Goal: Task Accomplishment & Management: Manage account settings

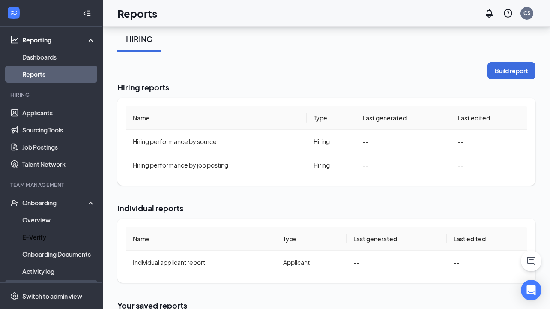
scroll to position [64, 0]
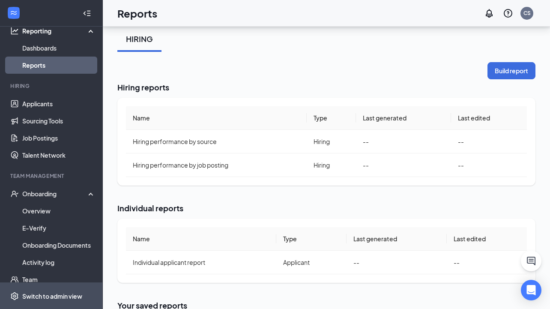
click at [55, 297] on div "Switch to admin view" at bounding box center [52, 296] width 60 height 9
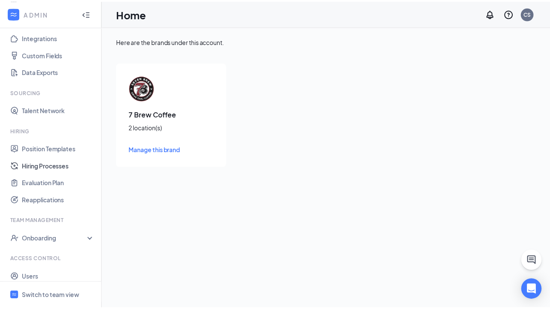
scroll to position [120, 0]
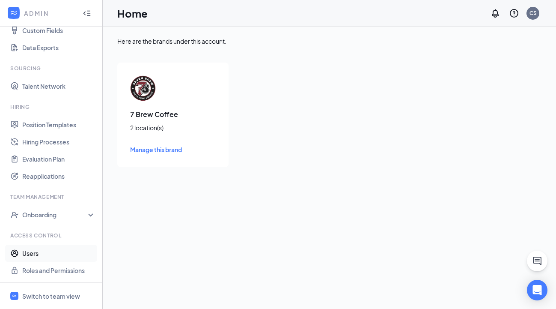
click at [35, 253] on link "Users" at bounding box center [58, 253] width 73 height 17
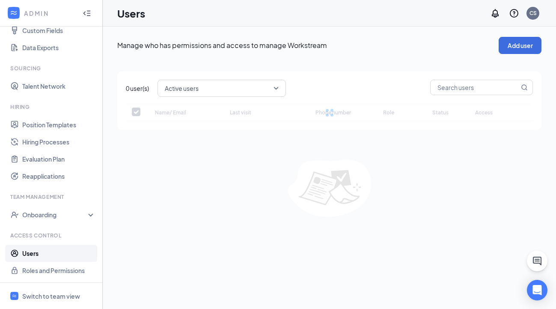
checkbox input "false"
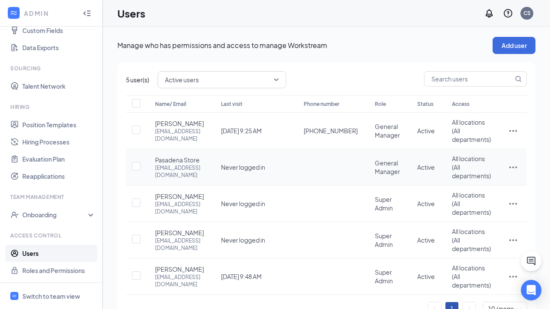
click at [512, 172] on icon "ActionsIcon" at bounding box center [513, 167] width 10 height 10
click at [484, 217] on span "Reset password" at bounding box center [480, 218] width 45 height 8
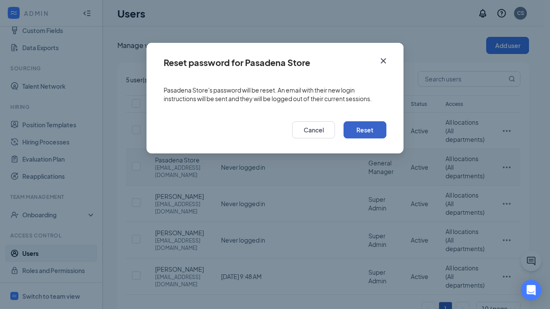
click at [375, 129] on button "Reset" at bounding box center [364, 129] width 43 height 17
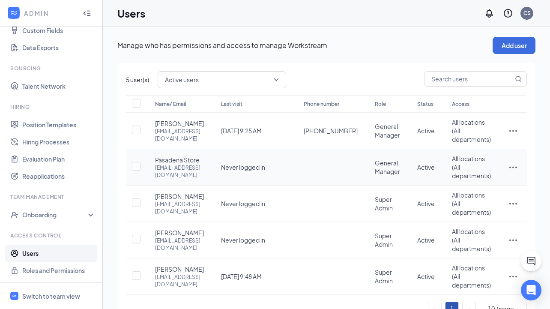
drag, startPoint x: 252, startPoint y: 185, endPoint x: 155, endPoint y: 182, distance: 96.4
click at [155, 182] on td "Pasadena Store 0244houcp@caffeinatedpartners.com" at bounding box center [179, 167] width 66 height 36
copy div "0244houcp@caffeinatedpartners.com"
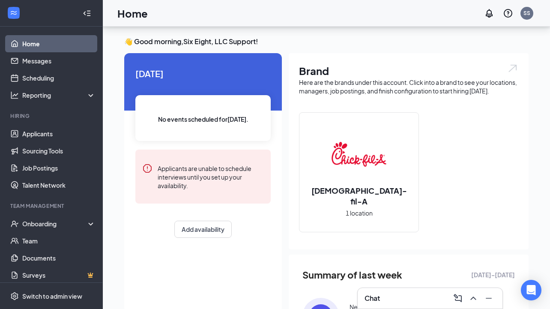
scroll to position [168, 0]
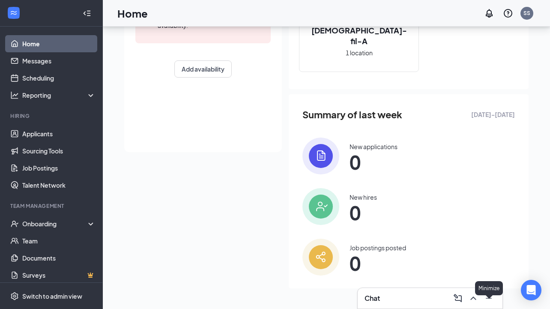
click at [488, 299] on icon "Minimize" at bounding box center [489, 298] width 10 height 10
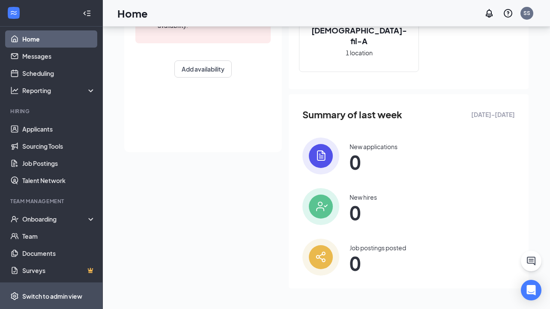
click at [54, 296] on div "Switch to admin view" at bounding box center [52, 295] width 60 height 9
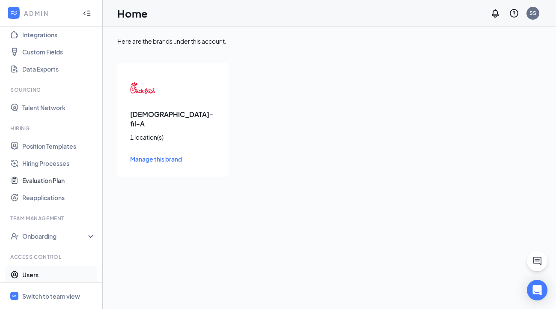
scroll to position [120, 0]
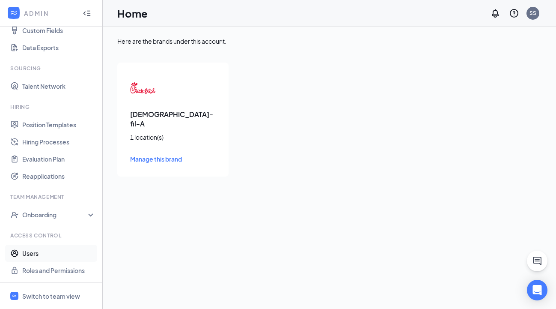
click at [38, 252] on link "Users" at bounding box center [58, 253] width 73 height 17
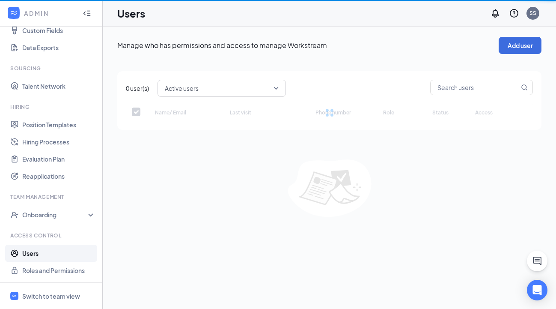
checkbox input "false"
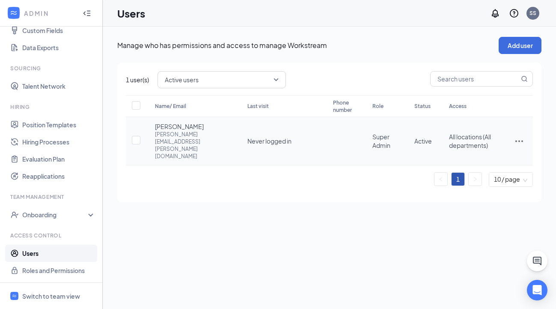
click at [522, 136] on icon "ActionsIcon" at bounding box center [519, 141] width 10 height 10
click at [479, 173] on span "Reset password" at bounding box center [486, 173] width 45 height 8
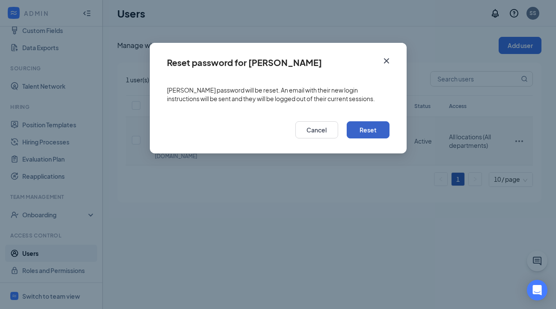
click at [361, 129] on button "Reset" at bounding box center [368, 129] width 43 height 17
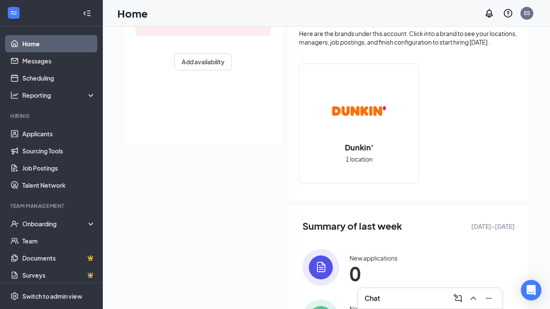
scroll to position [192, 0]
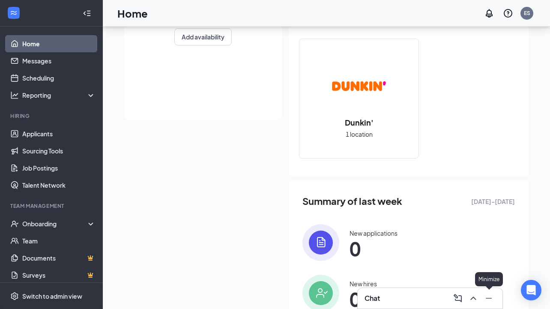
click at [489, 297] on icon "Minimize" at bounding box center [489, 298] width 10 height 10
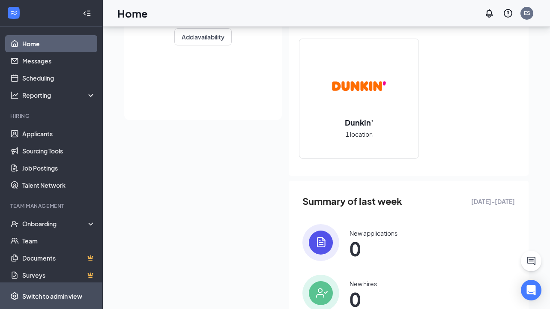
click at [36, 297] on div "Switch to admin view" at bounding box center [52, 296] width 60 height 9
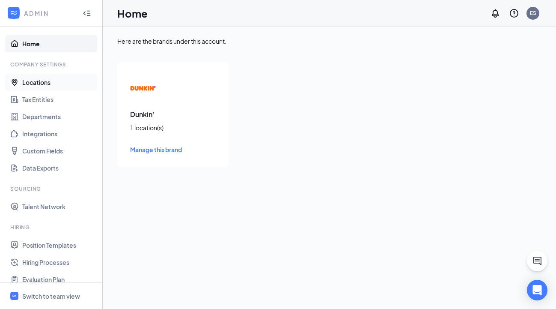
click at [36, 84] on link "Locations" at bounding box center [58, 82] width 73 height 17
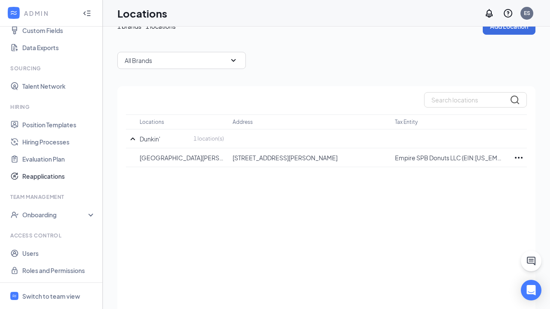
scroll to position [34, 0]
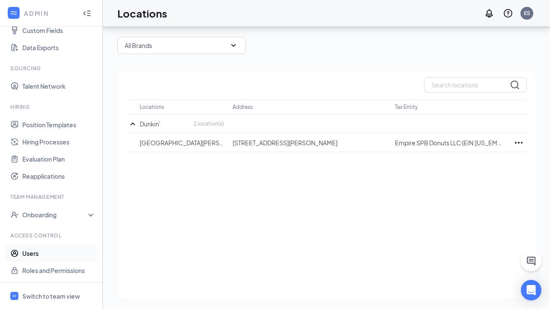
click at [47, 254] on link "Users" at bounding box center [58, 253] width 73 height 17
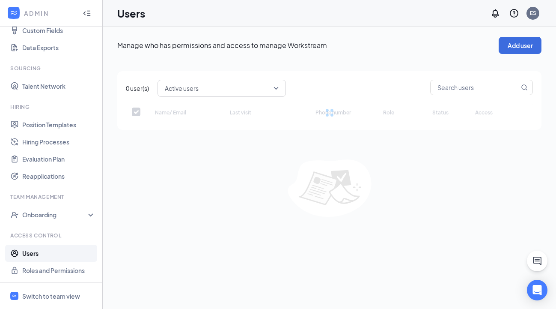
checkbox input "false"
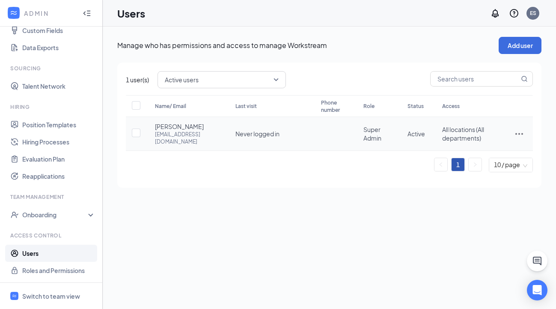
click at [522, 128] on icon "ActionsIcon" at bounding box center [519, 133] width 10 height 10
click at [477, 168] on span "Reset password" at bounding box center [486, 169] width 45 height 8
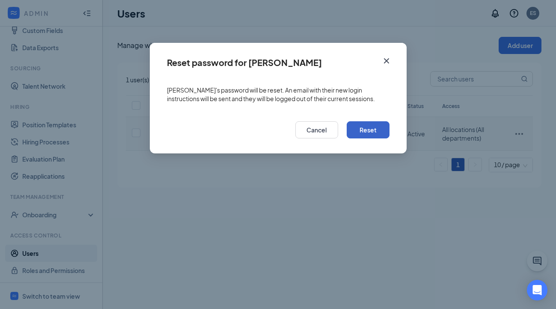
click at [361, 131] on button "Reset" at bounding box center [368, 129] width 43 height 17
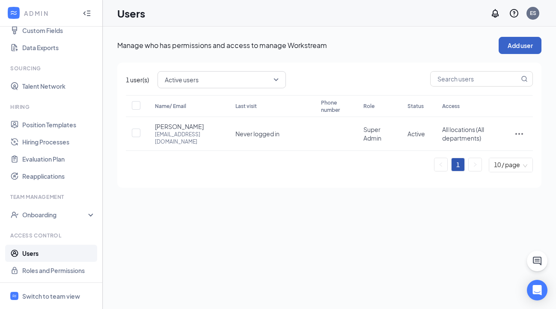
click at [514, 45] on button "Add user" at bounding box center [520, 45] width 43 height 17
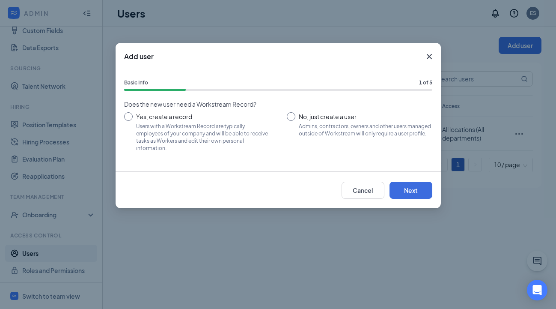
click at [315, 114] on input "No, just create a user Admins, contractors, owners and other users managed outs…" at bounding box center [360, 131] width 146 height 39
radio input "true"
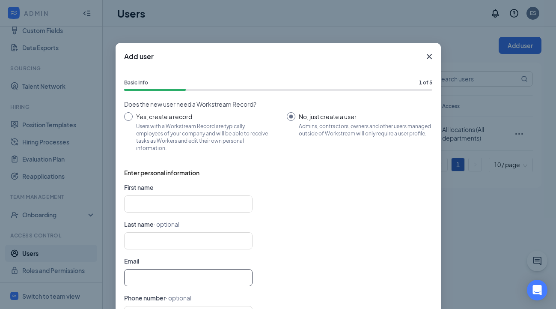
click at [147, 276] on input "text" at bounding box center [188, 277] width 128 height 17
paste input "ajoshi@empirehg.com"
click at [128, 276] on input "ajoshi@empirehg.com" at bounding box center [188, 277] width 128 height 17
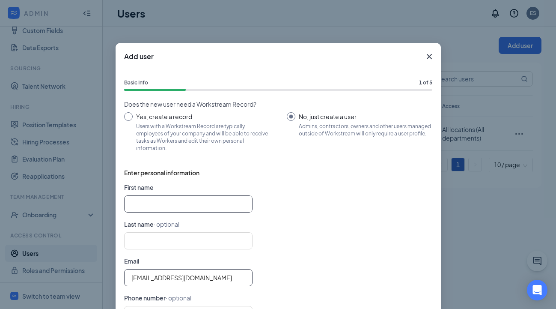
type input "ajoshi@empirehg.com"
click at [134, 208] on input "text" at bounding box center [188, 203] width 128 height 17
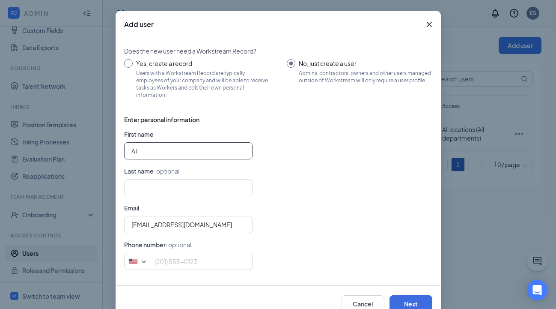
scroll to position [56, 0]
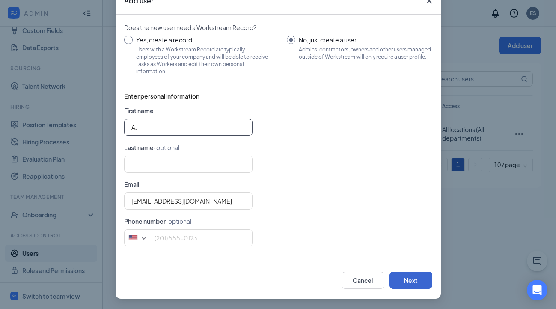
type input "AJ"
click at [410, 284] on button "Next" at bounding box center [411, 280] width 43 height 17
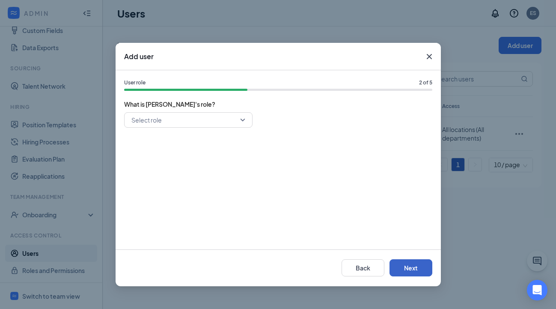
scroll to position [0, 0]
click at [236, 118] on input "search" at bounding box center [185, 120] width 112 height 15
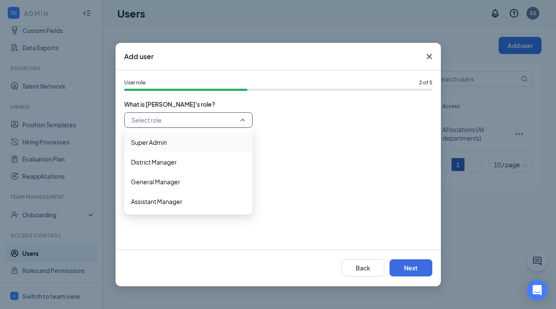
click at [176, 138] on span "Super Admin" at bounding box center [188, 141] width 115 height 9
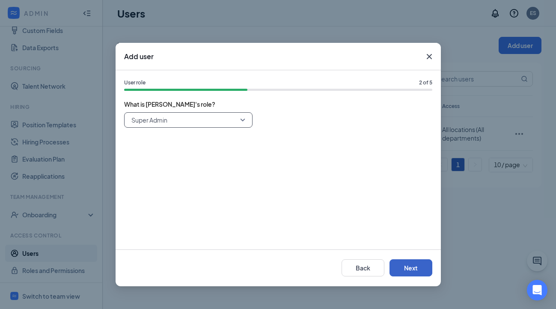
click at [405, 269] on button "Next" at bounding box center [411, 267] width 43 height 17
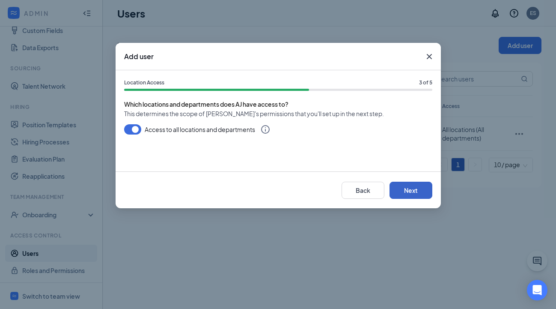
click at [409, 187] on button "Next" at bounding box center [411, 190] width 43 height 17
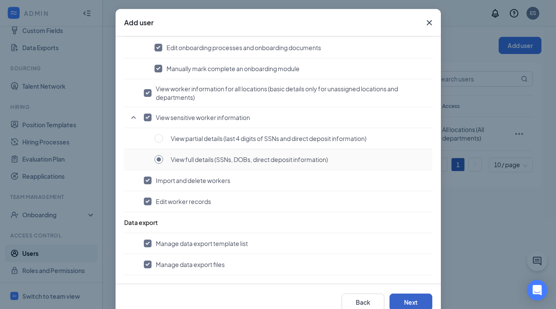
scroll to position [56, 0]
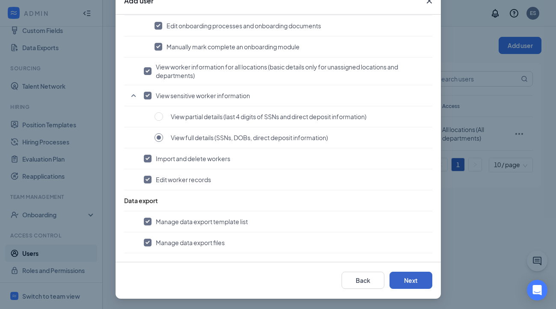
click at [407, 278] on button "Next" at bounding box center [411, 280] width 43 height 17
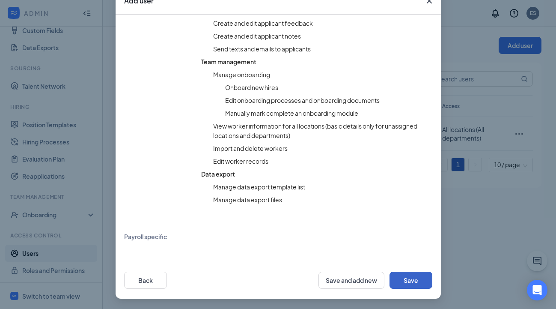
click at [411, 282] on button "Save" at bounding box center [411, 280] width 43 height 17
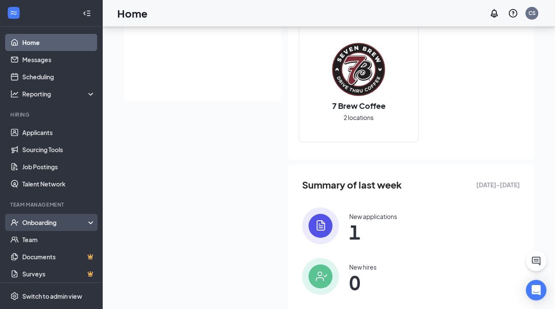
scroll to position [2, 0]
click at [66, 220] on div "Onboarding" at bounding box center [55, 222] width 66 height 9
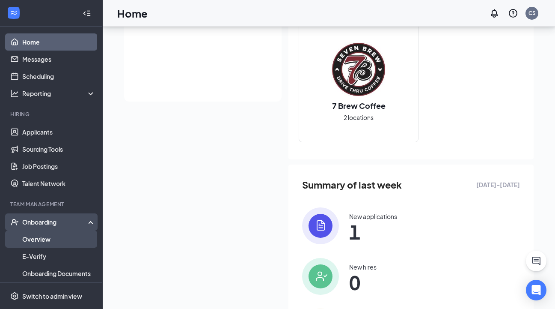
click at [54, 239] on link "Overview" at bounding box center [58, 238] width 73 height 17
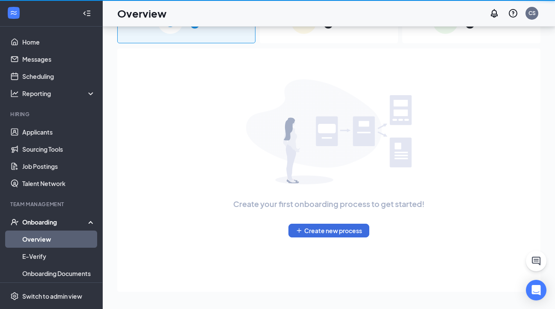
scroll to position [39, 0]
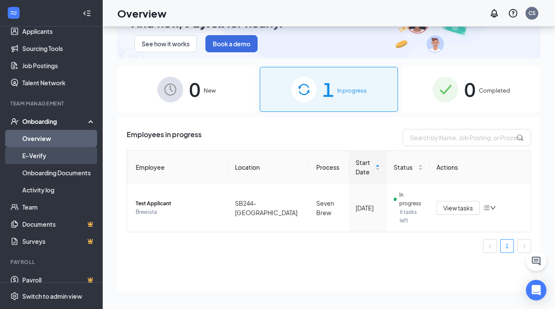
scroll to position [112, 0]
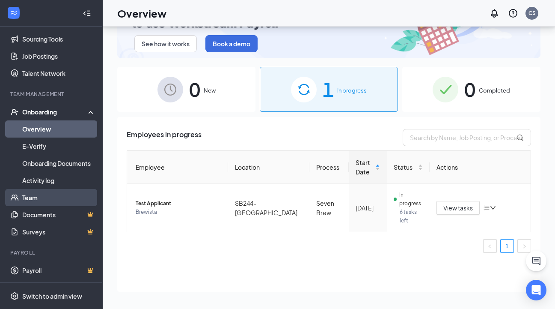
click at [56, 194] on link "Team" at bounding box center [58, 197] width 73 height 17
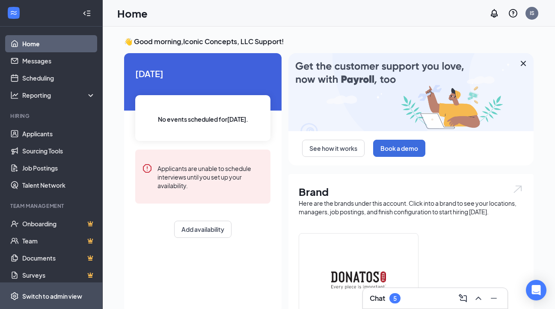
click at [62, 297] on div "Switch to admin view" at bounding box center [52, 296] width 60 height 9
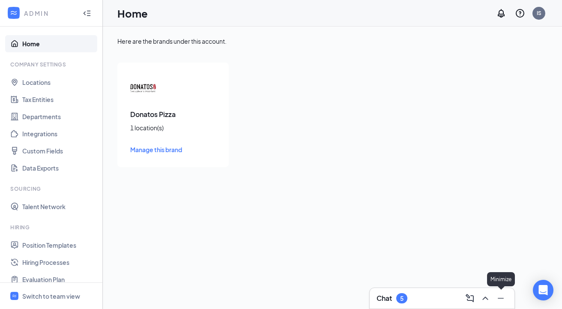
click at [503, 300] on icon "Minimize" at bounding box center [501, 298] width 10 height 10
click at [69, 296] on div "Switch to team view" at bounding box center [51, 296] width 58 height 9
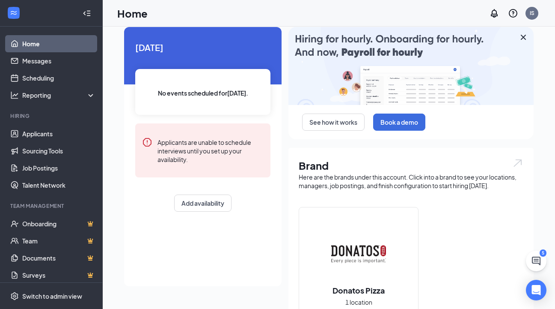
scroll to position [281, 0]
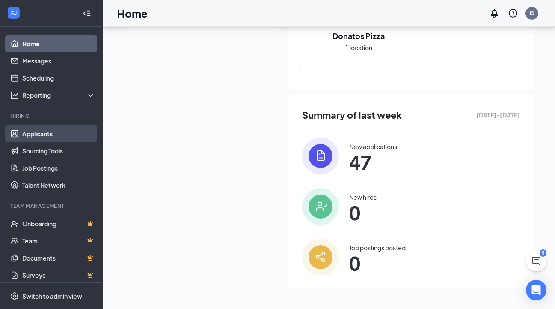
click at [35, 132] on link "Applicants" at bounding box center [58, 133] width 73 height 17
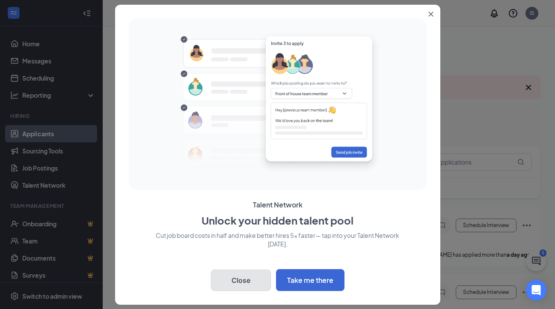
click at [229, 281] on button "Close" at bounding box center [241, 279] width 60 height 21
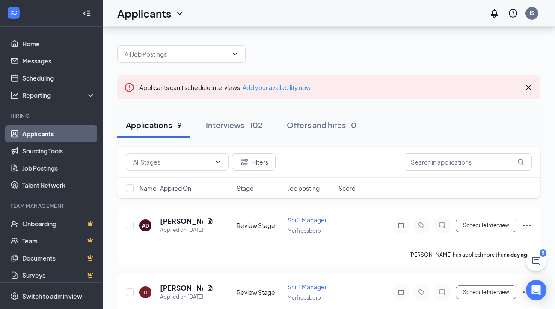
scroll to position [183, 0]
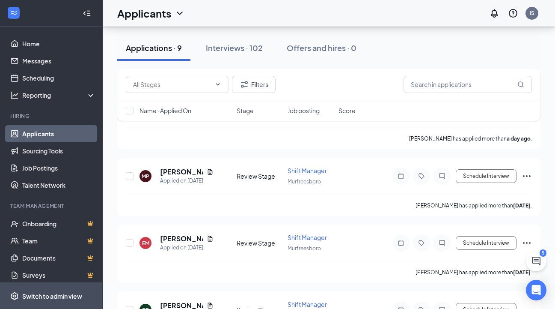
click at [73, 299] on div "Switch to admin view" at bounding box center [52, 296] width 60 height 9
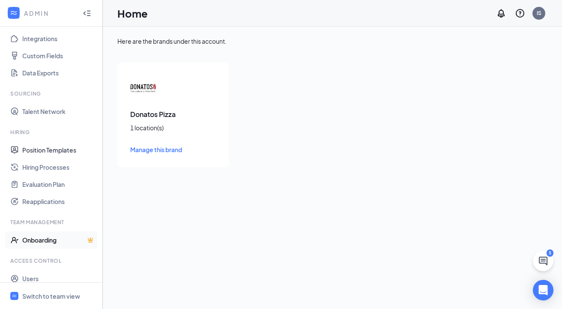
scroll to position [120, 0]
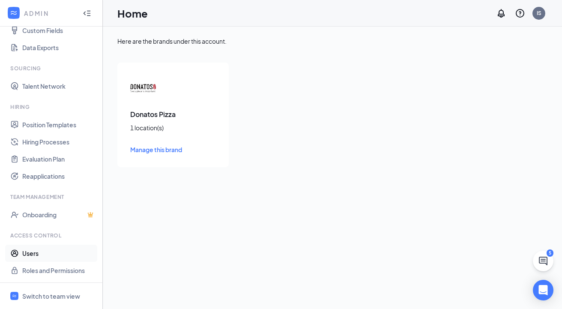
click at [58, 253] on link "Users" at bounding box center [58, 253] width 73 height 17
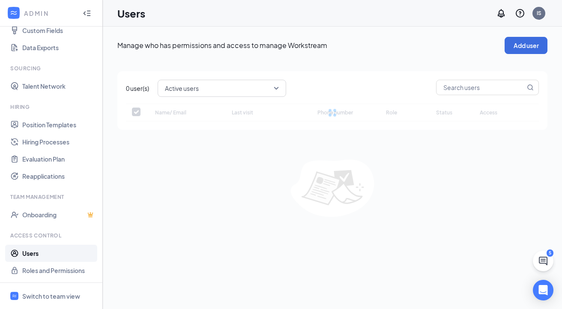
checkbox input "false"
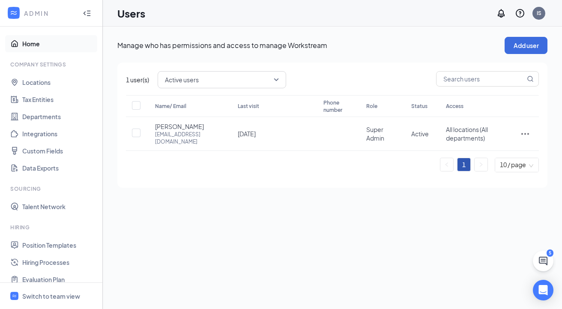
click at [43, 36] on link "Home" at bounding box center [58, 43] width 73 height 17
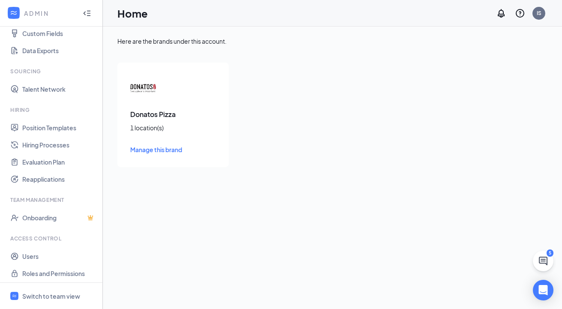
scroll to position [120, 0]
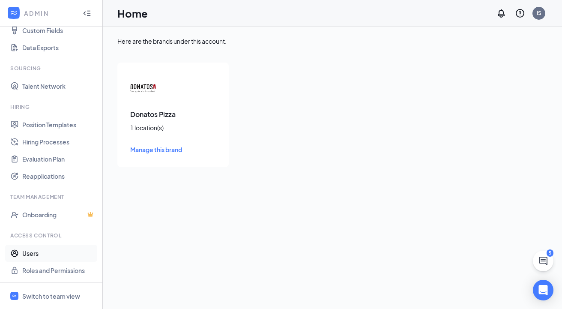
click at [60, 254] on link "Users" at bounding box center [58, 253] width 73 height 17
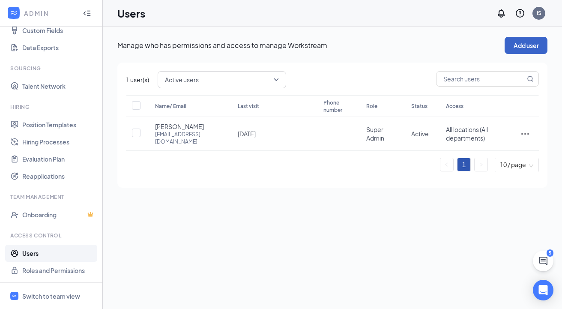
click at [531, 43] on button "Add user" at bounding box center [526, 45] width 43 height 17
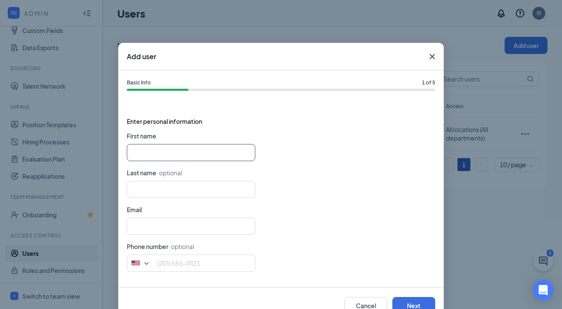
click at [143, 149] on input "text" at bounding box center [191, 152] width 128 height 17
type input "Emily"
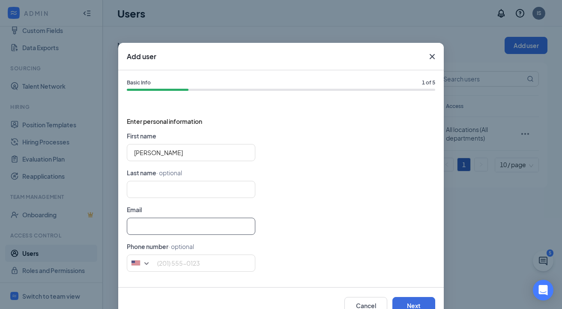
click at [169, 225] on input "text" at bounding box center [191, 226] width 128 height 17
paste input "[PERSON_NAME][EMAIL_ADDRESS][PERSON_NAME][DOMAIN_NAME]"
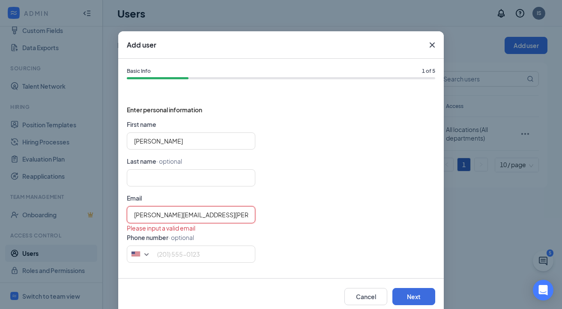
scroll to position [28, 0]
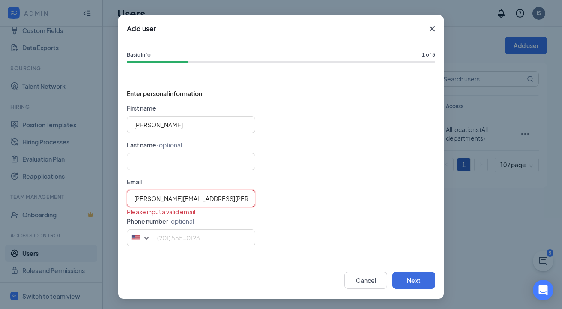
click at [130, 197] on input "[PERSON_NAME][EMAIL_ADDRESS][PERSON_NAME][DOMAIN_NAME]" at bounding box center [191, 198] width 128 height 17
type input "[PERSON_NAME][EMAIL_ADDRESS][PERSON_NAME][DOMAIN_NAME]"
click at [418, 275] on button "Next" at bounding box center [413, 280] width 43 height 17
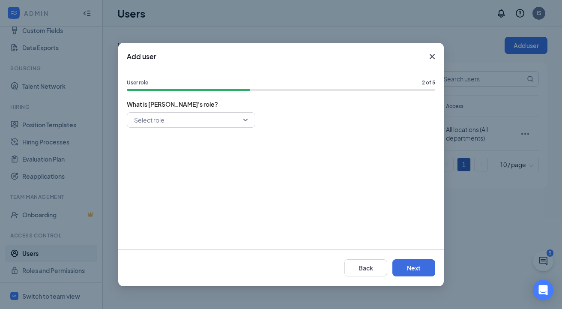
click at [181, 118] on input "search" at bounding box center [188, 120] width 112 height 15
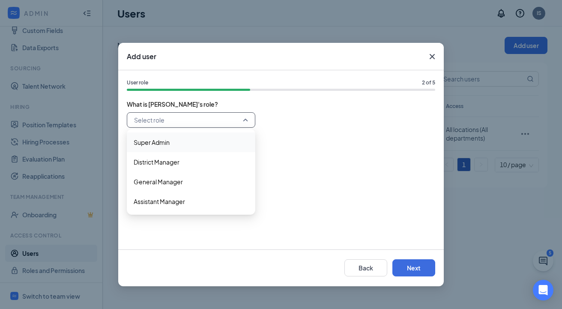
click at [175, 140] on span "Super Admin" at bounding box center [191, 141] width 115 height 9
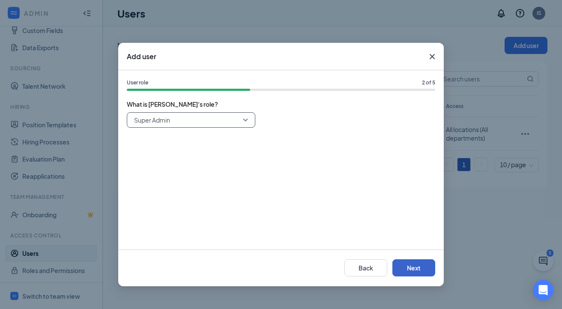
click at [409, 269] on button "Next" at bounding box center [413, 267] width 43 height 17
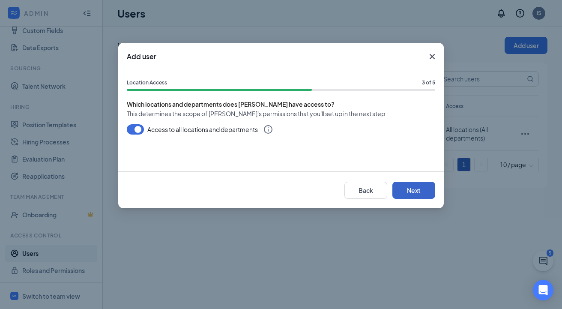
click at [403, 189] on button "Next" at bounding box center [413, 190] width 43 height 17
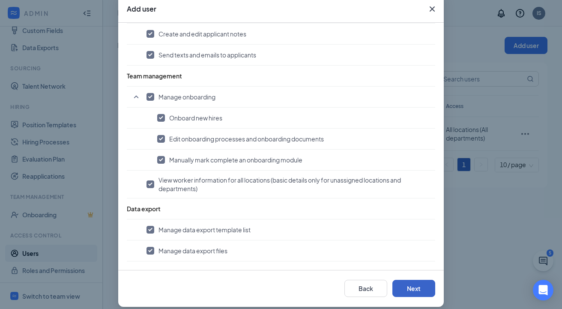
scroll to position [56, 0]
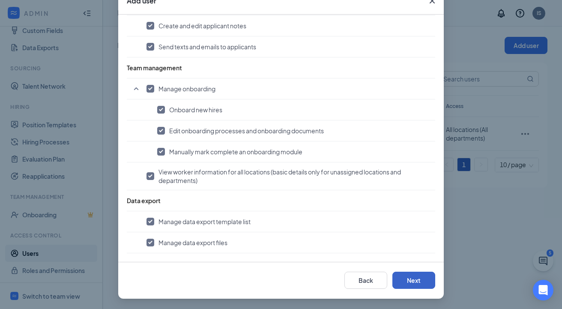
click at [409, 283] on button "Next" at bounding box center [413, 280] width 43 height 17
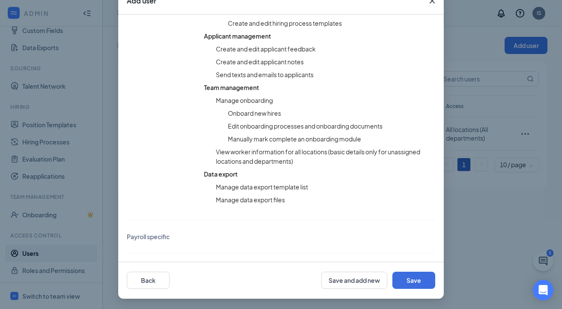
scroll to position [454, 0]
click at [417, 282] on button "Save" at bounding box center [413, 280] width 43 height 17
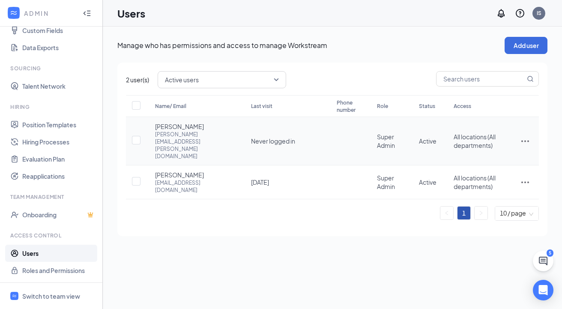
click at [525, 136] on icon "ActionsIcon" at bounding box center [525, 141] width 10 height 10
click at [491, 149] on span "Edit user" at bounding box center [482, 149] width 24 height 8
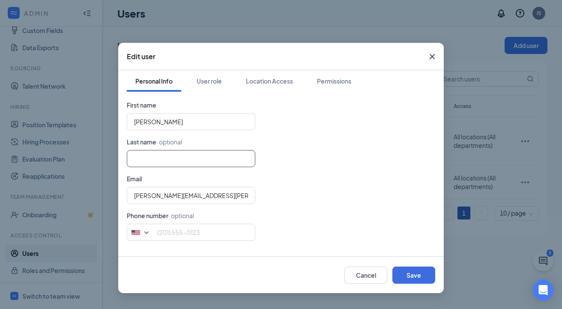
click at [146, 158] on input "text" at bounding box center [191, 158] width 128 height 17
type input "b"
type input "Barnes"
click at [417, 274] on button "Save" at bounding box center [413, 274] width 43 height 17
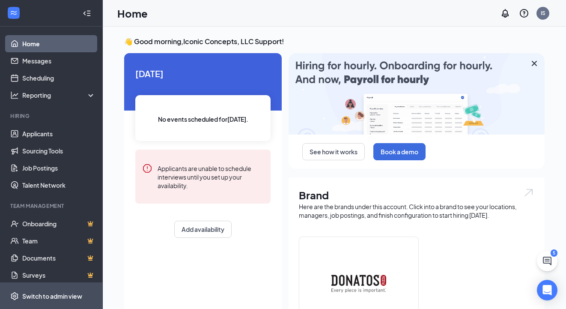
click at [36, 297] on div "Switch to admin view" at bounding box center [52, 296] width 60 height 9
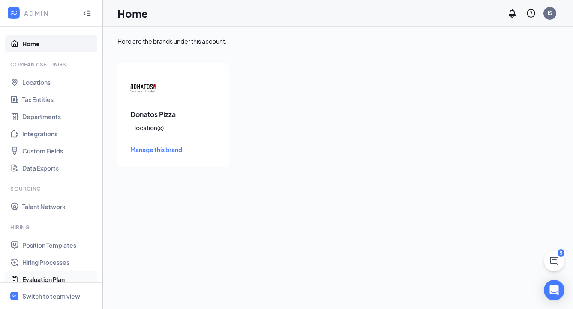
scroll to position [120, 0]
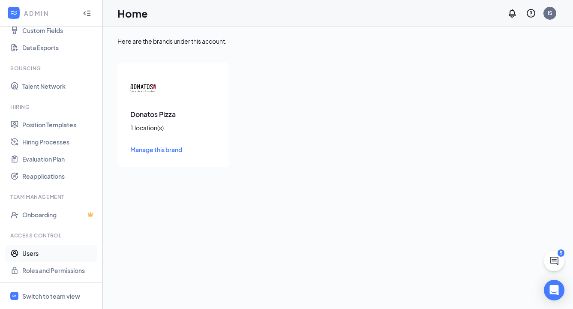
click at [46, 251] on link "Users" at bounding box center [58, 253] width 73 height 17
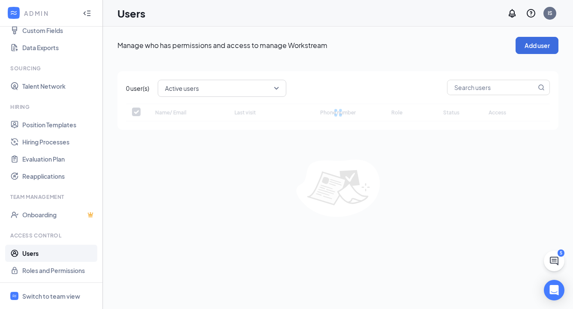
checkbox input "false"
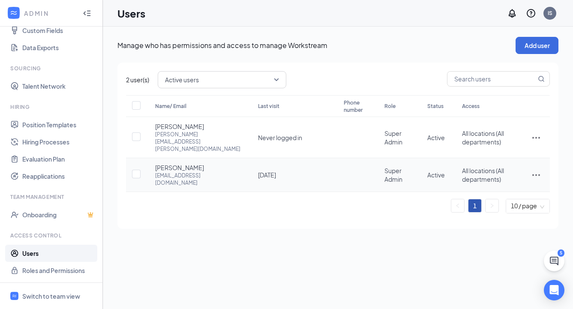
click at [538, 174] on icon "ActionsIcon" at bounding box center [536, 175] width 8 height 2
click at [498, 195] on span "Reset password" at bounding box center [503, 197] width 45 height 8
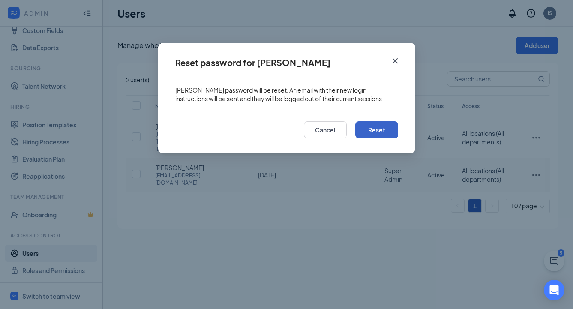
click at [376, 128] on button "Reset" at bounding box center [376, 129] width 43 height 17
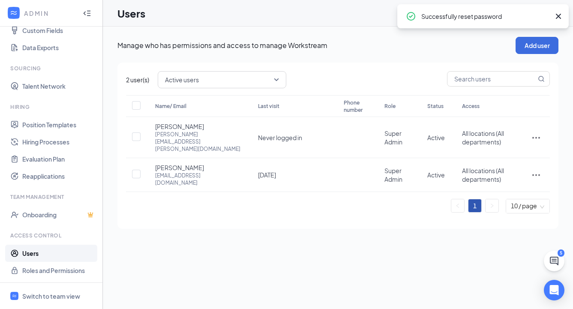
click at [558, 16] on icon "Cross" at bounding box center [558, 16] width 10 height 10
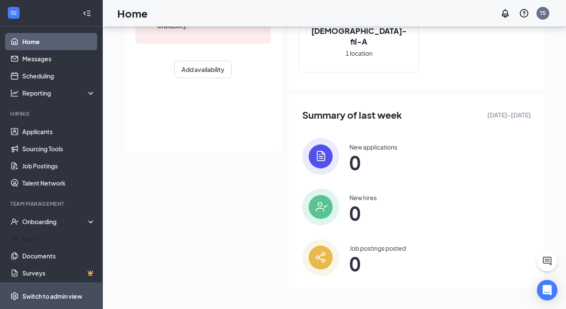
scroll to position [5, 0]
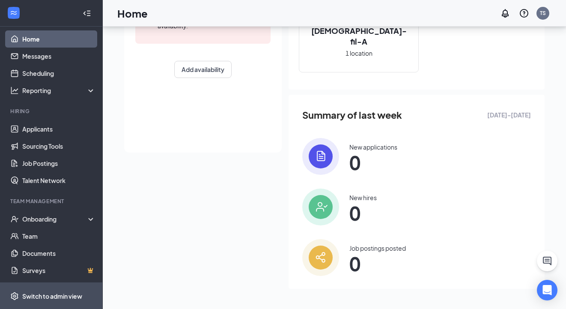
click at [49, 297] on div "Switch to admin view" at bounding box center [52, 296] width 60 height 9
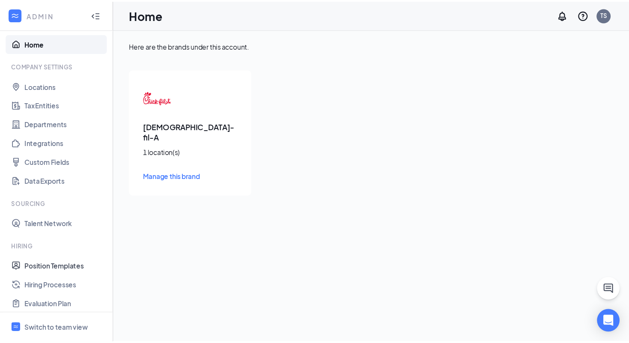
scroll to position [120, 0]
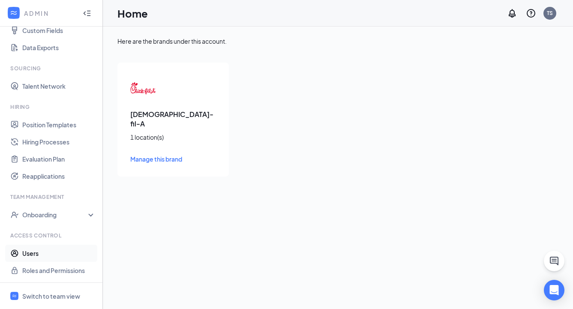
click at [45, 253] on link "Users" at bounding box center [58, 253] width 73 height 17
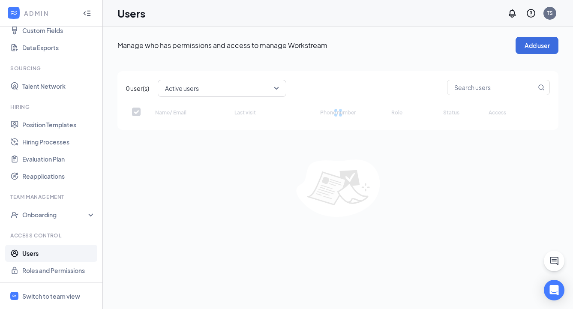
checkbox input "false"
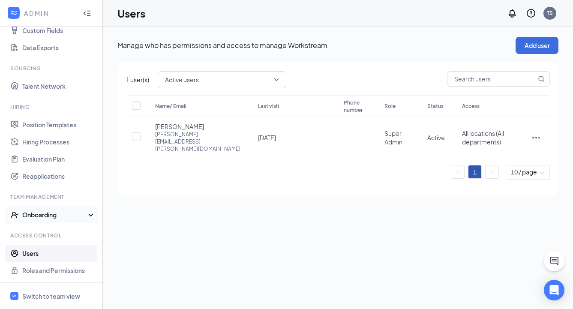
click at [51, 214] on div "Onboarding" at bounding box center [55, 214] width 66 height 9
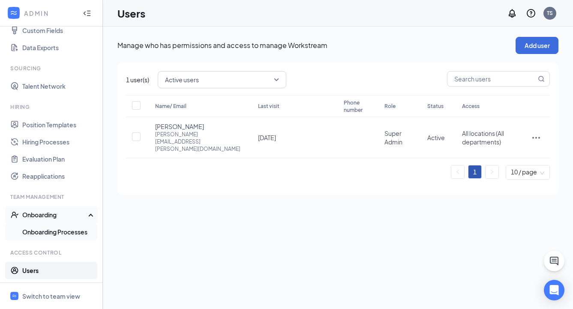
click at [57, 233] on link "Onboarding Processes" at bounding box center [58, 231] width 73 height 17
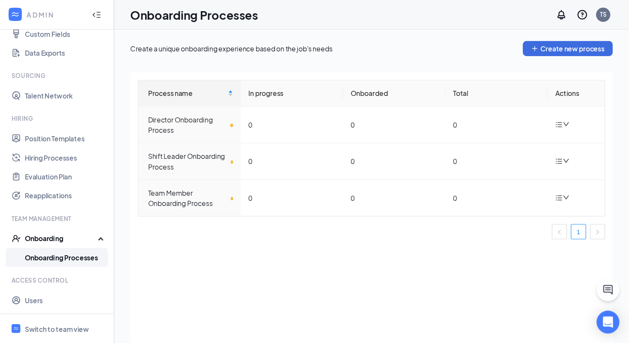
scroll to position [103, 0]
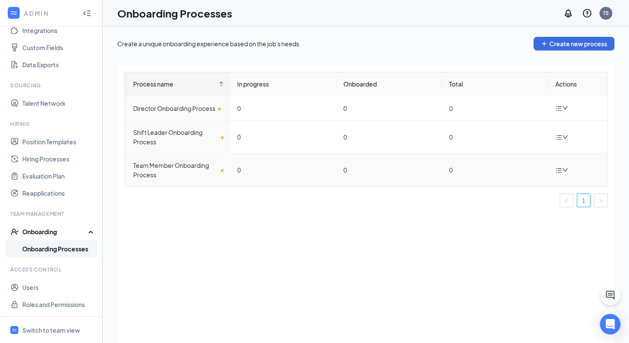
click at [561, 170] on icon "bars" at bounding box center [558, 170] width 7 height 7
click at [520, 189] on div "Edit process" at bounding box center [518, 189] width 93 height 10
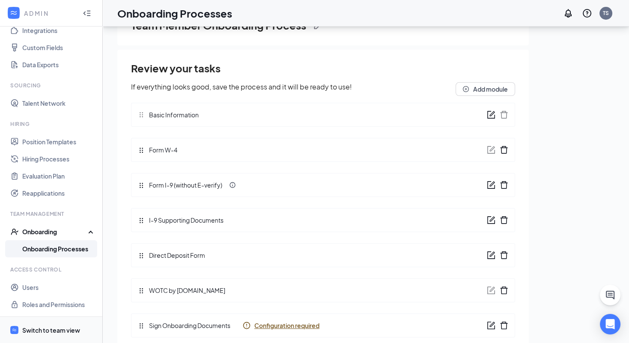
click at [56, 308] on div "Switch to team view" at bounding box center [51, 330] width 58 height 9
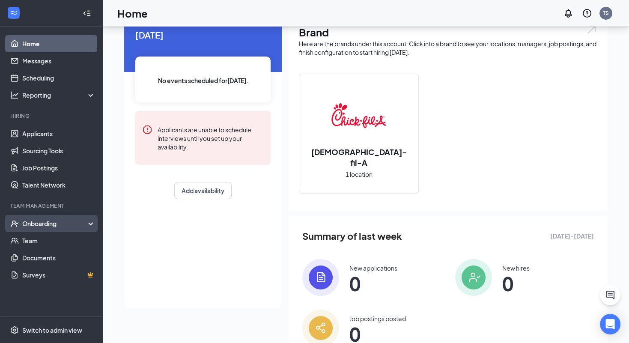
click at [44, 223] on div "Onboarding" at bounding box center [55, 223] width 66 height 9
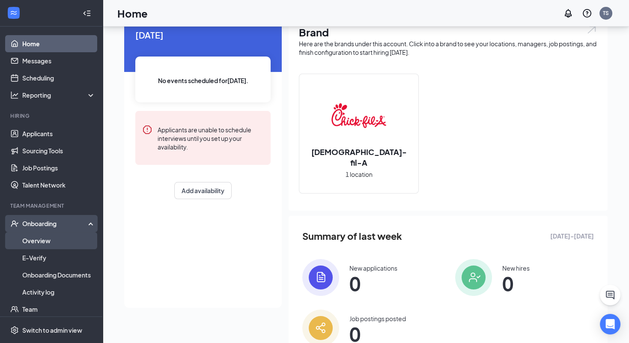
click at [46, 242] on link "Overview" at bounding box center [58, 240] width 73 height 17
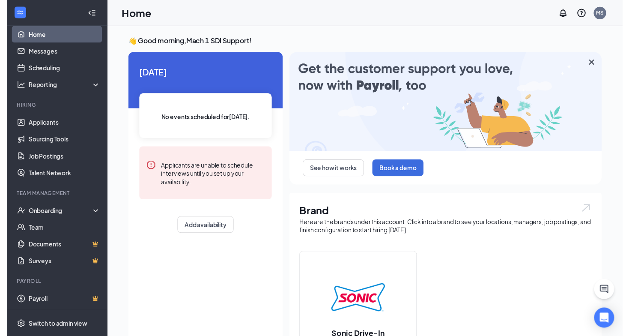
scroll to position [9, 0]
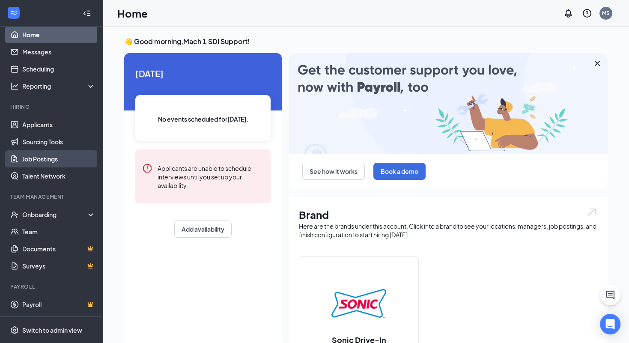
click at [39, 161] on link "Job Postings" at bounding box center [58, 158] width 73 height 17
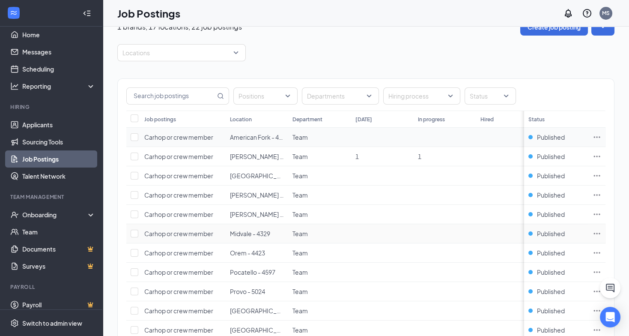
scroll to position [18, 0]
click at [601, 136] on icon "Ellipses" at bounding box center [597, 138] width 9 height 9
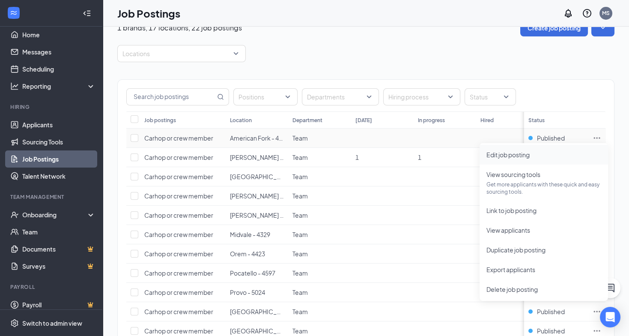
click at [506, 152] on span "Edit job posting" at bounding box center [508, 155] width 43 height 8
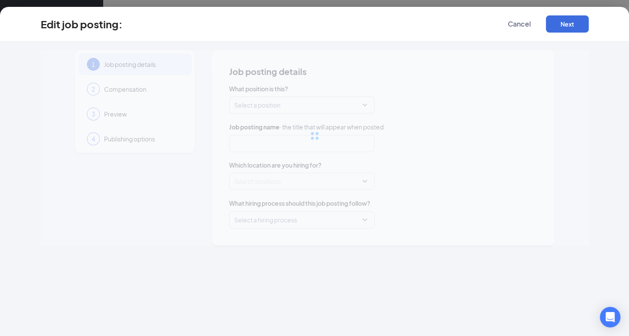
type input "Carhop or crew member"
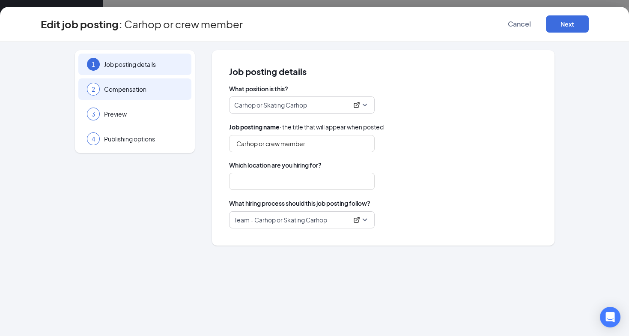
type input "American Fork - 4879"
click at [152, 90] on span "Compensation" at bounding box center [143, 89] width 79 height 9
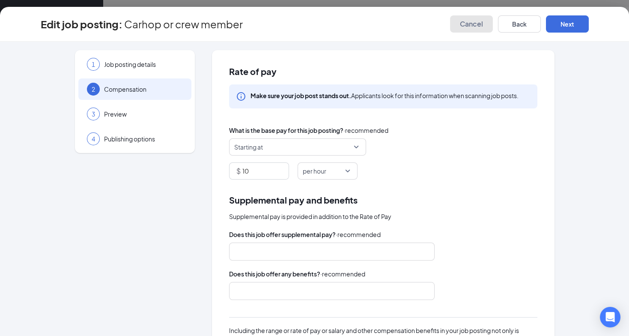
click at [475, 25] on span "Cancel" at bounding box center [471, 24] width 23 height 9
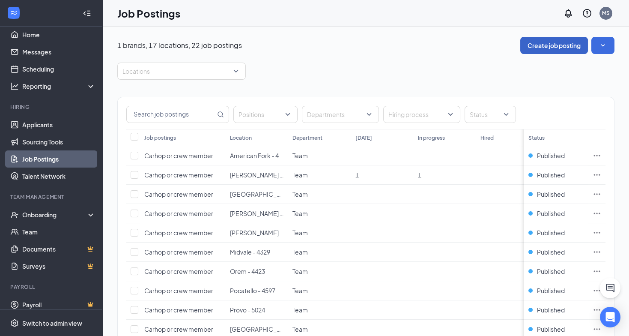
click at [554, 45] on button "Create job posting" at bounding box center [554, 45] width 68 height 17
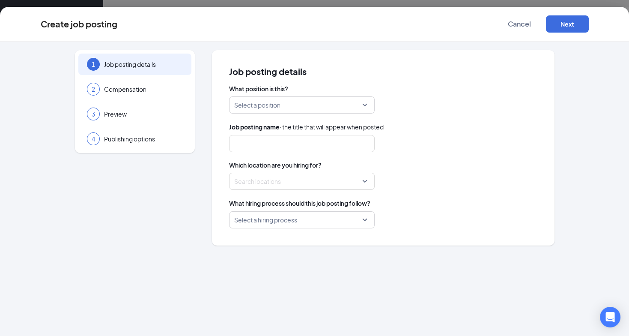
click at [302, 103] on input "search" at bounding box center [298, 105] width 129 height 16
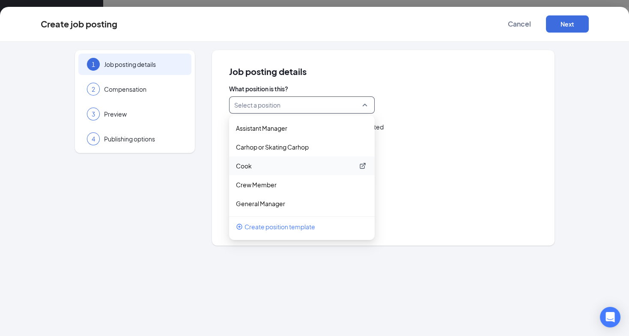
click at [245, 165] on p "Cook" at bounding box center [295, 165] width 118 height 9
type input "Cook"
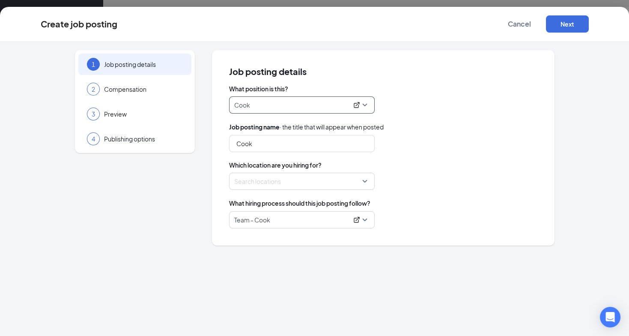
click at [284, 180] on div at bounding box center [299, 181] width 129 height 14
click at [363, 182] on div at bounding box center [299, 181] width 129 height 14
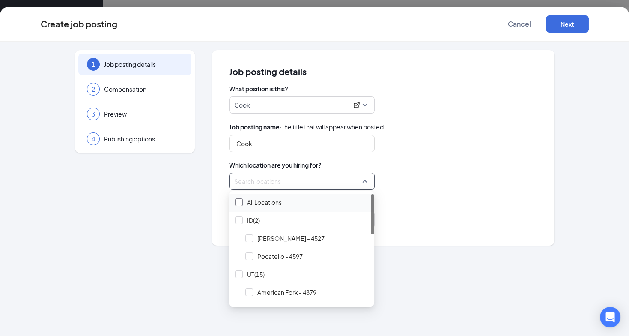
click at [238, 200] on div at bounding box center [239, 202] width 8 height 8
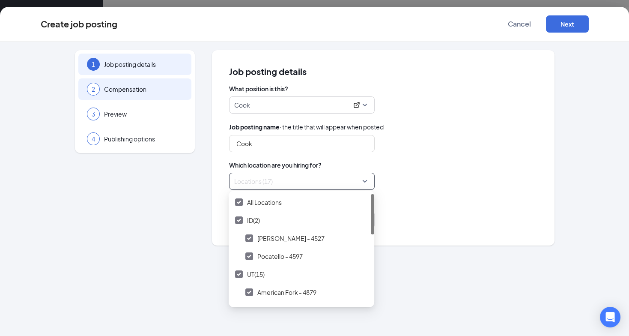
click at [166, 87] on span "Compensation" at bounding box center [143, 89] width 79 height 9
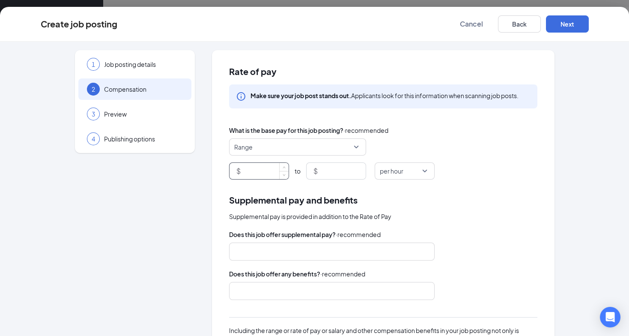
click at [257, 174] on input at bounding box center [265, 171] width 46 height 16
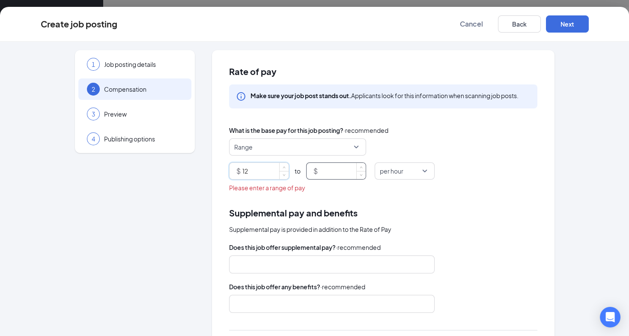
type input "12"
click at [330, 173] on input at bounding box center [342, 171] width 46 height 16
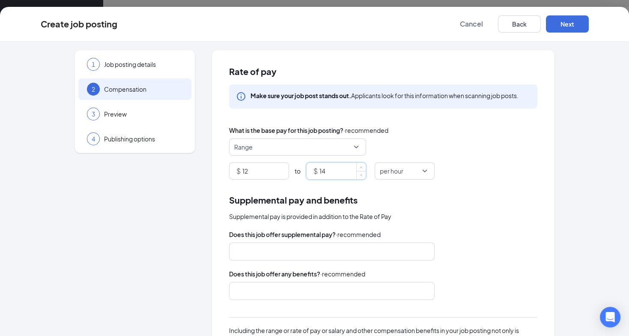
type input "14"
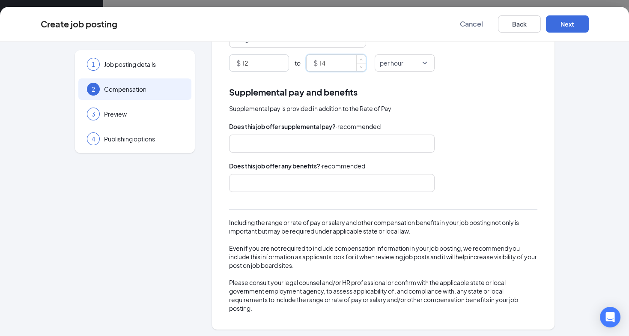
scroll to position [108, 0]
click at [140, 114] on span "Preview" at bounding box center [143, 114] width 79 height 9
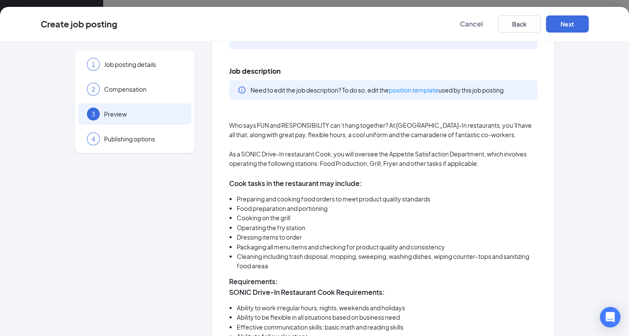
scroll to position [0, 0]
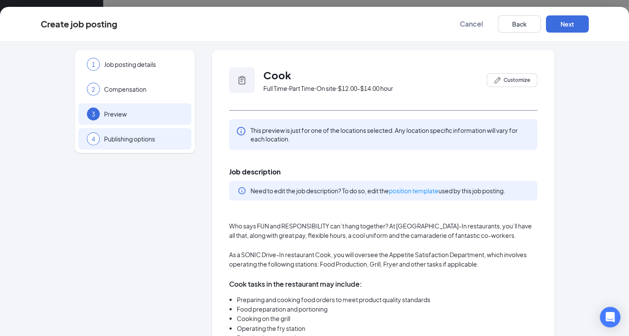
click at [143, 141] on span "Publishing options" at bounding box center [143, 138] width 79 height 9
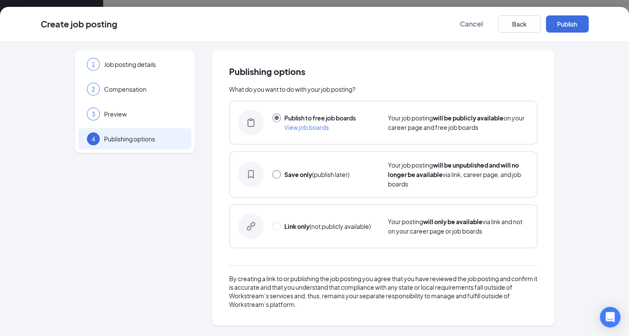
click at [278, 173] on input "radio" at bounding box center [276, 174] width 9 height 9
radio input "true"
radio input "false"
click at [565, 25] on button "Save only" at bounding box center [567, 23] width 43 height 17
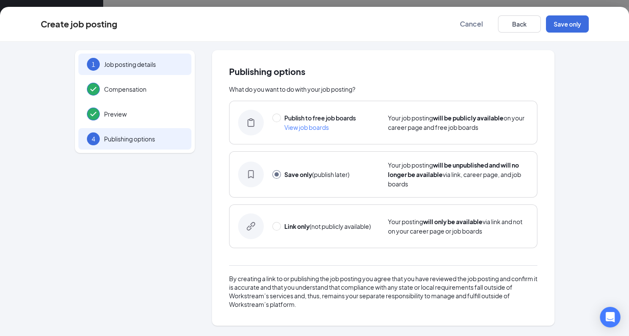
click at [150, 64] on span "Job posting details" at bounding box center [143, 64] width 79 height 9
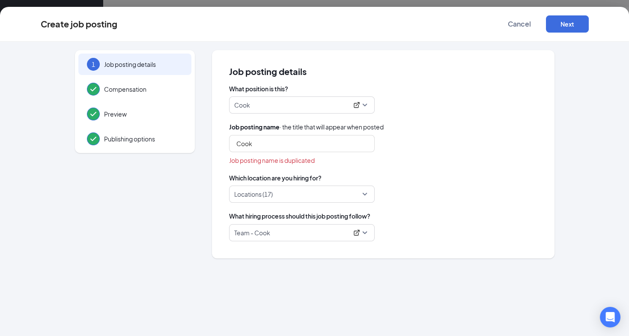
click at [364, 193] on div "Locations (17)" at bounding box center [302, 193] width 146 height 17
click at [522, 24] on span "Cancel" at bounding box center [519, 24] width 23 height 9
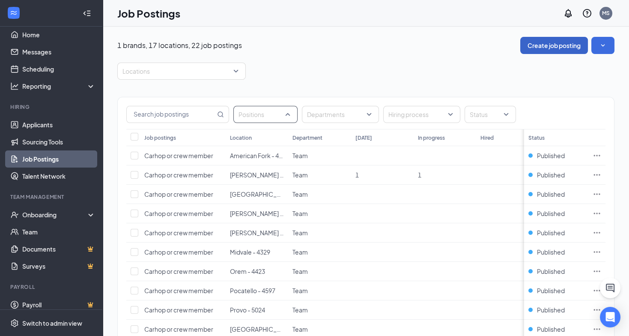
click at [287, 113] on div "Positions" at bounding box center [265, 114] width 64 height 17
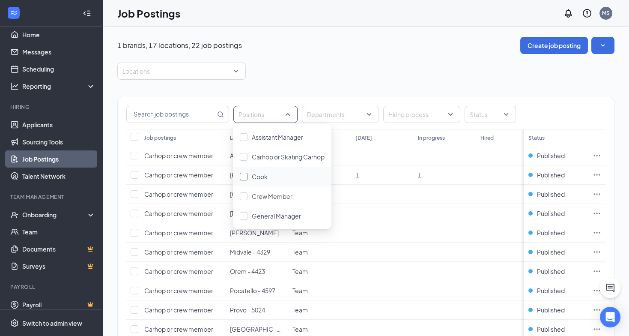
click at [254, 176] on span "Cook" at bounding box center [260, 177] width 16 height 8
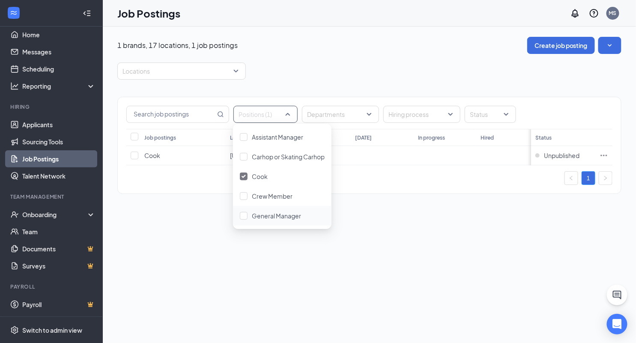
click at [196, 231] on div "1 brands, 17 locations, 1 job postings Create job posting Locations Positions (…" at bounding box center [369, 185] width 533 height 316
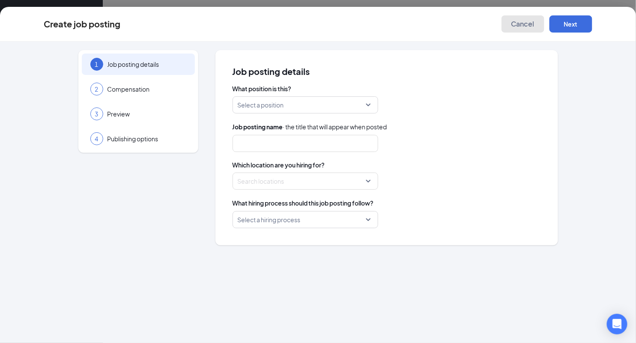
click at [521, 27] on span "Cancel" at bounding box center [522, 24] width 23 height 9
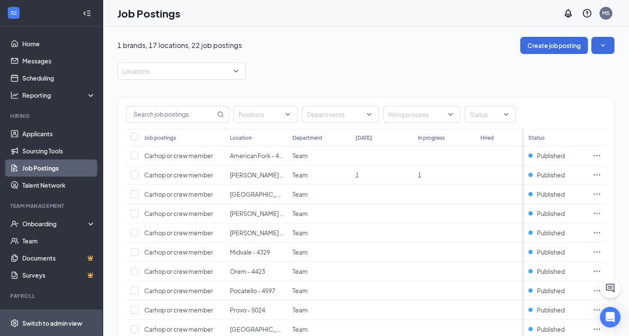
click at [51, 327] on div "Switch to admin view" at bounding box center [52, 323] width 60 height 9
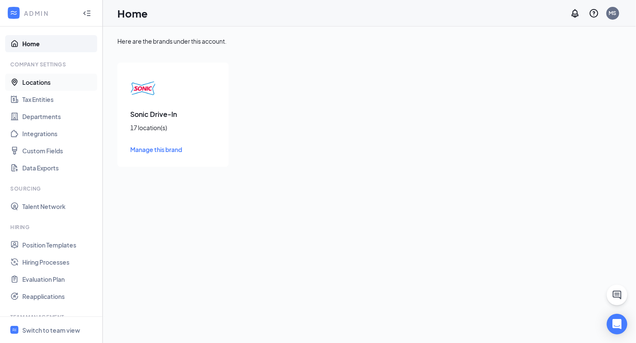
click at [40, 84] on link "Locations" at bounding box center [58, 82] width 73 height 17
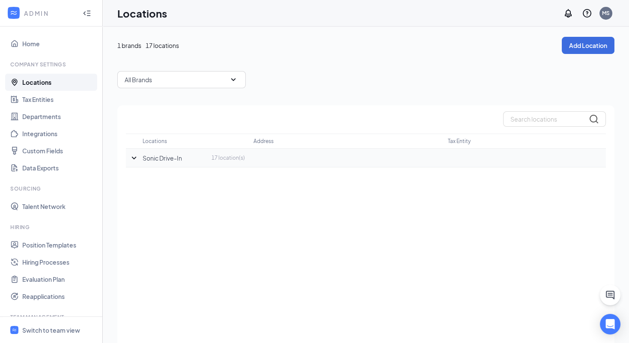
click at [132, 157] on icon "SmallChevronDown" at bounding box center [134, 157] width 5 height 3
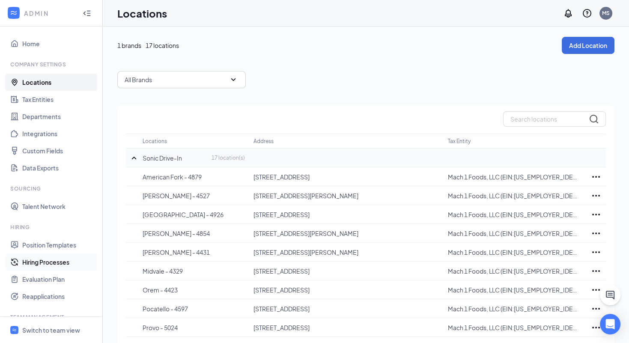
click at [60, 261] on link "Hiring Processes" at bounding box center [58, 262] width 73 height 17
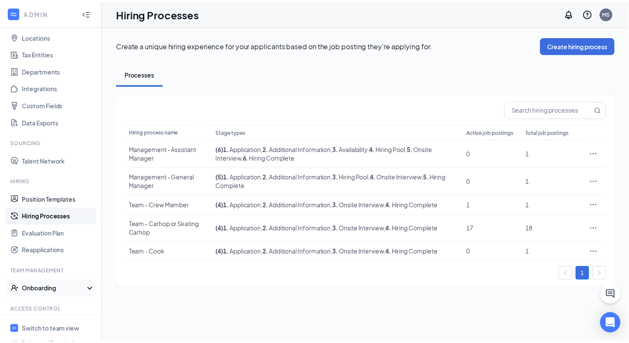
scroll to position [86, 0]
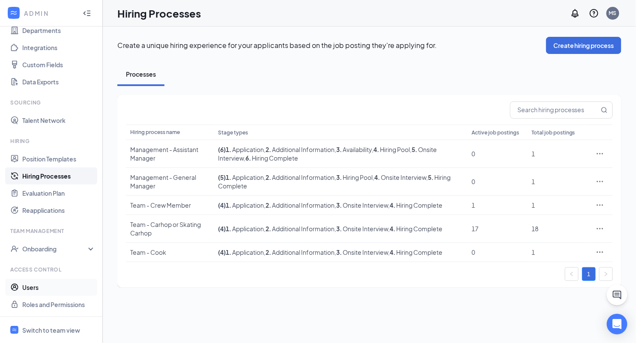
click at [39, 287] on link "Users" at bounding box center [58, 287] width 73 height 17
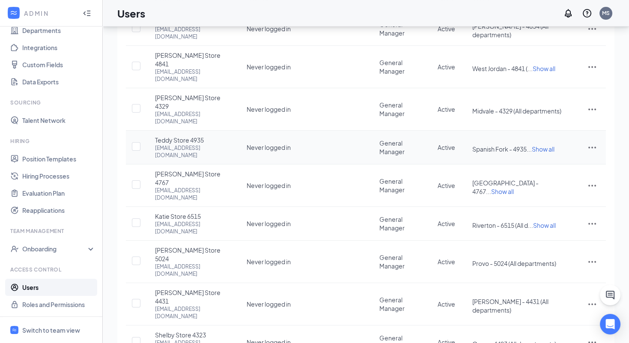
scroll to position [120, 0]
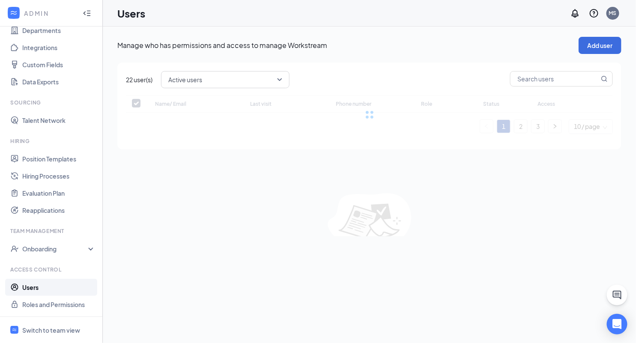
checkbox input "false"
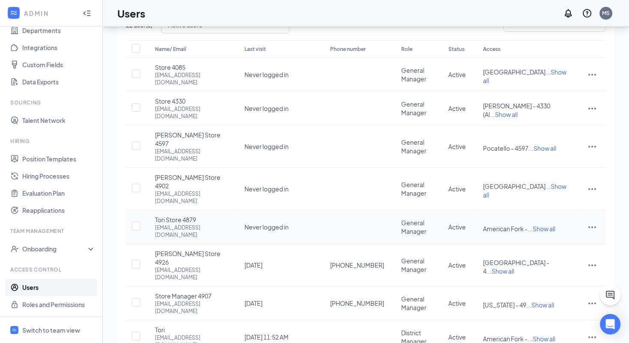
scroll to position [74, 0]
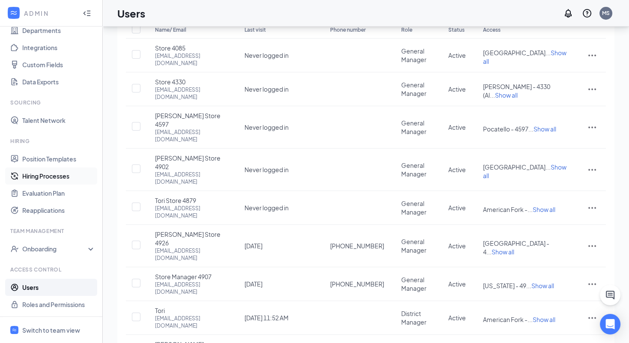
click at [35, 175] on link "Hiring Processes" at bounding box center [58, 175] width 73 height 17
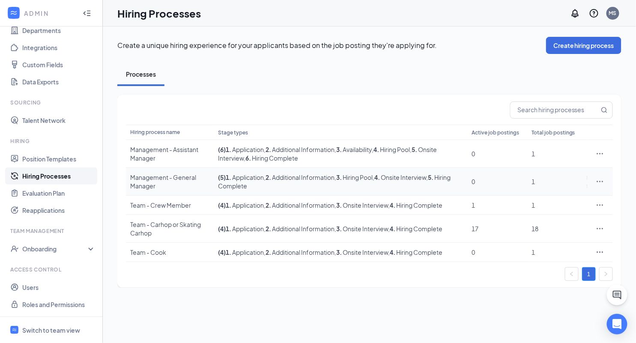
click at [604, 179] on icon "Ellipses" at bounding box center [600, 181] width 9 height 9
click at [534, 199] on span "Edit" at bounding box center [529, 198] width 11 height 8
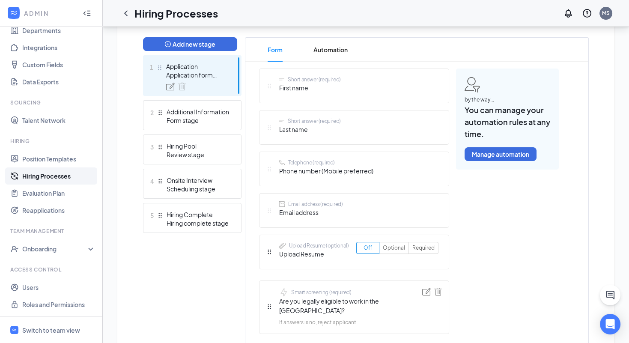
scroll to position [238, 0]
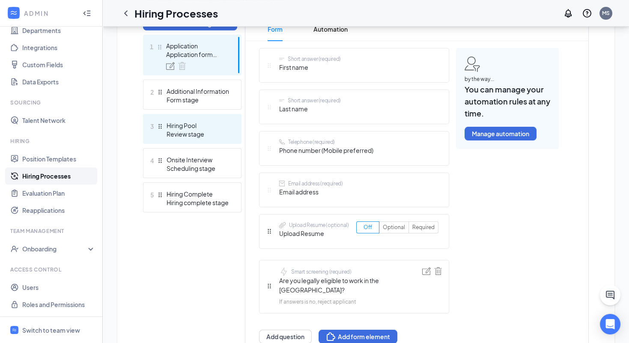
click at [197, 128] on div "Hiring Pool" at bounding box center [198, 125] width 63 height 9
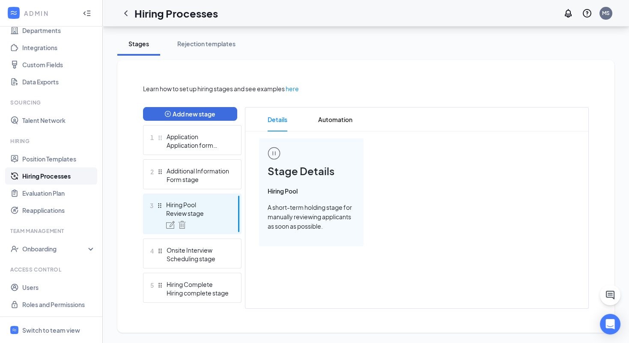
scroll to position [147, 0]
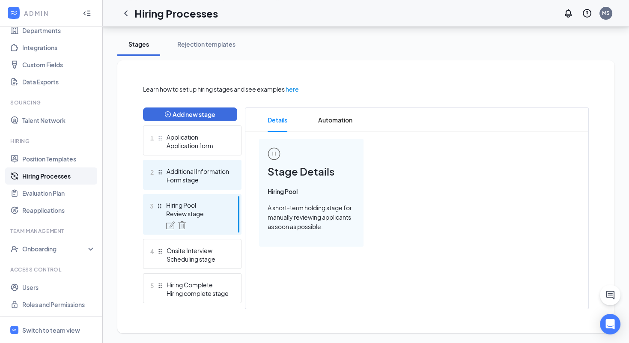
click at [215, 172] on div "Additional Information" at bounding box center [198, 171] width 63 height 9
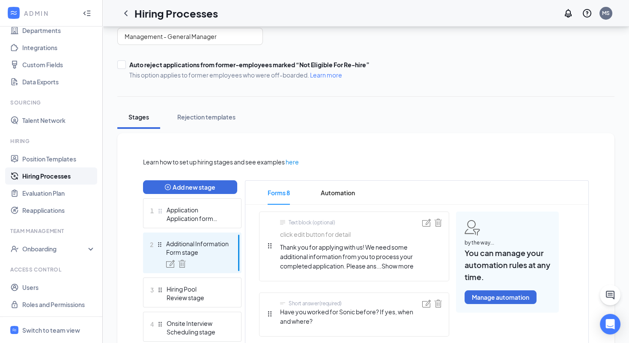
scroll to position [73, 0]
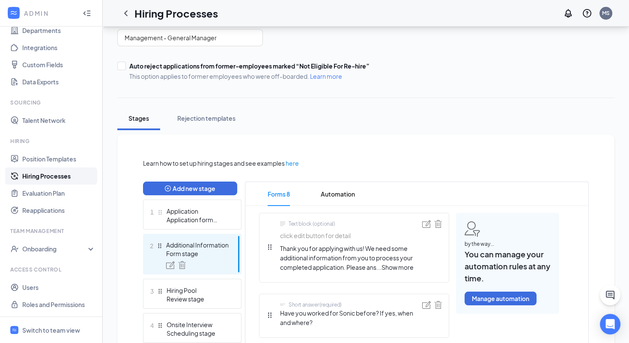
click at [46, 173] on link "Hiring Processes" at bounding box center [58, 175] width 73 height 17
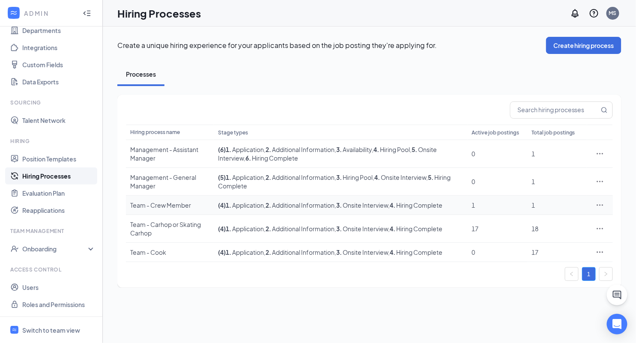
click at [600, 203] on icon "Ellipses" at bounding box center [600, 205] width 9 height 9
click at [529, 219] on span "Edit" at bounding box center [529, 222] width 11 height 8
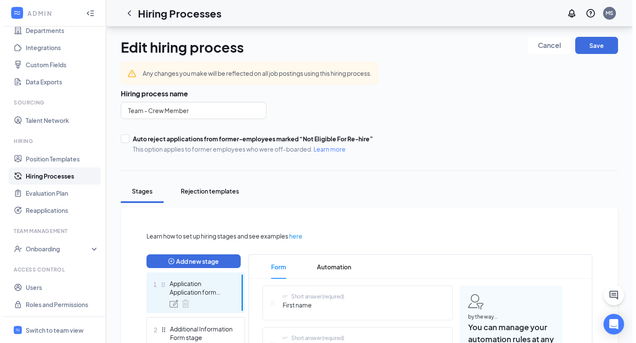
scroll to position [220, 0]
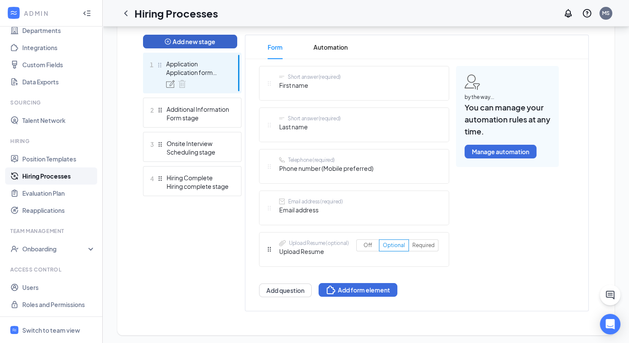
click at [215, 40] on button "Add new stage" at bounding box center [190, 42] width 94 height 14
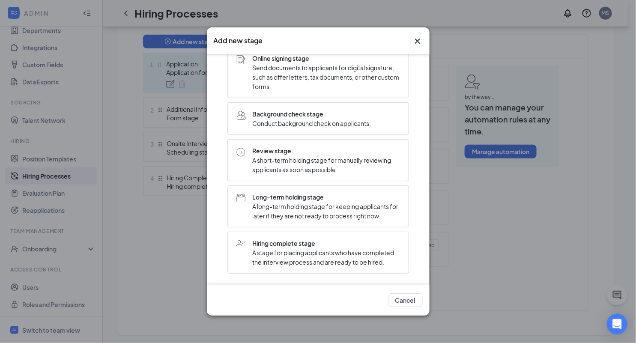
scroll to position [195, 0]
click at [309, 155] on span "A short-term holding stage for manually reviewing applicants as soon as possibl…" at bounding box center [326, 164] width 147 height 19
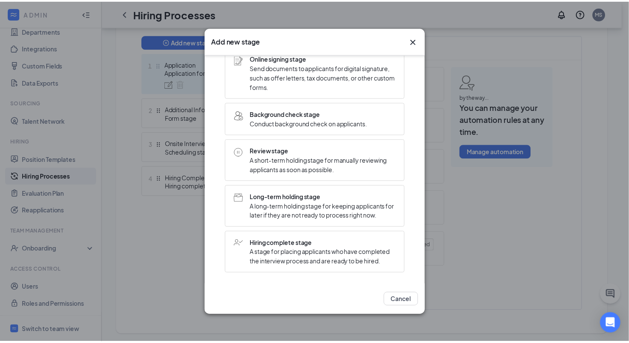
scroll to position [0, 0]
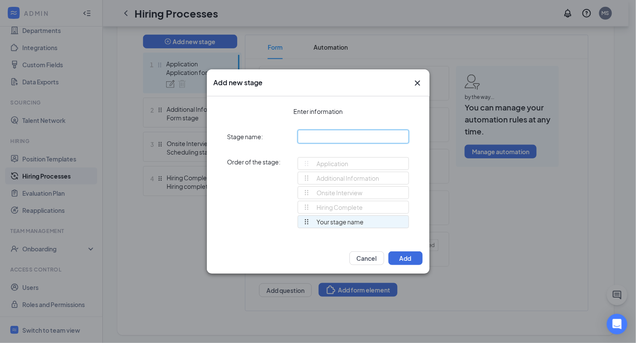
click at [318, 135] on input "text" at bounding box center [353, 137] width 111 height 14
type input "Screening/Hiring Pool"
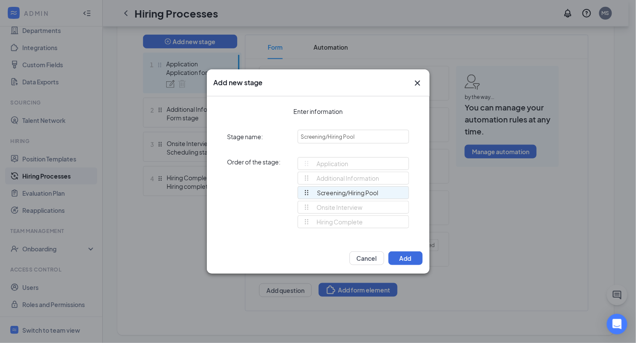
drag, startPoint x: 305, startPoint y: 220, endPoint x: 303, endPoint y: 185, distance: 34.3
click at [303, 185] on div "Application Additional Information Onsite Interview Hiring Complete Screening/H…" at bounding box center [353, 196] width 111 height 79
drag, startPoint x: 364, startPoint y: 139, endPoint x: 252, endPoint y: 137, distance: 112.7
click at [252, 137] on div "Stage name: Screening/Hiring Pool" at bounding box center [318, 137] width 182 height 14
click at [417, 258] on button "Add" at bounding box center [405, 258] width 34 height 14
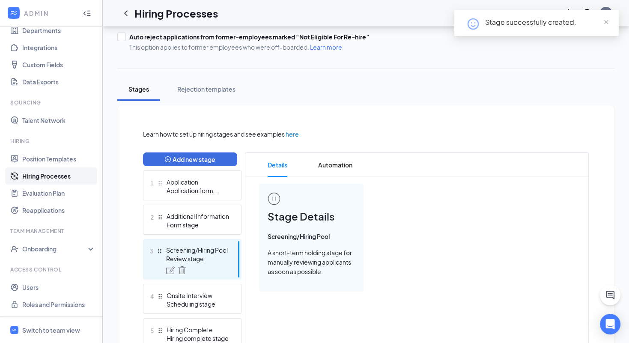
scroll to position [147, 0]
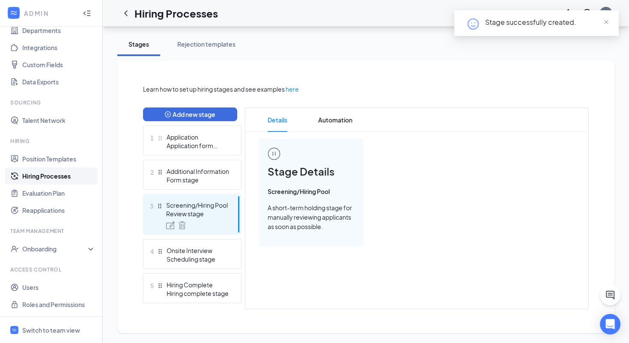
click at [55, 176] on link "Hiring Processes" at bounding box center [58, 175] width 73 height 17
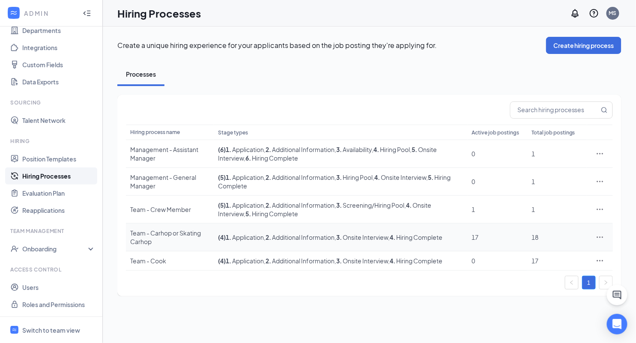
click at [602, 236] on icon "Ellipses" at bounding box center [600, 237] width 9 height 9
click at [530, 251] on span "Edit" at bounding box center [529, 254] width 11 height 8
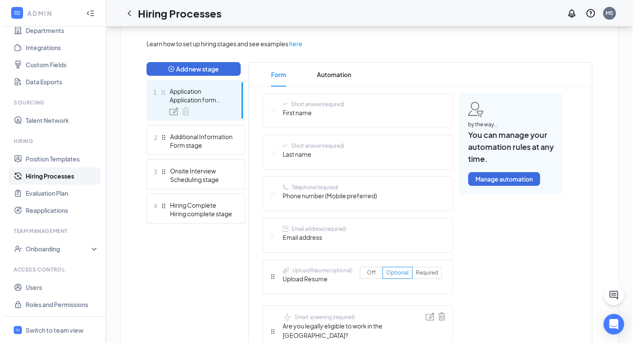
scroll to position [200, 0]
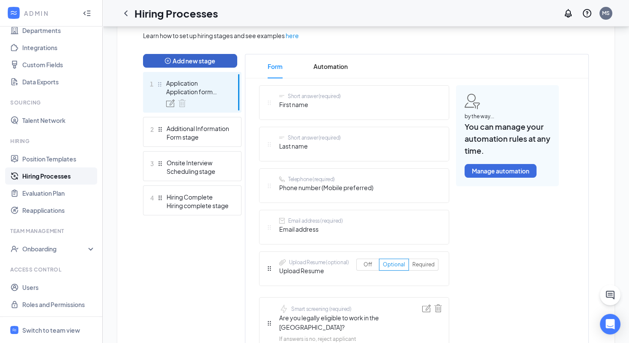
click at [190, 60] on button "Add new stage" at bounding box center [190, 61] width 94 height 14
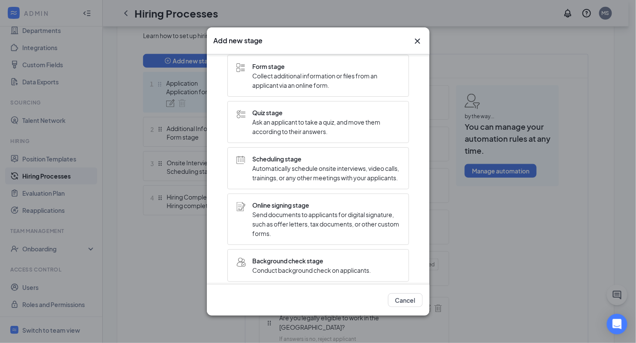
scroll to position [195, 0]
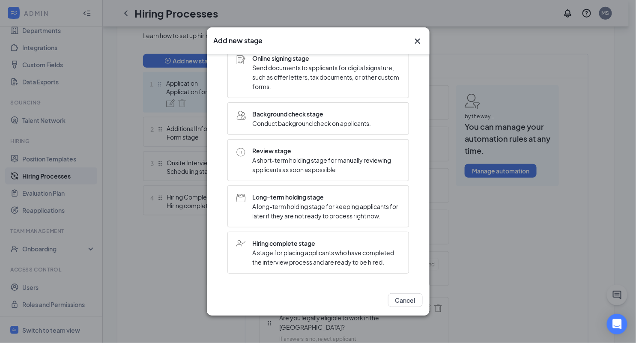
click at [303, 158] on span "A short-term holding stage for manually reviewing applicants as soon as possibl…" at bounding box center [326, 164] width 147 height 19
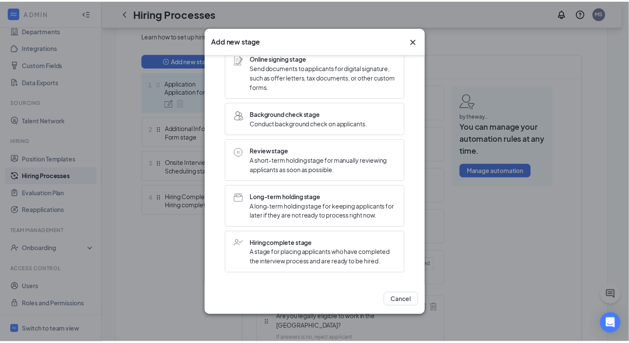
scroll to position [0, 0]
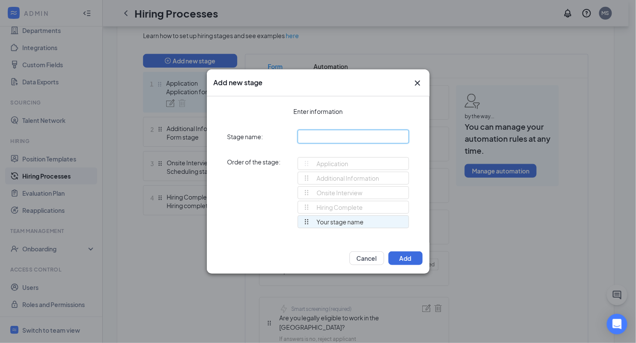
click at [313, 131] on input "text" at bounding box center [353, 137] width 111 height 14
paste input "Screening/Hiring Pool"
type input "Screening/Hiring Pool"
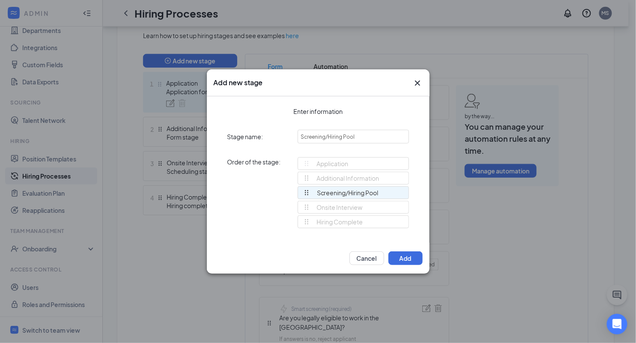
drag, startPoint x: 305, startPoint y: 224, endPoint x: 302, endPoint y: 190, distance: 34.0
click at [302, 190] on div "Application Additional Information Onsite Interview Hiring Complete Screening/H…" at bounding box center [353, 196] width 111 height 79
click at [401, 257] on button "Add" at bounding box center [405, 258] width 34 height 14
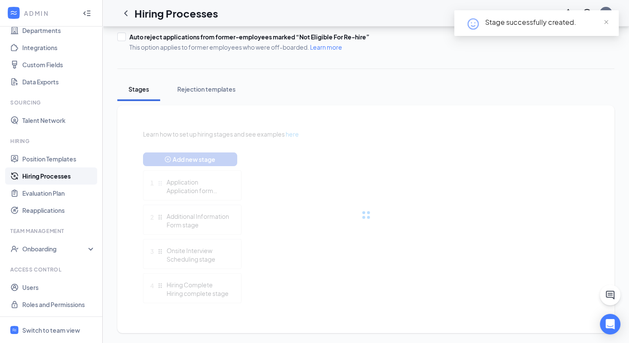
scroll to position [147, 0]
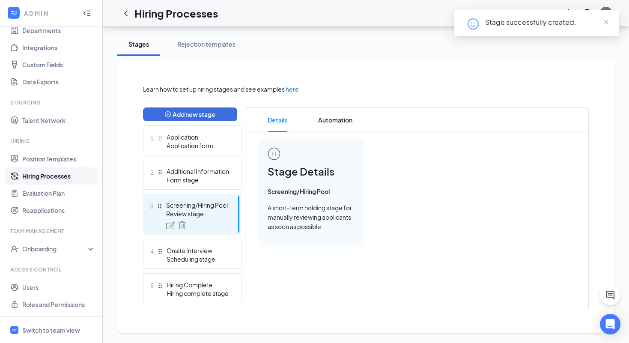
click at [41, 175] on link "Hiring Processes" at bounding box center [58, 175] width 73 height 17
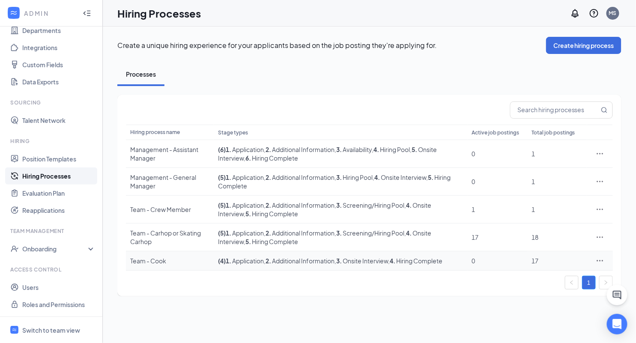
click at [603, 260] on icon "Ellipses" at bounding box center [600, 260] width 6 height 1
click at [543, 182] on span "Edit" at bounding box center [561, 183] width 74 height 9
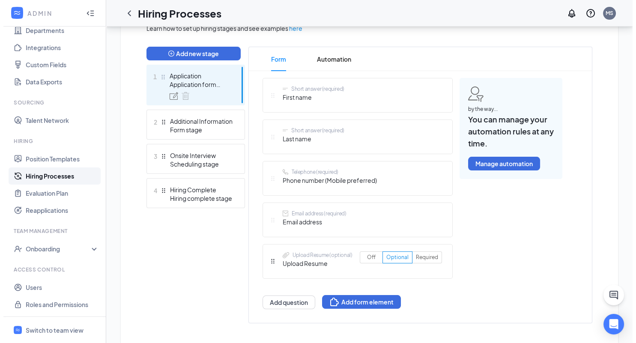
scroll to position [220, 0]
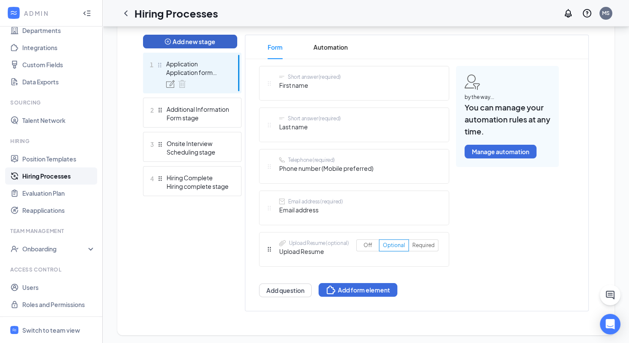
click at [190, 40] on button "Add new stage" at bounding box center [190, 42] width 94 height 14
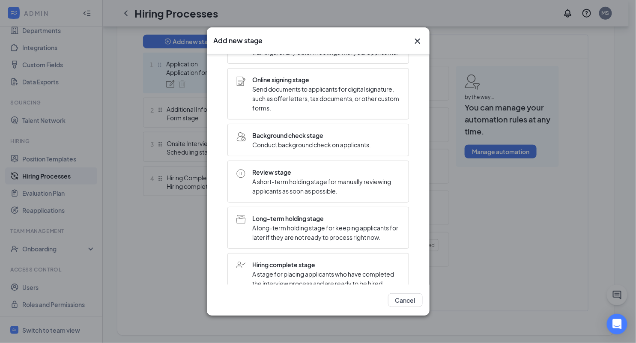
scroll to position [195, 0]
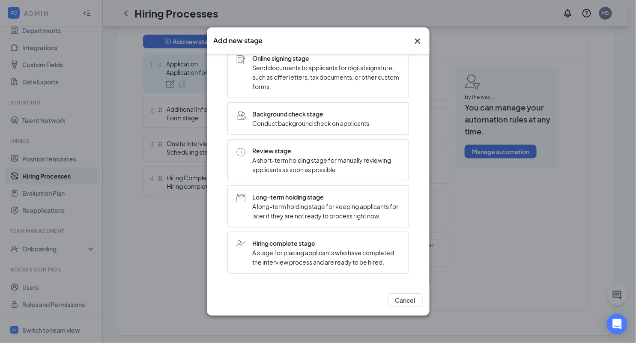
click at [302, 146] on span "Review stage" at bounding box center [326, 150] width 147 height 9
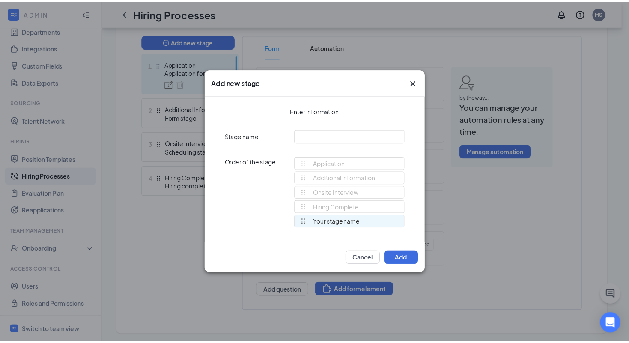
scroll to position [0, 0]
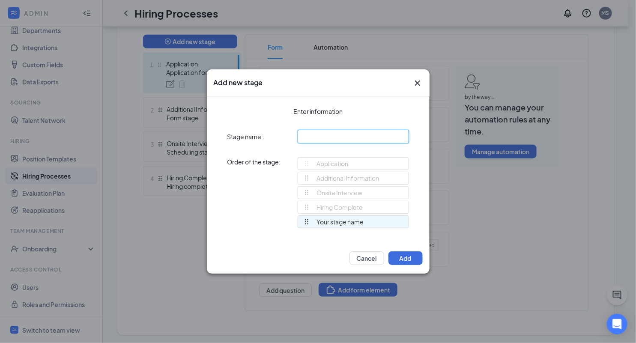
click at [325, 134] on input "text" at bounding box center [353, 137] width 111 height 14
paste input "Screening/Hiring Pool"
type input "Screening/Hiring Pool"
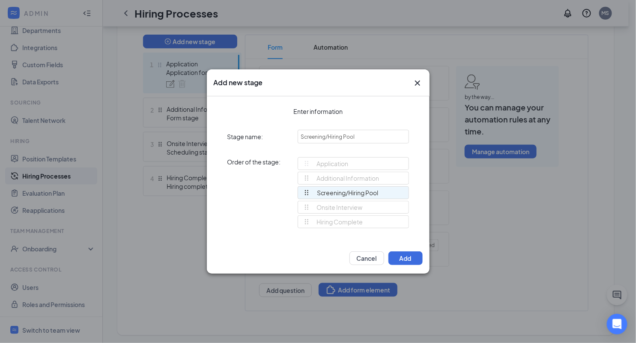
drag, startPoint x: 304, startPoint y: 224, endPoint x: 299, endPoint y: 190, distance: 33.7
click at [299, 190] on div "Application Additional Information Onsite Interview Hiring Complete Screening/H…" at bounding box center [353, 196] width 111 height 79
click at [416, 257] on button "Add" at bounding box center [405, 258] width 34 height 14
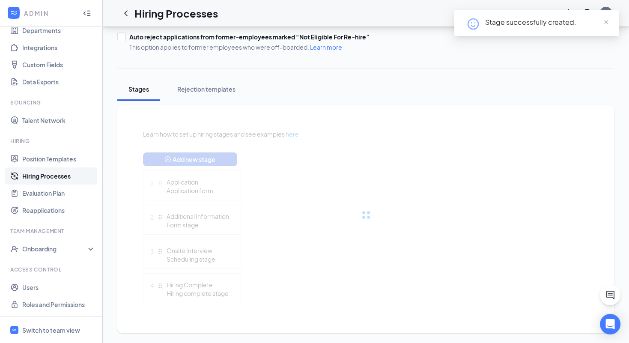
scroll to position [147, 0]
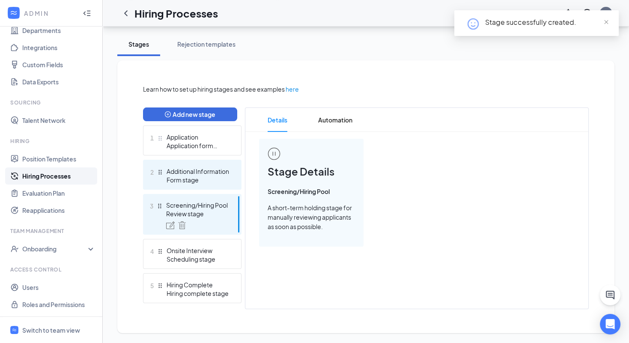
click at [211, 177] on div "Form stage" at bounding box center [198, 180] width 63 height 9
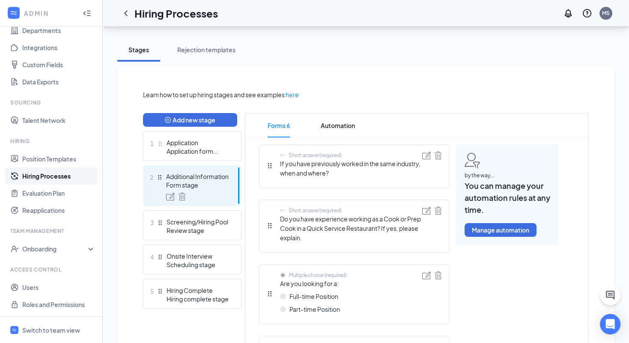
scroll to position [179, 0]
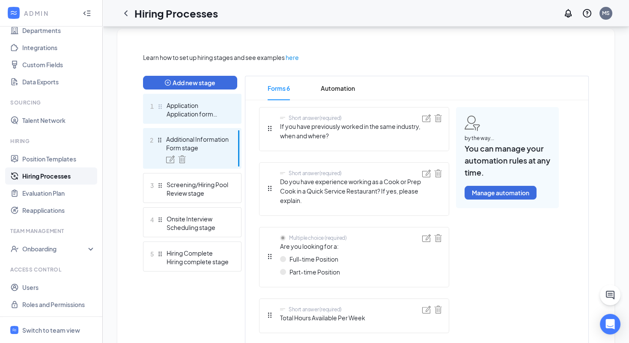
click at [220, 101] on div "Application" at bounding box center [198, 105] width 63 height 9
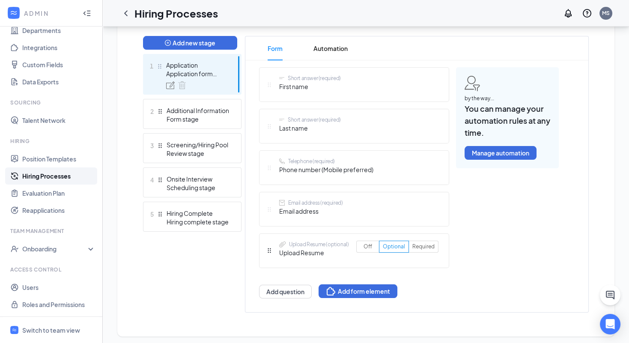
scroll to position [220, 0]
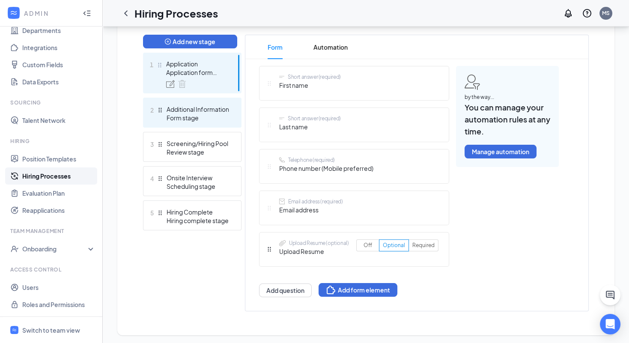
click at [215, 116] on div "Form stage" at bounding box center [198, 117] width 63 height 9
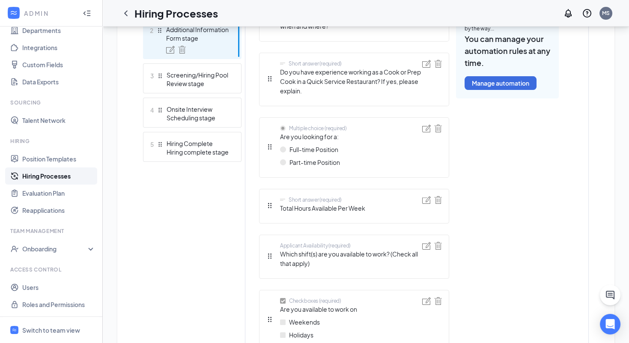
scroll to position [373, 0]
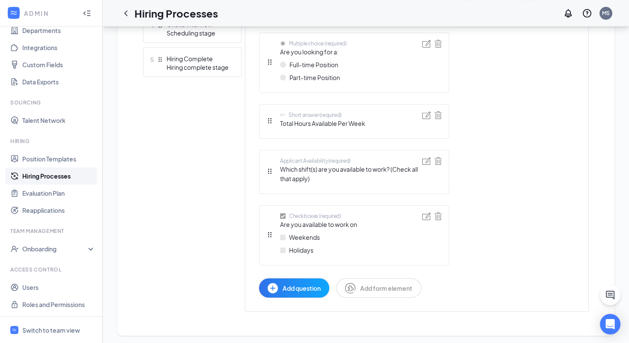
click at [180, 222] on div "Add new stage 1 Application Application form stage 2 Additional Information For…" at bounding box center [192, 96] width 99 height 430
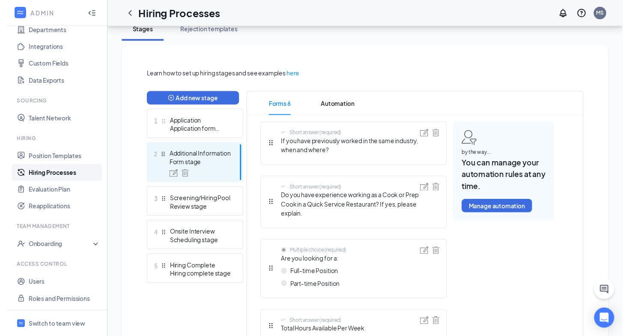
scroll to position [161, 0]
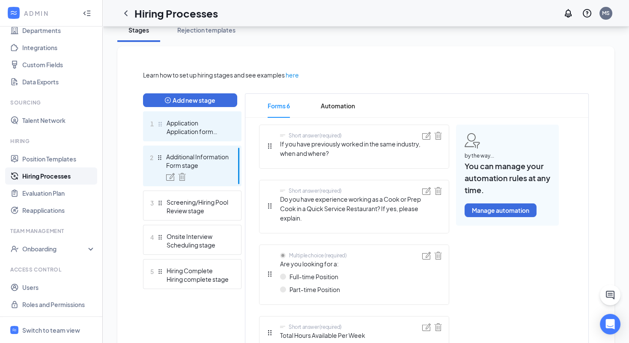
click at [220, 127] on div "Application form stage" at bounding box center [198, 131] width 63 height 9
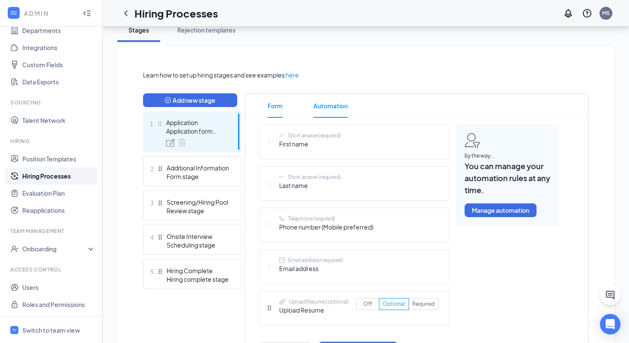
click at [341, 106] on span "Automation" at bounding box center [330, 106] width 34 height 24
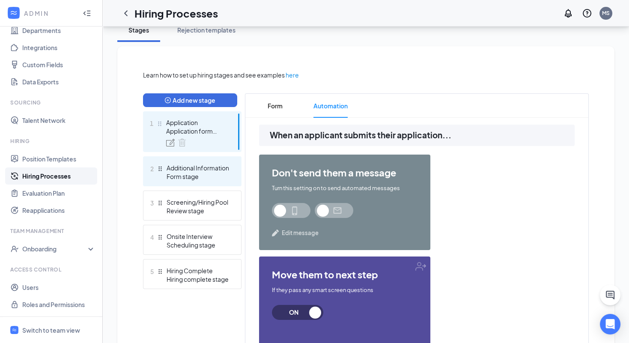
click at [217, 173] on div "Form stage" at bounding box center [198, 176] width 63 height 9
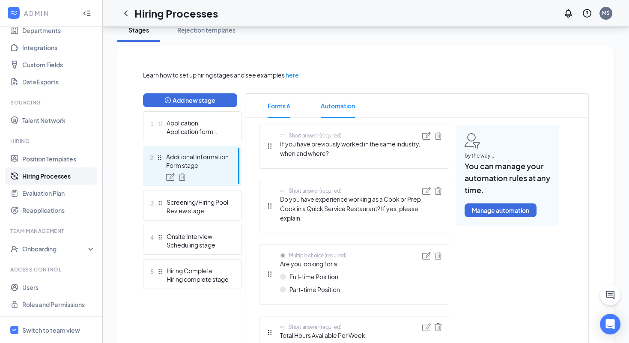
click at [353, 103] on span "Automation" at bounding box center [338, 106] width 34 height 24
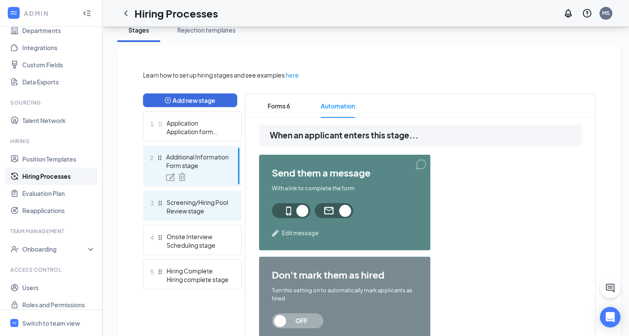
click at [221, 206] on div "Review stage" at bounding box center [198, 210] width 63 height 9
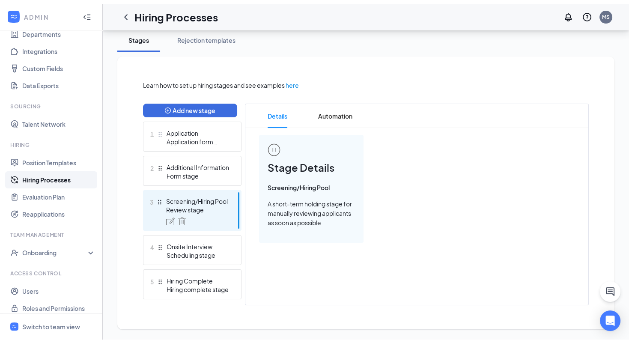
scroll to position [147, 0]
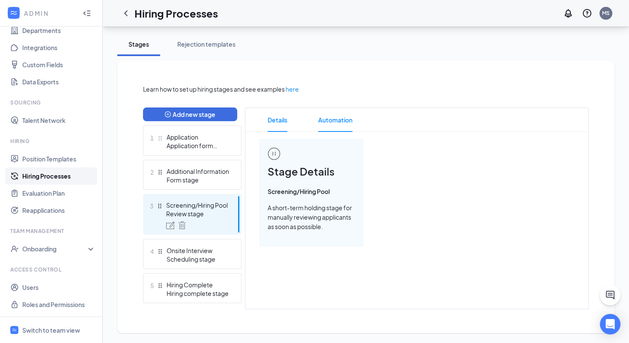
click at [334, 120] on span "Automation" at bounding box center [335, 120] width 34 height 24
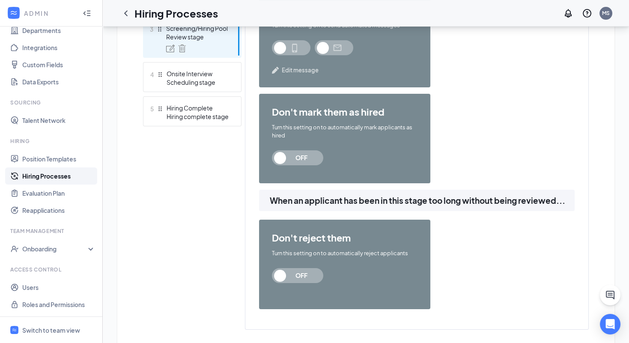
scroll to position [344, 0]
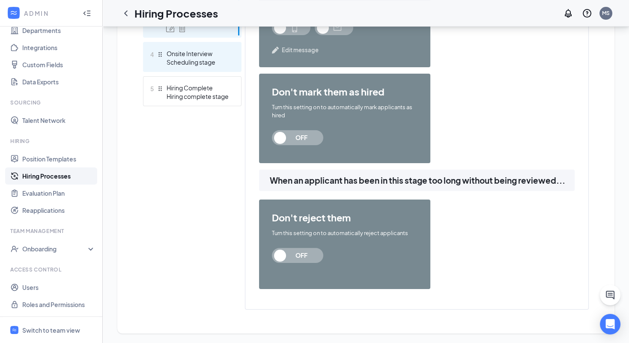
click at [209, 48] on div "4 Onsite Interview Scheduling stage" at bounding box center [192, 57] width 99 height 30
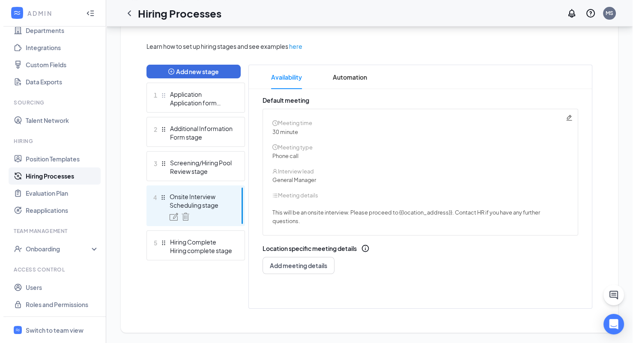
scroll to position [189, 0]
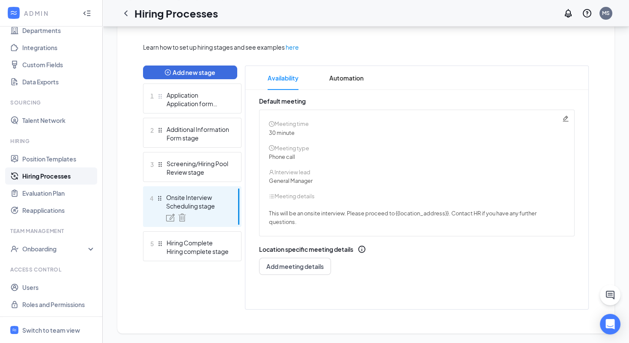
click at [564, 118] on icon "Pencil" at bounding box center [565, 118] width 7 height 7
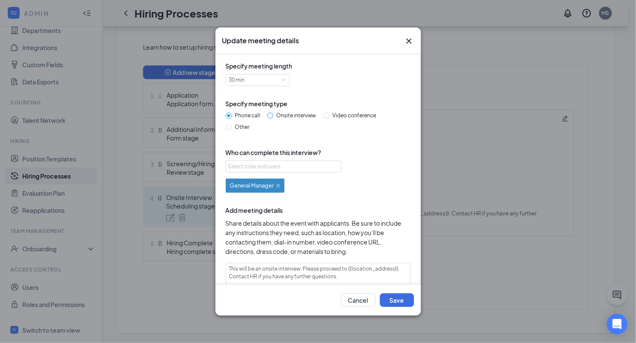
click at [272, 115] on input "Onsite interview" at bounding box center [270, 116] width 6 height 6
radio input "true"
radio input "false"
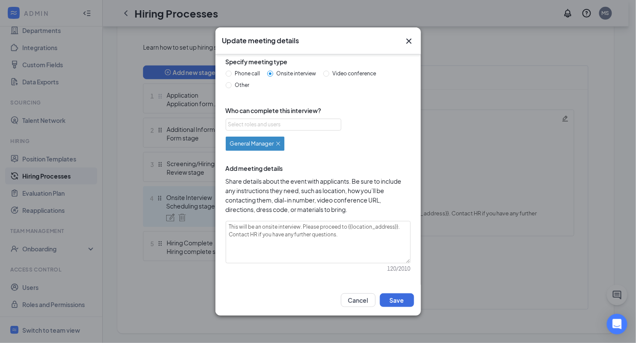
scroll to position [45, 0]
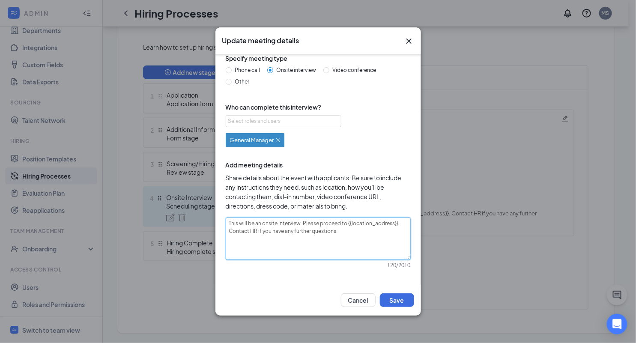
click at [229, 228] on textarea "This will be an onsite interview. Please proceed to {{location_address}}. Conta…" at bounding box center [318, 239] width 185 height 42
type textarea "This will be an onsite interview. Please proceed to {{location_address}}. Conta…"
click at [398, 300] on button "Save" at bounding box center [397, 300] width 34 height 14
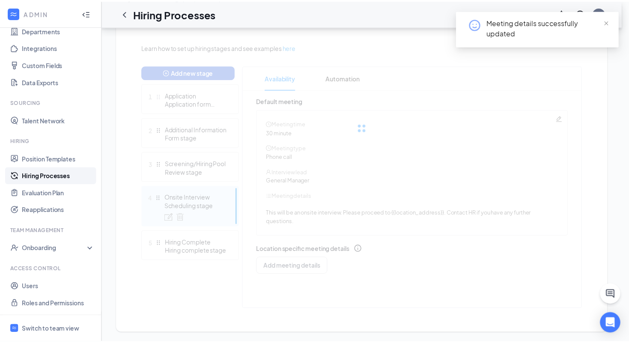
scroll to position [180, 0]
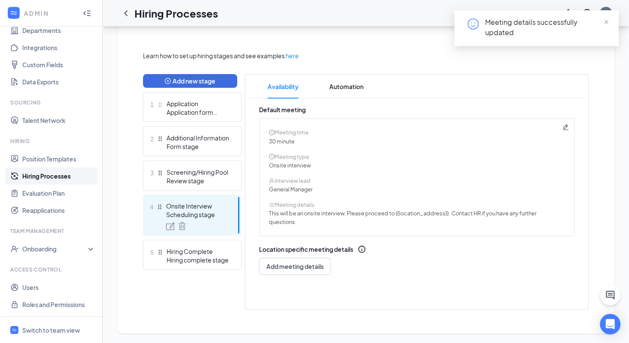
click at [52, 175] on link "Hiring Processes" at bounding box center [58, 175] width 73 height 17
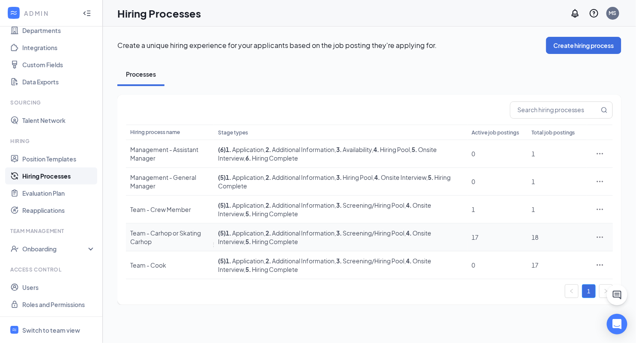
click at [603, 233] on icon "Ellipses" at bounding box center [600, 237] width 9 height 9
click at [545, 249] on span "Edit" at bounding box center [561, 253] width 74 height 9
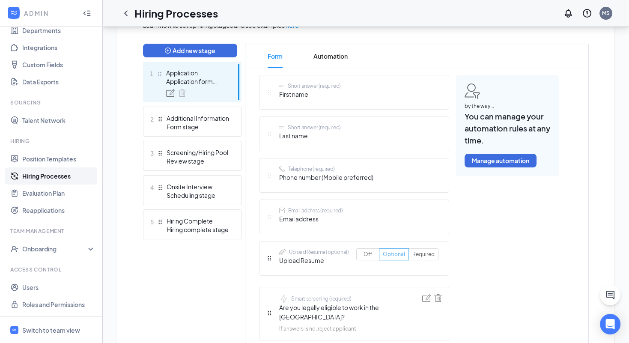
scroll to position [182, 0]
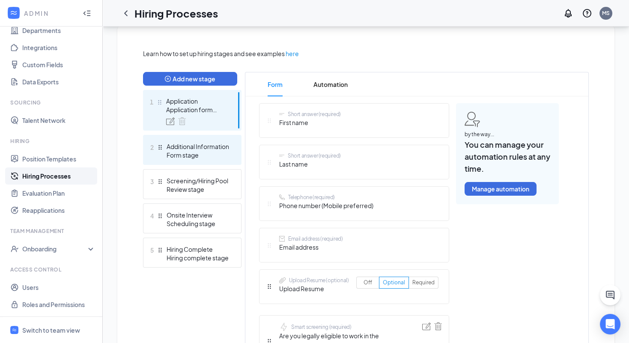
click at [206, 145] on div "Additional Information" at bounding box center [198, 146] width 63 height 9
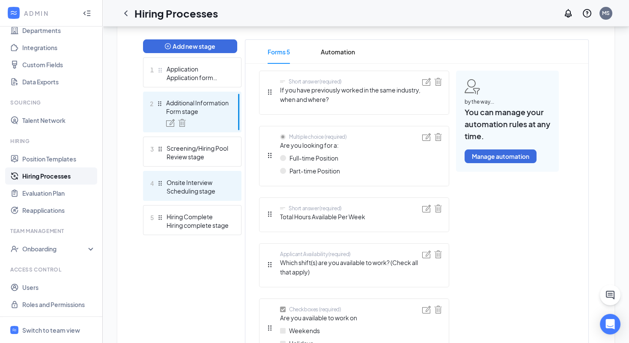
scroll to position [215, 0]
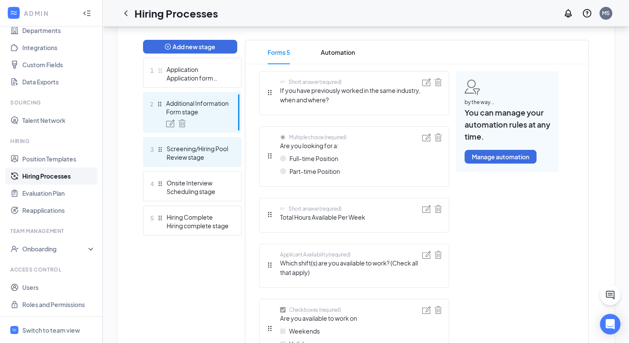
click at [206, 146] on div "Screening/Hiring Pool" at bounding box center [198, 148] width 63 height 9
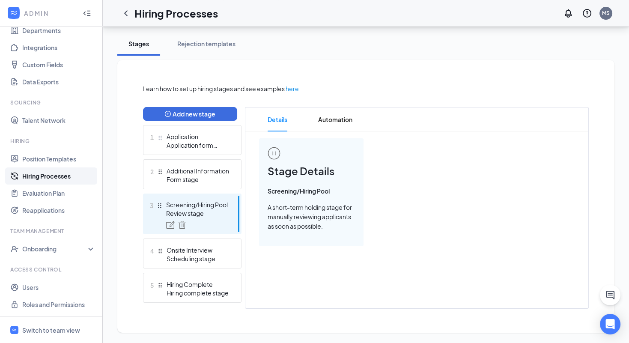
scroll to position [147, 0]
click at [340, 111] on span "Automation" at bounding box center [335, 120] width 34 height 24
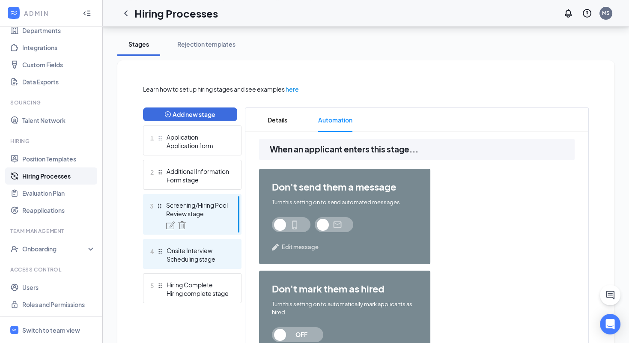
click at [201, 255] on div "Scheduling stage" at bounding box center [198, 259] width 63 height 9
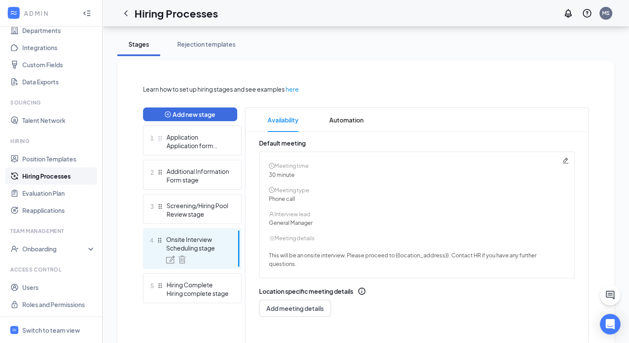
click at [565, 158] on icon "Pencil" at bounding box center [565, 160] width 7 height 7
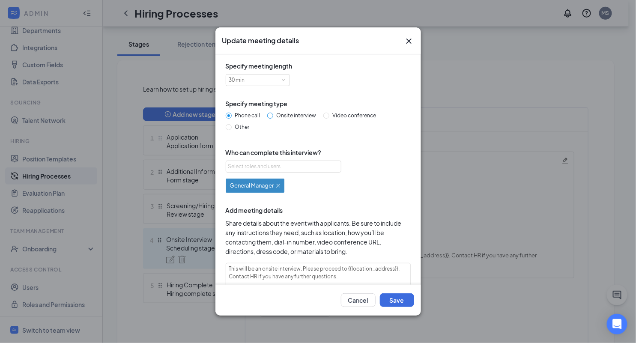
click at [269, 115] on input "Onsite interview" at bounding box center [270, 116] width 6 height 6
radio input "true"
radio input "false"
click at [230, 271] on textarea "This will be an onsite interview. Please proceed to {{location_address}}. Conta…" at bounding box center [318, 284] width 185 height 42
click at [226, 276] on textarea "This will be an onsite interview. Please proceed to {{location_address}}. Conta…" at bounding box center [318, 284] width 185 height 42
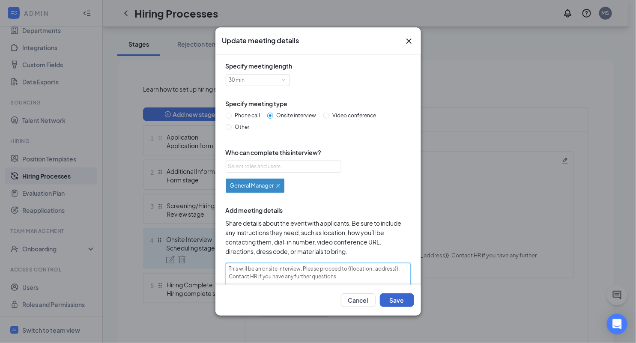
type textarea "This will be an onsite interview. Please proceed to {{location_address}}. Conta…"
click at [400, 298] on button "Save" at bounding box center [397, 300] width 34 height 14
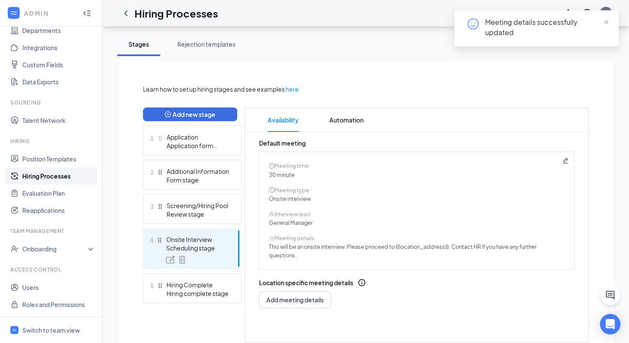
click at [38, 173] on link "Hiring Processes" at bounding box center [58, 175] width 73 height 17
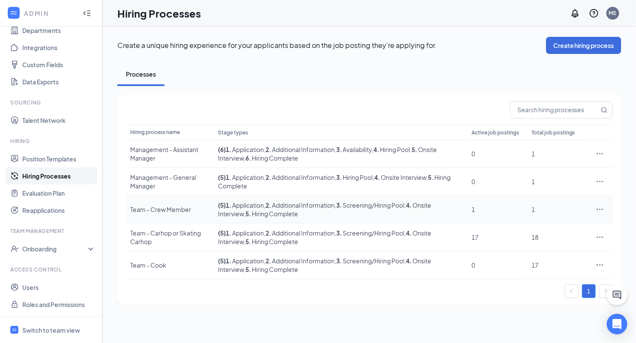
click at [603, 209] on icon "Ellipses" at bounding box center [600, 209] width 6 height 1
click at [537, 224] on span "Edit" at bounding box center [561, 225] width 74 height 9
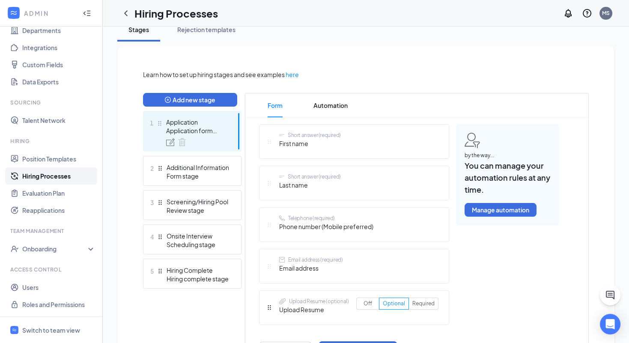
scroll to position [220, 0]
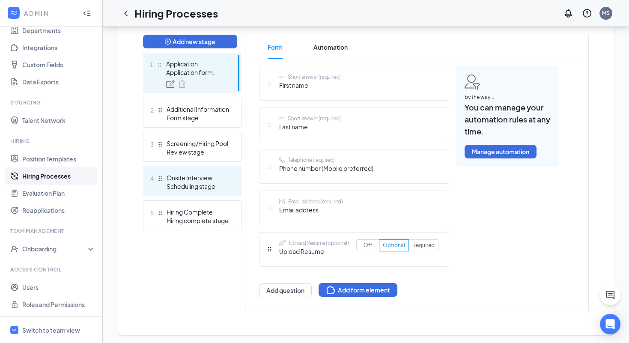
click at [206, 185] on div "Scheduling stage" at bounding box center [198, 186] width 63 height 9
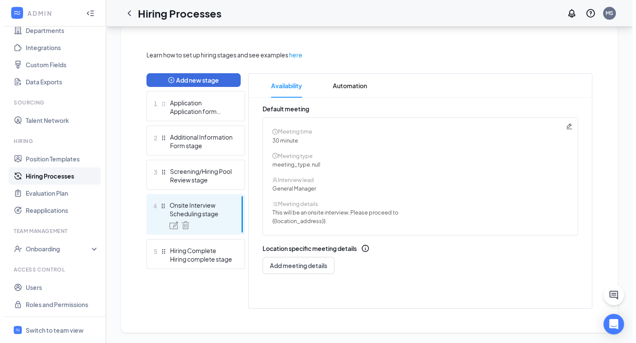
scroll to position [180, 0]
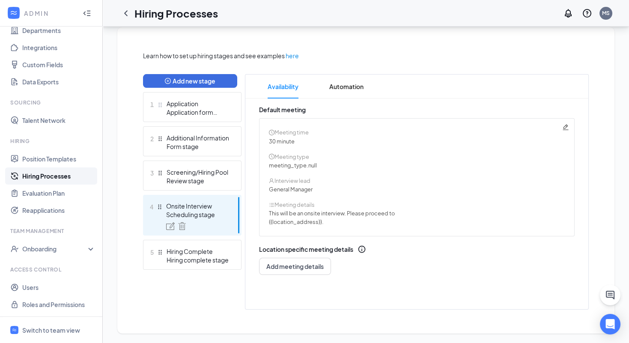
click at [567, 124] on icon "Pencil" at bounding box center [565, 127] width 7 height 7
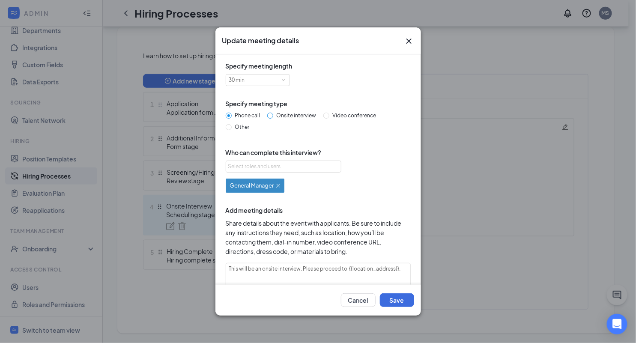
click at [276, 114] on span "Onsite interview" at bounding box center [296, 115] width 47 height 6
click at [273, 114] on input "Onsite interview" at bounding box center [270, 116] width 6 height 6
radio input "true"
radio input "false"
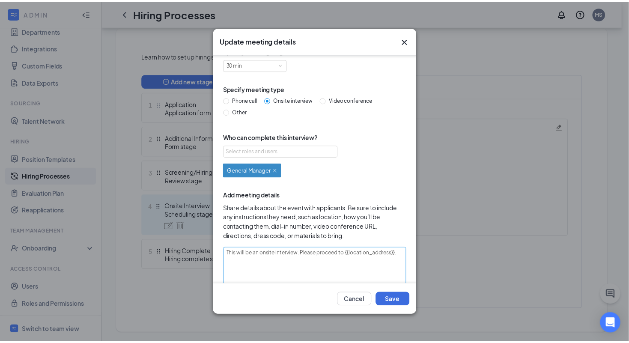
scroll to position [45, 0]
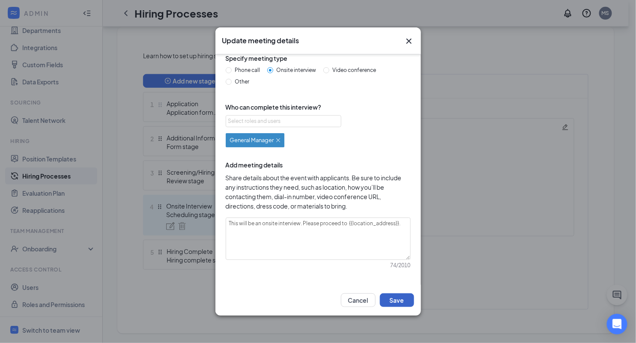
click at [406, 301] on button "Save" at bounding box center [397, 300] width 34 height 14
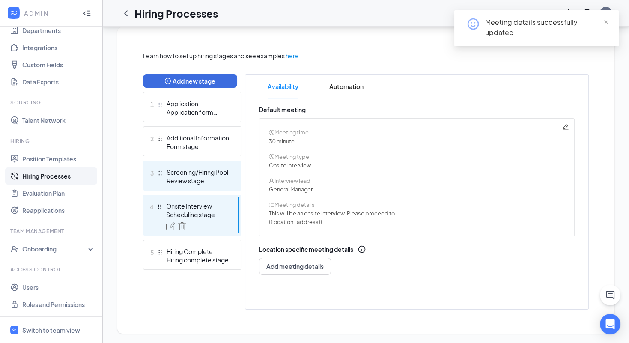
click at [206, 175] on div "Screening/Hiring Pool" at bounding box center [198, 172] width 63 height 9
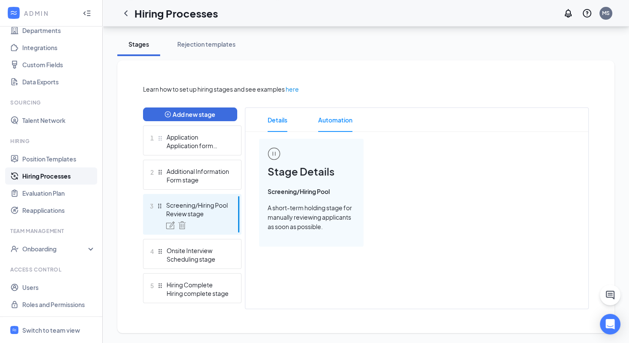
click at [338, 119] on span "Automation" at bounding box center [335, 120] width 34 height 24
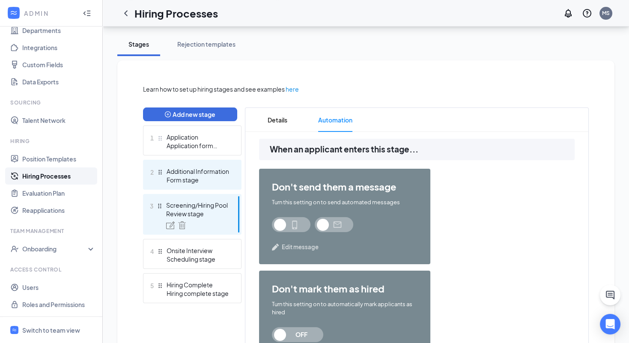
click at [190, 179] on div "Form stage" at bounding box center [198, 180] width 63 height 9
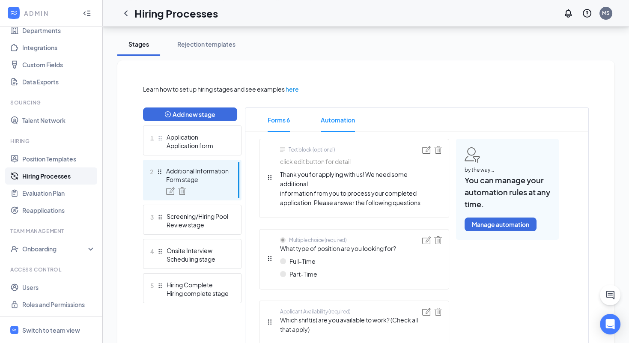
click at [348, 122] on span "Automation" at bounding box center [338, 120] width 34 height 24
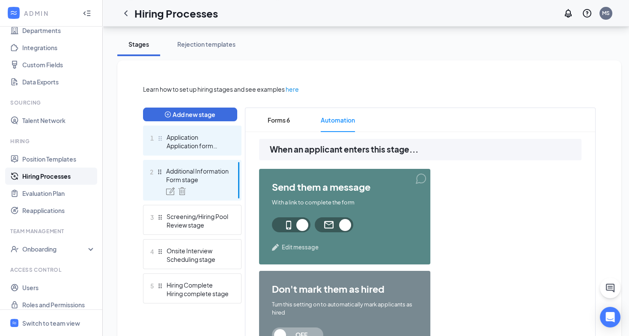
click at [206, 136] on div "Application" at bounding box center [198, 137] width 63 height 9
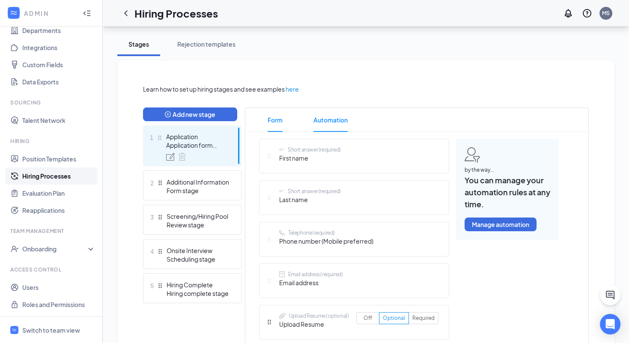
click at [341, 122] on span "Automation" at bounding box center [330, 120] width 34 height 24
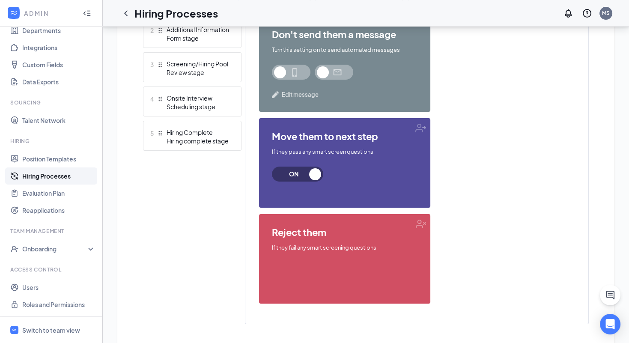
scroll to position [314, 0]
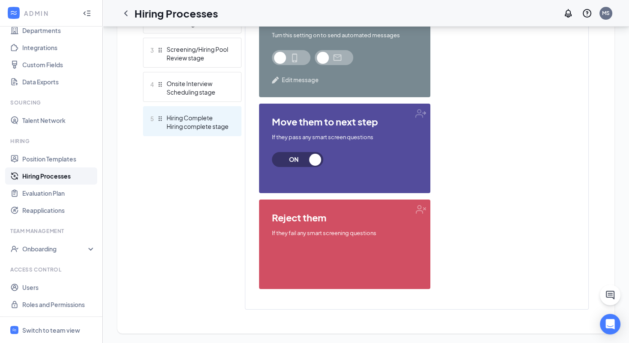
click at [213, 120] on div "Hiring Complete" at bounding box center [198, 117] width 63 height 9
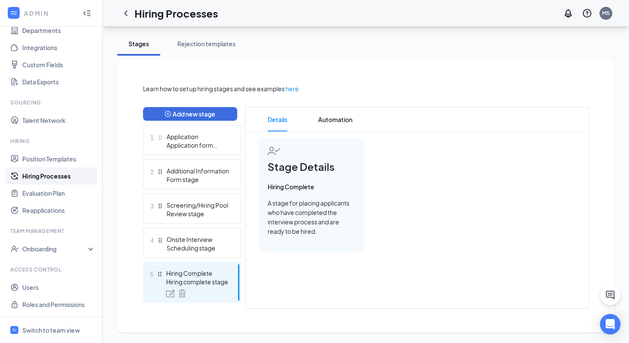
scroll to position [147, 0]
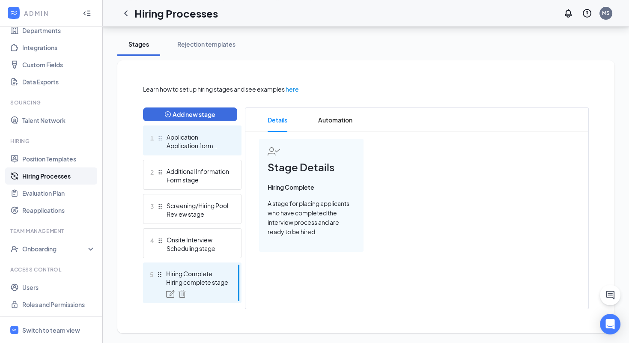
click at [215, 139] on div "Application" at bounding box center [198, 137] width 63 height 9
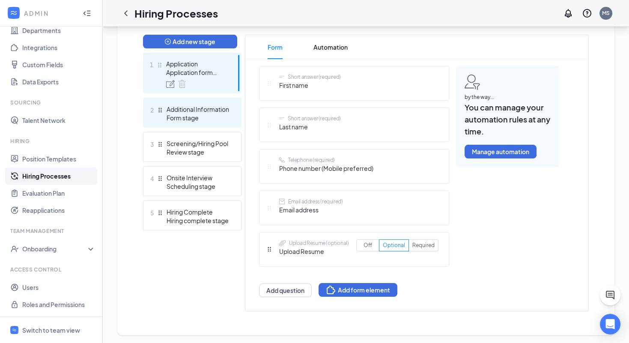
click at [208, 115] on div "Form stage" at bounding box center [198, 117] width 63 height 9
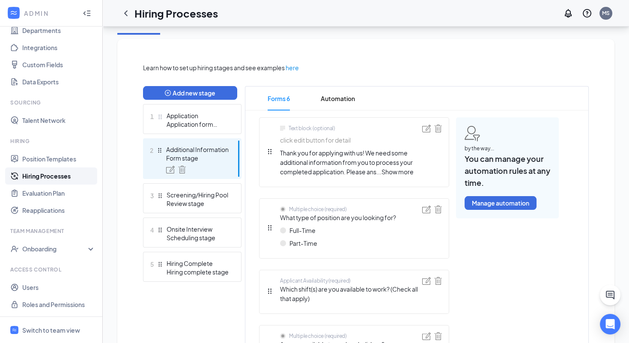
scroll to position [245, 0]
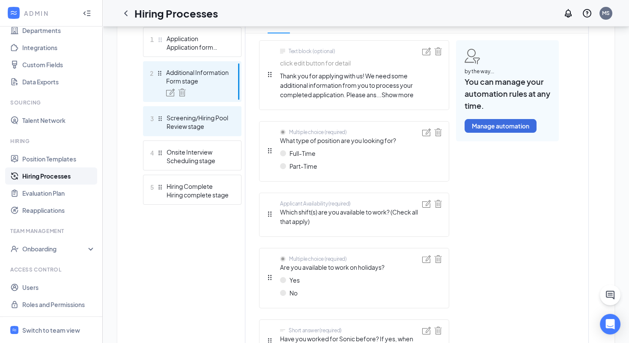
click at [209, 120] on div "Screening/Hiring Pool" at bounding box center [198, 117] width 63 height 9
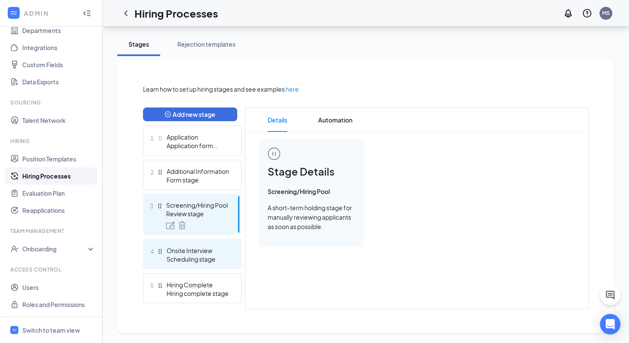
click at [204, 255] on div "Scheduling stage" at bounding box center [198, 259] width 63 height 9
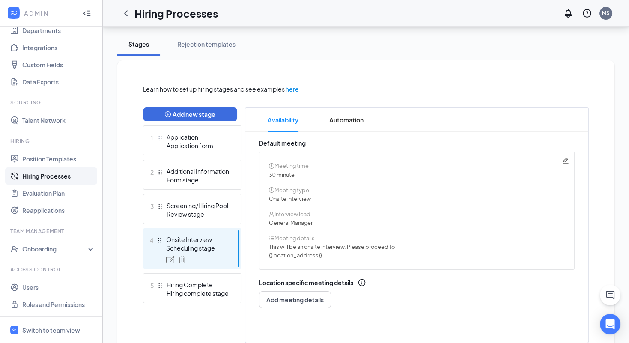
scroll to position [180, 0]
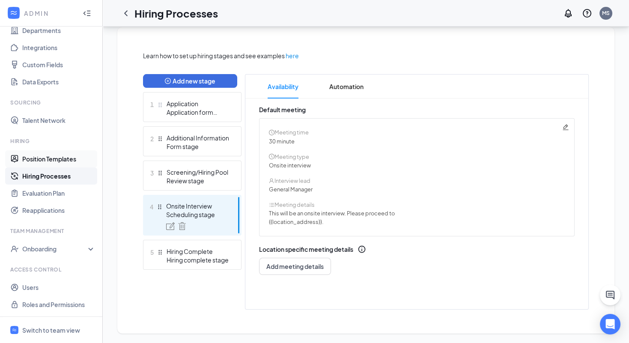
click at [42, 158] on link "Position Templates" at bounding box center [58, 158] width 73 height 17
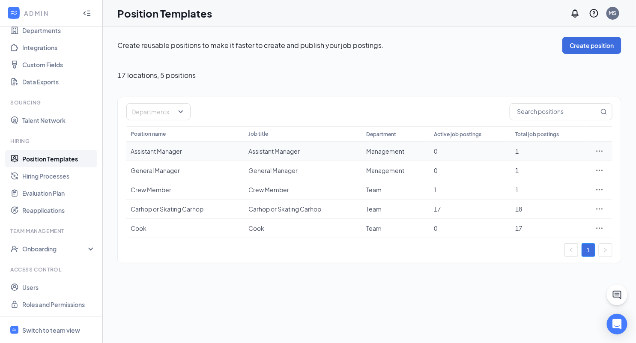
click at [601, 151] on icon "Ellipses" at bounding box center [599, 151] width 9 height 9
click at [551, 166] on span "Edit" at bounding box center [561, 167] width 74 height 9
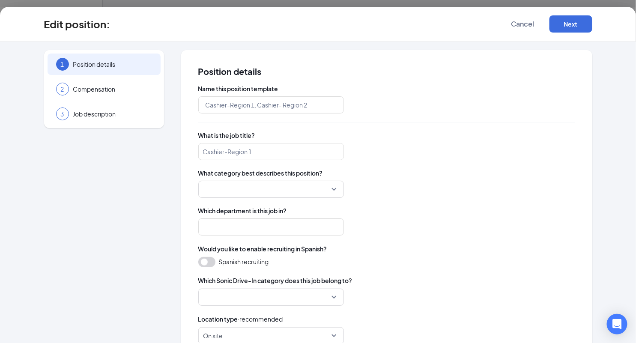
type input "Assistant Manager"
type input "Management"
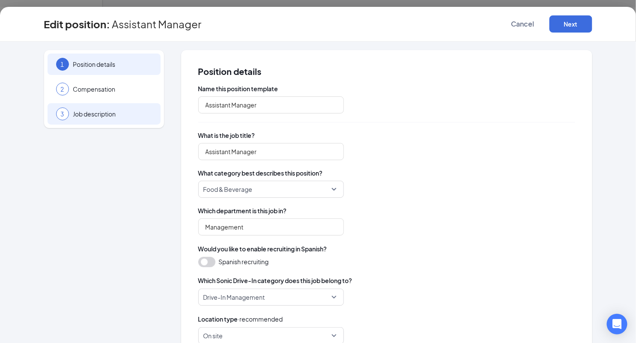
click at [85, 114] on span "Job description" at bounding box center [112, 114] width 79 height 9
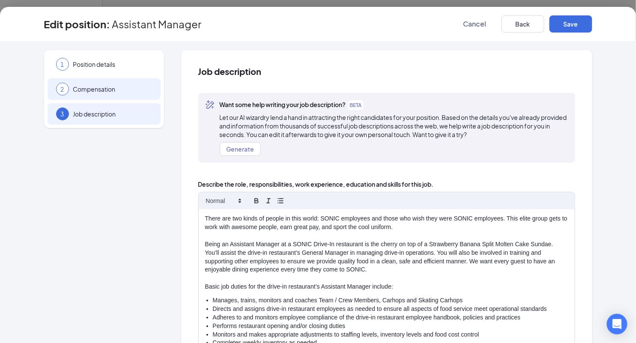
click at [128, 88] on span "Compensation" at bounding box center [112, 89] width 79 height 9
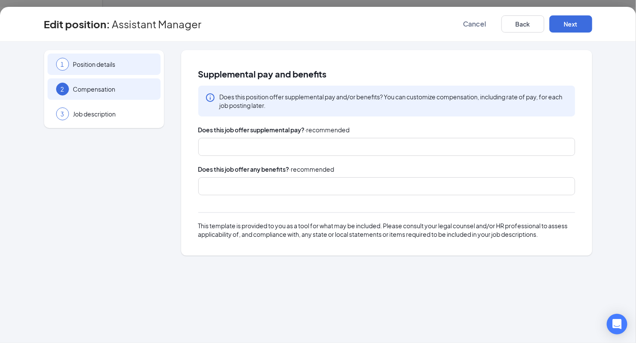
click at [127, 61] on span "Position details" at bounding box center [112, 64] width 79 height 9
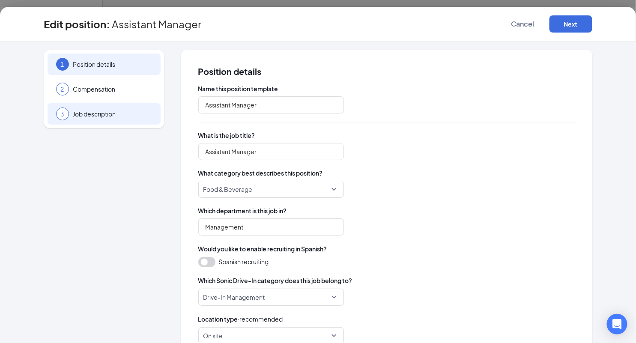
click at [131, 116] on span "Job description" at bounding box center [112, 114] width 79 height 9
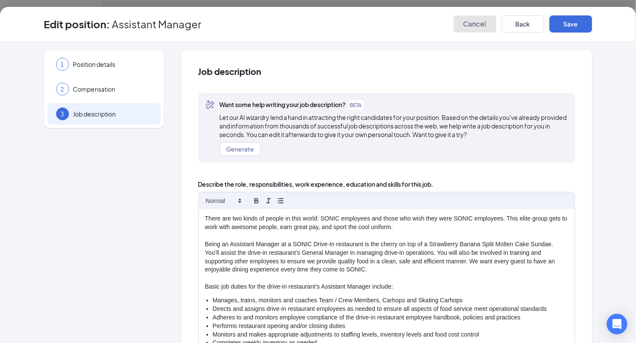
click at [470, 26] on span "Cancel" at bounding box center [474, 24] width 23 height 9
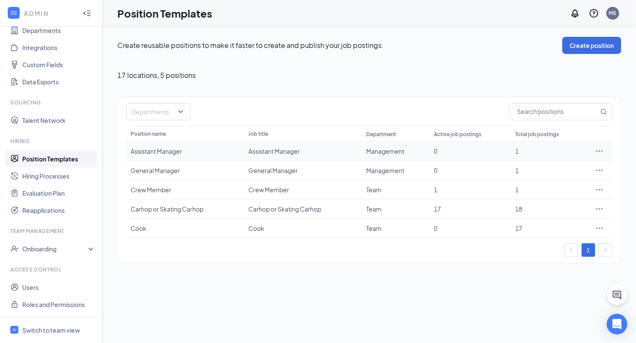
click at [600, 149] on icon "Ellipses" at bounding box center [599, 151] width 9 height 9
click at [545, 187] on span "Duplicate" at bounding box center [537, 188] width 27 height 8
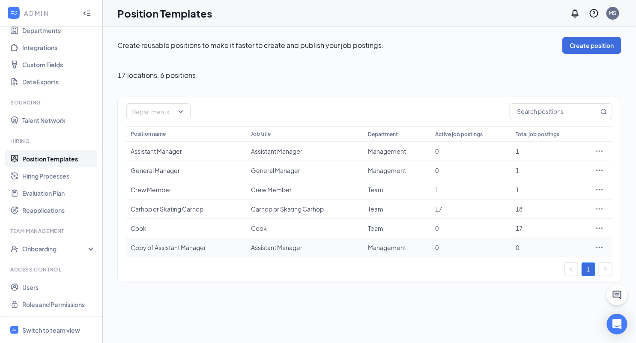
click at [599, 245] on icon "Ellipses" at bounding box center [599, 247] width 9 height 9
click at [539, 262] on span "Edit" at bounding box center [561, 263] width 74 height 9
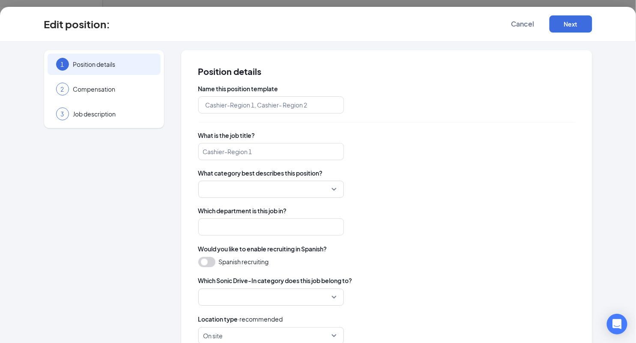
type input "Copy of Assistant Manager"
type input "Assistant Manager"
type input "Management"
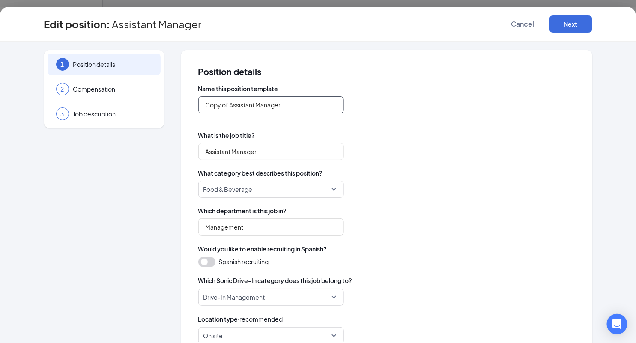
drag, startPoint x: 251, startPoint y: 104, endPoint x: 170, endPoint y: 102, distance: 81.0
click at [170, 102] on div "1 Position details 2 Compensation 3 Job description Position details Name this …" at bounding box center [318, 288] width 548 height 477
type input "Shift Manager"
click at [221, 151] on input "Assistant Manager" at bounding box center [271, 151] width 146 height 17
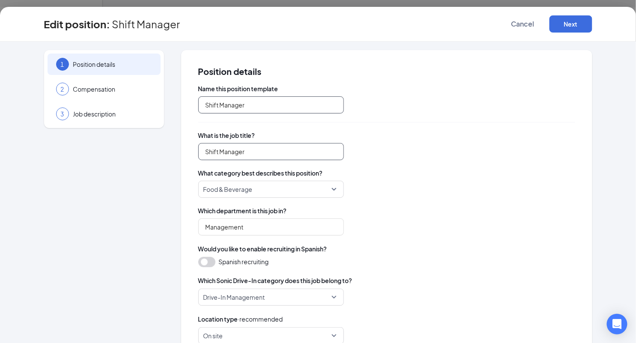
type input "Shift Manager"
click at [202, 102] on input "Shift Manager" at bounding box center [271, 104] width 146 height 17
click at [198, 152] on input "Shift Manager" at bounding box center [271, 151] width 146 height 17
click at [109, 89] on span "Compensation" at bounding box center [112, 89] width 79 height 9
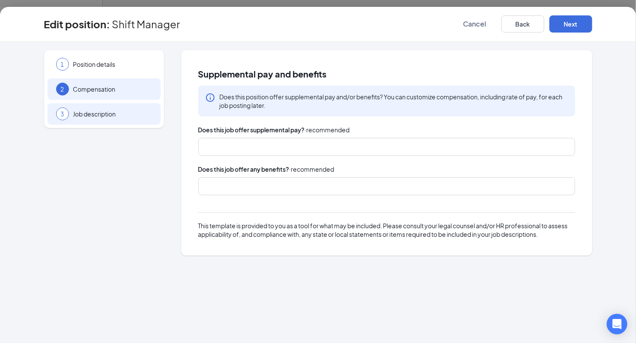
click at [136, 116] on span "Job description" at bounding box center [112, 114] width 79 height 9
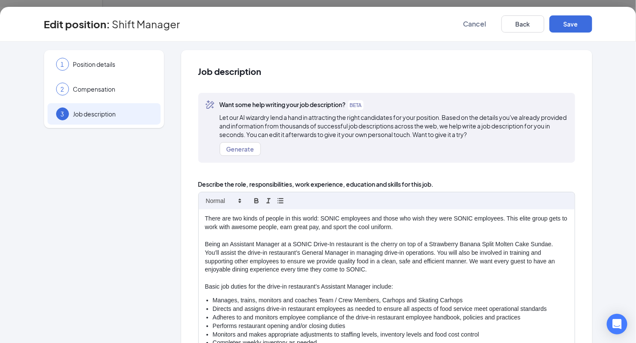
click at [238, 240] on p "Being an Assistant Manager at a SONIC Drive-In restaurant is the cherry on top …" at bounding box center [386, 257] width 363 height 34
drag, startPoint x: 264, startPoint y: 242, endPoint x: 227, endPoint y: 242, distance: 36.8
click at [227, 242] on p "Being an Shift Manager at a SONIC Drive-In restaurant is the cherry on top of a…" at bounding box center [386, 257] width 363 height 34
copy p "Shift Manager"
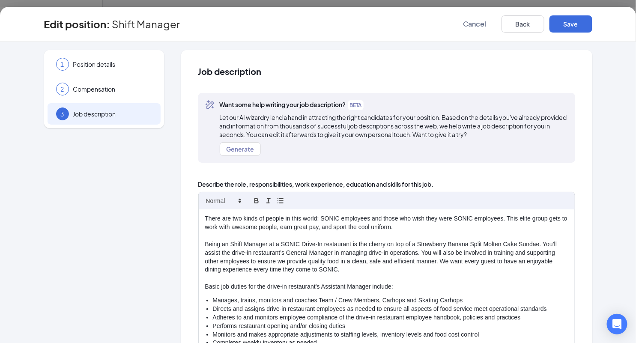
click at [339, 291] on div "There are two kinds of people in this world: SONIC employees and those who wish…" at bounding box center [387, 307] width 376 height 196
drag, startPoint x: 367, startPoint y: 286, endPoint x: 319, endPoint y: 284, distance: 48.9
click at [319, 284] on p "Basic job duties for the drive-in restaurant’s Assistant Manager include:" at bounding box center [386, 287] width 363 height 9
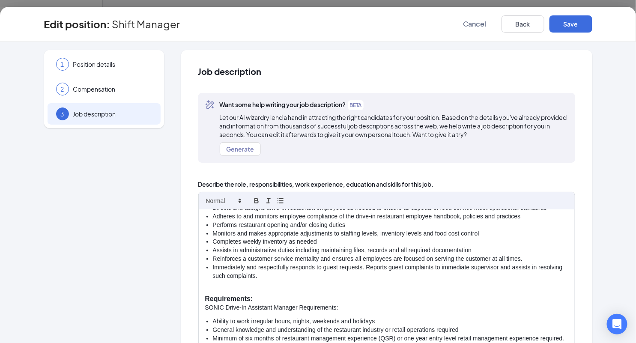
scroll to position [111, 0]
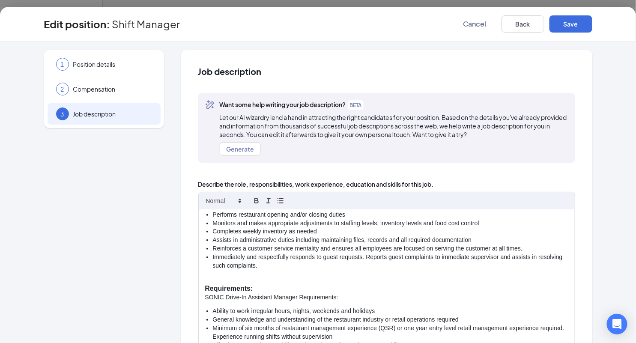
click at [285, 294] on p "SONIC Drive-In Assistant Manager Requirements:" at bounding box center [386, 297] width 363 height 9
drag, startPoint x: 293, startPoint y: 296, endPoint x: 245, endPoint y: 295, distance: 48.0
click at [245, 295] on p "SONIC Drive-In Assistant Manager Requirements:" at bounding box center [386, 297] width 363 height 9
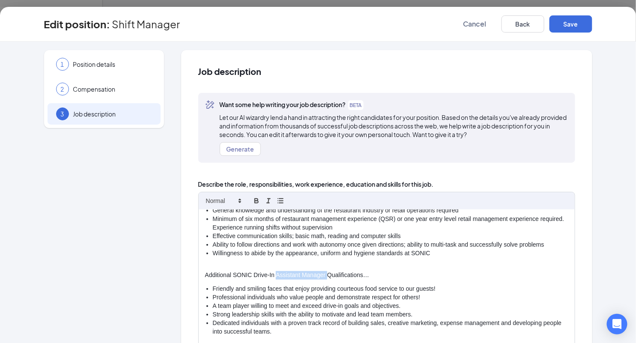
drag, startPoint x: 323, startPoint y: 275, endPoint x: 272, endPoint y: 278, distance: 50.6
click at [272, 278] on p "Additional SONIC Drive-In Assistant Manager Qualifications…" at bounding box center [386, 275] width 363 height 9
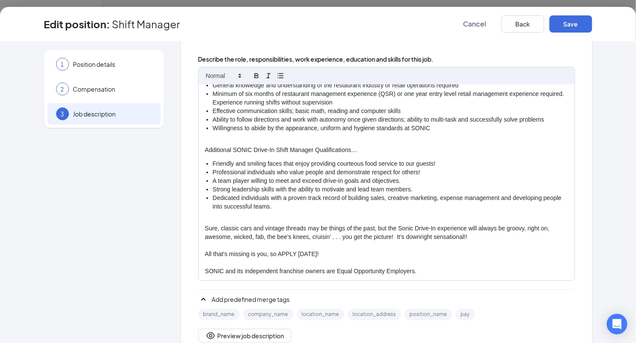
scroll to position [149, 0]
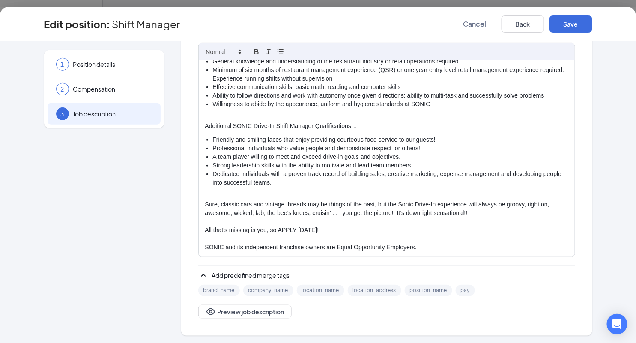
click at [205, 201] on p "Sure, classic cars and vintage threads may be things of the past, but the Sonic…" at bounding box center [386, 208] width 363 height 17
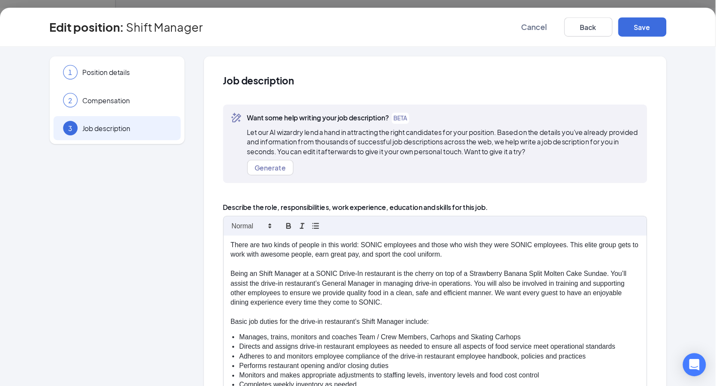
scroll to position [0, 0]
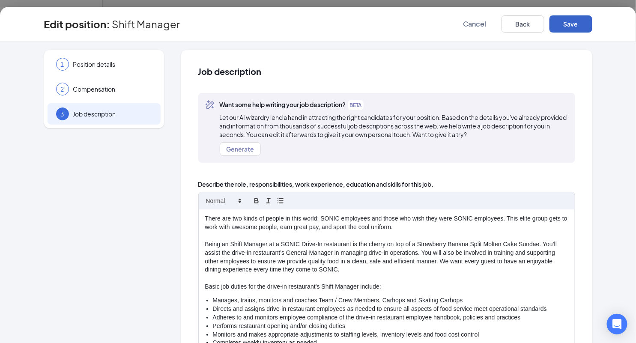
click at [564, 24] on button "Save" at bounding box center [570, 23] width 43 height 17
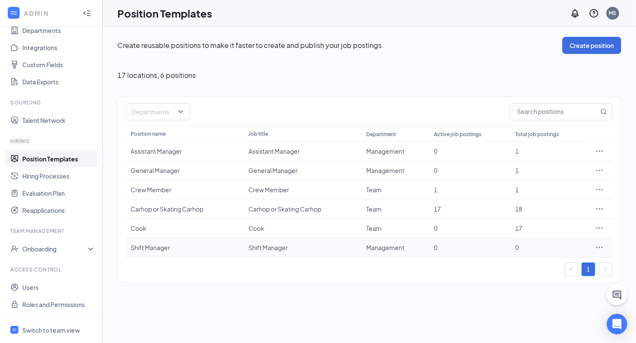
click at [600, 245] on icon "Ellipses" at bounding box center [599, 247] width 9 height 9
click at [536, 260] on span "Edit" at bounding box center [561, 263] width 74 height 9
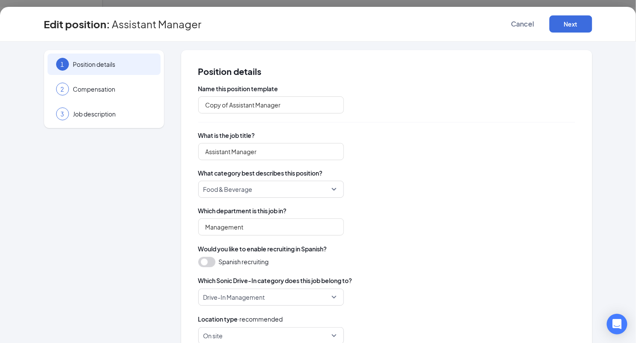
type input "Shift Manager"
drag, startPoint x: 106, startPoint y: 115, endPoint x: 163, endPoint y: 132, distance: 59.6
click at [106, 114] on span "Job description" at bounding box center [112, 114] width 79 height 9
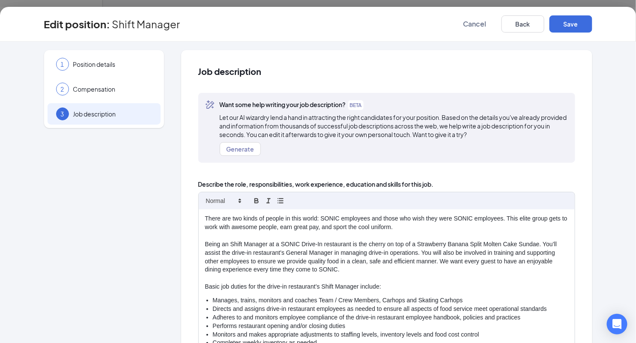
click at [224, 244] on p "Being an Shift Manager at a SONIC Drive-In restaurant is the cherry on top of a…" at bounding box center [386, 257] width 363 height 34
click at [566, 22] on button "Save" at bounding box center [570, 23] width 43 height 17
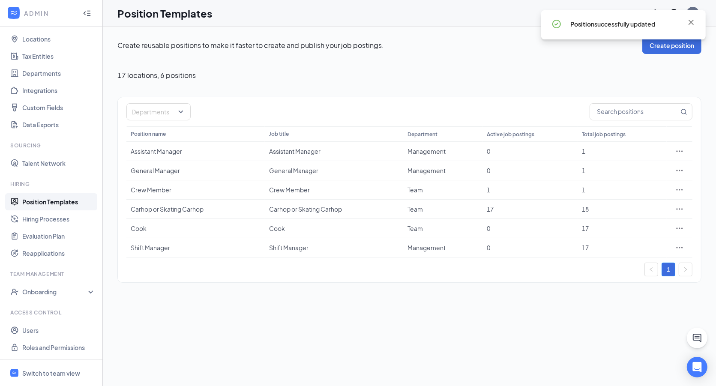
scroll to position [43, 0]
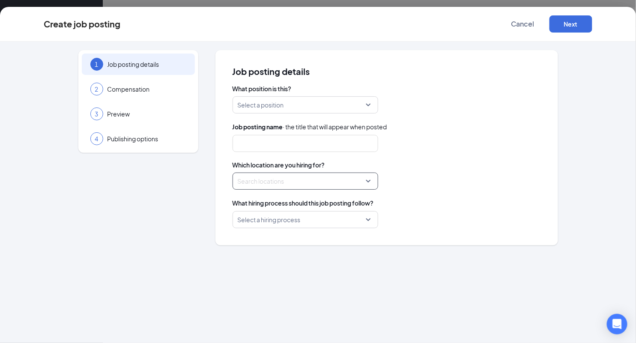
click at [263, 182] on div at bounding box center [302, 181] width 129 height 14
click at [521, 25] on span "Cancel" at bounding box center [522, 24] width 23 height 9
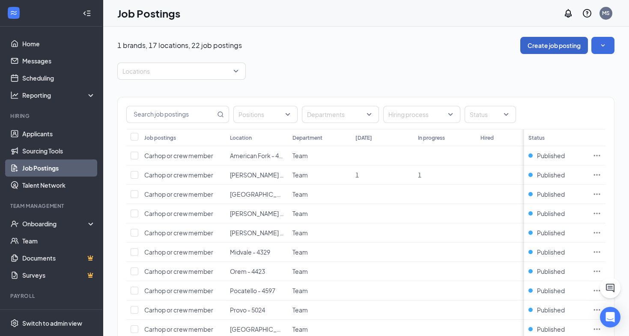
click at [561, 45] on button "Create job posting" at bounding box center [554, 45] width 68 height 17
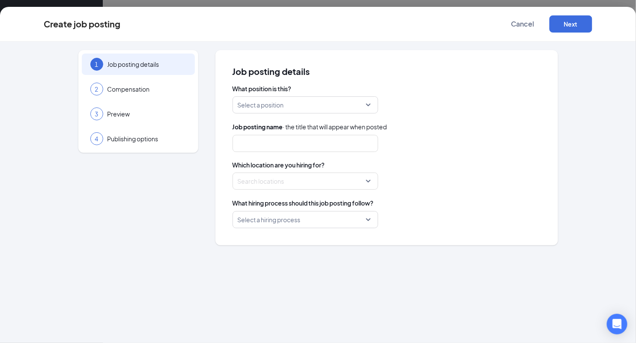
click at [276, 104] on input "search" at bounding box center [302, 105] width 129 height 16
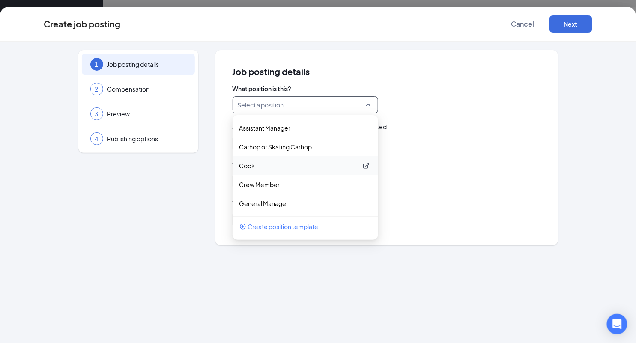
click at [251, 167] on p "Cook" at bounding box center [298, 165] width 118 height 9
type input "Cook"
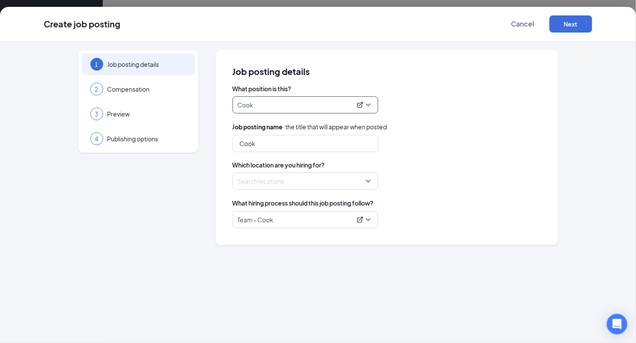
click at [257, 183] on div at bounding box center [302, 181] width 129 height 14
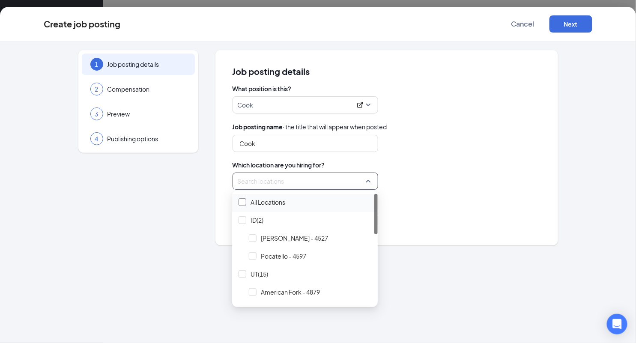
click at [243, 203] on div at bounding box center [243, 202] width 8 height 8
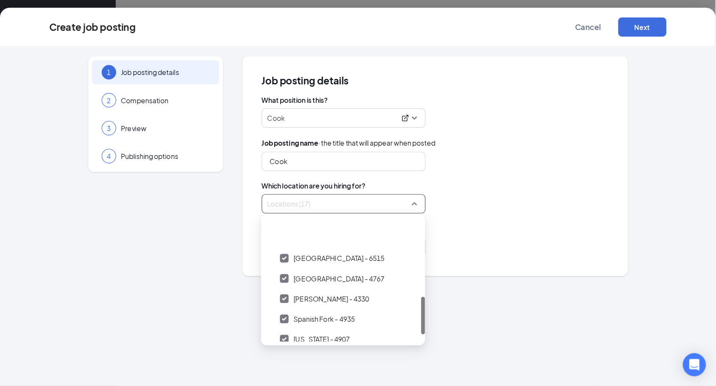
scroll to position [250, 0]
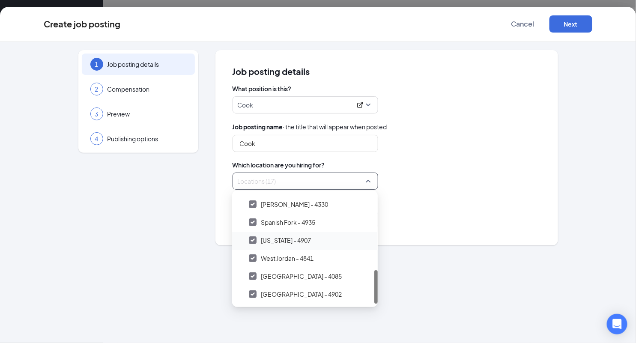
click at [254, 242] on div at bounding box center [253, 240] width 8 height 8
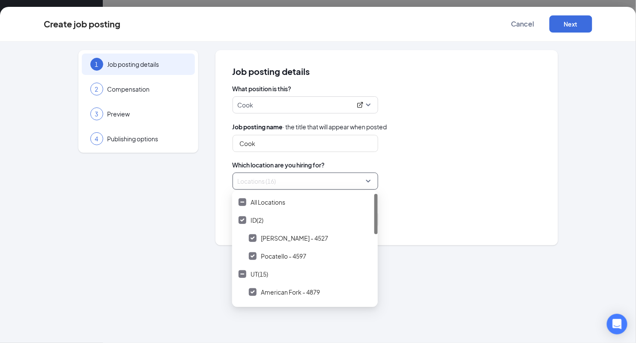
click at [476, 198] on div "What hiring process should this job posting follow?" at bounding box center [387, 202] width 308 height 9
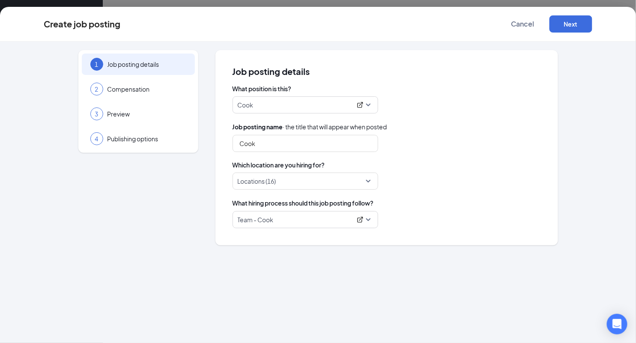
click at [368, 221] on span "Team - Cook" at bounding box center [305, 220] width 135 height 16
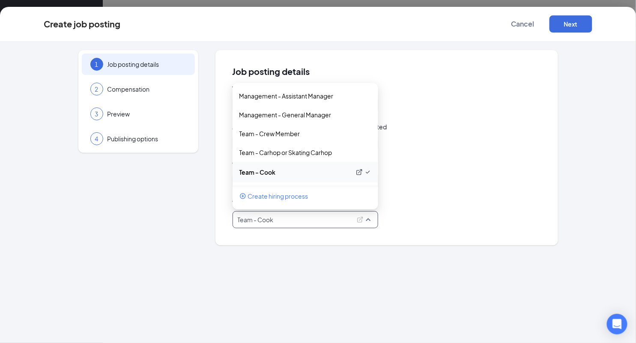
click at [293, 170] on p "Team - Cook" at bounding box center [294, 172] width 111 height 9
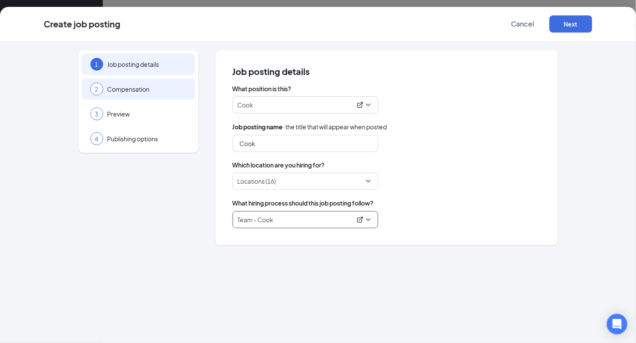
click at [159, 86] on span "Compensation" at bounding box center [146, 89] width 79 height 9
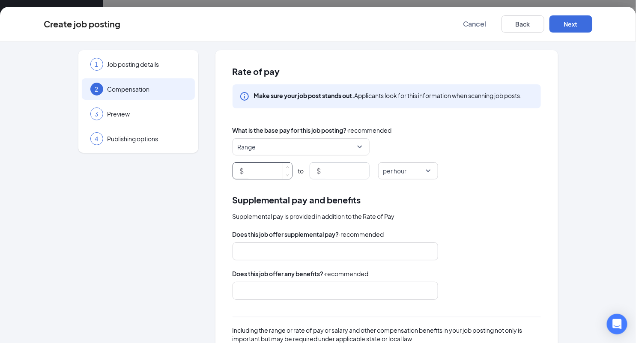
click at [261, 167] on input at bounding box center [269, 171] width 46 height 16
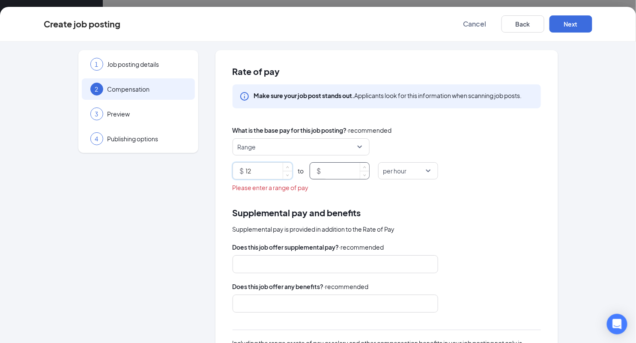
type input "12"
click at [353, 169] on input at bounding box center [346, 171] width 46 height 16
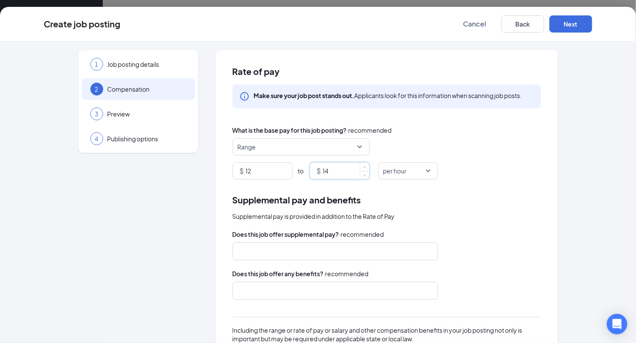
type input "14"
click at [167, 109] on div "3 Preview" at bounding box center [138, 113] width 113 height 21
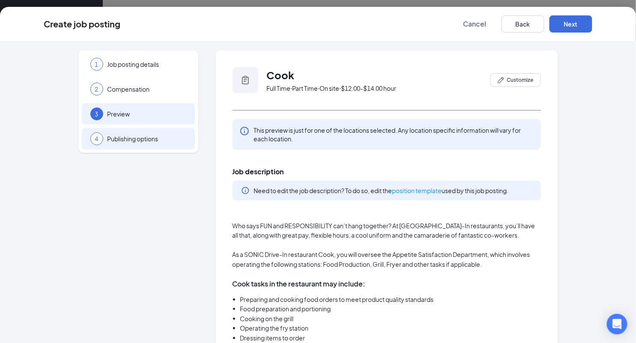
click at [165, 140] on span "Publishing options" at bounding box center [146, 138] width 79 height 9
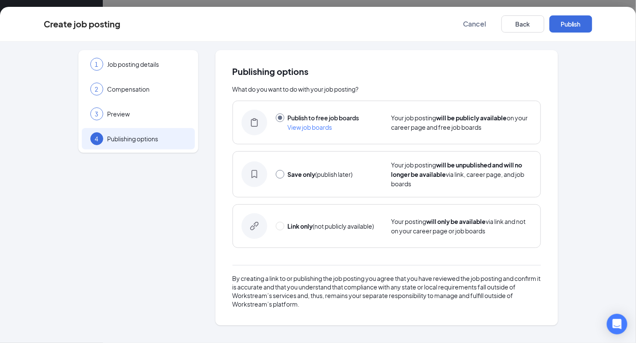
click at [280, 173] on input "radio" at bounding box center [280, 174] width 9 height 9
radio input "true"
radio input "false"
click at [577, 22] on button "Save only" at bounding box center [570, 23] width 43 height 17
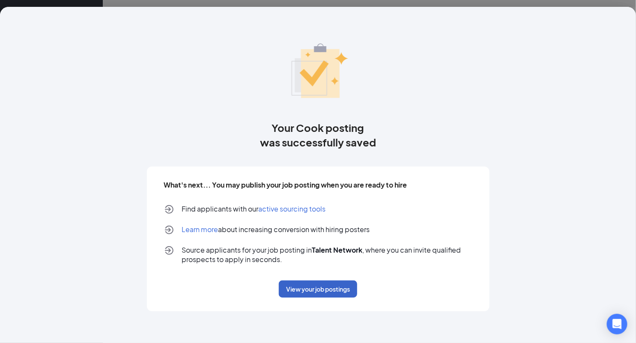
click at [328, 290] on button "View your job postings" at bounding box center [318, 289] width 78 height 17
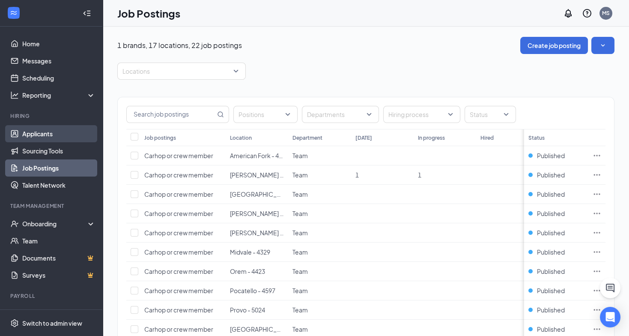
click at [43, 134] on link "Applicants" at bounding box center [58, 133] width 73 height 17
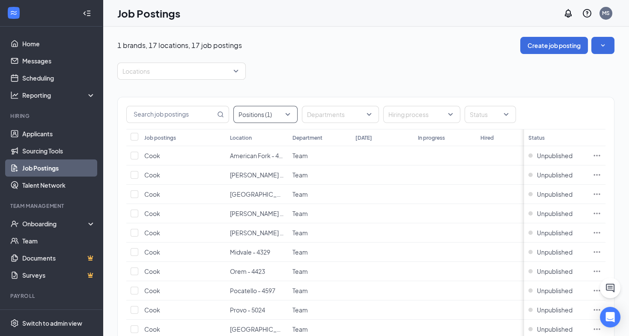
click at [288, 111] on div "Positions (1)" at bounding box center [265, 114] width 64 height 17
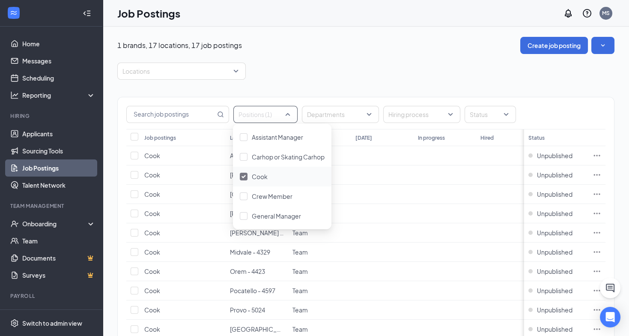
click at [242, 175] on img at bounding box center [244, 176] width 4 height 3
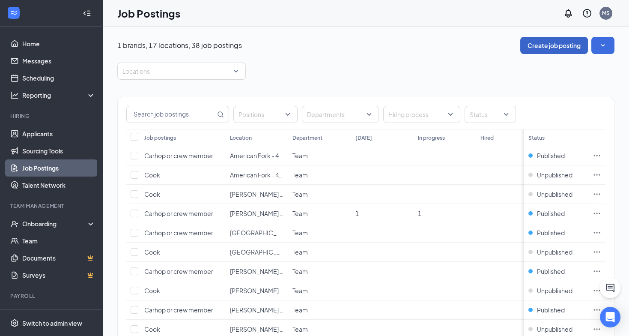
click at [554, 45] on button "Create job posting" at bounding box center [554, 45] width 68 height 17
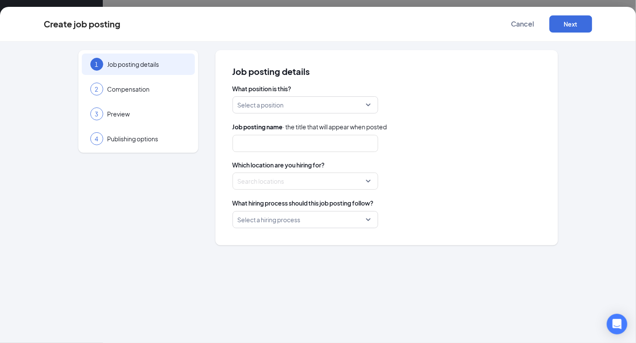
click at [328, 108] on input "search" at bounding box center [302, 105] width 129 height 16
click at [282, 106] on input "search" at bounding box center [302, 105] width 129 height 16
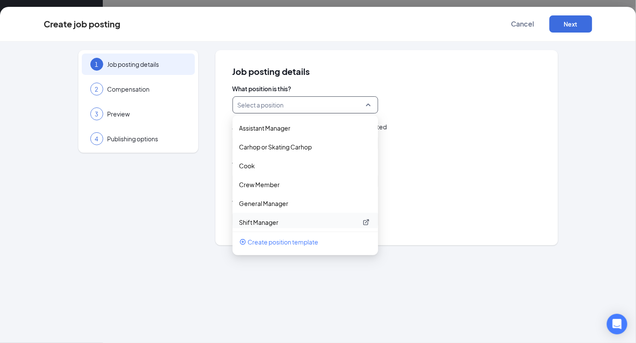
click at [270, 224] on p "Shift Manager" at bounding box center [298, 222] width 118 height 9
type input "Shift Manager"
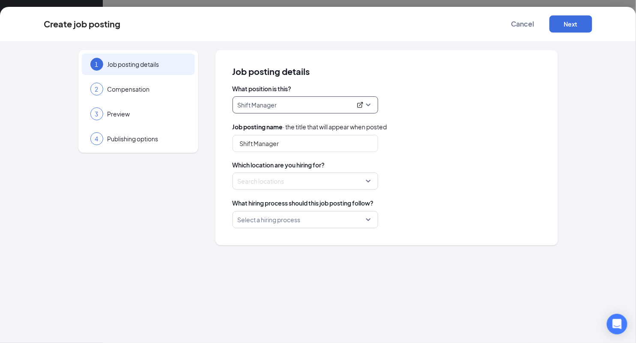
click at [284, 183] on div at bounding box center [302, 181] width 129 height 14
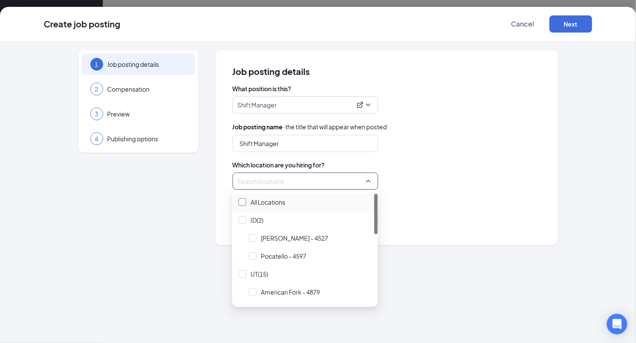
click at [245, 201] on div at bounding box center [243, 202] width 8 height 8
click at [127, 209] on div "1 Job posting details 2 Compensation 3 Preview 4 Publishing options" at bounding box center [138, 147] width 120 height 195
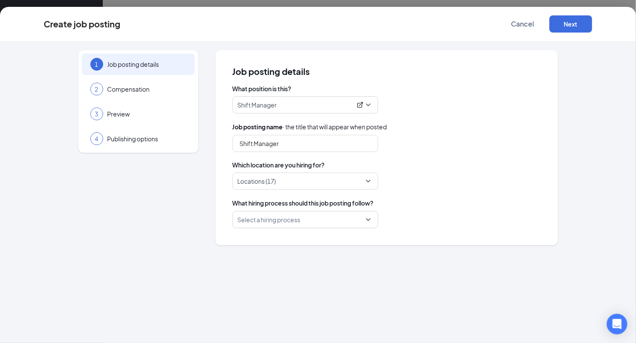
click at [453, 216] on div "Select a hiring process" at bounding box center [387, 219] width 308 height 17
click at [331, 215] on input "search" at bounding box center [302, 220] width 129 height 16
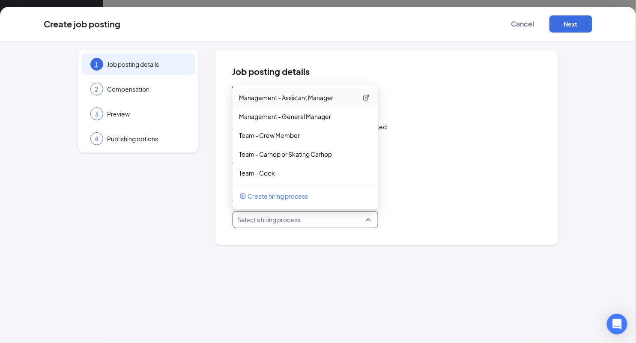
click at [317, 96] on p "Management - Assistant Manager" at bounding box center [298, 97] width 118 height 9
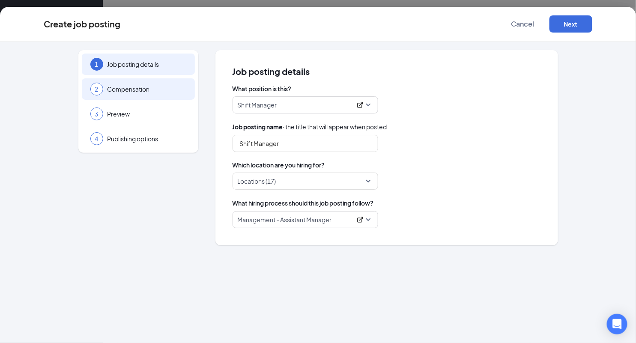
click at [152, 85] on span "Compensation" at bounding box center [146, 89] width 79 height 9
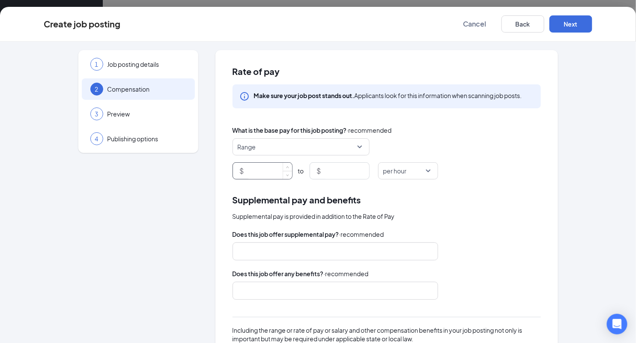
click at [248, 170] on input at bounding box center [269, 171] width 46 height 16
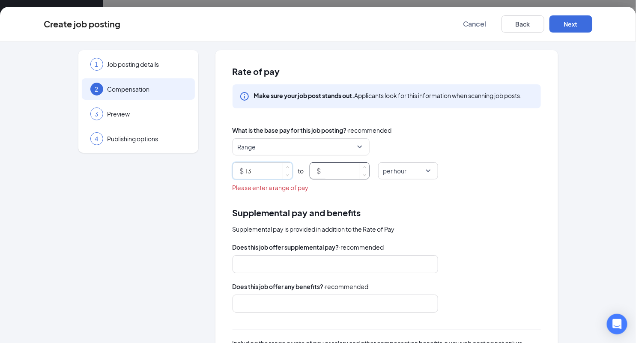
type input "13"
click at [327, 171] on input at bounding box center [346, 171] width 46 height 16
type input "16"
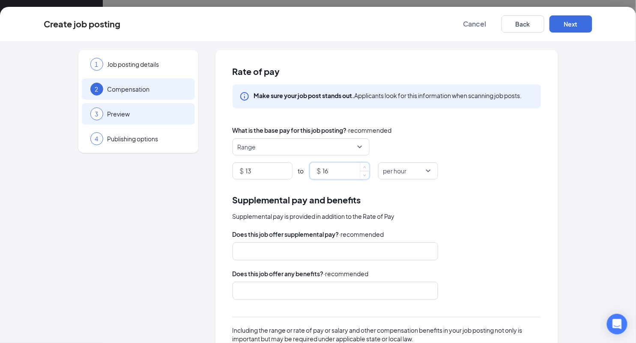
click at [173, 114] on span "Preview" at bounding box center [146, 114] width 79 height 9
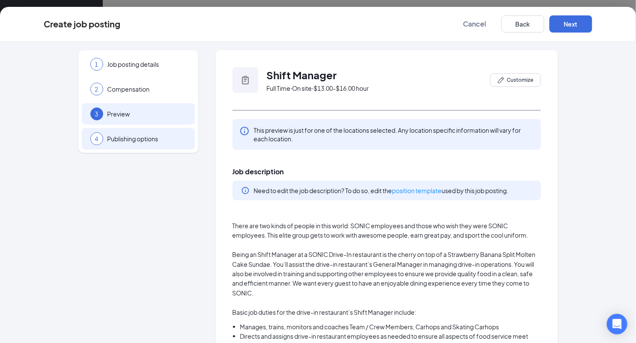
click at [175, 139] on span "Publishing options" at bounding box center [146, 138] width 79 height 9
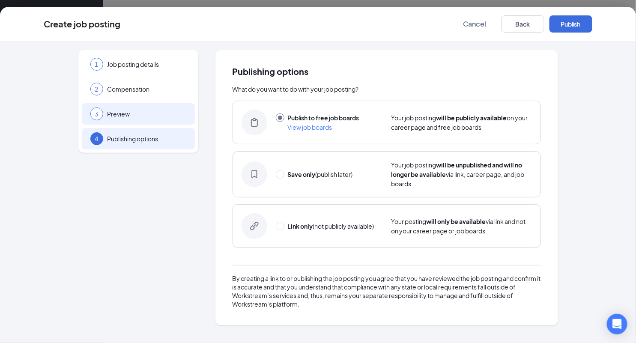
click at [173, 115] on span "Preview" at bounding box center [146, 114] width 79 height 9
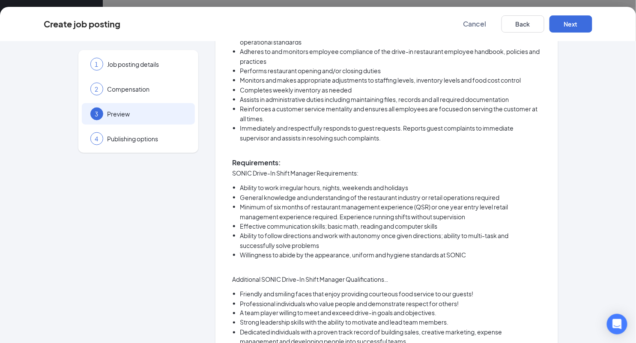
scroll to position [87, 0]
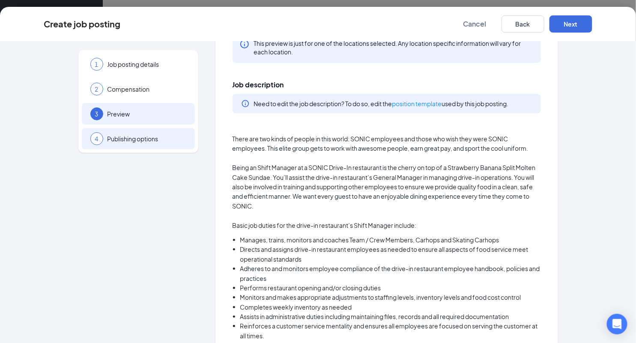
click at [164, 141] on span "Publishing options" at bounding box center [146, 138] width 79 height 9
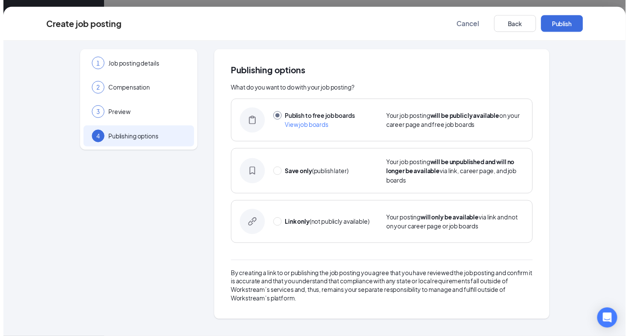
scroll to position [0, 0]
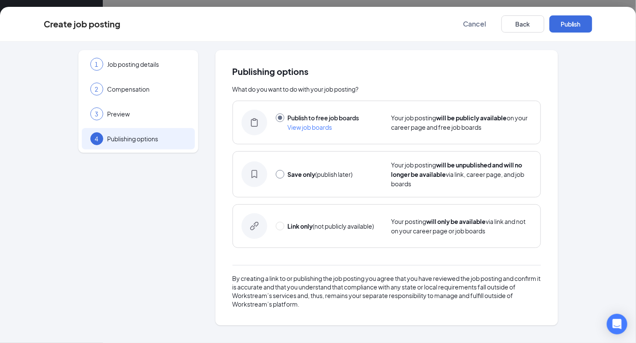
drag, startPoint x: 280, startPoint y: 172, endPoint x: 285, endPoint y: 172, distance: 5.1
click at [280, 172] on input "radio" at bounding box center [280, 174] width 9 height 9
radio input "true"
radio input "false"
click at [584, 23] on button "Save only" at bounding box center [570, 23] width 43 height 17
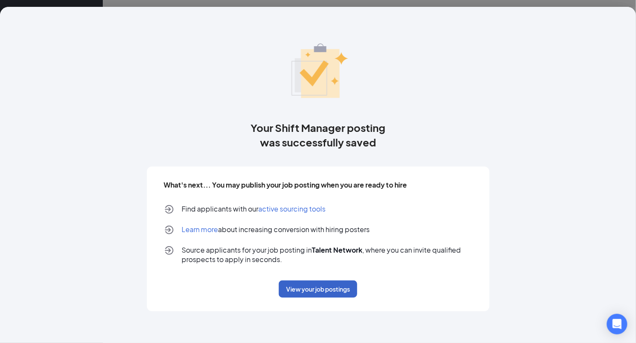
click at [294, 289] on button "View your job postings" at bounding box center [318, 289] width 78 height 17
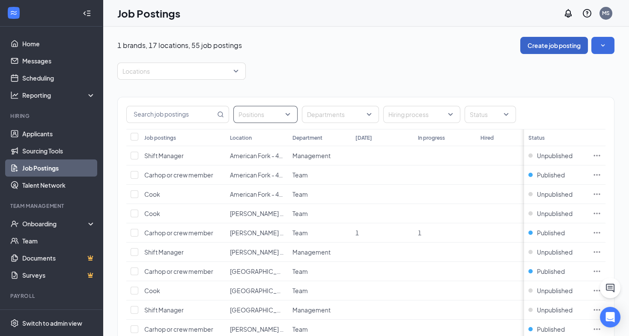
click at [283, 112] on div at bounding box center [261, 114] width 51 height 14
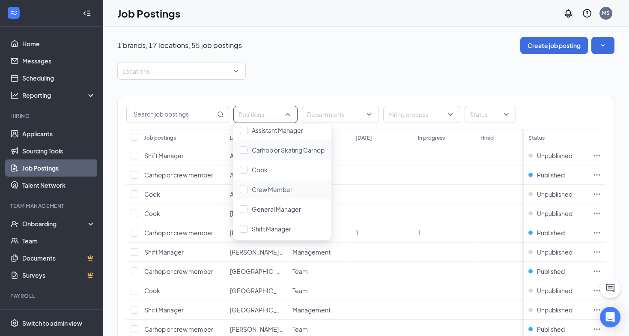
scroll to position [6, 0]
click at [307, 151] on span "Carhop or Skating Carhop" at bounding box center [288, 150] width 73 height 8
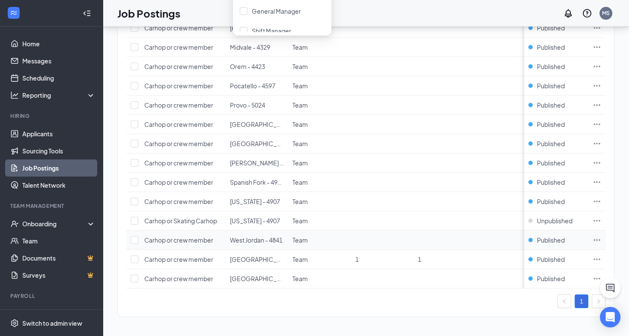
scroll to position [179, 0]
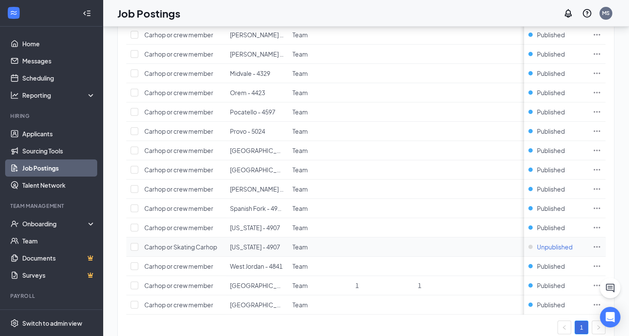
click at [555, 242] on span "Unpublished" at bounding box center [555, 246] width 36 height 9
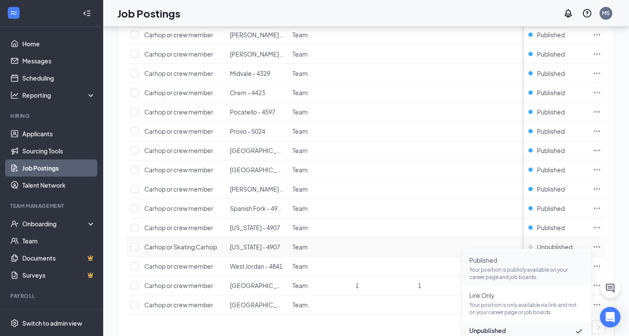
click at [497, 265] on span "Published Your position is publicly available on your career page and job board…" at bounding box center [526, 268] width 115 height 25
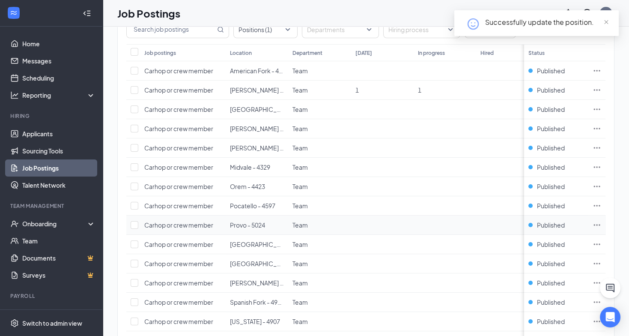
scroll to position [0, 0]
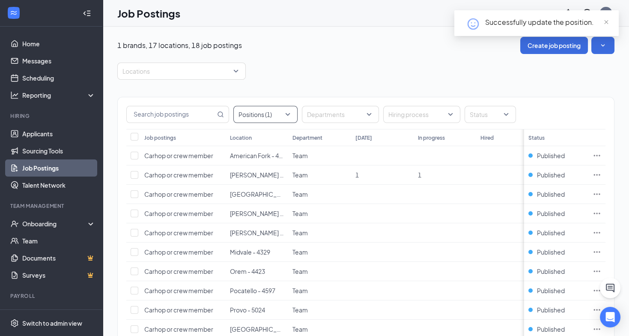
click at [290, 110] on div "Positions (1)" at bounding box center [265, 114] width 64 height 17
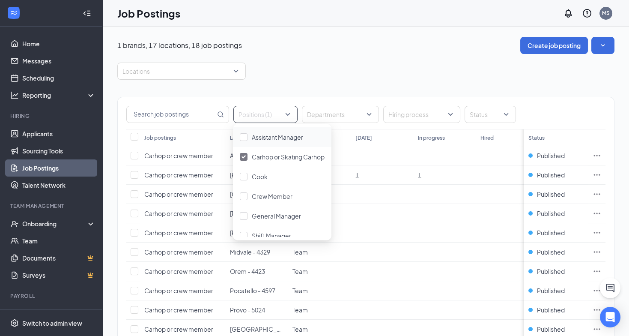
click at [316, 45] on div "1 brands, 17 locations, 18 job postings Create job posting" at bounding box center [365, 45] width 497 height 17
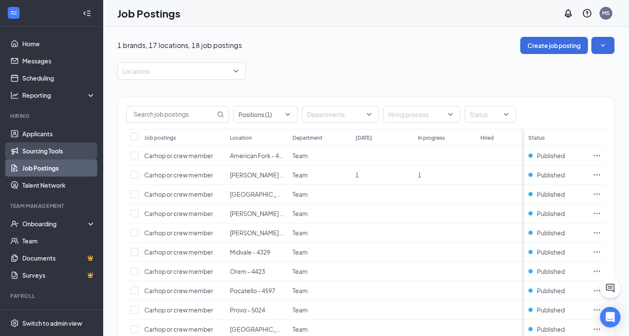
click at [33, 146] on link "Sourcing Tools" at bounding box center [58, 150] width 73 height 17
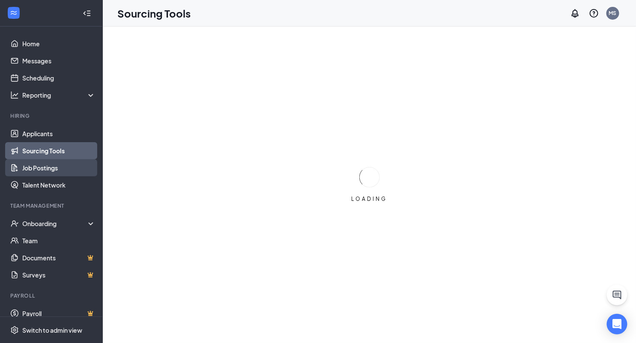
click at [45, 168] on link "Job Postings" at bounding box center [58, 167] width 73 height 17
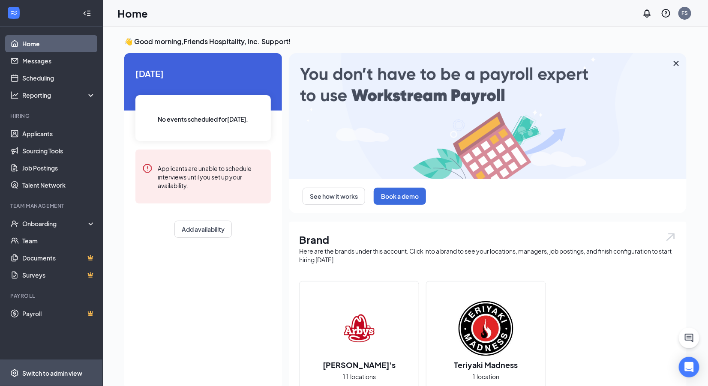
click at [71, 376] on div "Switch to admin view" at bounding box center [52, 373] width 60 height 9
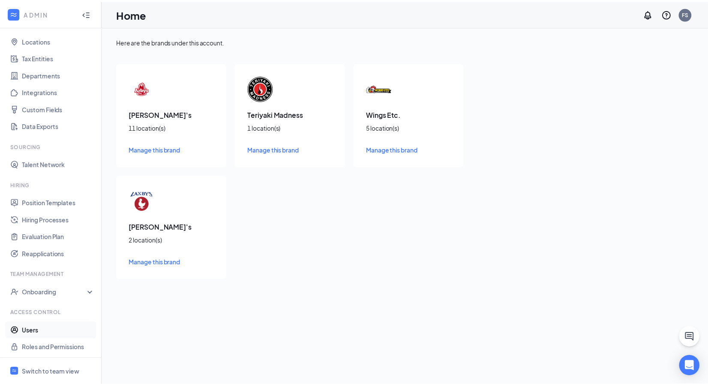
scroll to position [43, 0]
click at [40, 327] on link "Users" at bounding box center [58, 330] width 73 height 17
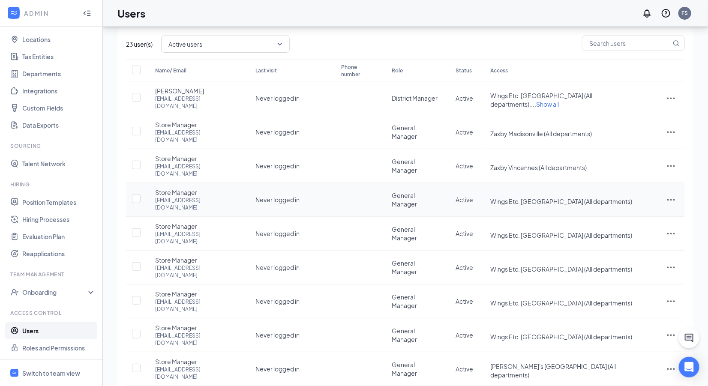
scroll to position [37, 0]
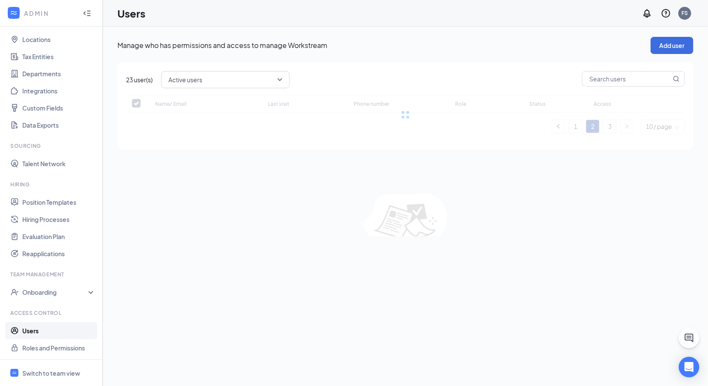
scroll to position [0, 0]
checkbox input "false"
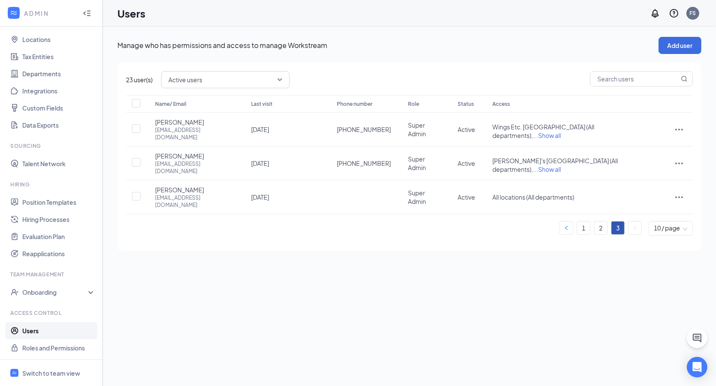
click at [566, 225] on icon "left" at bounding box center [566, 227] width 5 height 5
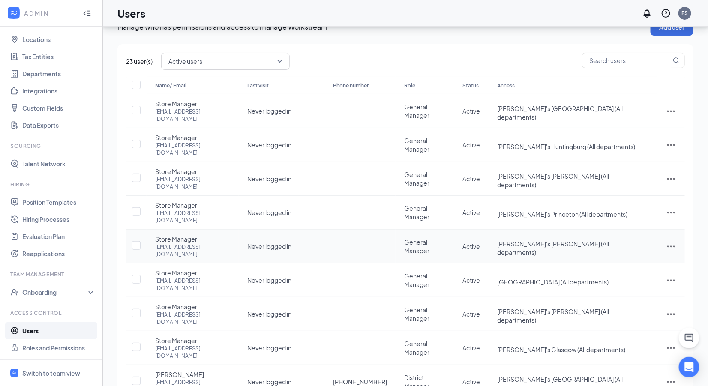
scroll to position [37, 0]
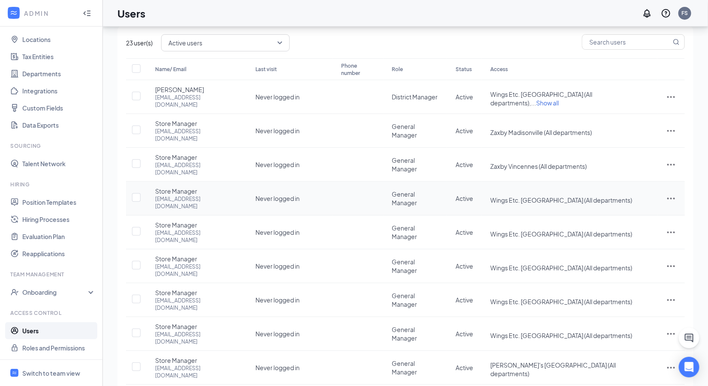
scroll to position [0, 0]
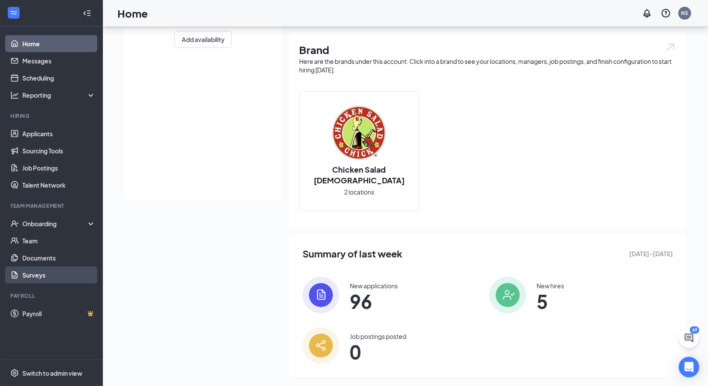
scroll to position [201, 0]
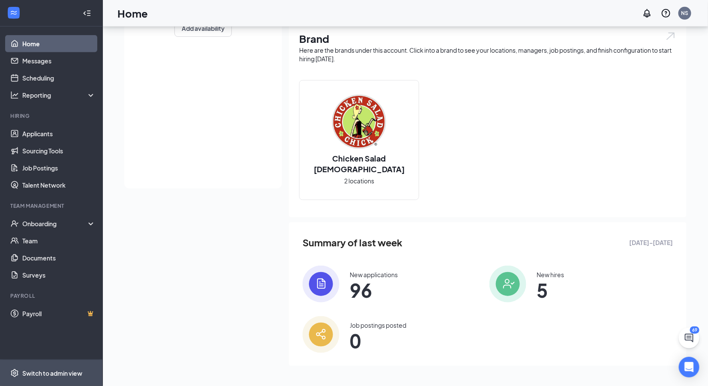
click at [57, 372] on div "Switch to admin view" at bounding box center [52, 373] width 60 height 9
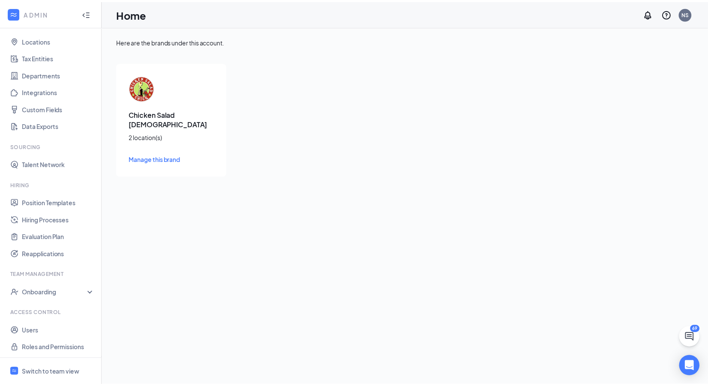
scroll to position [43, 0]
click at [37, 330] on link "Users" at bounding box center [58, 330] width 73 height 17
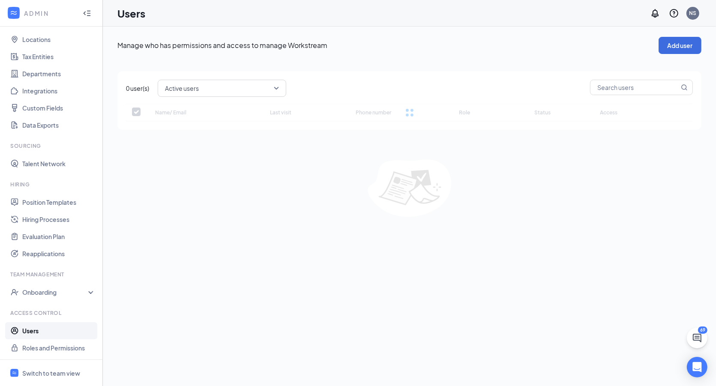
checkbox input "false"
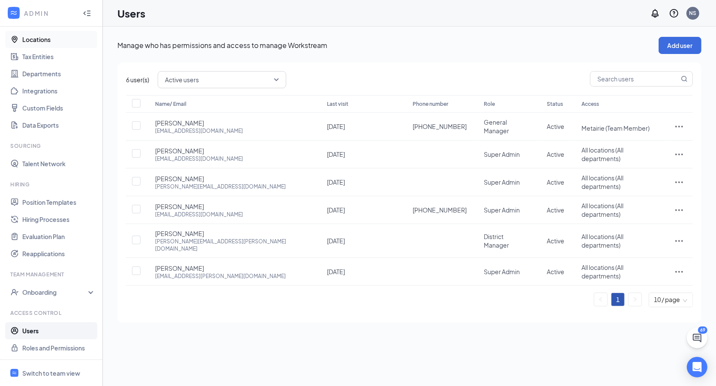
click at [31, 38] on link "Locations" at bounding box center [58, 39] width 73 height 17
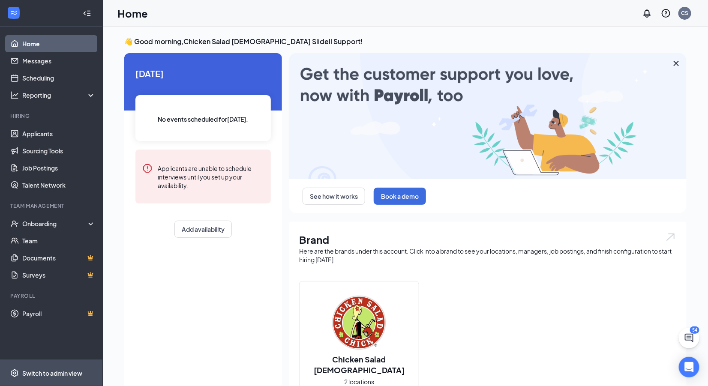
click at [62, 371] on div "Switch to admin view" at bounding box center [52, 373] width 60 height 9
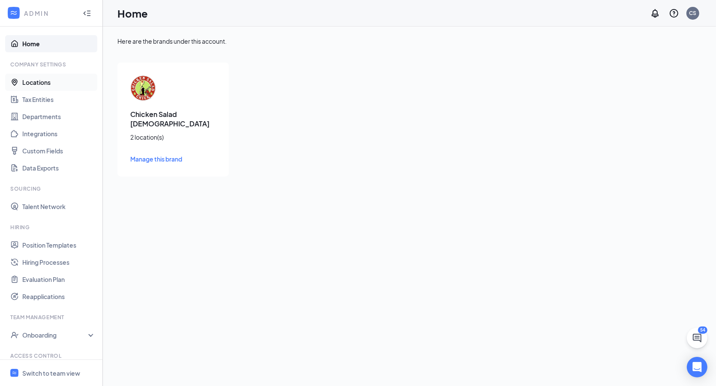
click at [57, 85] on link "Locations" at bounding box center [58, 82] width 73 height 17
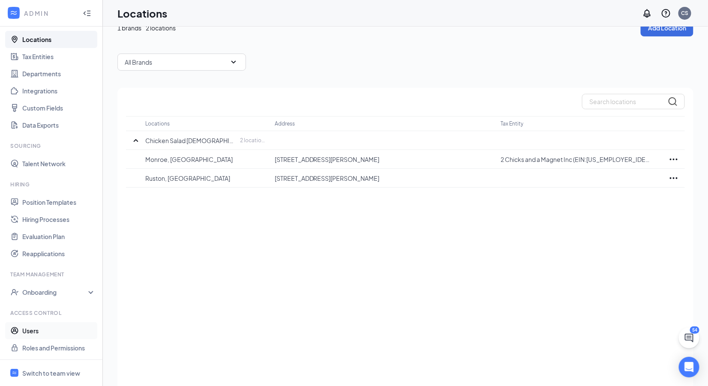
scroll to position [34, 0]
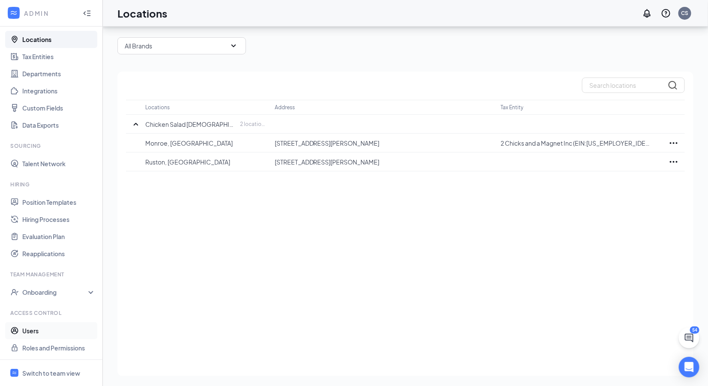
click at [66, 328] on link "Users" at bounding box center [58, 330] width 73 height 17
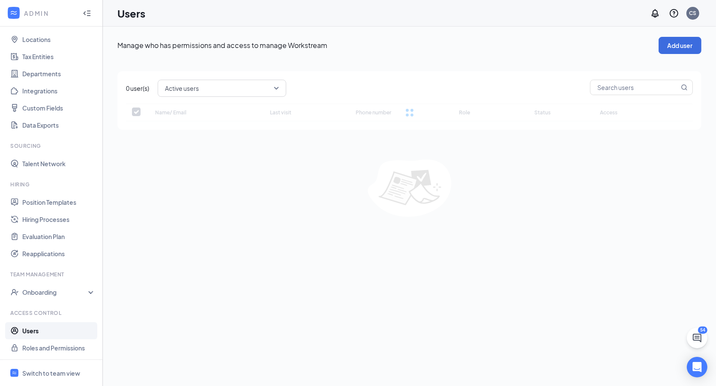
checkbox input "false"
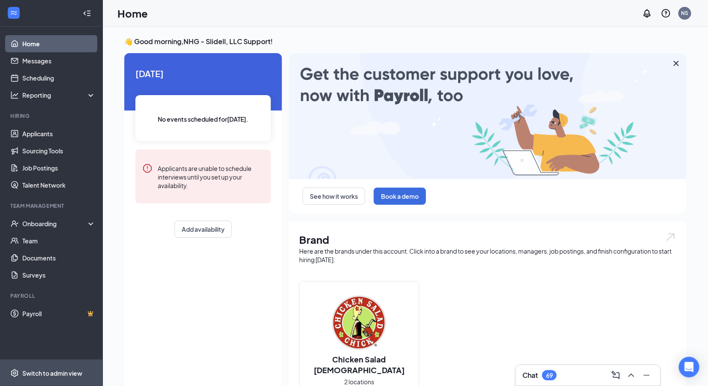
click at [70, 377] on span "Switch to admin view" at bounding box center [58, 373] width 73 height 26
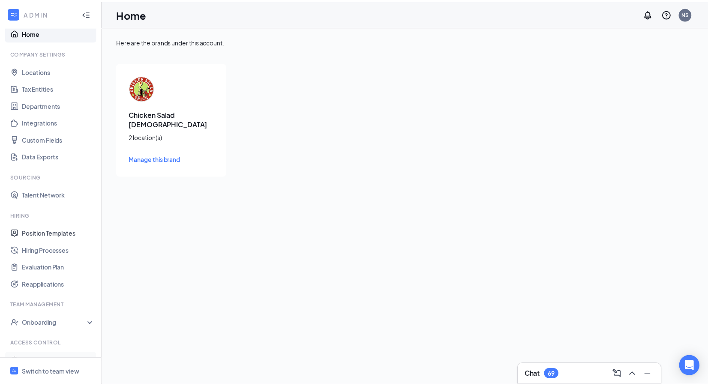
scroll to position [43, 0]
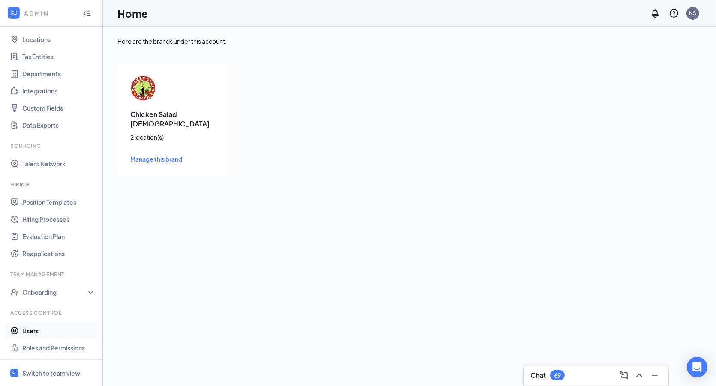
click at [60, 330] on link "Users" at bounding box center [58, 330] width 73 height 17
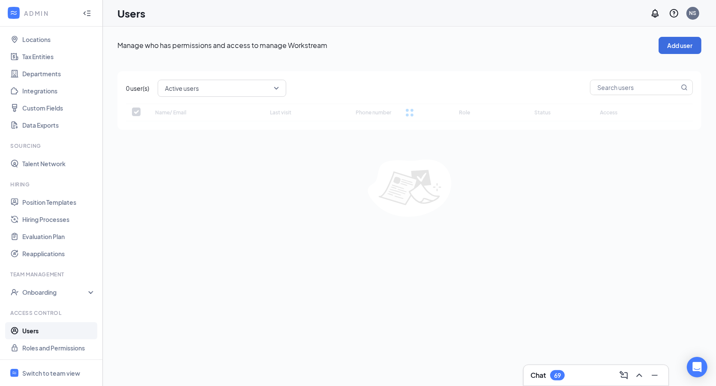
checkbox input "false"
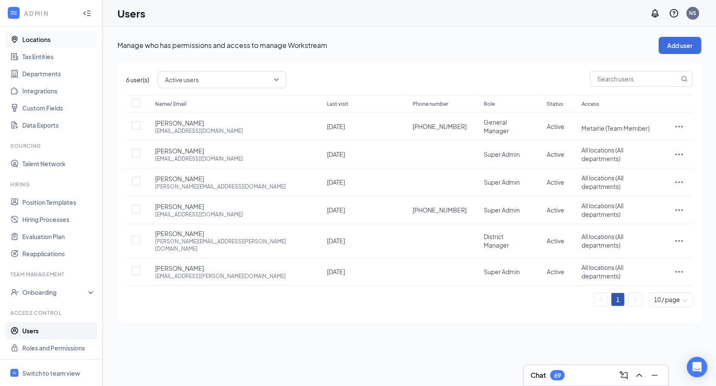
click at [37, 37] on link "Locations" at bounding box center [58, 39] width 73 height 17
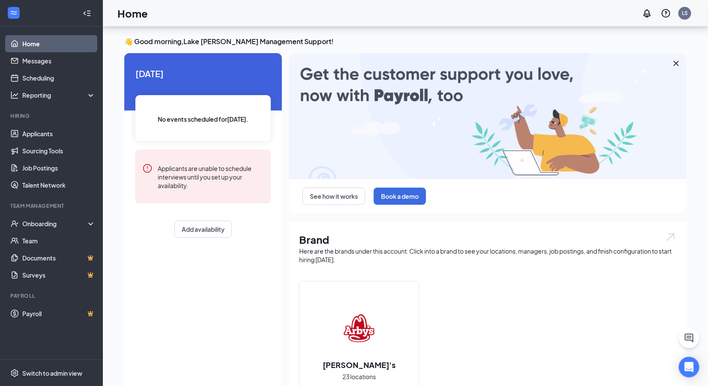
scroll to position [201, 0]
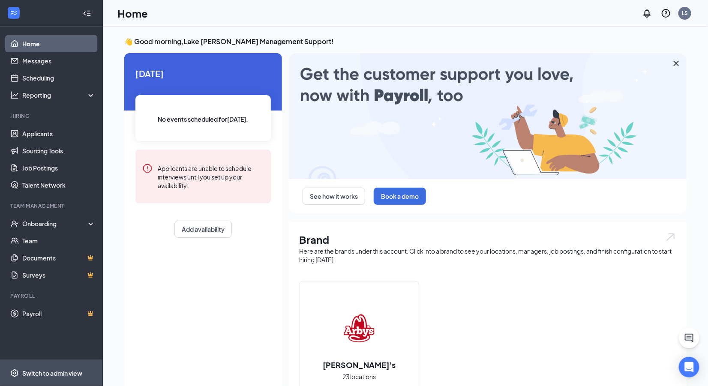
click at [48, 371] on div "Switch to admin view" at bounding box center [52, 373] width 60 height 9
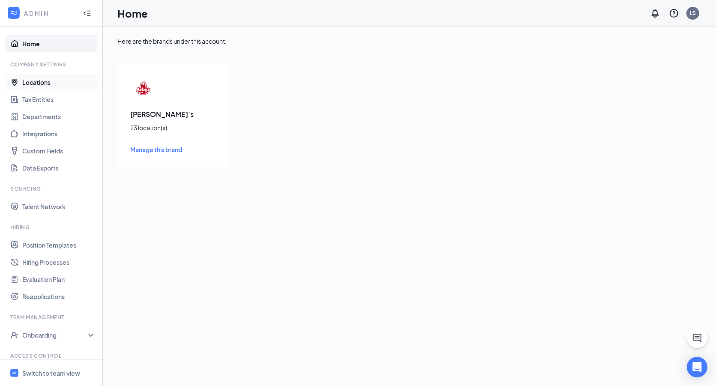
click at [45, 82] on link "Locations" at bounding box center [58, 82] width 73 height 17
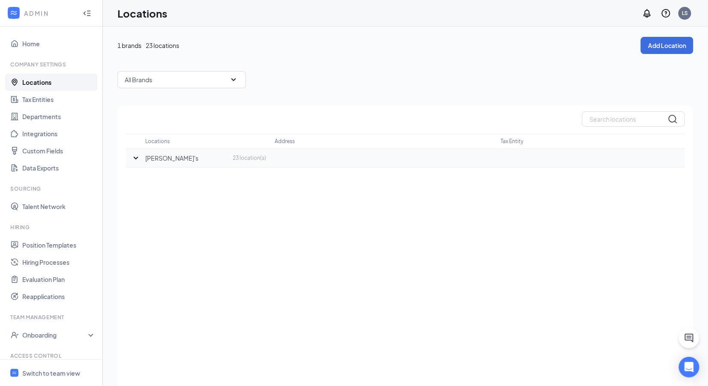
click at [133, 159] on icon "SmallChevronDown" at bounding box center [136, 158] width 10 height 10
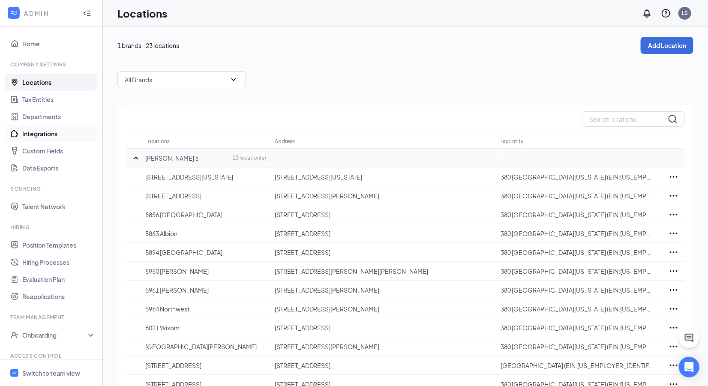
click at [49, 131] on link "Integrations" at bounding box center [58, 133] width 73 height 17
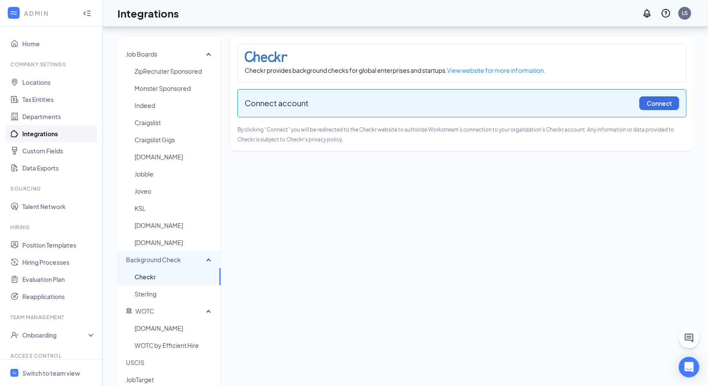
scroll to position [90, 0]
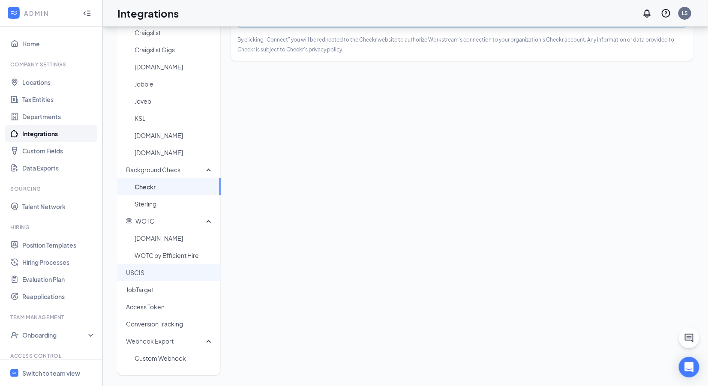
click at [155, 272] on span "USCIS" at bounding box center [170, 272] width 88 height 17
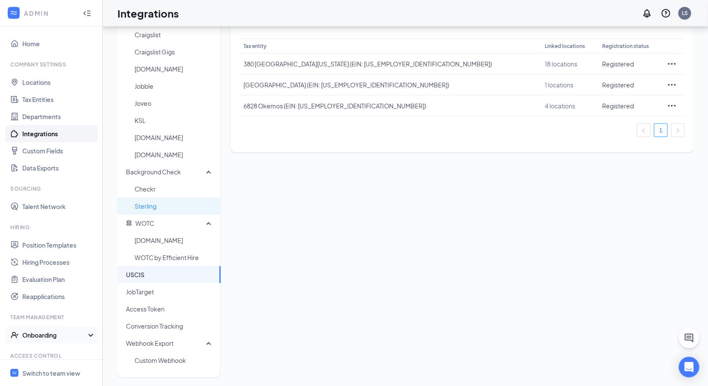
scroll to position [90, 0]
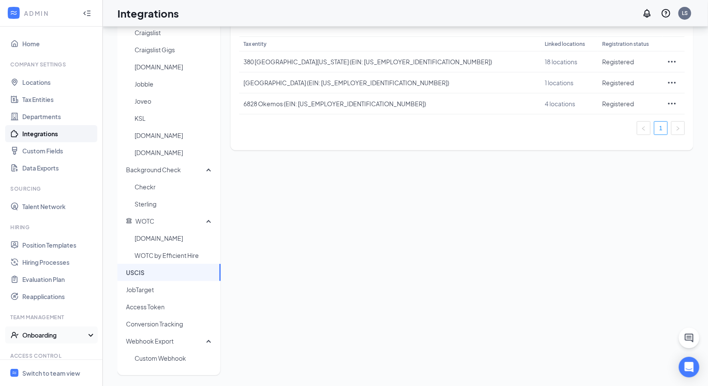
click at [47, 336] on div "Onboarding" at bounding box center [55, 335] width 66 height 9
click at [50, 352] on link "Onboarding Processes" at bounding box center [58, 351] width 73 height 17
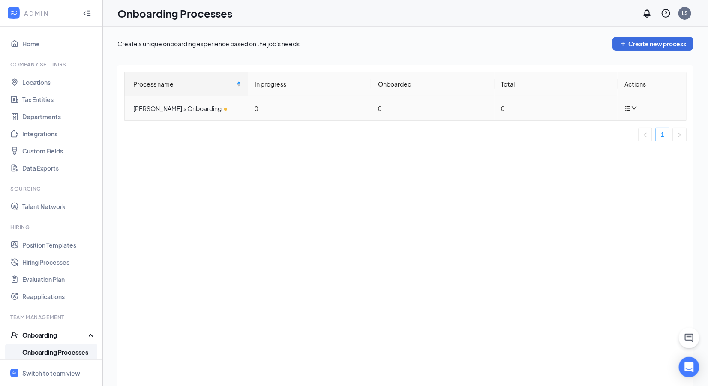
click at [632, 106] on icon "down" at bounding box center [633, 107] width 5 height 3
click at [594, 127] on div "Edit process" at bounding box center [587, 127] width 93 height 10
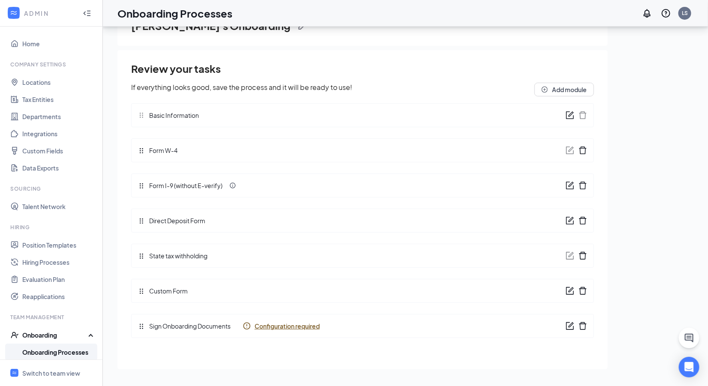
scroll to position [39, 0]
click at [569, 287] on icon "form" at bounding box center [569, 290] width 9 height 9
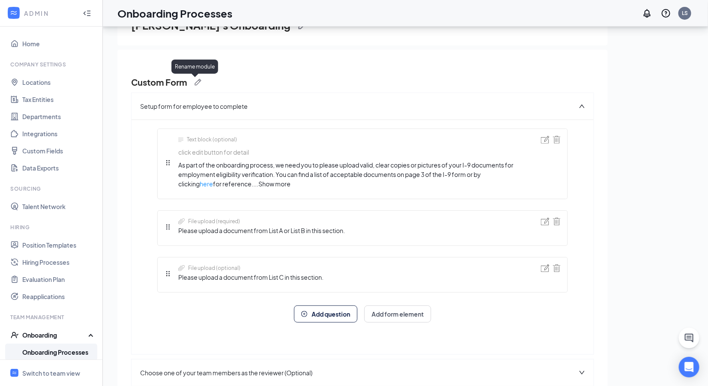
click at [195, 81] on img at bounding box center [197, 82] width 7 height 7
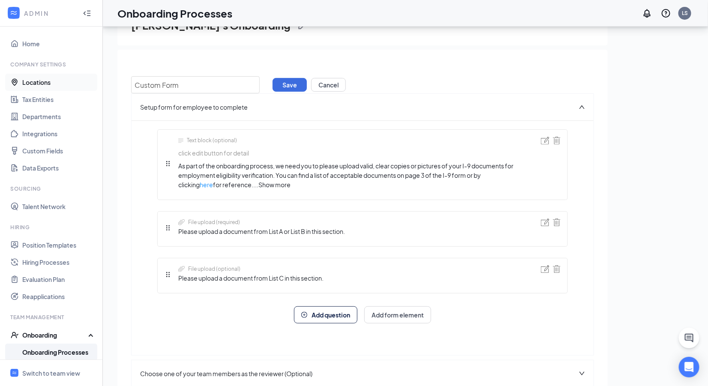
drag, startPoint x: 189, startPoint y: 86, endPoint x: 27, endPoint y: 74, distance: 161.9
click at [27, 74] on div "ADMIN Home Company Settings Locations Tax Entities Departments Integrations Cus…" at bounding box center [354, 173] width 708 height 424
type input "I-9 Supporting Documents"
click at [296, 86] on button "Save" at bounding box center [289, 85] width 34 height 14
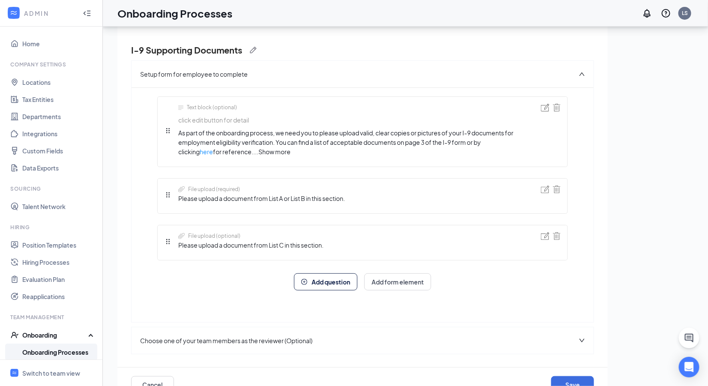
scroll to position [53, 0]
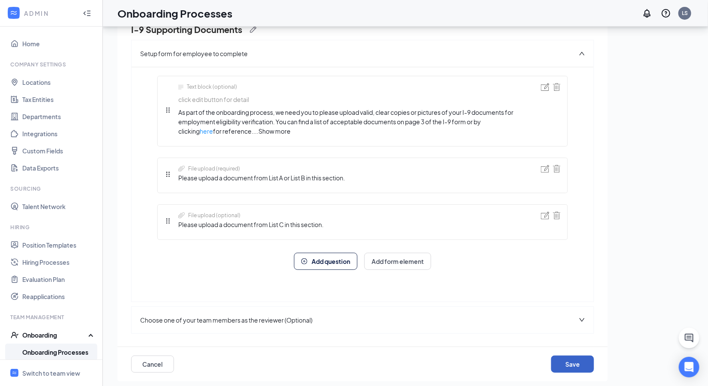
click at [567, 361] on button "Save" at bounding box center [572, 363] width 43 height 17
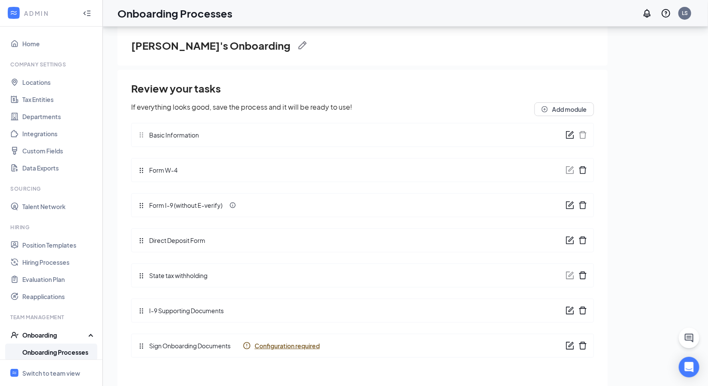
scroll to position [15, 0]
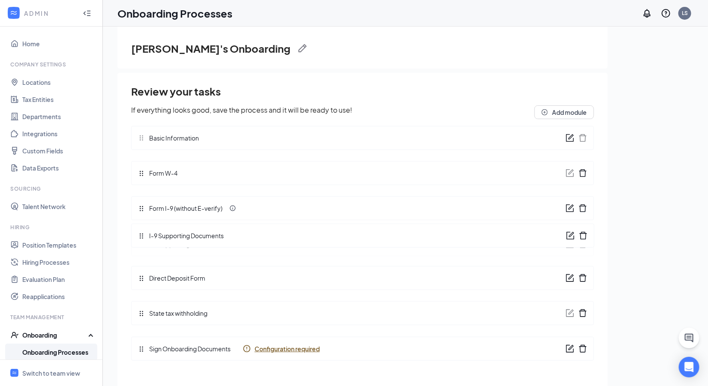
drag, startPoint x: 141, startPoint y: 311, endPoint x: 138, endPoint y: 232, distance: 78.9
click at [138, 232] on div "Review your tasks If everything looks good, save the process and it will be rea…" at bounding box center [362, 225] width 463 height 283
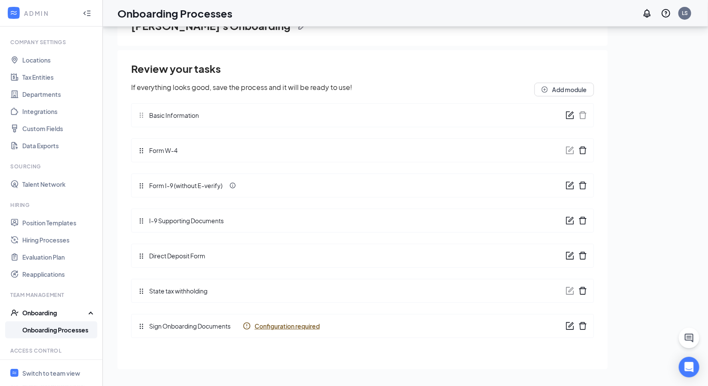
scroll to position [60, 0]
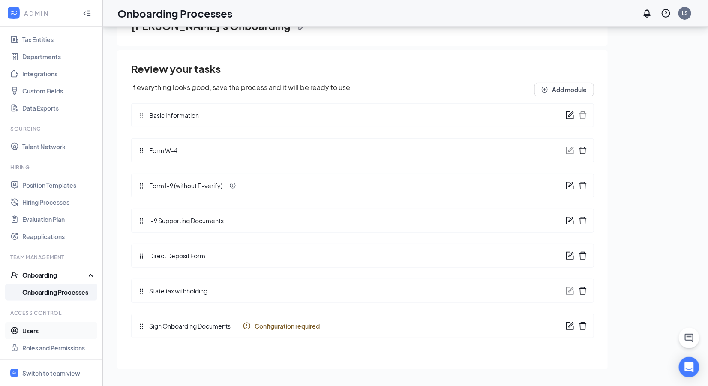
click at [36, 327] on link "Users" at bounding box center [58, 330] width 73 height 17
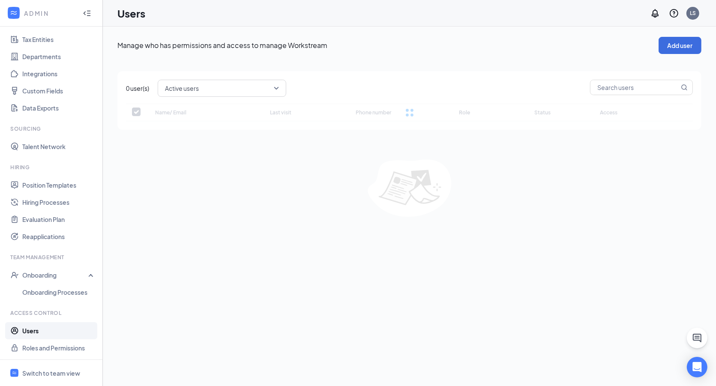
checkbox input "false"
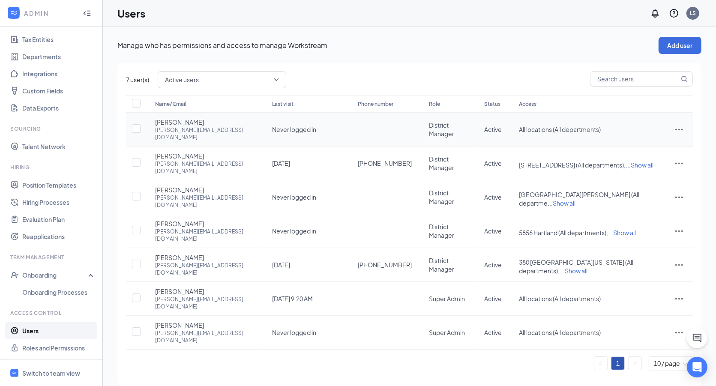
click at [682, 124] on icon "ActionsIcon" at bounding box center [679, 129] width 10 height 10
click at [648, 163] on span "Reset password" at bounding box center [646, 163] width 45 height 8
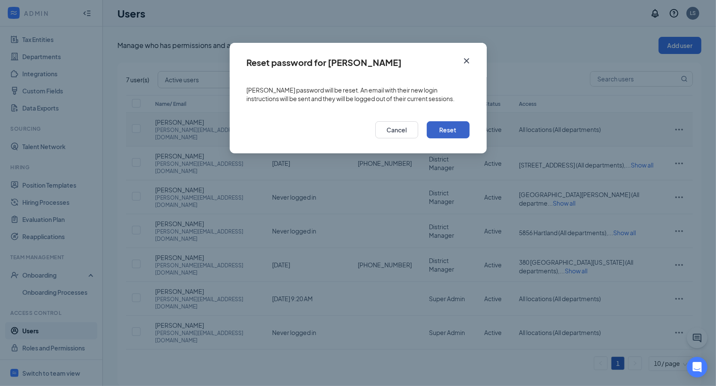
click at [446, 127] on button "Reset" at bounding box center [448, 129] width 43 height 17
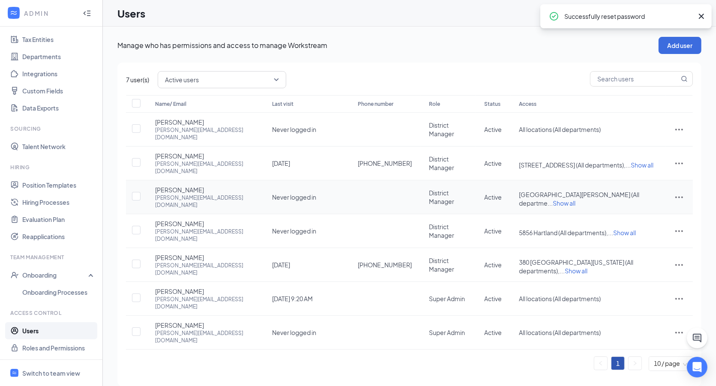
click at [680, 192] on icon "ActionsIcon" at bounding box center [679, 197] width 10 height 10
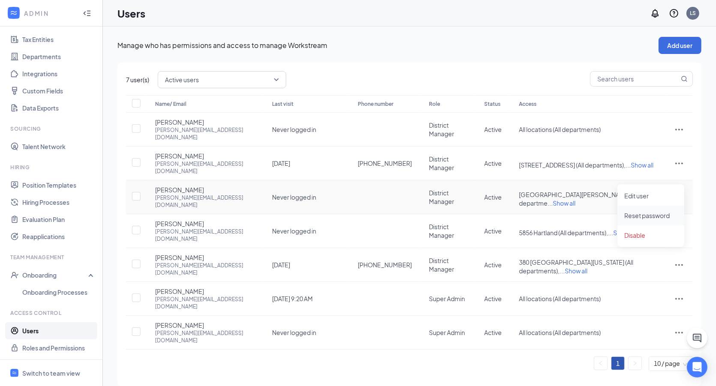
click at [649, 215] on span "Reset password" at bounding box center [646, 216] width 45 height 8
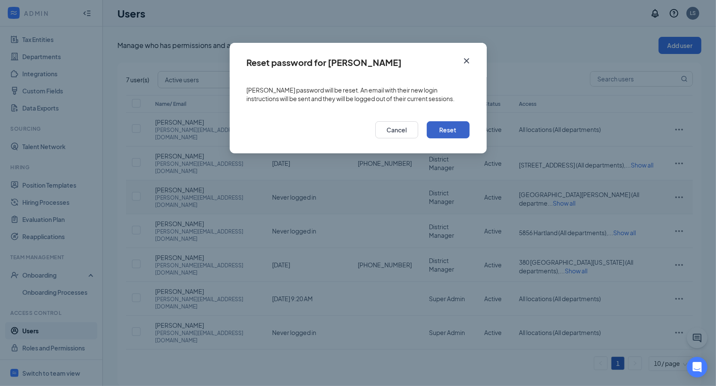
click at [444, 137] on button "Reset" at bounding box center [448, 129] width 43 height 17
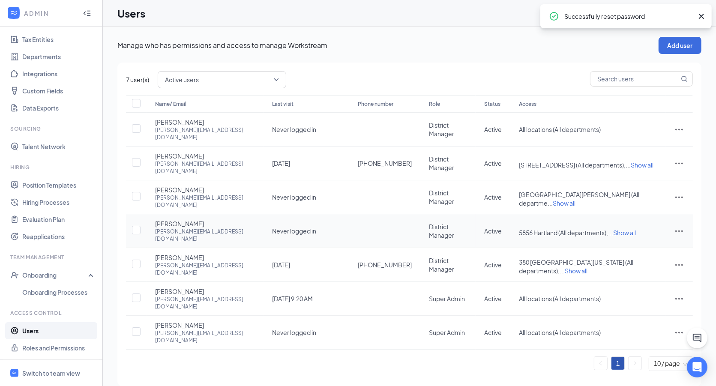
click at [678, 226] on icon "ActionsIcon" at bounding box center [679, 231] width 10 height 10
click at [639, 242] on span "Reset password" at bounding box center [646, 242] width 45 height 8
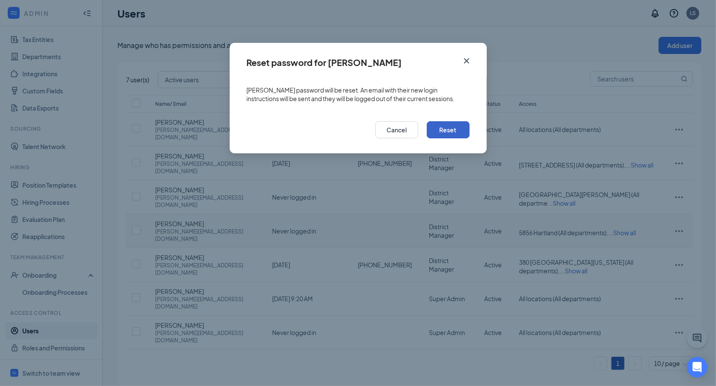
click at [456, 130] on button "Reset" at bounding box center [448, 129] width 43 height 17
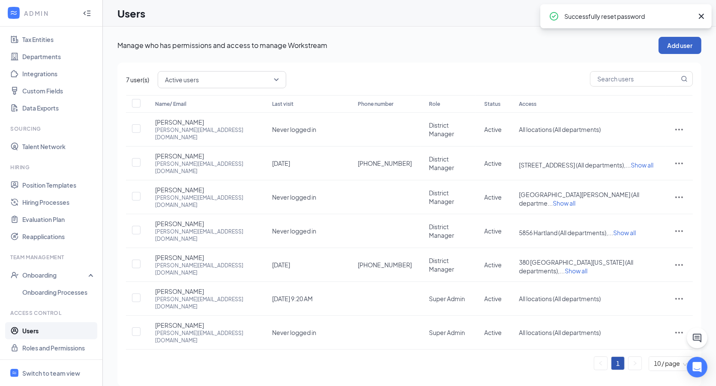
click at [686, 44] on button "Add user" at bounding box center [679, 45] width 43 height 17
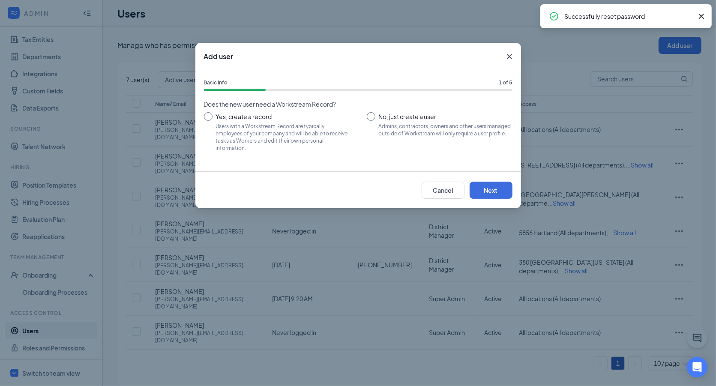
click at [371, 117] on input "No, just create a user Admins, contractors, owners and other users managed outs…" at bounding box center [440, 131] width 146 height 39
radio input "true"
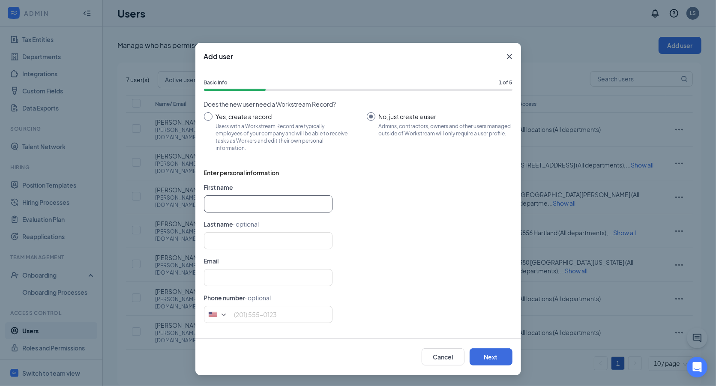
click at [260, 206] on input "text" at bounding box center [268, 203] width 128 height 17
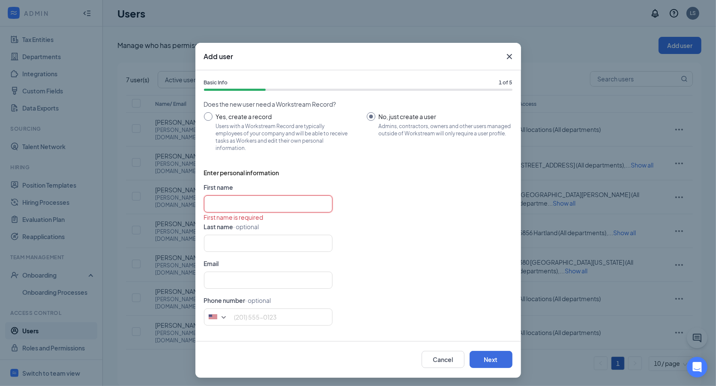
paste input "Store Manager 380"
type input "Store Manager"
type input "380"
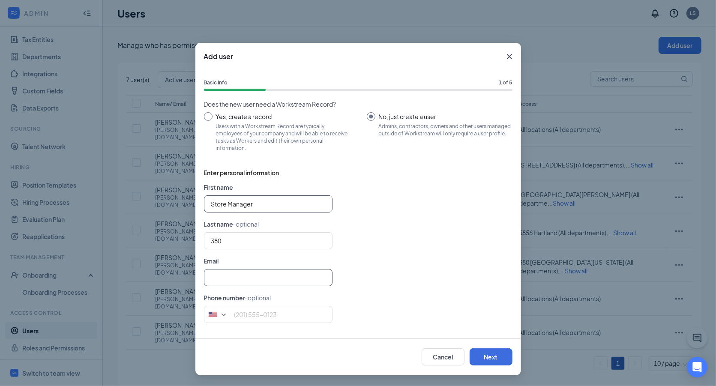
type input "Store Manager"
click at [220, 282] on input "text" at bounding box center [268, 277] width 128 height 17
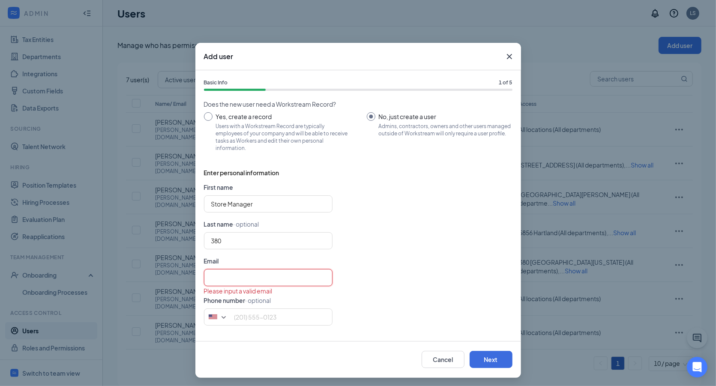
paste input "[EMAIL_ADDRESS][DOMAIN_NAME]"
click at [207, 278] on input "[EMAIL_ADDRESS][DOMAIN_NAME]" at bounding box center [268, 277] width 128 height 17
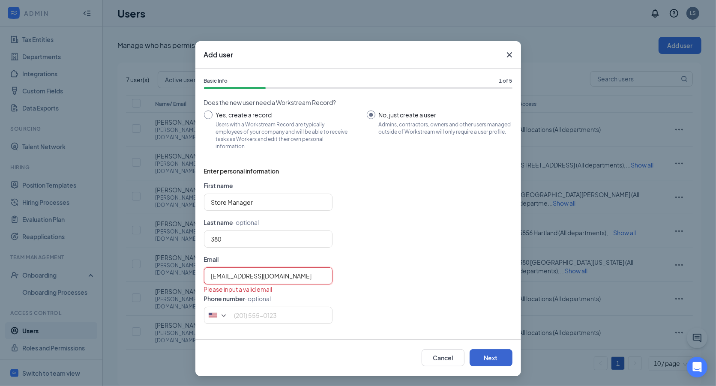
type input "[EMAIL_ADDRESS][DOMAIN_NAME]"
click at [490, 358] on button "Next" at bounding box center [490, 357] width 43 height 17
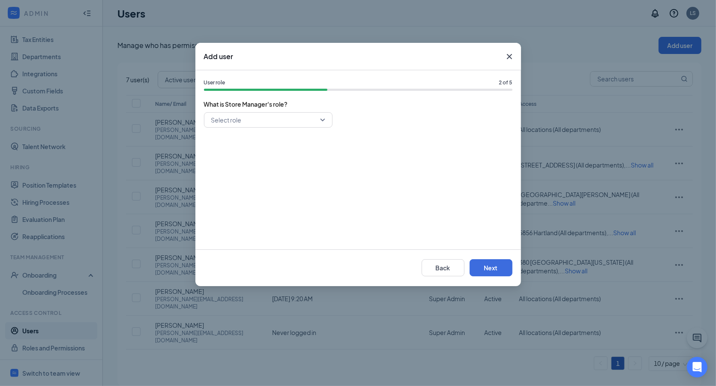
click at [320, 120] on input "search" at bounding box center [265, 120] width 112 height 15
click at [237, 182] on span "General Manager" at bounding box center [235, 180] width 49 height 9
click at [320, 117] on span "General Manager" at bounding box center [268, 119] width 114 height 13
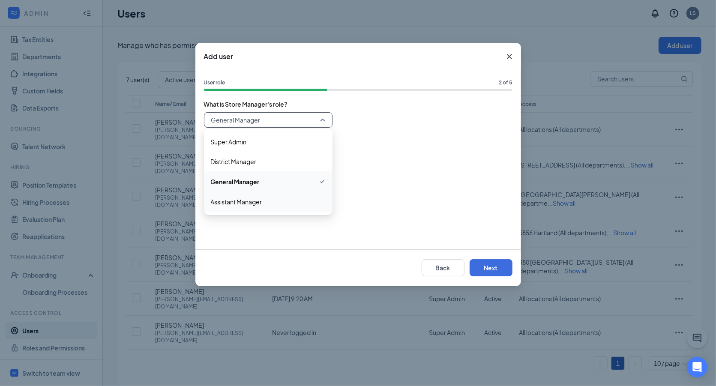
click at [473, 181] on div "General Manager 102542 102543 Super Admin District Manager General Manager Assi…" at bounding box center [358, 176] width 308 height 128
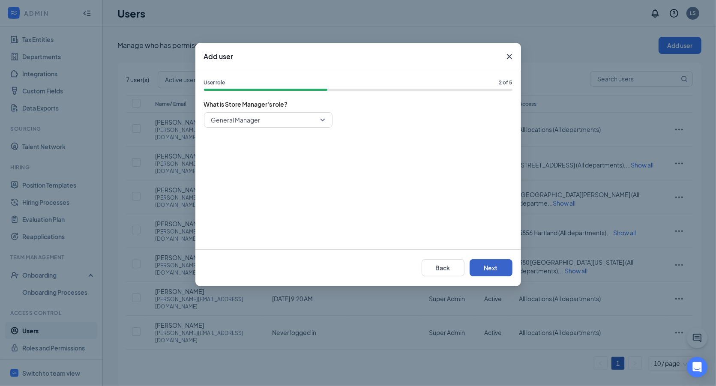
click at [485, 269] on button "Next" at bounding box center [490, 267] width 43 height 17
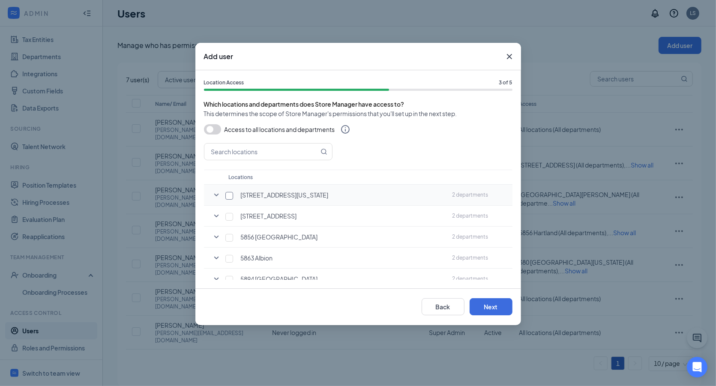
click at [228, 194] on input "checkbox" at bounding box center [229, 196] width 8 height 8
checkbox input "true"
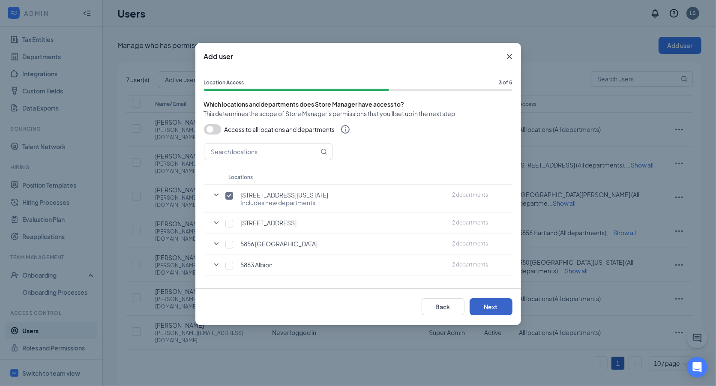
click at [488, 306] on button "Next" at bounding box center [490, 306] width 43 height 17
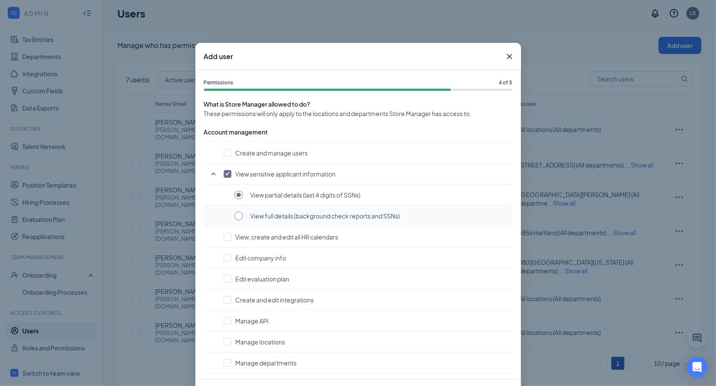
click at [235, 217] on input "radio" at bounding box center [238, 216] width 9 height 9
radio input "true"
radio input "false"
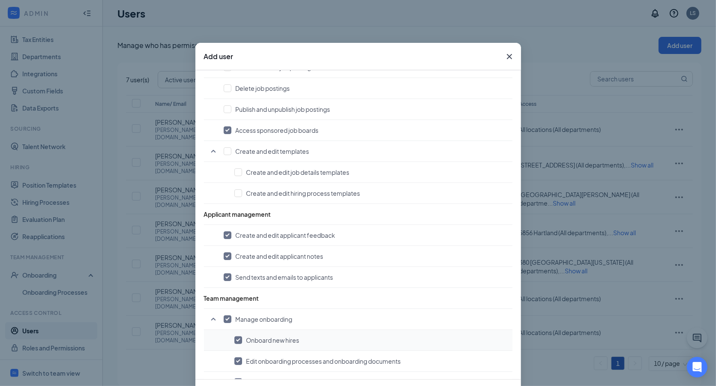
scroll to position [333, 0]
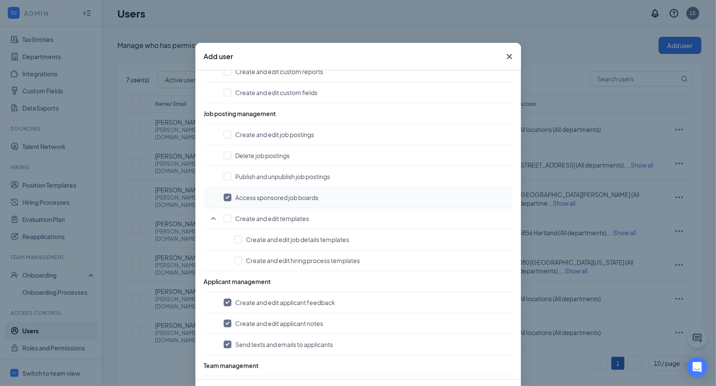
click at [225, 195] on input "checkbox" at bounding box center [228, 198] width 8 height 8
checkbox input "false"
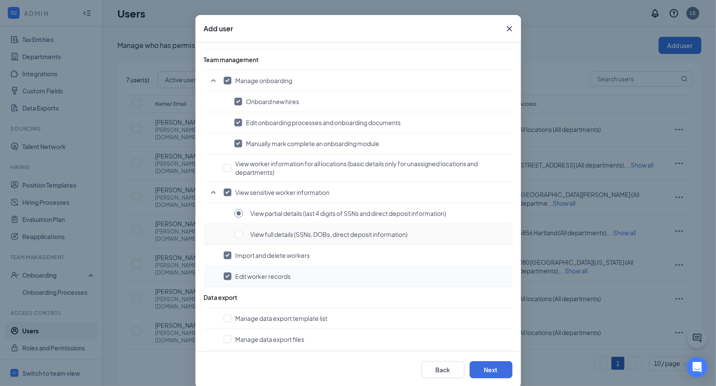
scroll to position [40, 0]
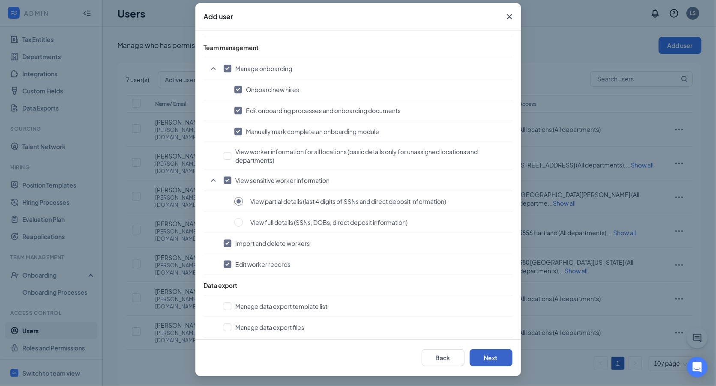
click at [490, 358] on button "Next" at bounding box center [490, 357] width 43 height 17
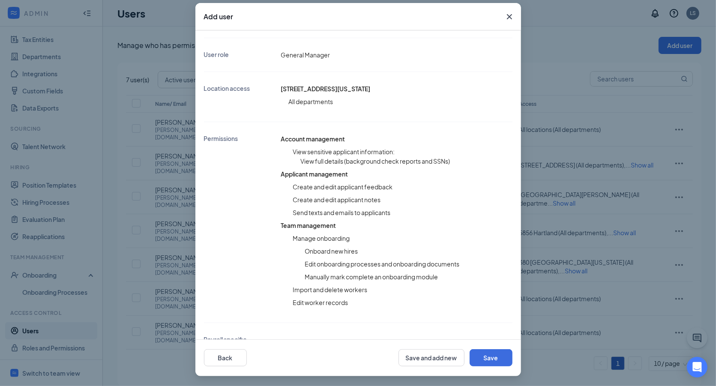
scroll to position [139, 0]
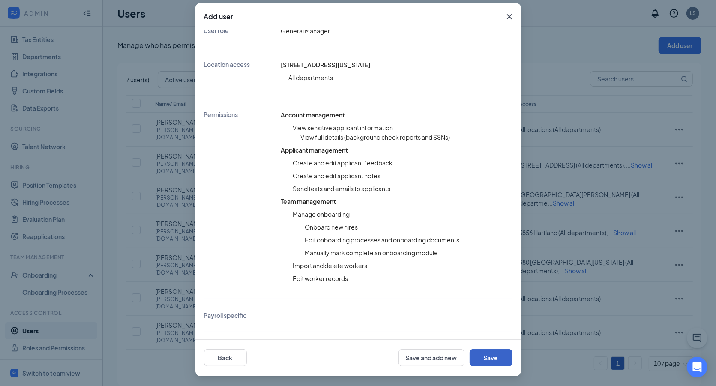
click at [497, 358] on button "Save" at bounding box center [490, 357] width 43 height 17
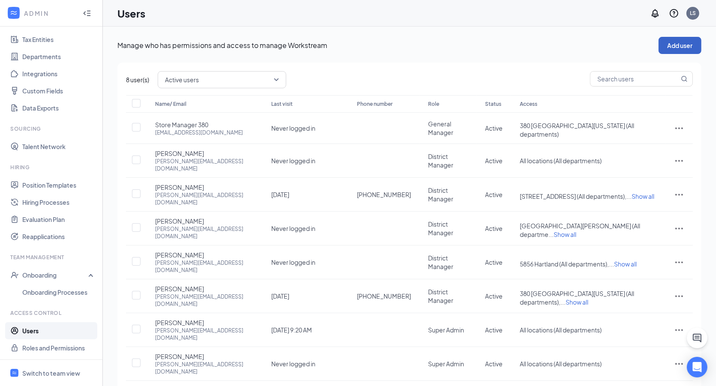
click at [681, 45] on button "Add user" at bounding box center [679, 45] width 43 height 17
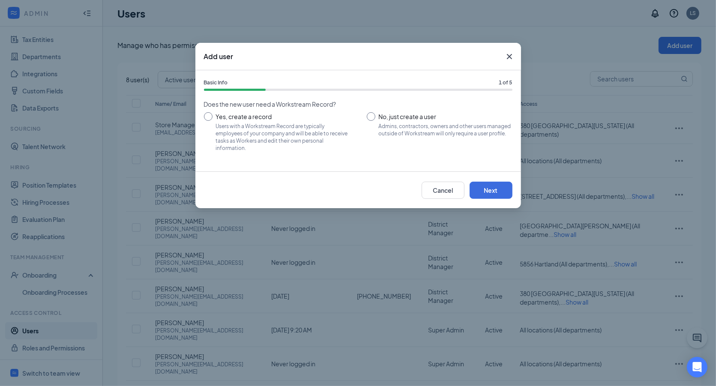
click at [376, 116] on input "No, just create a user Admins, contractors, owners and other users managed outs…" at bounding box center [440, 131] width 146 height 39
radio input "true"
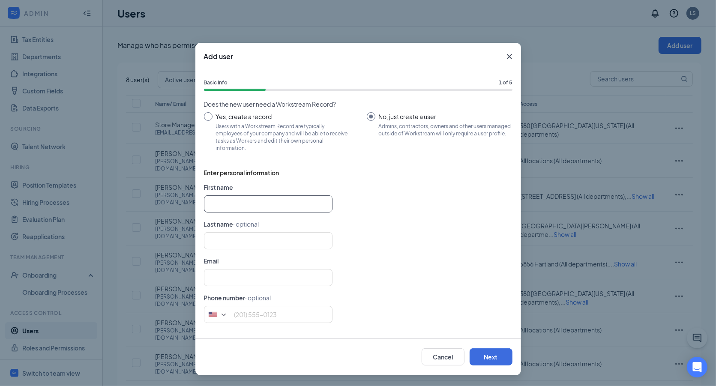
click at [239, 206] on input "text" at bounding box center [268, 203] width 128 height 17
paste input "Store Manager 742"
type input "Store Manager"
type input "742"
type input "Store Manager"
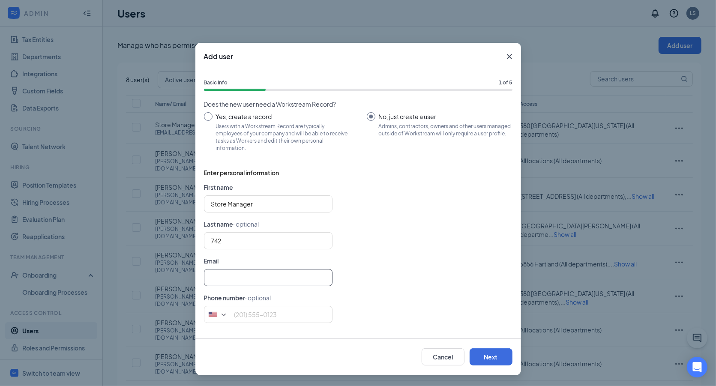
click at [224, 281] on input "text" at bounding box center [268, 277] width 128 height 17
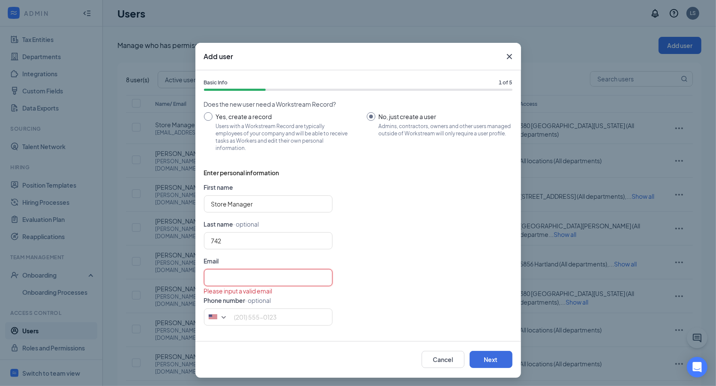
paste input "[EMAIL_ADDRESS][DOMAIN_NAME]"
click at [208, 276] on input "[EMAIL_ADDRESS][DOMAIN_NAME]" at bounding box center [268, 277] width 128 height 17
type input "[EMAIL_ADDRESS][DOMAIN_NAME]"
click at [487, 359] on button "Next" at bounding box center [490, 359] width 43 height 17
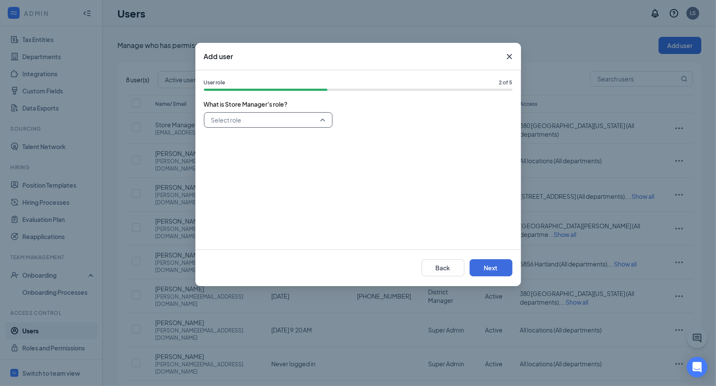
click at [298, 120] on input "search" at bounding box center [265, 120] width 112 height 15
drag, startPoint x: 242, startPoint y: 179, endPoint x: 267, endPoint y: 169, distance: 26.6
click at [243, 179] on span "General Manager" at bounding box center [235, 180] width 49 height 9
click at [497, 269] on button "Next" at bounding box center [490, 267] width 43 height 17
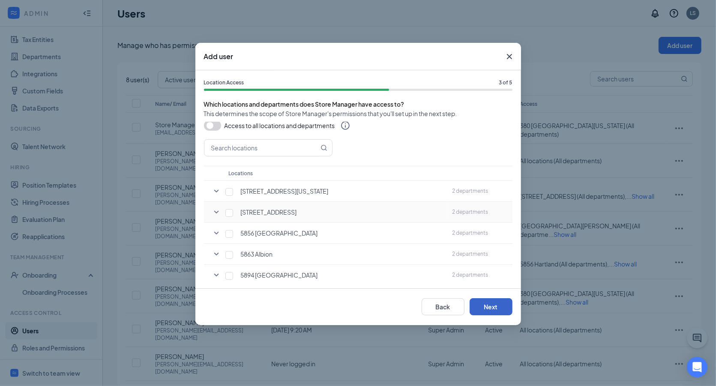
scroll to position [4, 0]
click at [281, 150] on input "text" at bounding box center [261, 147] width 114 height 16
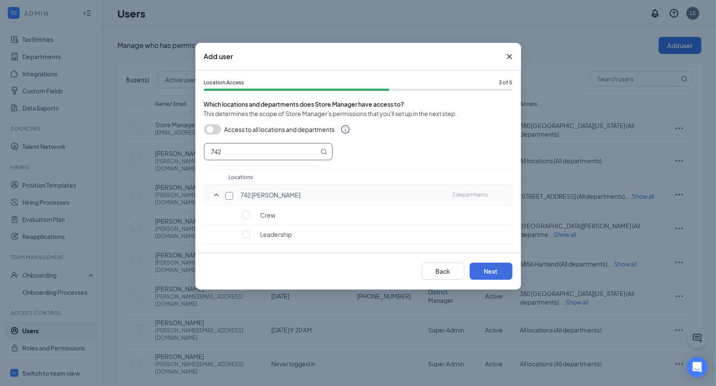
type input "742"
click at [228, 194] on input "checkbox" at bounding box center [229, 196] width 8 height 8
checkbox input "true"
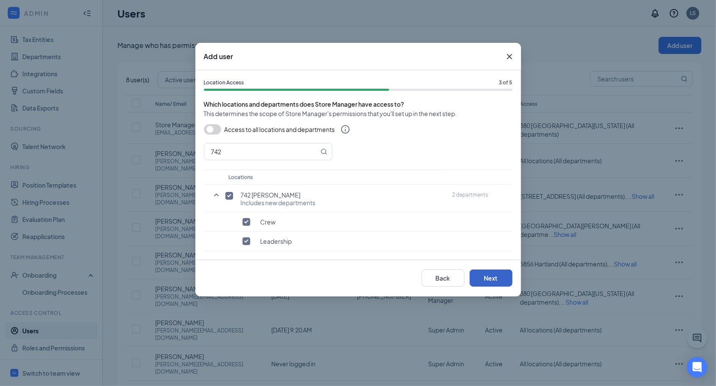
click at [478, 280] on button "Next" at bounding box center [490, 277] width 43 height 17
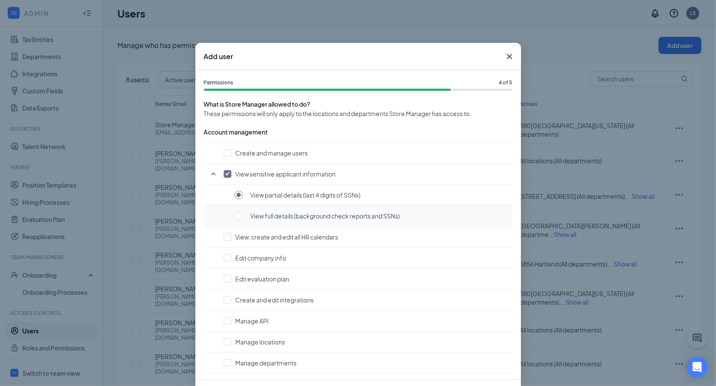
click at [224, 212] on td "View full details (background check reports and SSNs)" at bounding box center [358, 216] width 308 height 21
click at [235, 215] on input "radio" at bounding box center [238, 216] width 9 height 9
radio input "true"
radio input "false"
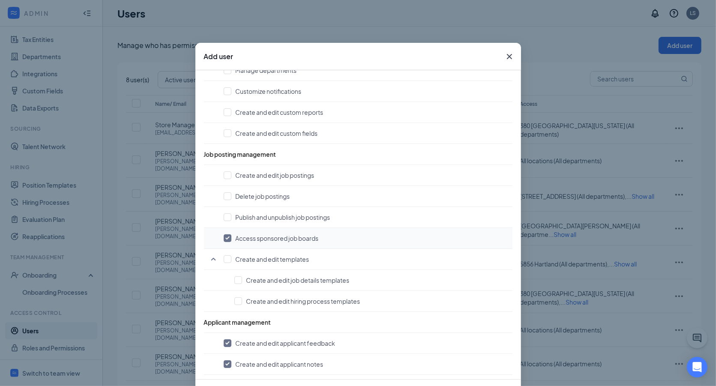
scroll to position [294, 0]
click at [225, 233] on input "checkbox" at bounding box center [228, 237] width 8 height 8
checkbox input "false"
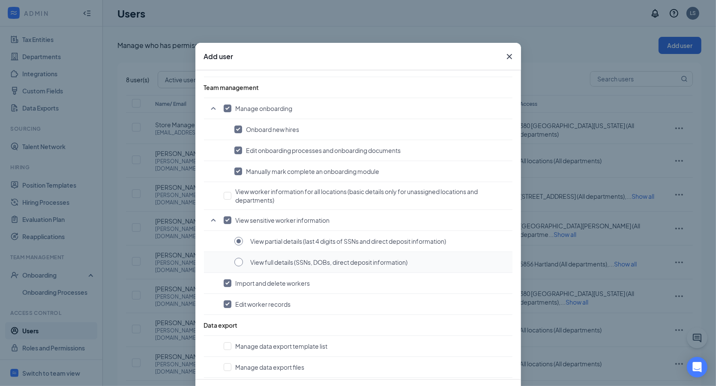
click at [236, 258] on input "radio" at bounding box center [238, 262] width 9 height 9
radio input "true"
radio input "false"
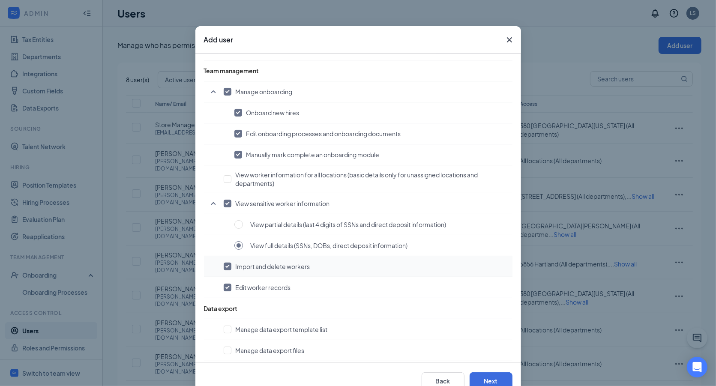
scroll to position [40, 0]
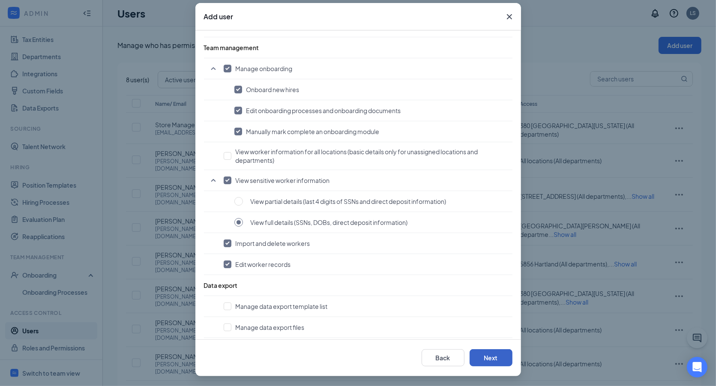
click at [486, 355] on button "Next" at bounding box center [490, 357] width 43 height 17
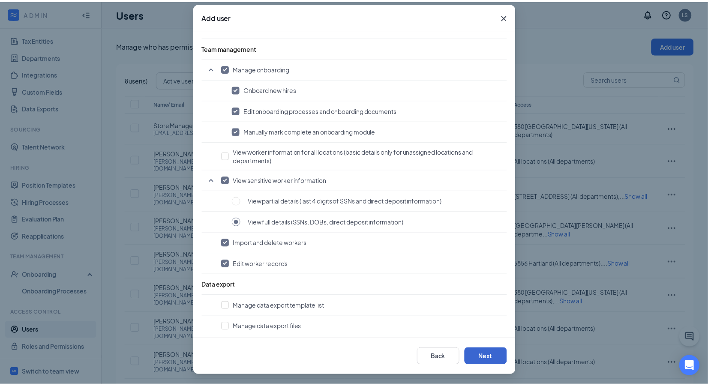
scroll to position [139, 0]
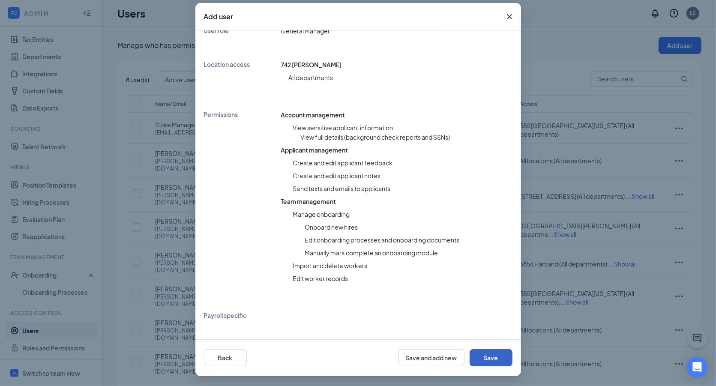
click at [486, 357] on button "Save" at bounding box center [490, 357] width 43 height 17
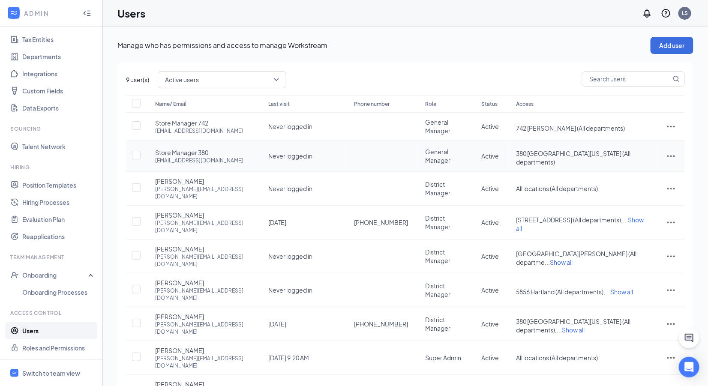
click at [674, 151] on icon "ActionsIcon" at bounding box center [671, 156] width 10 height 10
click at [643, 166] on span "Edit user" at bounding box center [642, 169] width 53 height 9
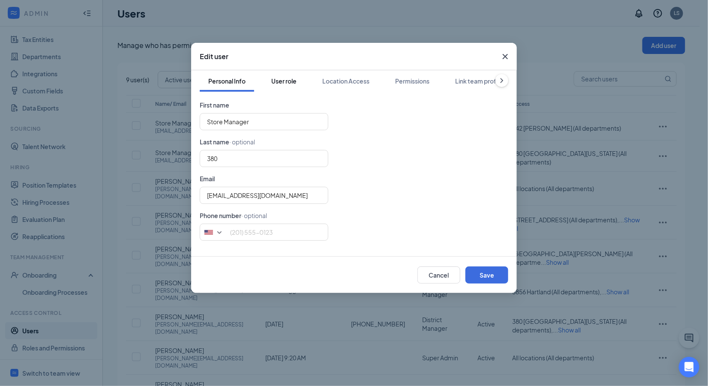
click at [292, 82] on div "User role" at bounding box center [283, 81] width 25 height 9
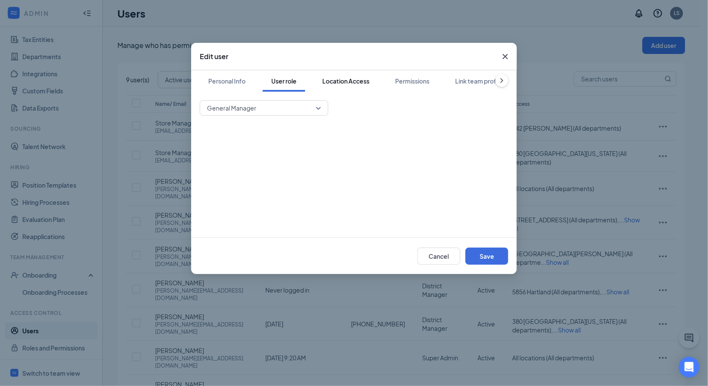
drag, startPoint x: 350, startPoint y: 81, endPoint x: 355, endPoint y: 84, distance: 5.4
click at [350, 81] on div "Location Access" at bounding box center [345, 81] width 47 height 9
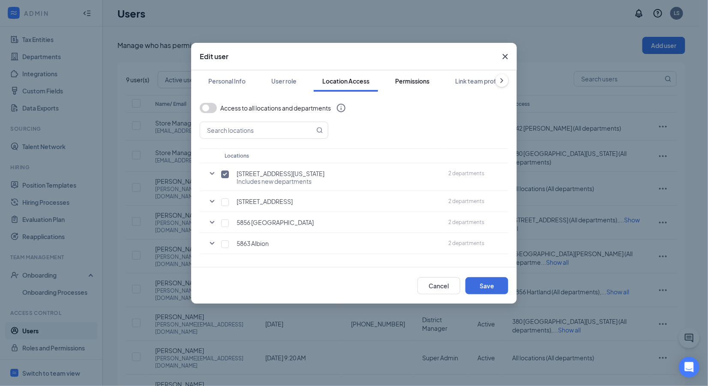
click at [413, 84] on div "Permissions" at bounding box center [412, 81] width 34 height 9
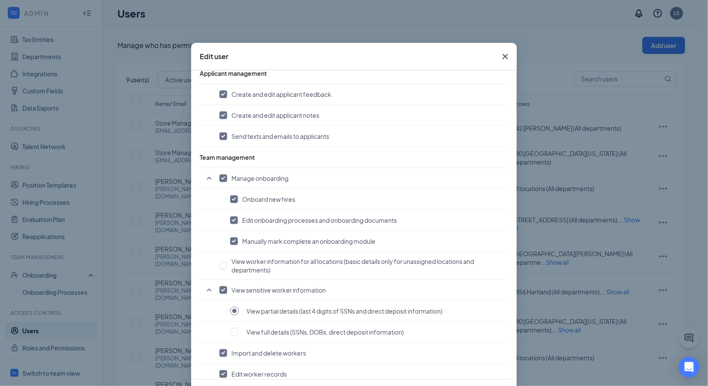
scroll to position [590, 0]
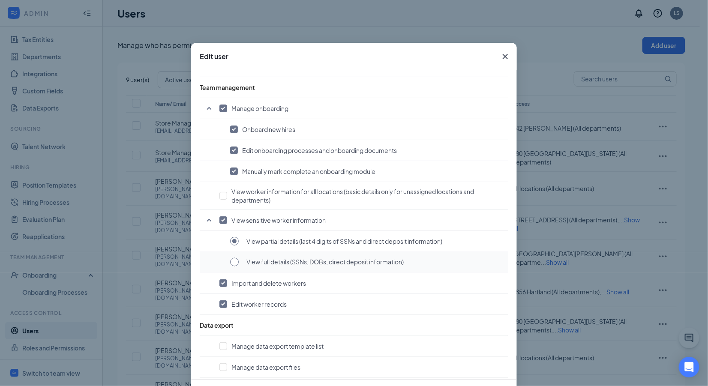
click at [231, 258] on input "radio" at bounding box center [234, 262] width 9 height 9
radio input "true"
radio input "false"
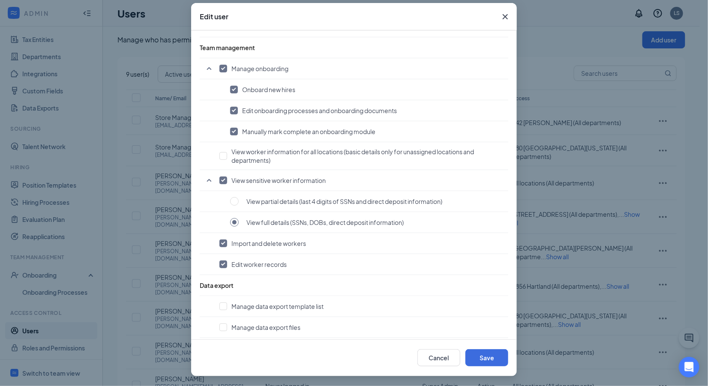
scroll to position [11, 0]
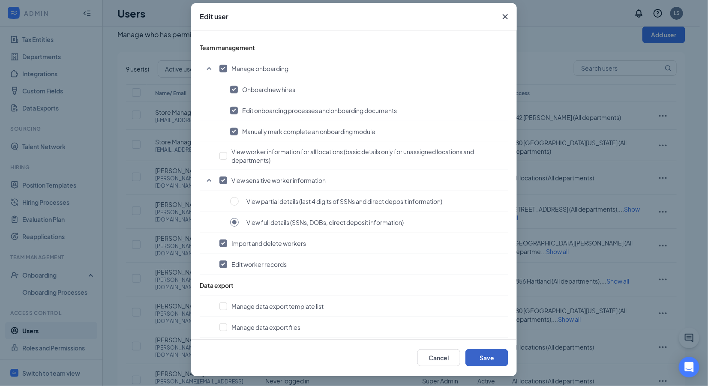
click at [480, 358] on button "Save" at bounding box center [486, 357] width 43 height 17
click at [477, 356] on button "Save" at bounding box center [486, 357] width 43 height 17
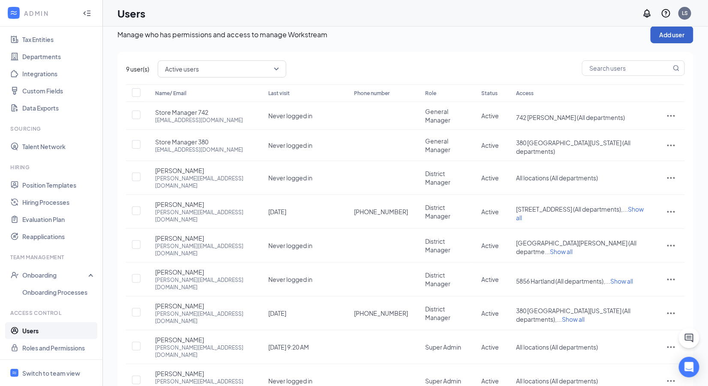
click at [663, 36] on button "Add user" at bounding box center [671, 34] width 43 height 17
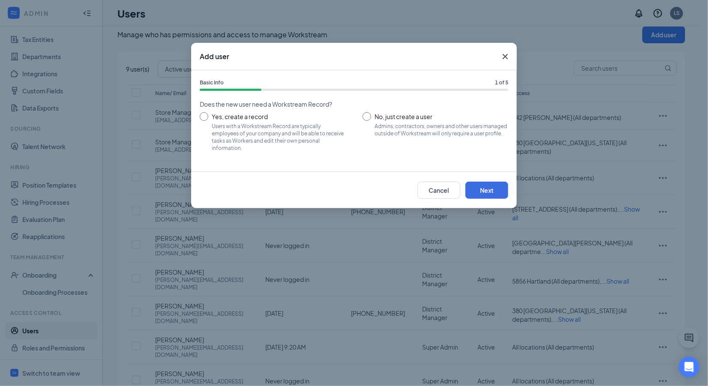
click at [373, 118] on input "No, just create a user Admins, contractors, owners and other users managed outs…" at bounding box center [435, 131] width 146 height 39
radio input "true"
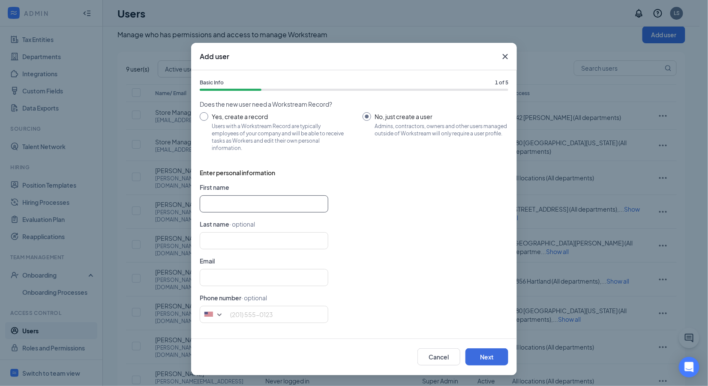
click at [220, 201] on input "text" at bounding box center [264, 203] width 128 height 17
paste input "Store Manager 979"
type input "Store Manager"
type input "979"
type input "Store Manager"
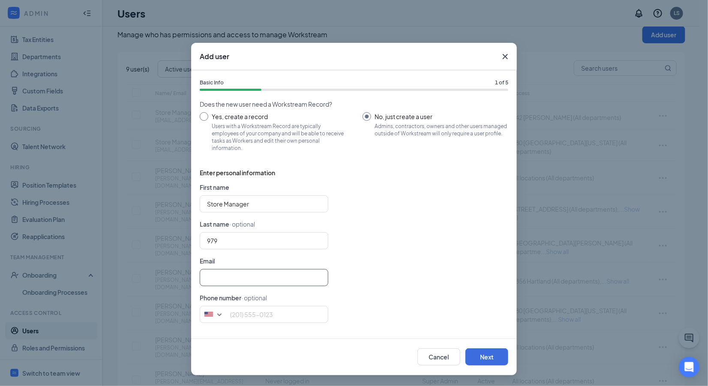
click at [227, 277] on input "text" at bounding box center [264, 277] width 128 height 17
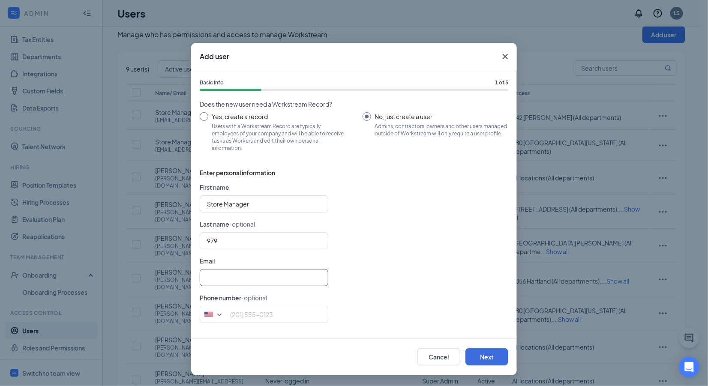
paste input "[EMAIL_ADDRESS][DOMAIN_NAME]"
click at [206, 273] on input "[EMAIL_ADDRESS][DOMAIN_NAME]" at bounding box center [264, 277] width 128 height 17
type input "[EMAIL_ADDRESS][DOMAIN_NAME]"
click at [477, 359] on button "Next" at bounding box center [486, 356] width 43 height 17
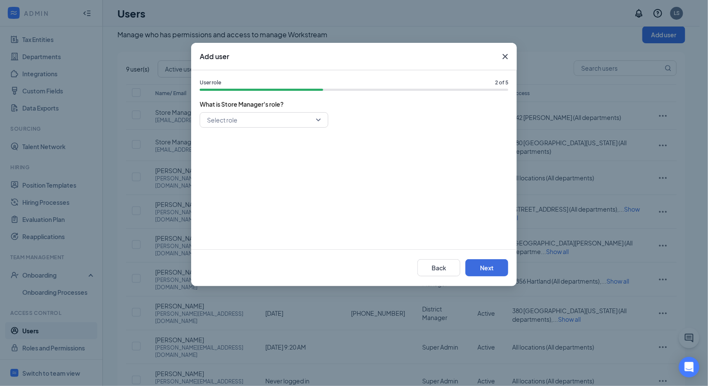
click at [286, 118] on input "search" at bounding box center [261, 120] width 112 height 15
click at [254, 181] on span "General Manager" at bounding box center [230, 180] width 49 height 9
click at [475, 266] on button "Next" at bounding box center [486, 267] width 43 height 17
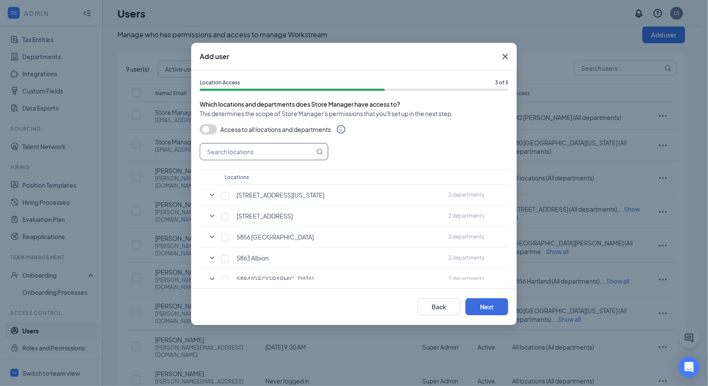
click at [230, 149] on input "text" at bounding box center [257, 151] width 114 height 16
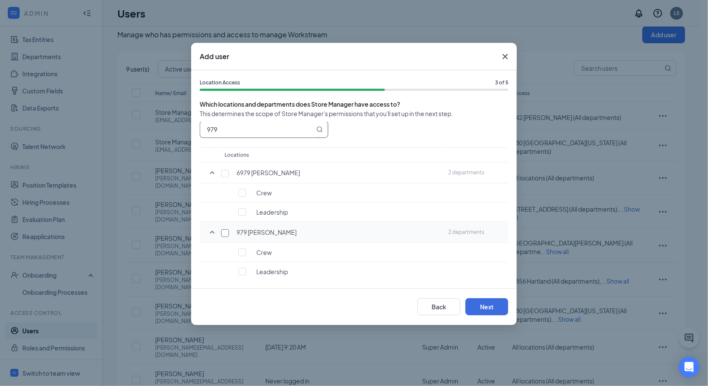
type input "979"
click at [225, 231] on input "checkbox" at bounding box center [225, 233] width 8 height 8
checkbox input "true"
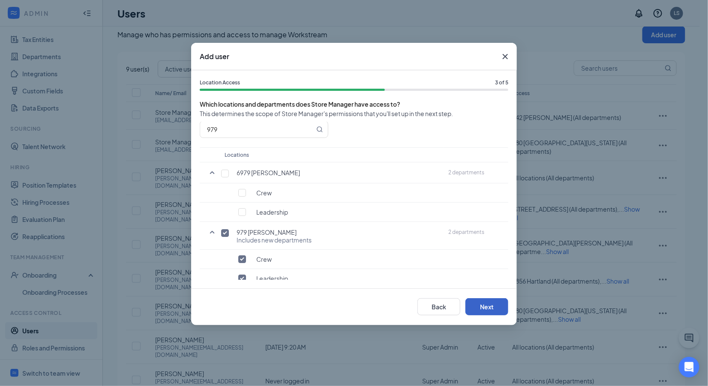
click at [483, 307] on button "Next" at bounding box center [486, 306] width 43 height 17
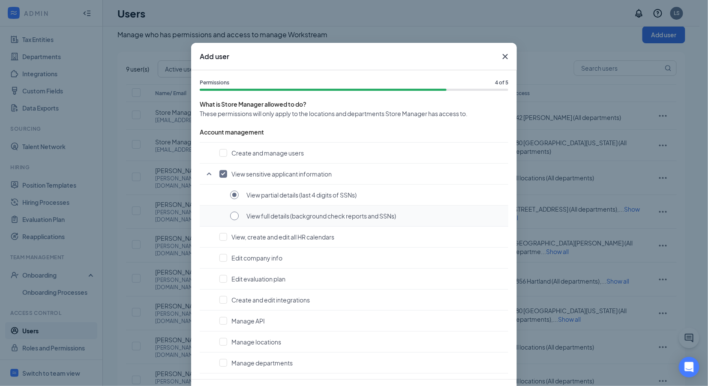
click at [231, 214] on input "radio" at bounding box center [234, 216] width 9 height 9
radio input "true"
radio input "false"
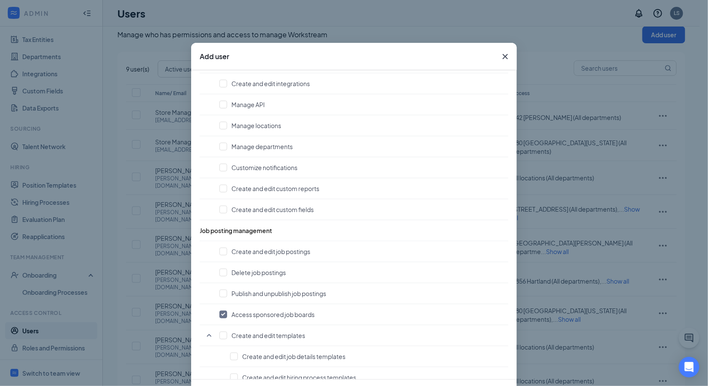
scroll to position [423, 0]
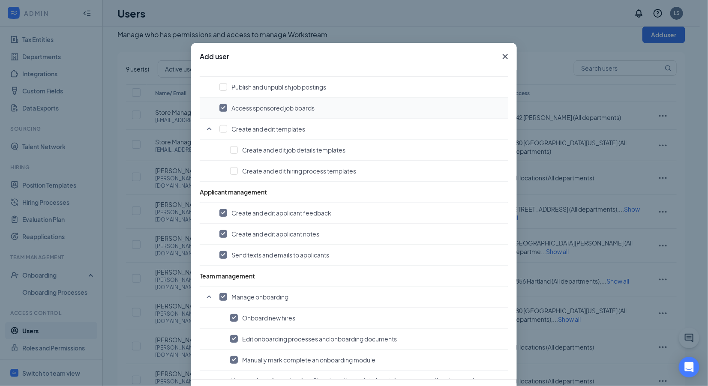
click at [219, 105] on input "checkbox" at bounding box center [223, 108] width 8 height 8
checkbox input "false"
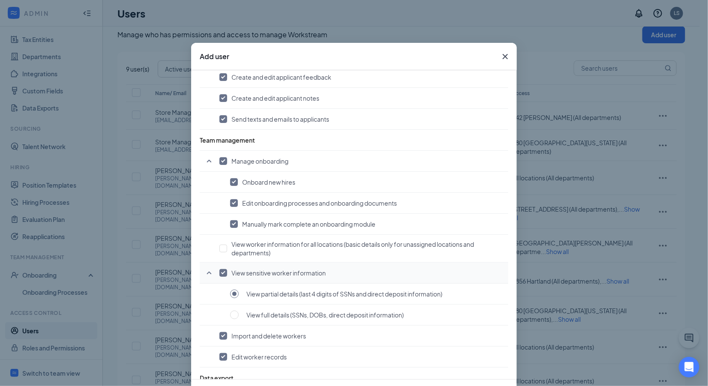
scroll to position [611, 0]
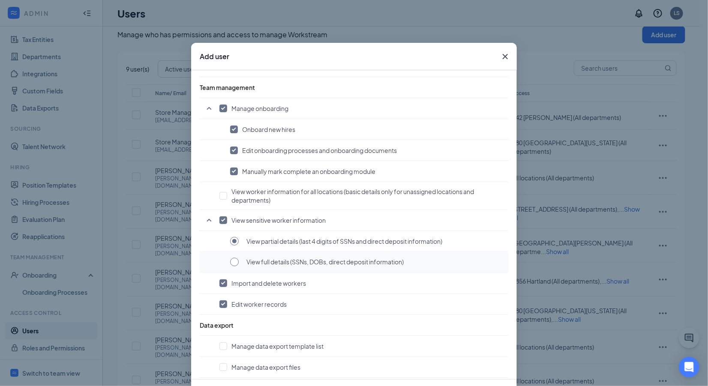
click at [230, 258] on input "radio" at bounding box center [234, 262] width 9 height 9
radio input "true"
radio input "false"
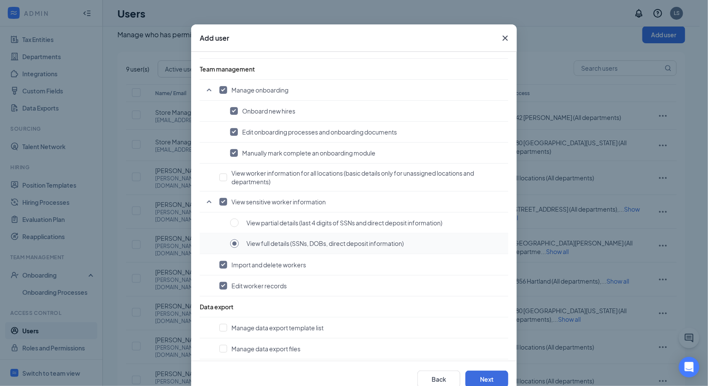
scroll to position [40, 0]
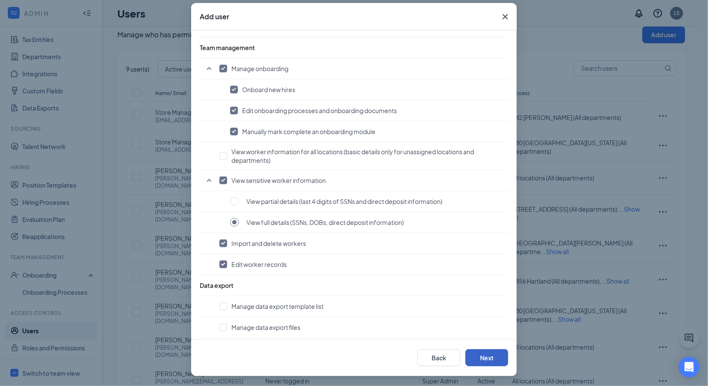
click at [480, 355] on button "Next" at bounding box center [486, 357] width 43 height 17
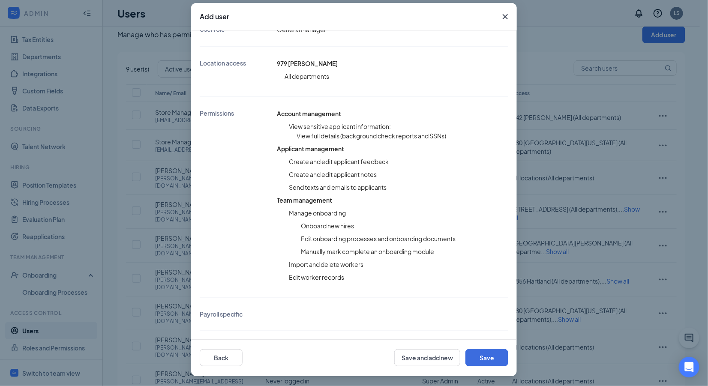
scroll to position [139, 0]
click at [487, 358] on button "Save" at bounding box center [486, 357] width 43 height 17
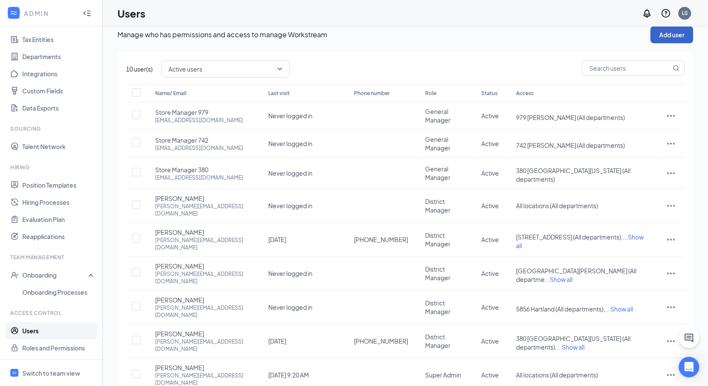
click at [668, 33] on button "Add user" at bounding box center [671, 34] width 43 height 17
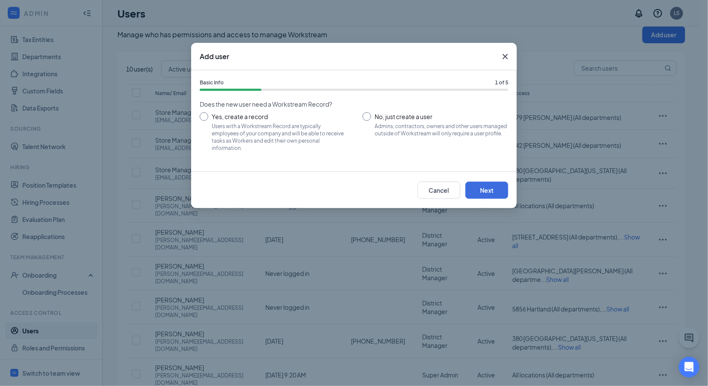
click at [368, 116] on input "No, just create a user Admins, contractors, owners and other users managed outs…" at bounding box center [435, 131] width 146 height 39
radio input "true"
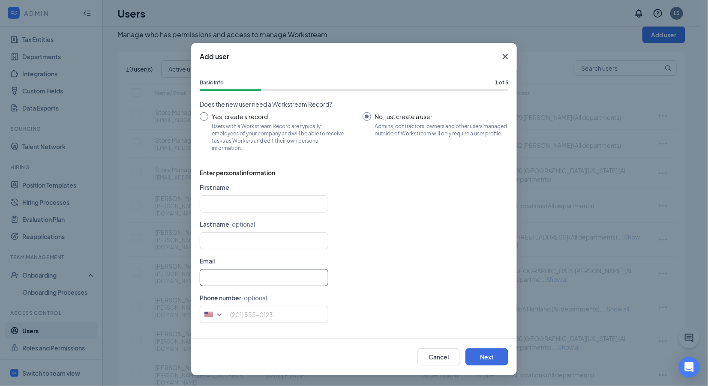
click at [214, 279] on input "text" at bounding box center [264, 277] width 128 height 17
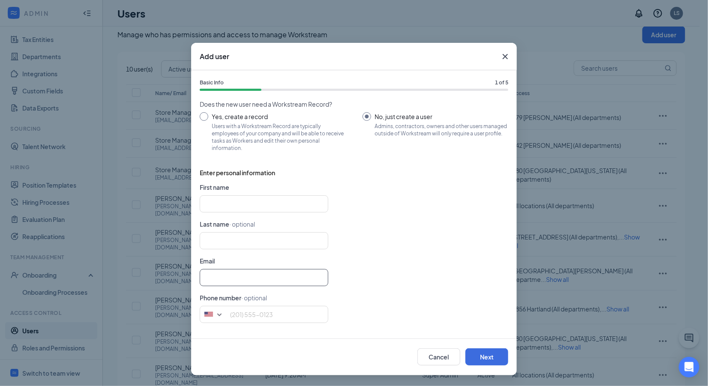
paste input "[EMAIL_ADDRESS][DOMAIN_NAME]"
click at [204, 274] on input "[EMAIL_ADDRESS][DOMAIN_NAME]" at bounding box center [264, 277] width 128 height 17
paste input "Store Manager 5304"
type input "[EMAIL_ADDRESS][DOMAIN_NAME]"
click at [243, 203] on input "text" at bounding box center [264, 203] width 128 height 17
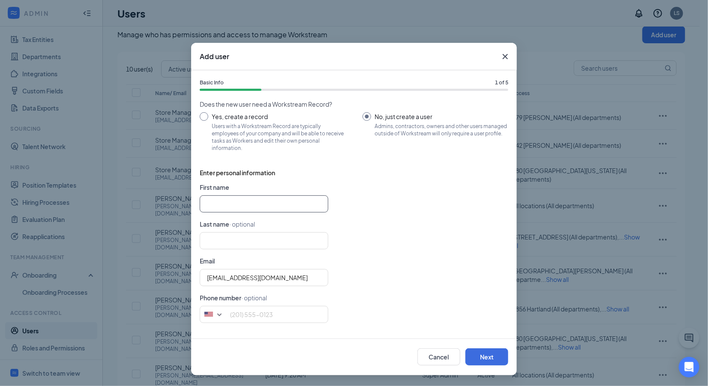
paste input "Store Manager 5304"
type input "Store Manager"
type input "5304"
type input "Store Manager"
click at [203, 275] on input "[EMAIL_ADDRESS][DOMAIN_NAME]" at bounding box center [264, 277] width 128 height 17
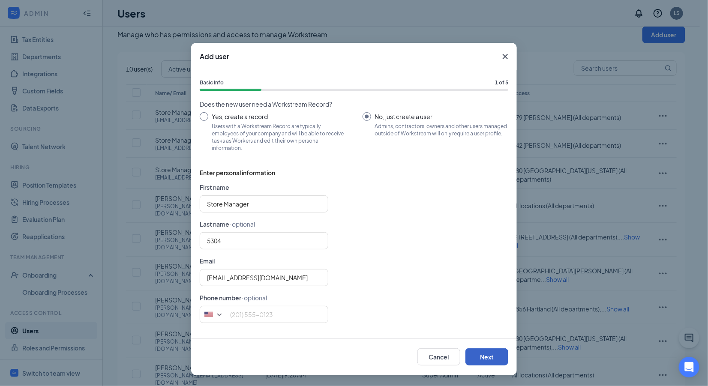
click at [494, 357] on button "Next" at bounding box center [486, 356] width 43 height 17
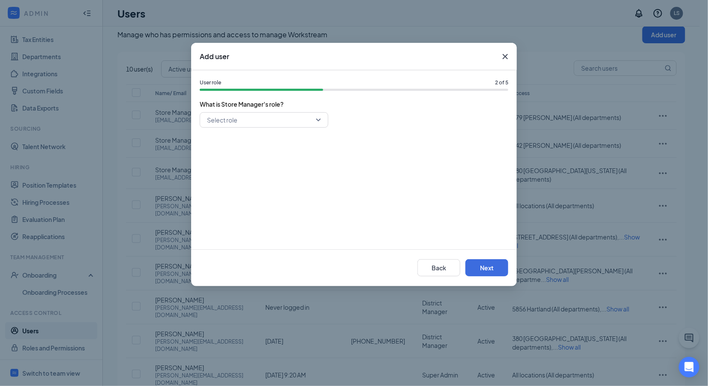
click at [304, 121] on input "search" at bounding box center [261, 120] width 112 height 15
click at [259, 179] on span "General Manager" at bounding box center [263, 180] width 115 height 9
click at [474, 269] on button "Next" at bounding box center [486, 267] width 43 height 17
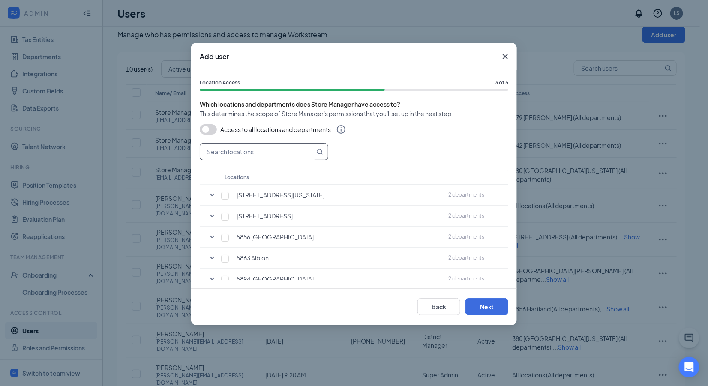
click at [227, 156] on input "text" at bounding box center [257, 151] width 114 height 16
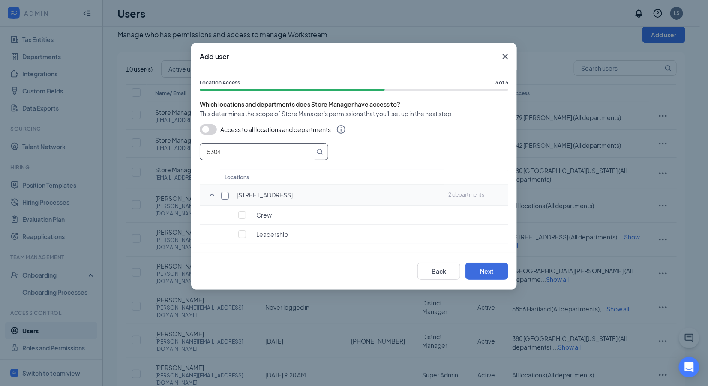
type input "5304"
click at [225, 194] on input "checkbox" at bounding box center [225, 196] width 8 height 8
checkbox input "true"
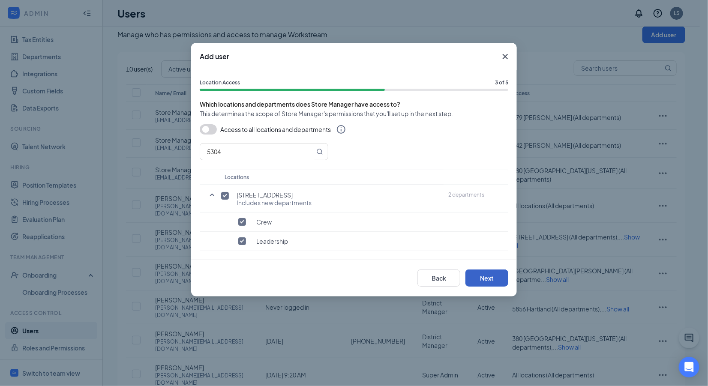
click at [481, 278] on button "Next" at bounding box center [486, 277] width 43 height 17
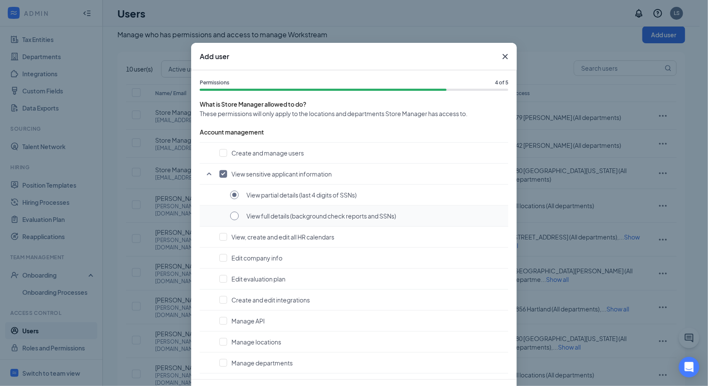
click at [231, 215] on input "radio" at bounding box center [234, 216] width 9 height 9
radio input "true"
radio input "false"
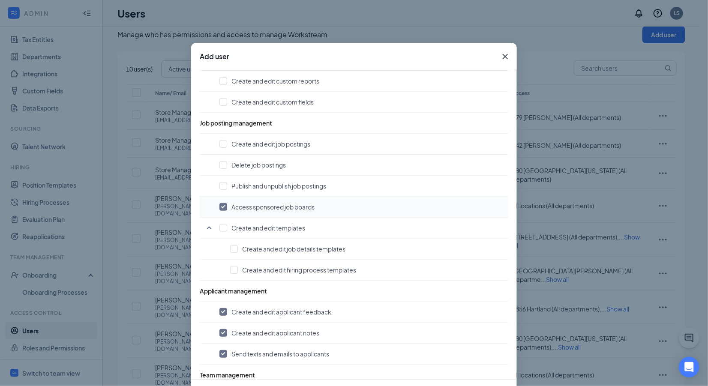
scroll to position [305, 0]
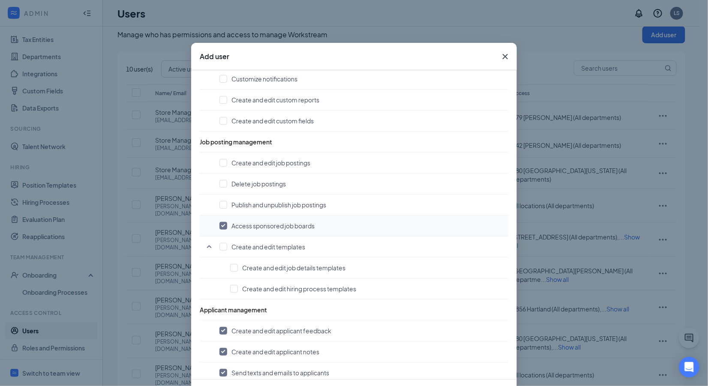
click at [220, 223] on input "checkbox" at bounding box center [223, 226] width 8 height 8
checkbox input "false"
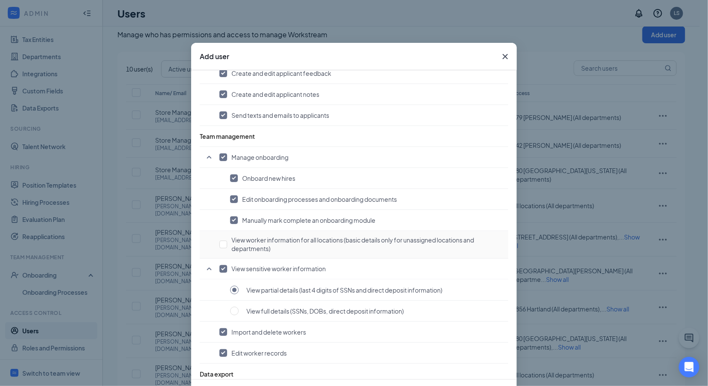
scroll to position [597, 0]
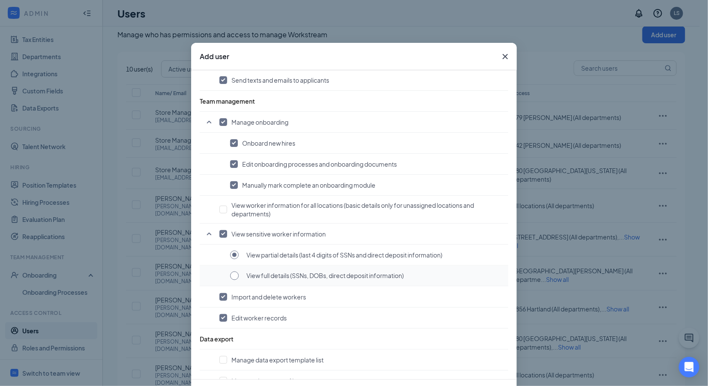
click at [231, 272] on input "radio" at bounding box center [234, 276] width 9 height 9
radio input "true"
radio input "false"
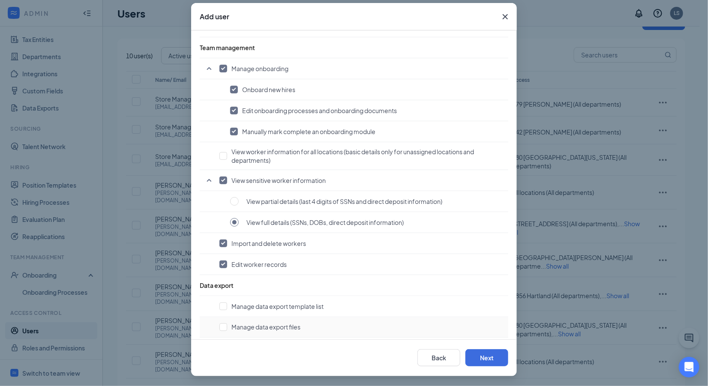
scroll to position [37, 0]
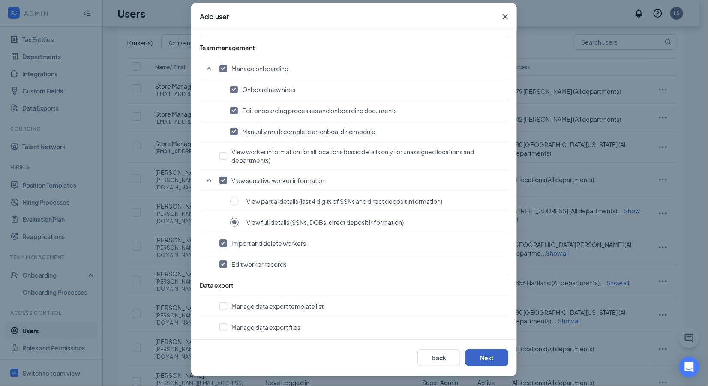
click at [484, 357] on button "Next" at bounding box center [486, 357] width 43 height 17
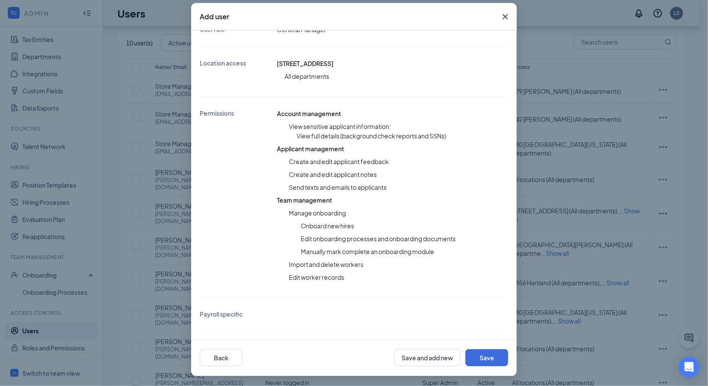
scroll to position [139, 0]
click at [492, 358] on button "Save" at bounding box center [486, 357] width 43 height 17
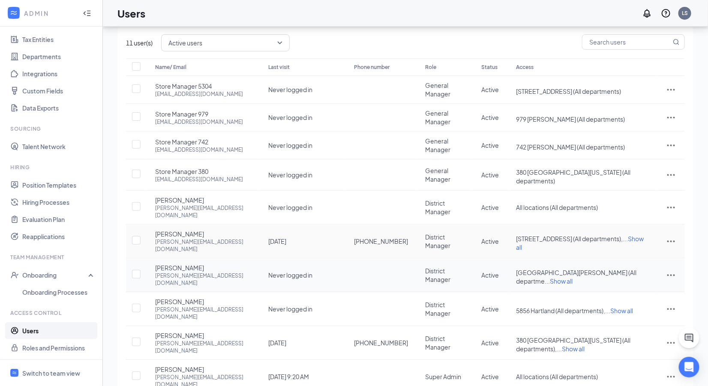
scroll to position [0, 0]
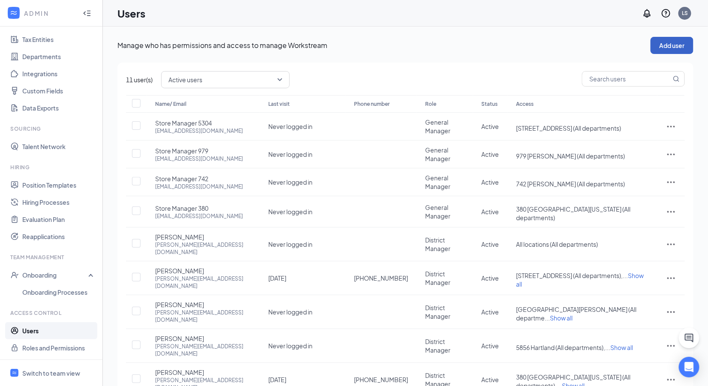
click at [668, 44] on button "Add user" at bounding box center [671, 45] width 43 height 17
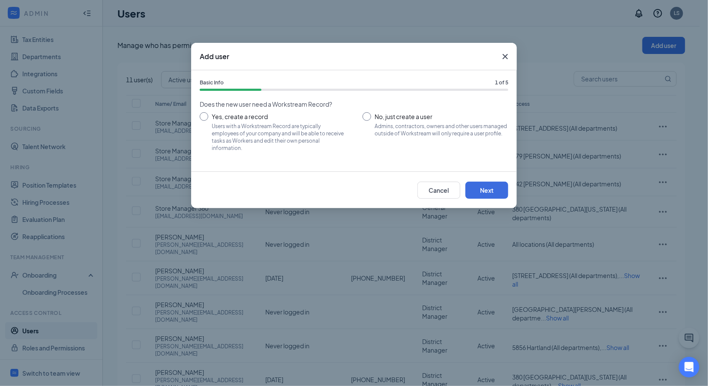
click at [371, 114] on input "No, just create a user Admins, contractors, owners and other users managed outs…" at bounding box center [435, 131] width 146 height 39
radio input "true"
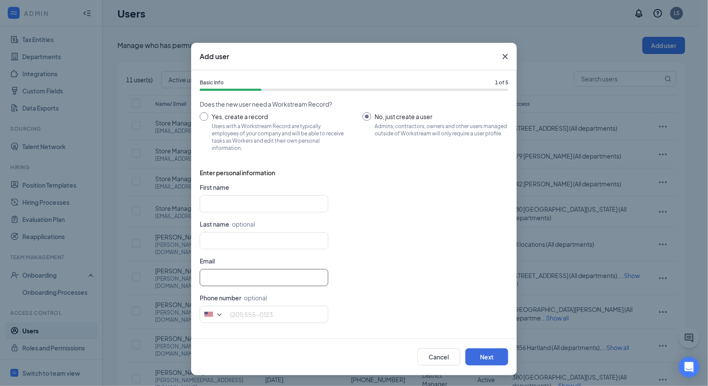
click at [233, 279] on input "text" at bounding box center [264, 277] width 128 height 17
click at [230, 200] on input "text" at bounding box center [264, 203] width 128 height 17
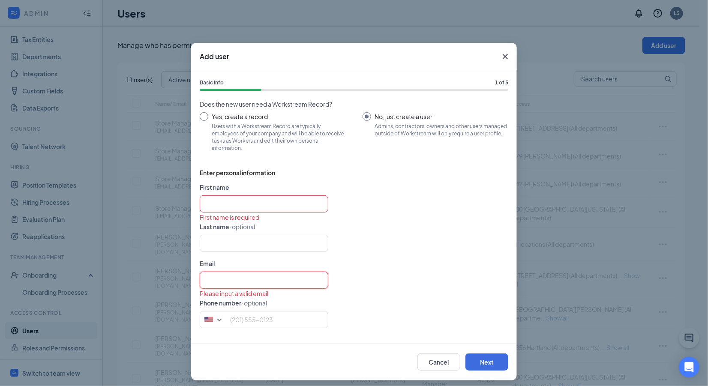
click at [222, 282] on input "text" at bounding box center [264, 280] width 128 height 17
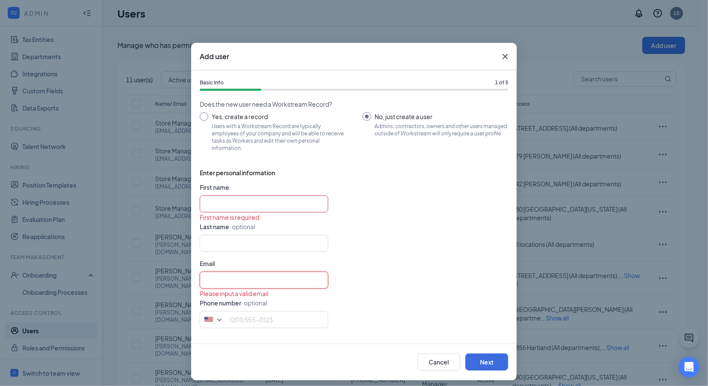
paste input "[EMAIL_ADDRESS][DOMAIN_NAME]"
click at [202, 279] on input "[EMAIL_ADDRESS][DOMAIN_NAME]" at bounding box center [264, 280] width 128 height 17
type input "[EMAIL_ADDRESS][DOMAIN_NAME]"
click at [231, 200] on input "text" at bounding box center [264, 203] width 128 height 17
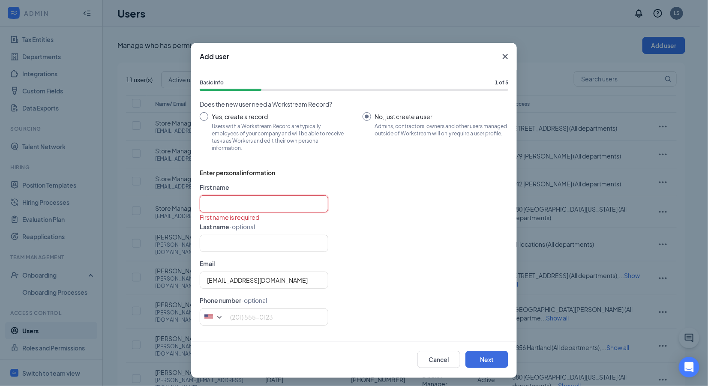
paste input "Store Manager 5856"
type input "Store Manager"
type input "5856"
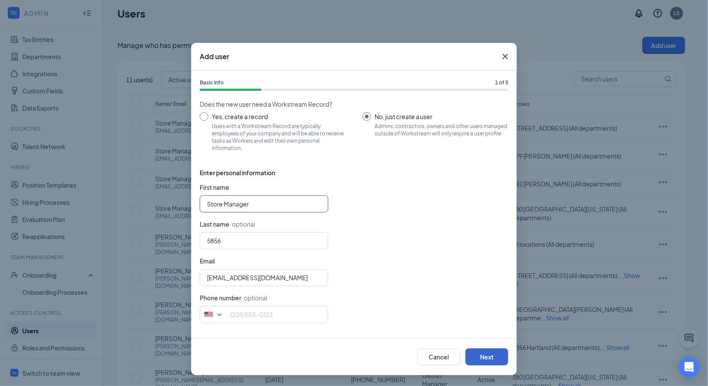
type input "Store Manager"
click at [480, 358] on button "Next" at bounding box center [486, 356] width 43 height 17
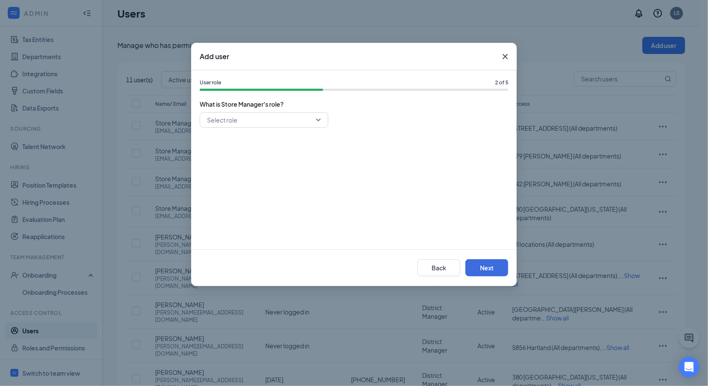
click at [304, 119] on input "search" at bounding box center [261, 120] width 112 height 15
click at [260, 178] on span "General Manager" at bounding box center [263, 180] width 115 height 9
click at [487, 266] on button "Next" at bounding box center [486, 267] width 43 height 17
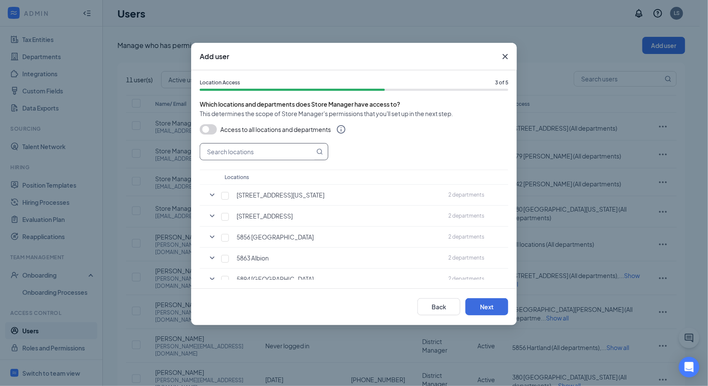
click at [254, 148] on input "text" at bounding box center [257, 151] width 114 height 16
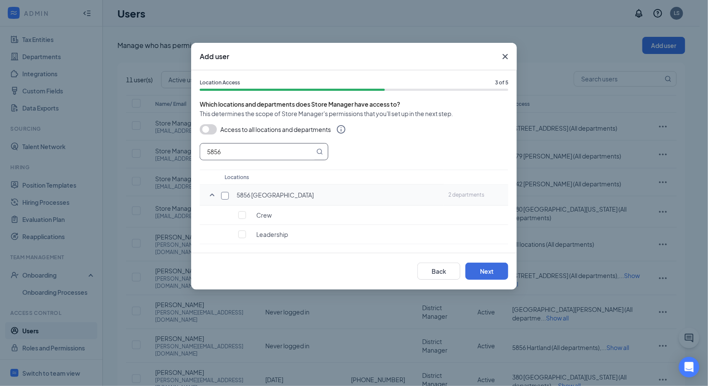
type input "5856"
click at [224, 195] on input "checkbox" at bounding box center [225, 196] width 8 height 8
checkbox input "true"
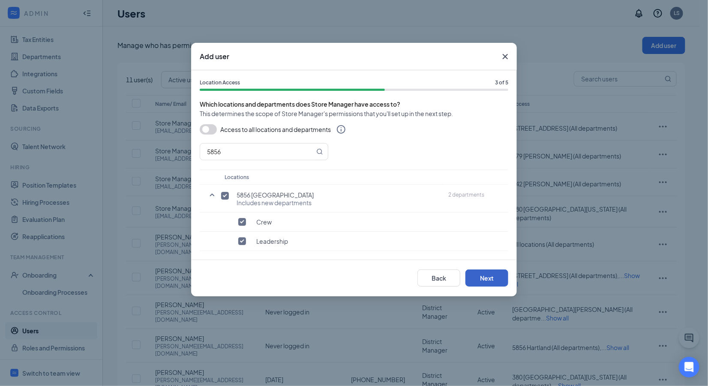
click at [494, 279] on button "Next" at bounding box center [486, 277] width 43 height 17
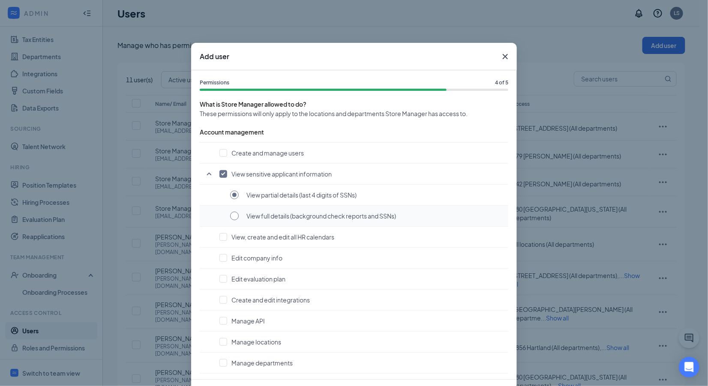
click at [230, 216] on input "radio" at bounding box center [234, 216] width 9 height 9
radio input "true"
radio input "false"
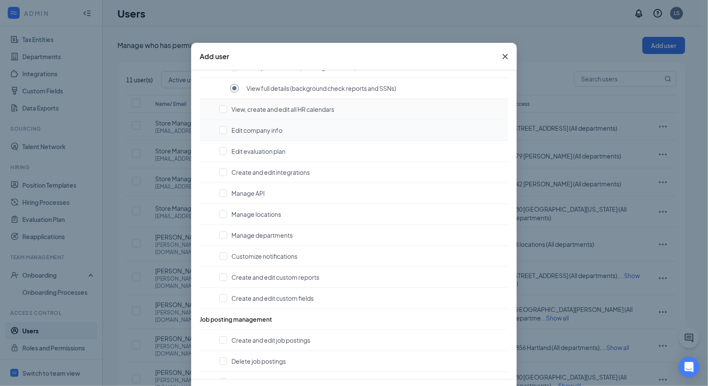
scroll to position [244, 0]
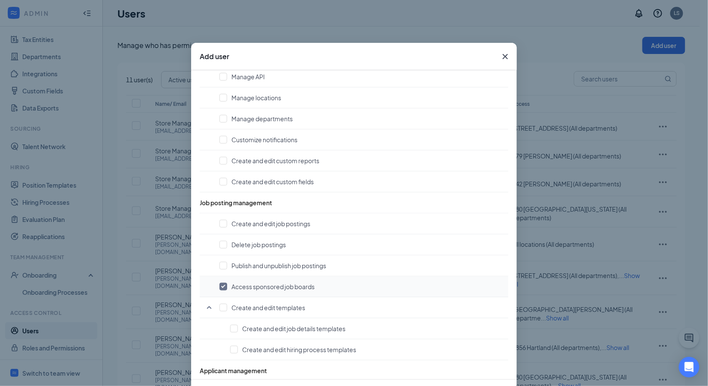
click at [219, 286] on input "checkbox" at bounding box center [223, 287] width 8 height 8
checkbox input "false"
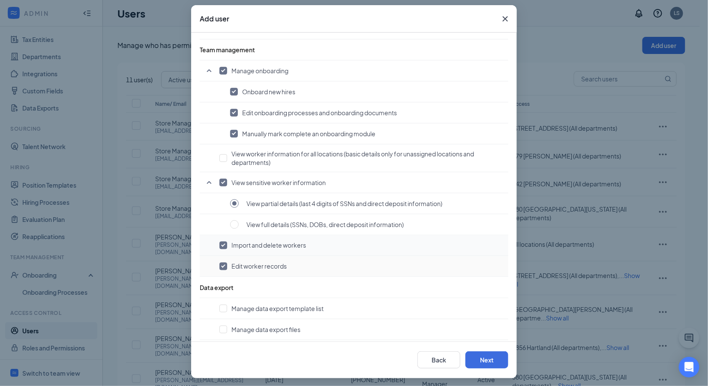
scroll to position [40, 0]
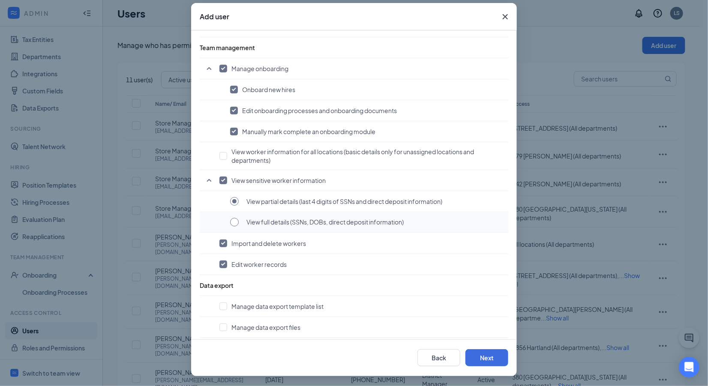
click at [231, 218] on input "radio" at bounding box center [234, 222] width 9 height 9
radio input "true"
radio input "false"
click at [482, 358] on button "Next" at bounding box center [486, 357] width 43 height 17
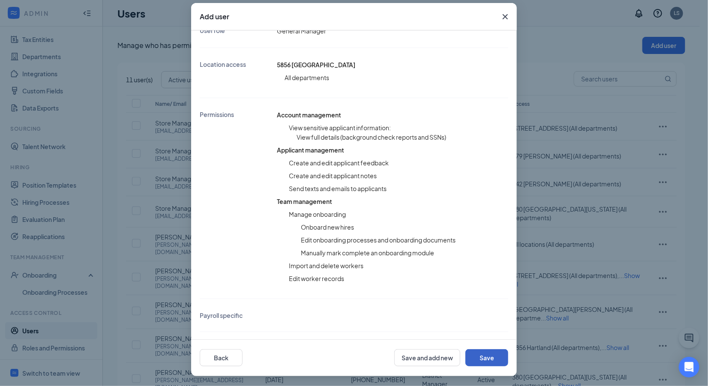
click at [483, 355] on button "Save" at bounding box center [486, 357] width 43 height 17
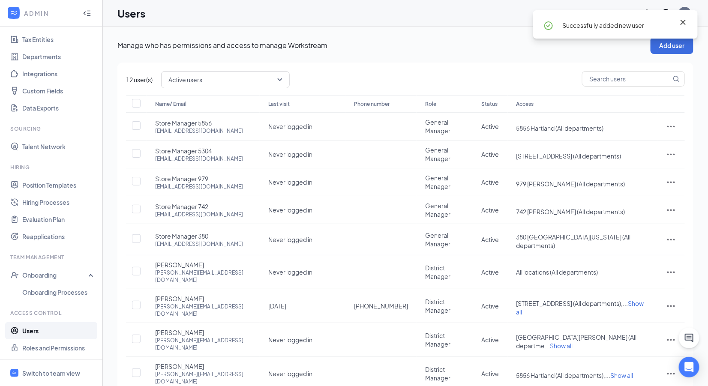
click at [683, 21] on icon "Cross" at bounding box center [682, 22] width 5 height 5
click at [673, 46] on button "Add user" at bounding box center [671, 45] width 43 height 17
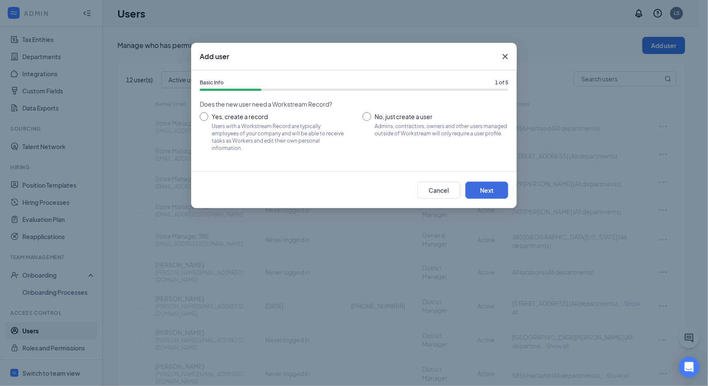
click at [370, 117] on input "No, just create a user Admins, contractors, owners and other users managed outs…" at bounding box center [435, 131] width 146 height 39
radio input "true"
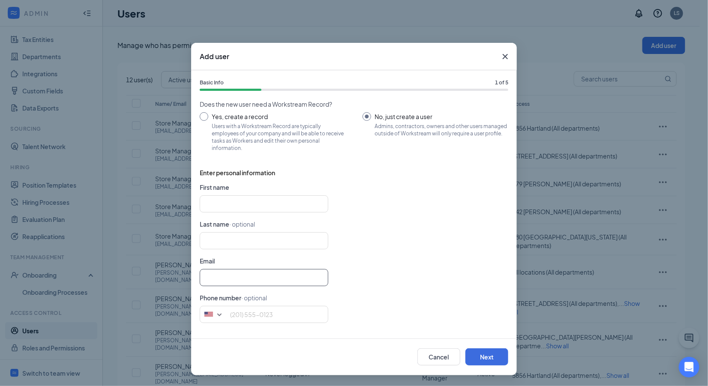
click at [220, 278] on input "text" at bounding box center [264, 277] width 128 height 17
paste input "[EMAIL_ADDRESS][DOMAIN_NAME]"
type input "[EMAIL_ADDRESS][DOMAIN_NAME]"
click at [249, 201] on input "text" at bounding box center [264, 203] width 128 height 17
paste input "Store Manager 5863"
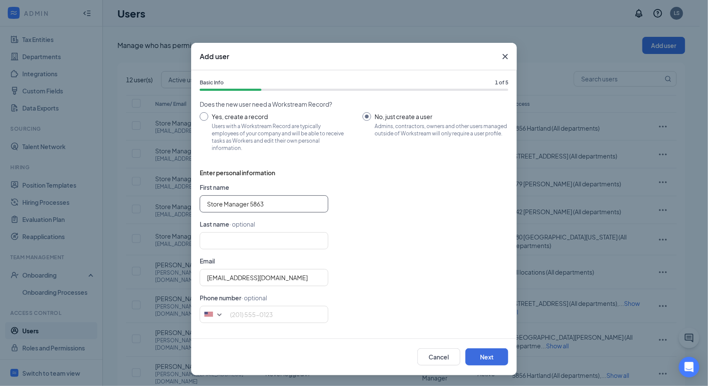
type input "Store Manager"
type input "5863"
type input "Store Manager"
click at [476, 358] on button "Next" at bounding box center [486, 356] width 43 height 17
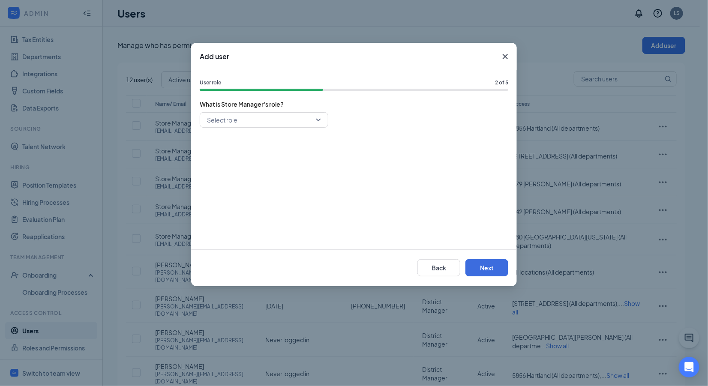
click at [290, 121] on input "search" at bounding box center [261, 120] width 112 height 15
click at [247, 181] on span "General Manager" at bounding box center [230, 180] width 49 height 9
click at [483, 264] on button "Next" at bounding box center [486, 267] width 43 height 17
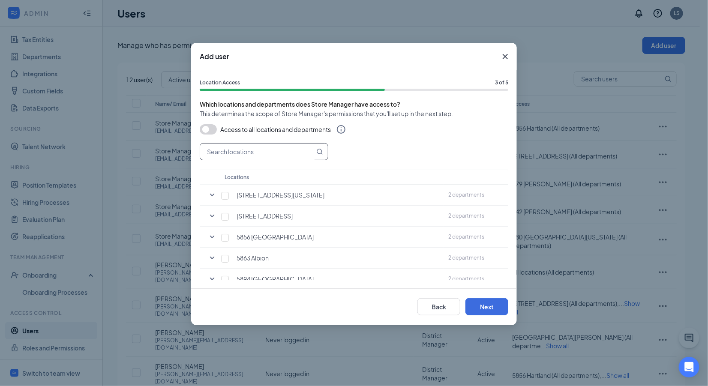
click at [208, 149] on input "text" at bounding box center [257, 151] width 114 height 16
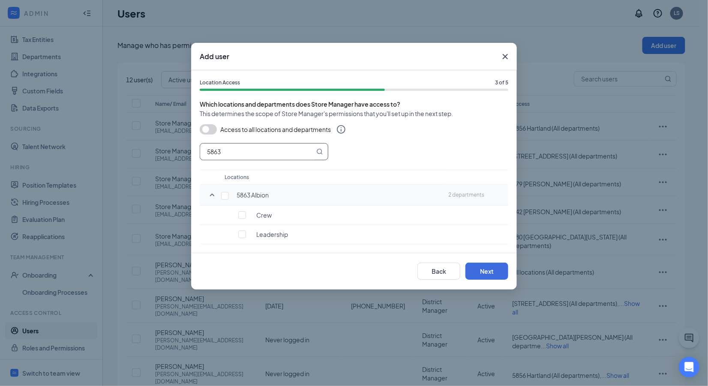
type input "5863"
click at [228, 194] on input "checkbox" at bounding box center [225, 196] width 8 height 8
checkbox input "true"
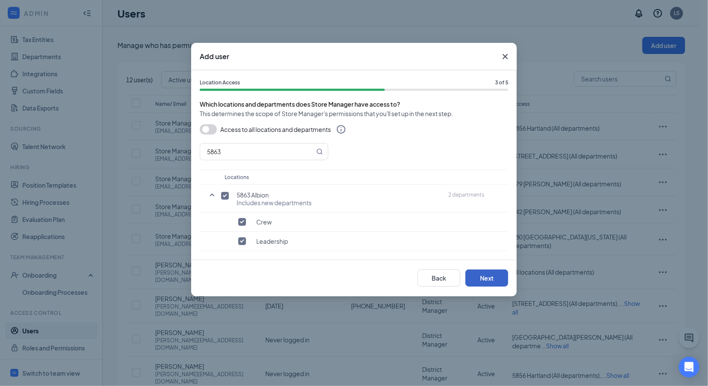
click at [479, 278] on button "Next" at bounding box center [486, 277] width 43 height 17
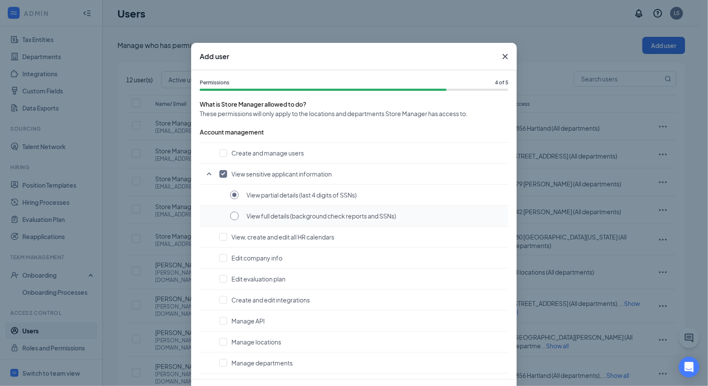
click at [230, 215] on input "radio" at bounding box center [234, 216] width 9 height 9
radio input "true"
radio input "false"
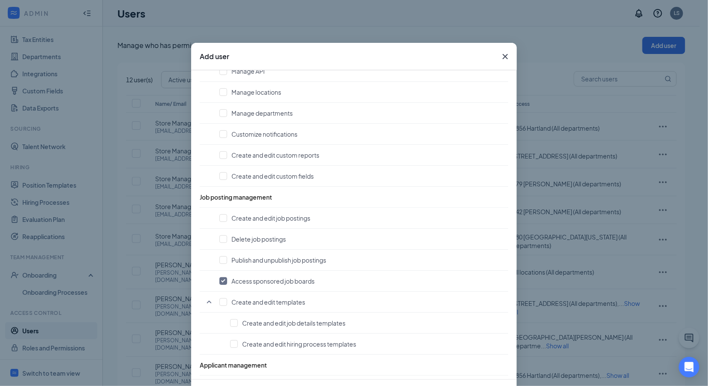
scroll to position [267, 0]
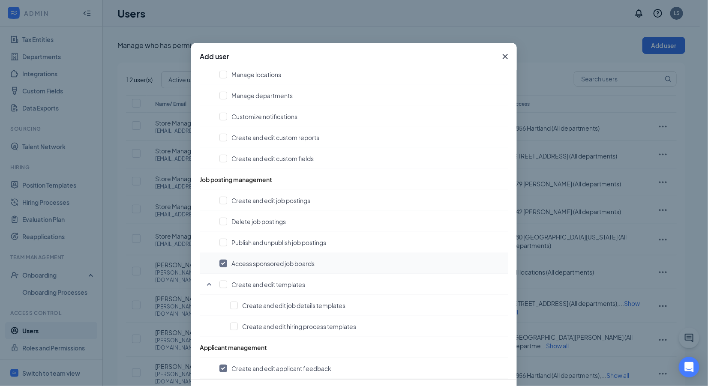
click at [219, 262] on input "checkbox" at bounding box center [223, 264] width 8 height 8
checkbox input "false"
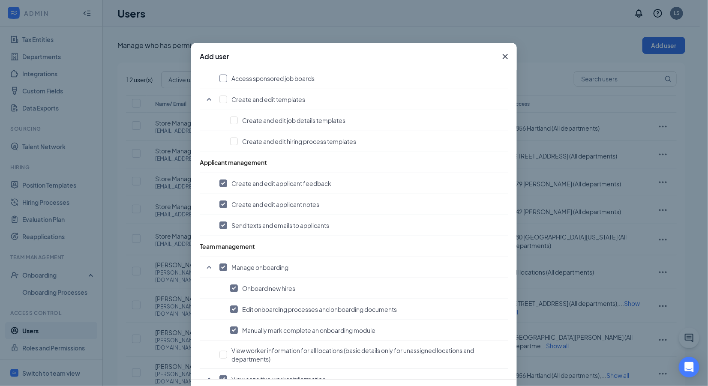
scroll to position [523, 0]
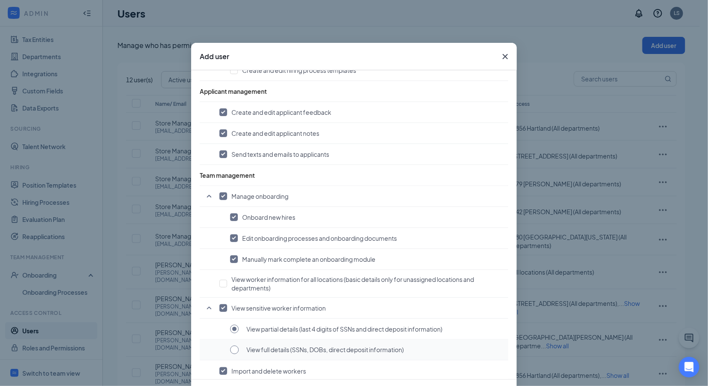
click at [231, 346] on input "radio" at bounding box center [234, 350] width 9 height 9
radio input "true"
radio input "false"
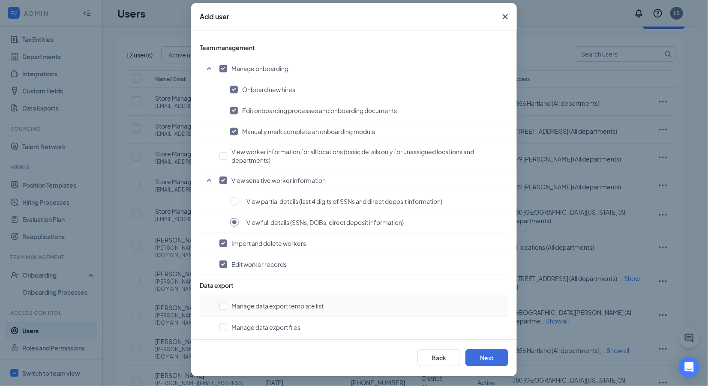
scroll to position [37, 0]
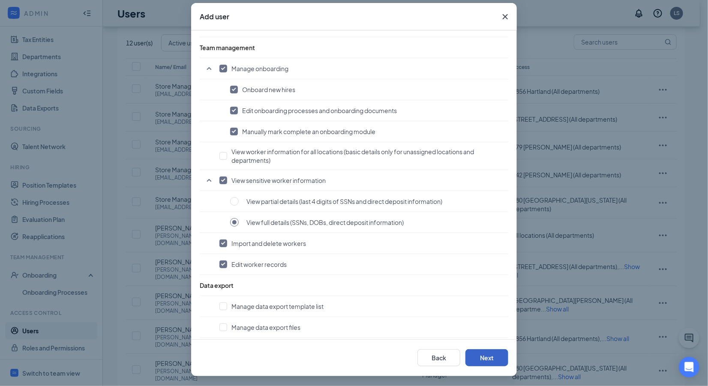
click at [478, 357] on button "Next" at bounding box center [486, 357] width 43 height 17
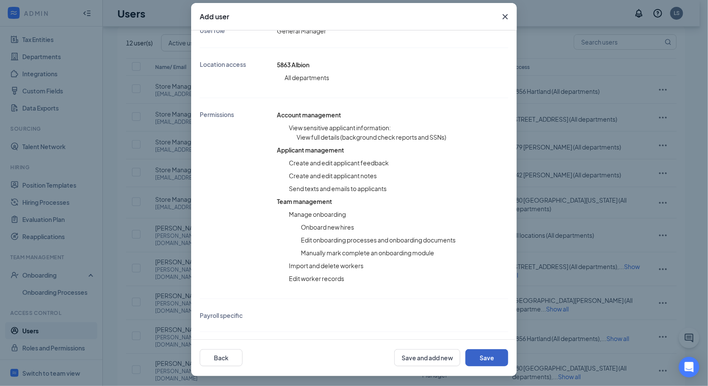
click at [488, 360] on button "Save" at bounding box center [486, 357] width 43 height 17
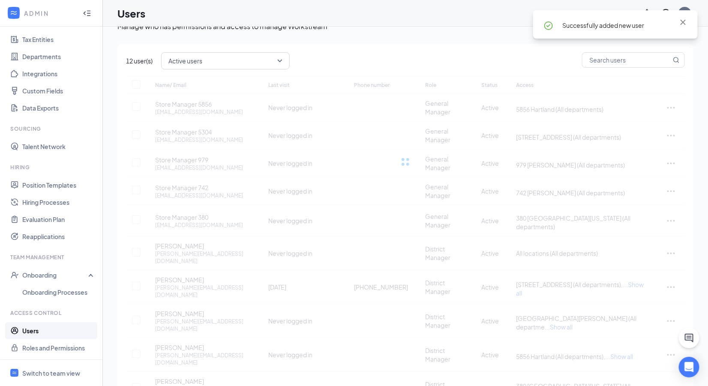
scroll to position [0, 0]
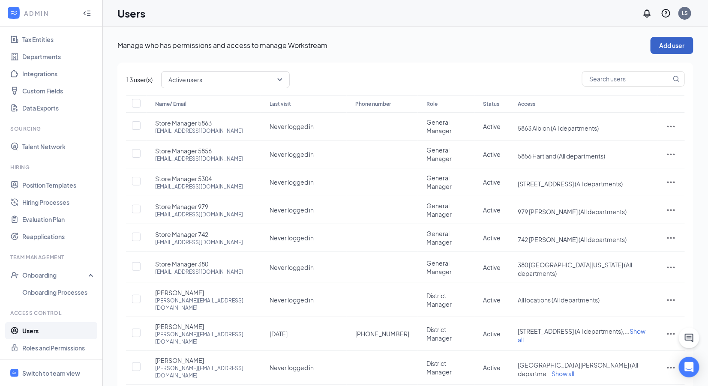
click at [664, 46] on button "Add user" at bounding box center [671, 45] width 43 height 17
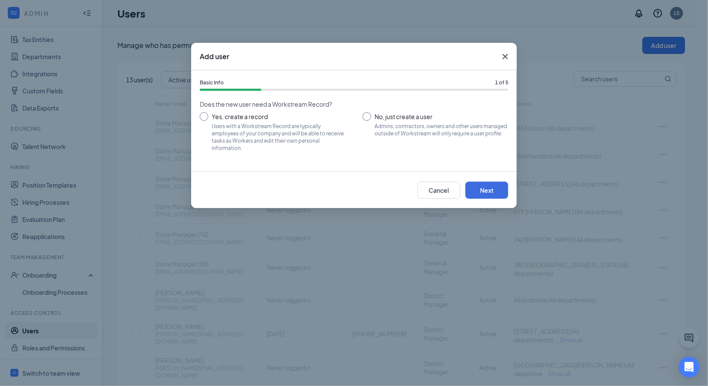
click at [368, 116] on input "No, just create a user Admins, contractors, owners and other users managed outs…" at bounding box center [435, 131] width 146 height 39
radio input "true"
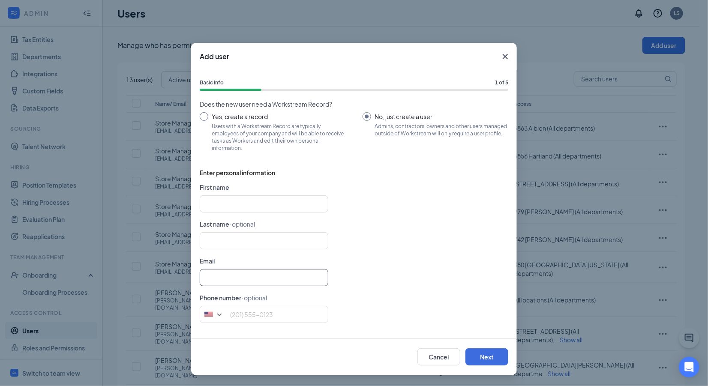
click at [220, 276] on input "text" at bounding box center [264, 277] width 128 height 17
paste input "[EMAIL_ADDRESS][DOMAIN_NAME]"
type input "[EMAIL_ADDRESS][DOMAIN_NAME]"
click at [218, 205] on input "text" at bounding box center [264, 203] width 128 height 17
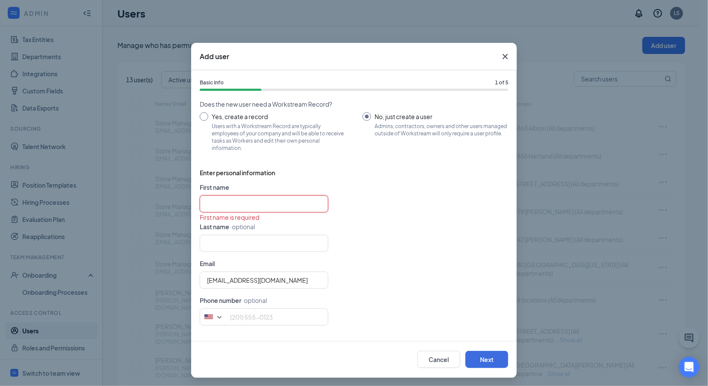
paste input "Store Manager 5894"
type input "Store Manager"
type input "5894"
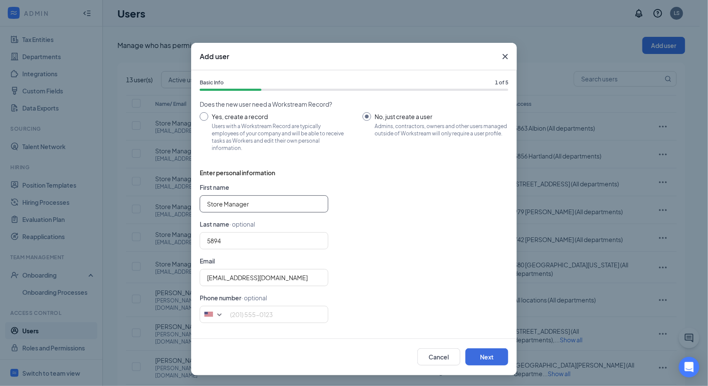
click at [205, 205] on input "Store Manager" at bounding box center [264, 203] width 128 height 17
type input "Store Manager"
click at [493, 355] on button "Next" at bounding box center [486, 356] width 43 height 17
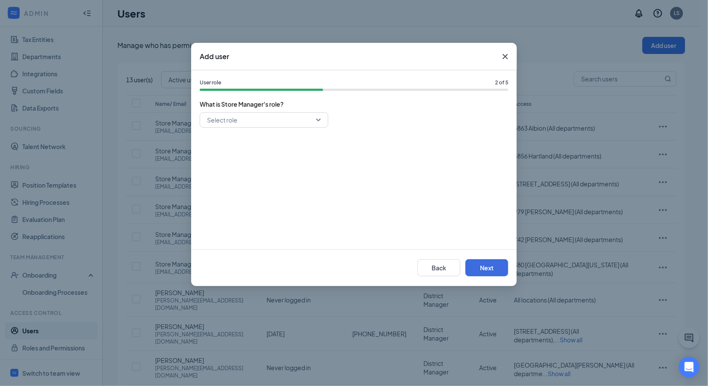
click at [302, 124] on input "search" at bounding box center [261, 120] width 112 height 15
click at [256, 182] on span "General Manager" at bounding box center [263, 180] width 115 height 9
click at [481, 267] on button "Next" at bounding box center [486, 267] width 43 height 17
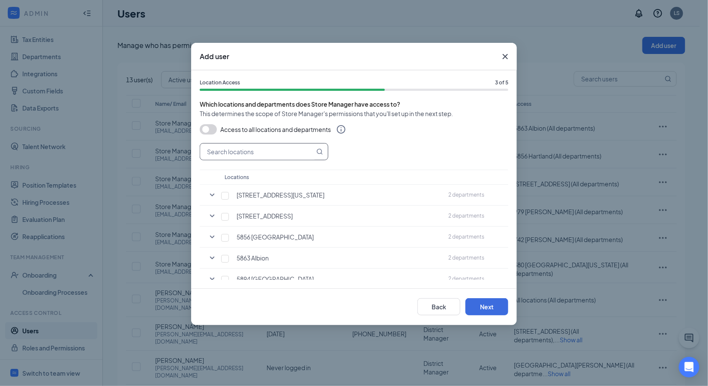
drag, startPoint x: 236, startPoint y: 152, endPoint x: 240, endPoint y: 151, distance: 4.5
click at [240, 151] on input "text" at bounding box center [257, 151] width 114 height 16
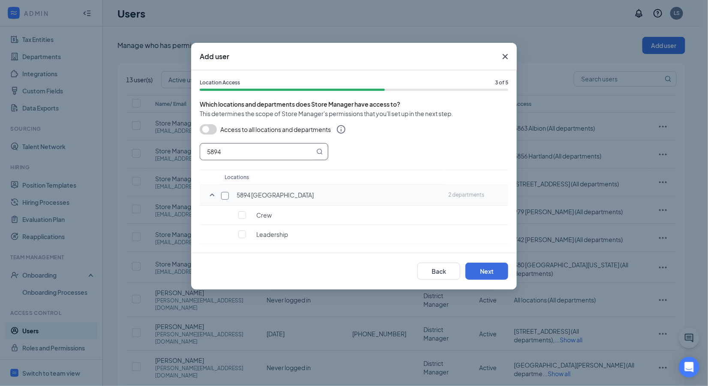
type input "5894"
drag, startPoint x: 226, startPoint y: 197, endPoint x: 368, endPoint y: 234, distance: 147.0
click at [226, 197] on input "checkbox" at bounding box center [225, 196] width 8 height 8
checkbox input "true"
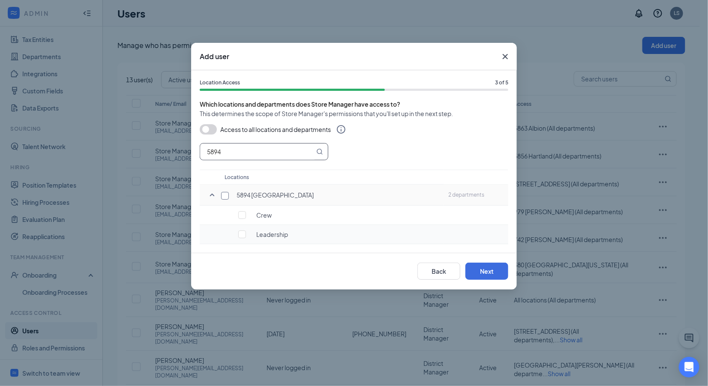
checkbox input "true"
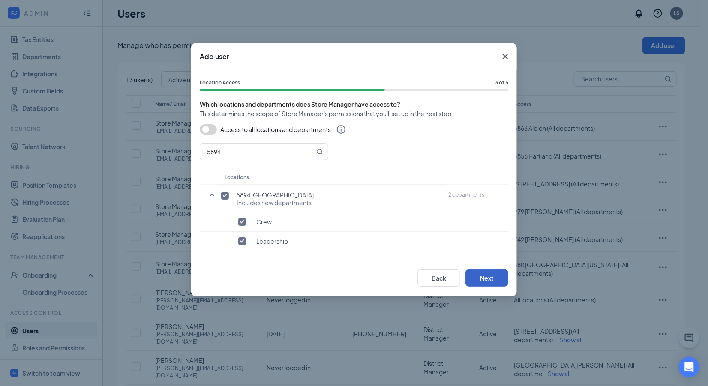
click at [487, 275] on button "Next" at bounding box center [486, 277] width 43 height 17
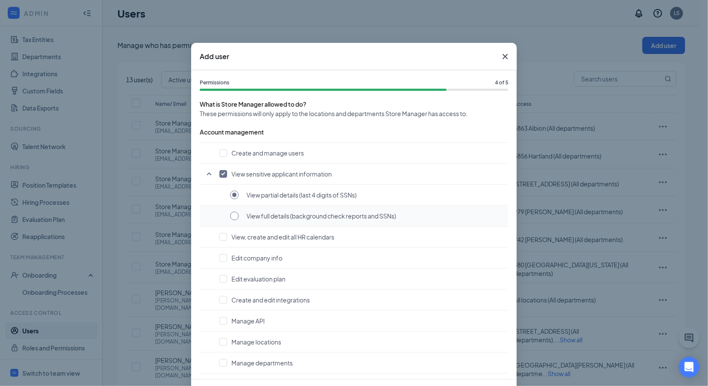
click at [230, 215] on input "radio" at bounding box center [234, 216] width 9 height 9
radio input "true"
radio input "false"
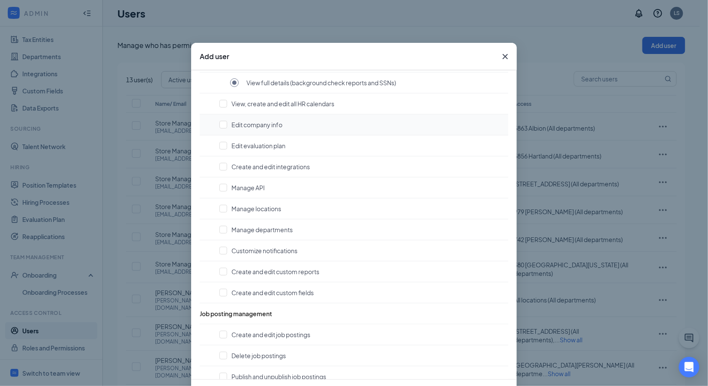
scroll to position [318, 0]
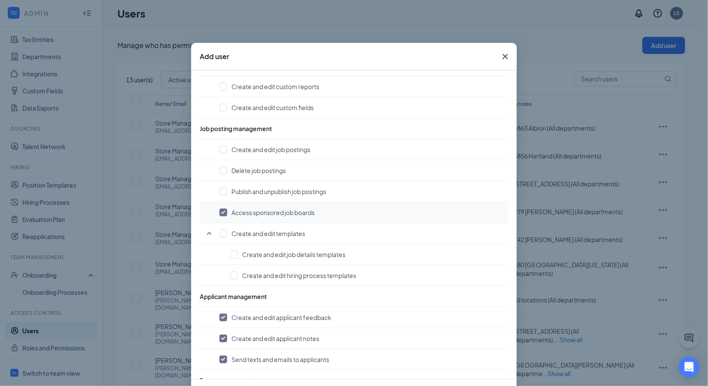
click at [220, 210] on input "checkbox" at bounding box center [223, 213] width 8 height 8
checkbox input "false"
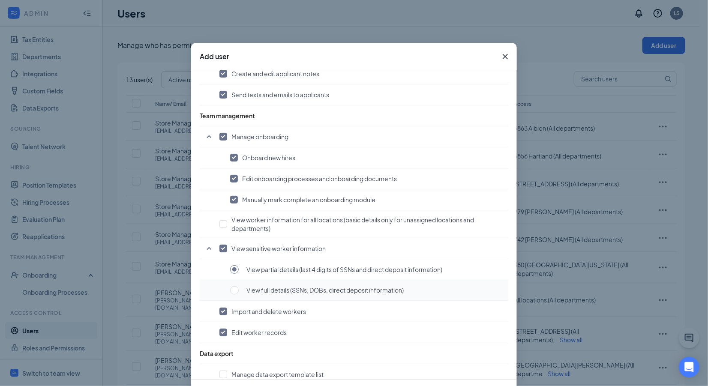
scroll to position [583, 0]
click at [230, 287] on input "radio" at bounding box center [234, 290] width 9 height 9
radio input "true"
radio input "false"
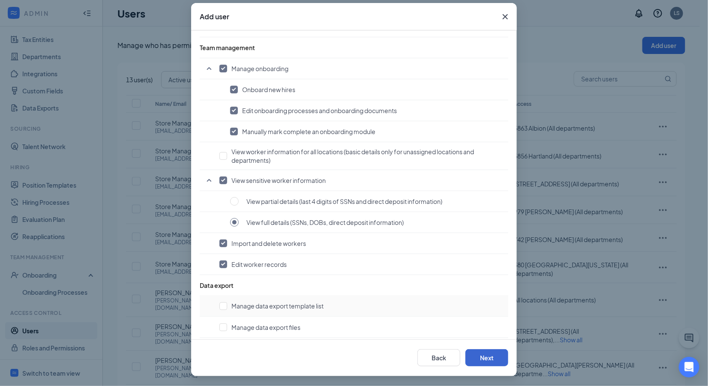
scroll to position [37, 0]
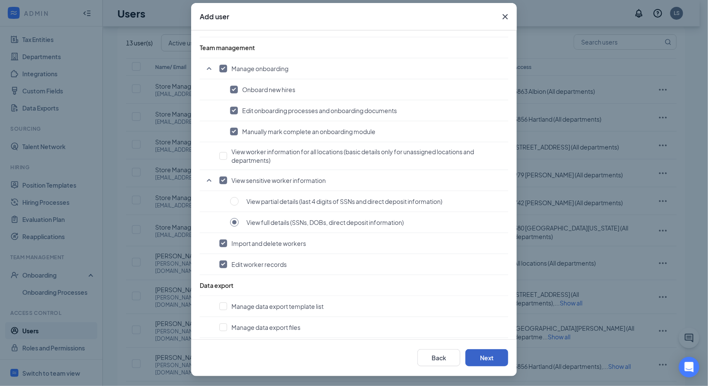
click at [477, 357] on button "Next" at bounding box center [486, 357] width 43 height 17
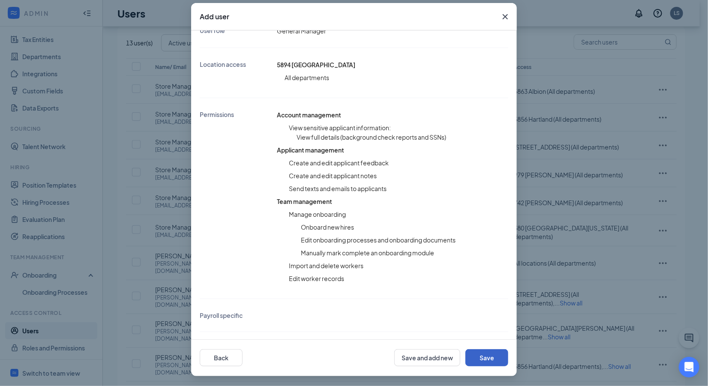
click at [489, 355] on button "Save" at bounding box center [486, 357] width 43 height 17
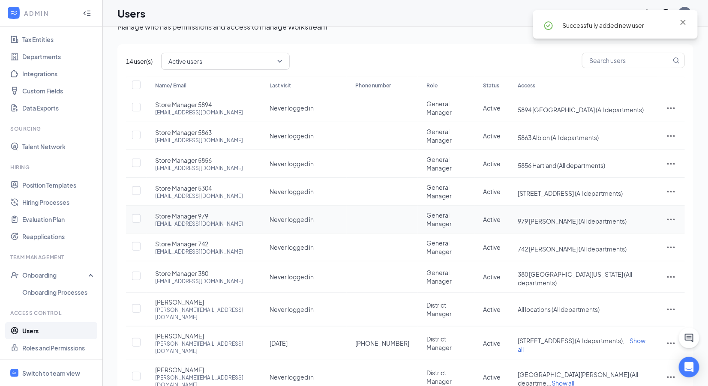
scroll to position [0, 0]
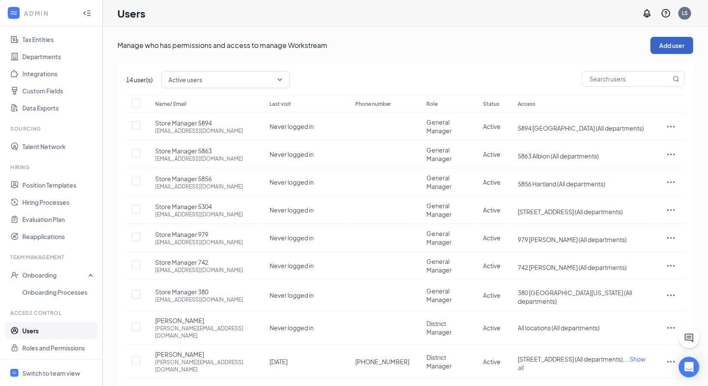
click at [680, 45] on button "Add user" at bounding box center [671, 45] width 43 height 17
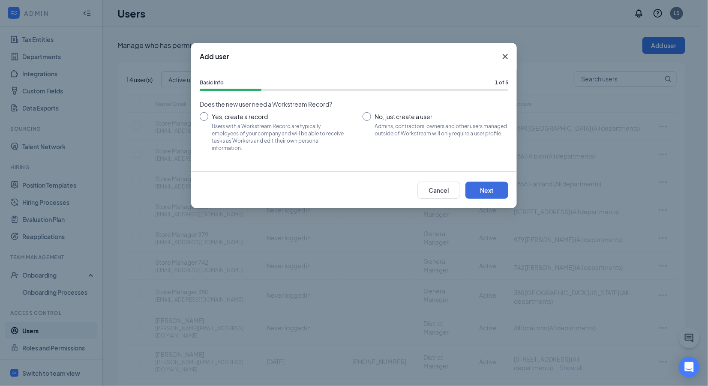
click at [367, 119] on input "No, just create a user Admins, contractors, owners and other users managed outs…" at bounding box center [435, 131] width 146 height 39
radio input "true"
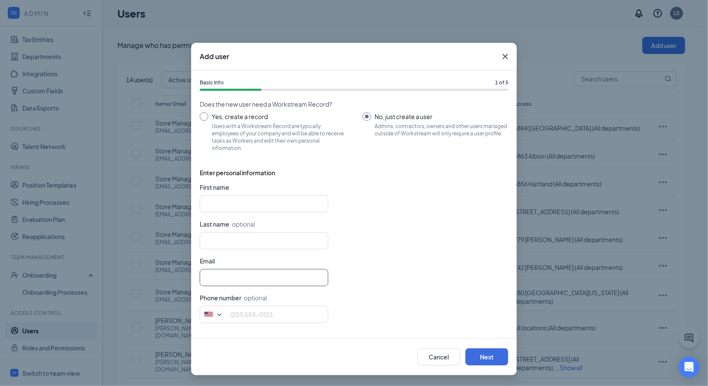
click at [218, 277] on input "text" at bounding box center [264, 277] width 128 height 17
paste input "[EMAIL_ADDRESS][DOMAIN_NAME]"
click at [208, 278] on input "[EMAIL_ADDRESS][DOMAIN_NAME]" at bounding box center [264, 277] width 128 height 17
type input "[EMAIL_ADDRESS][DOMAIN_NAME]"
click at [213, 201] on input "text" at bounding box center [264, 203] width 128 height 17
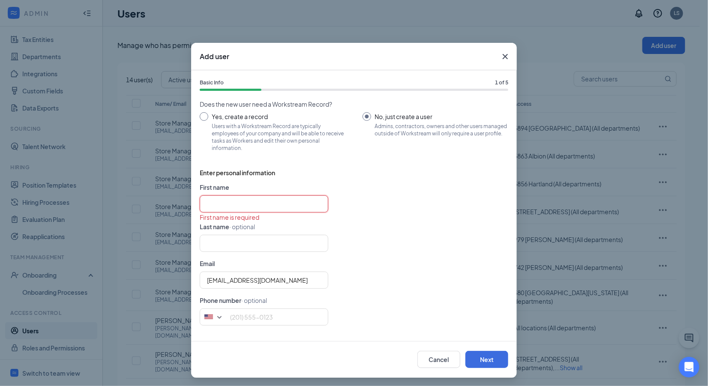
click at [228, 206] on input "text" at bounding box center [264, 203] width 128 height 17
paste input "Store Manager 5950"
type input "Store Manager"
type input "5950"
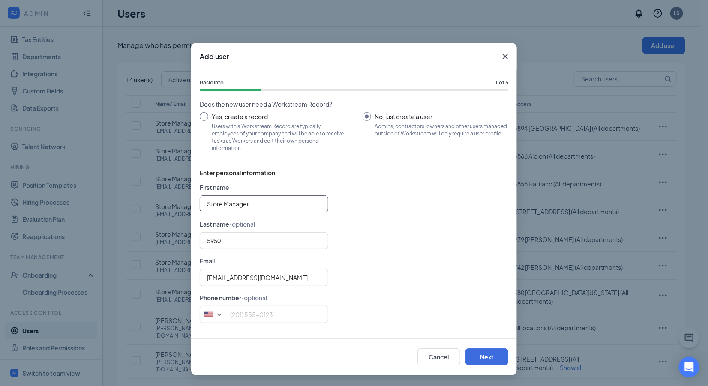
click at [206, 201] on input "Store Manager" at bounding box center [264, 203] width 128 height 17
type input "Store Manager"
click at [415, 232] on div "5950" at bounding box center [354, 240] width 308 height 17
click at [479, 356] on button "Next" at bounding box center [486, 356] width 43 height 17
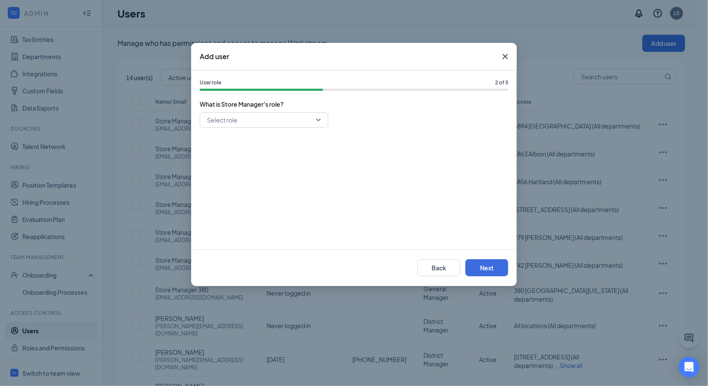
click at [236, 121] on input "search" at bounding box center [261, 120] width 112 height 15
click at [232, 181] on span "General Manager" at bounding box center [230, 180] width 49 height 9
click at [485, 264] on button "Next" at bounding box center [486, 267] width 43 height 17
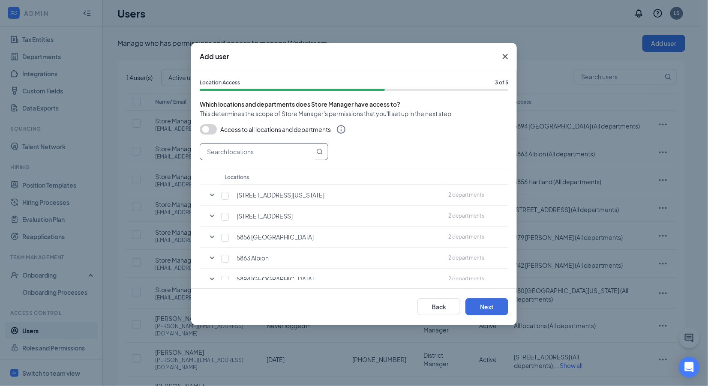
click at [254, 150] on input "text" at bounding box center [257, 151] width 114 height 16
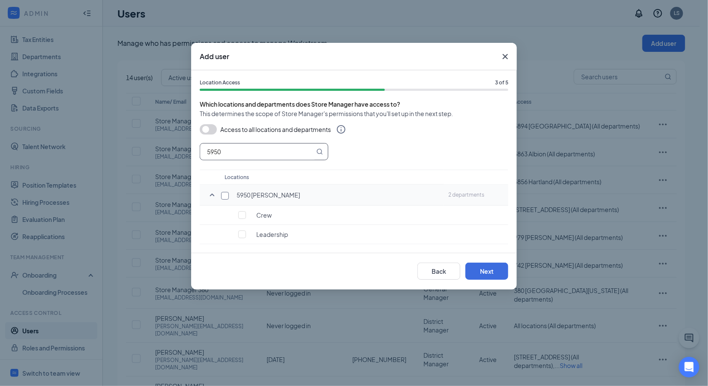
type input "5950"
click at [224, 197] on input "checkbox" at bounding box center [225, 196] width 8 height 8
checkbox input "true"
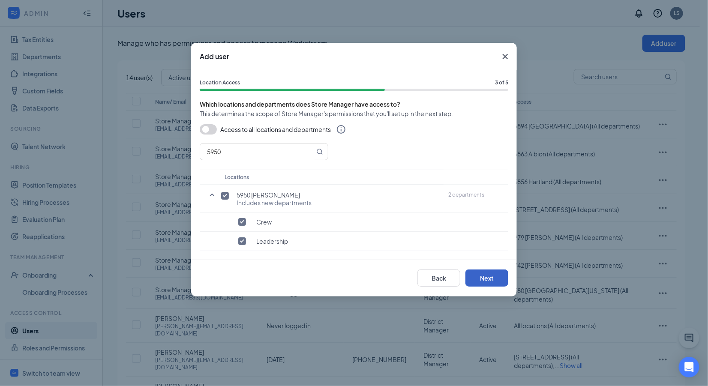
click at [483, 278] on button "Next" at bounding box center [486, 277] width 43 height 17
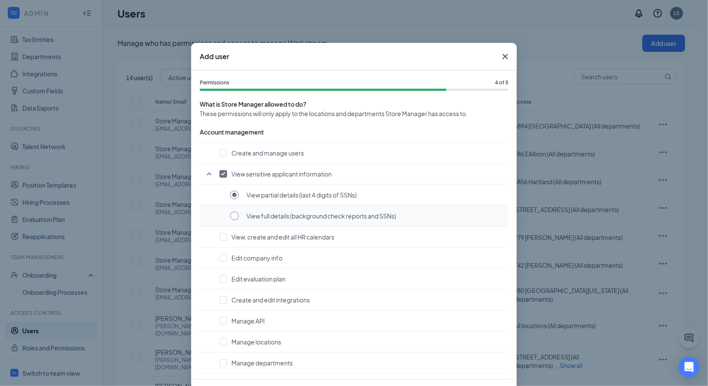
click at [232, 215] on input "radio" at bounding box center [234, 216] width 9 height 9
radio input "true"
radio input "false"
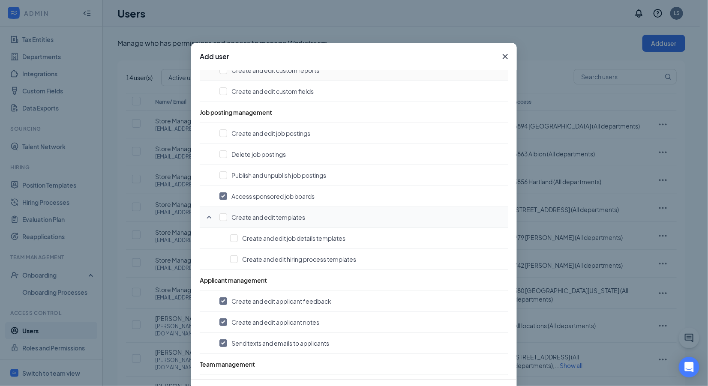
scroll to position [379, 0]
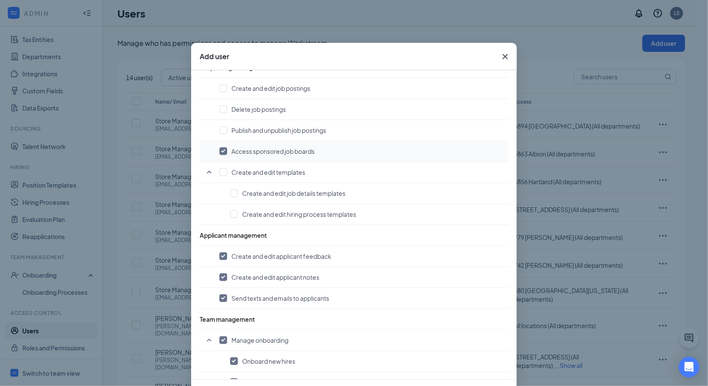
click at [221, 147] on input "checkbox" at bounding box center [223, 151] width 8 height 8
checkbox input "false"
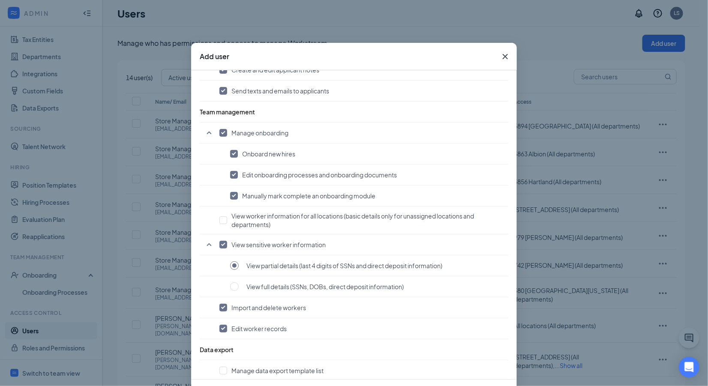
scroll to position [611, 0]
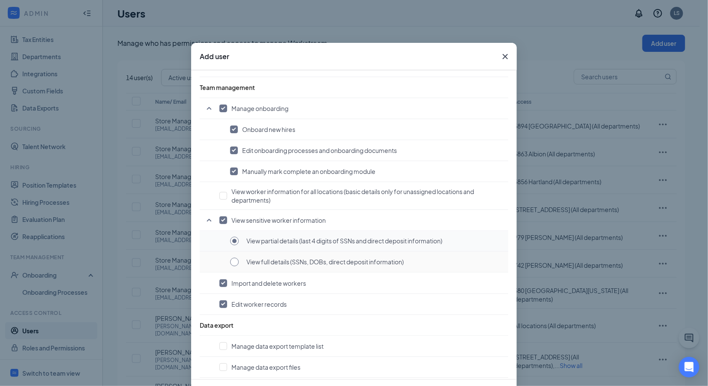
drag, startPoint x: 233, startPoint y: 257, endPoint x: 361, endPoint y: 233, distance: 130.7
click at [233, 258] on input "radio" at bounding box center [234, 262] width 9 height 9
radio input "true"
radio input "false"
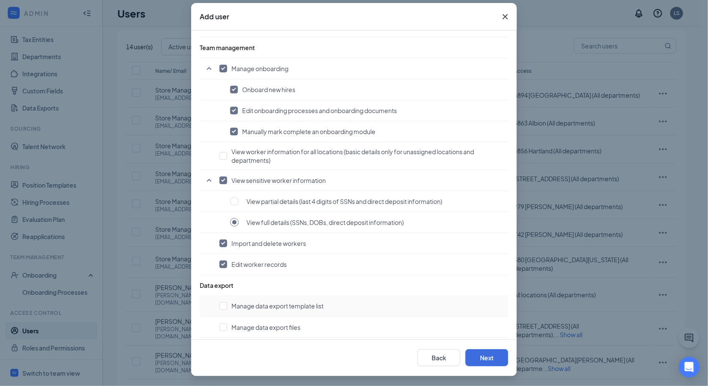
scroll to position [37, 0]
click at [480, 360] on button "Next" at bounding box center [486, 357] width 43 height 17
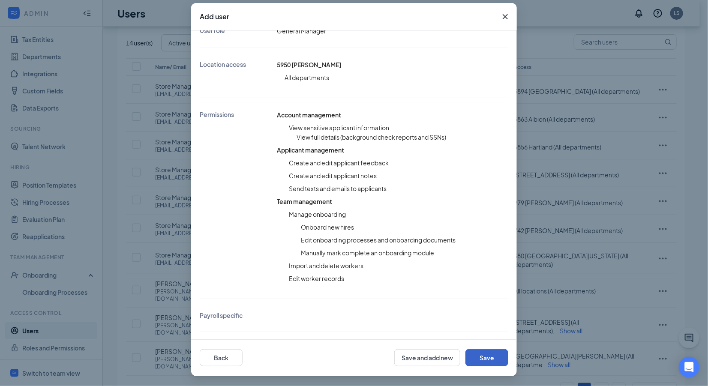
click at [481, 358] on button "Save" at bounding box center [486, 357] width 43 height 17
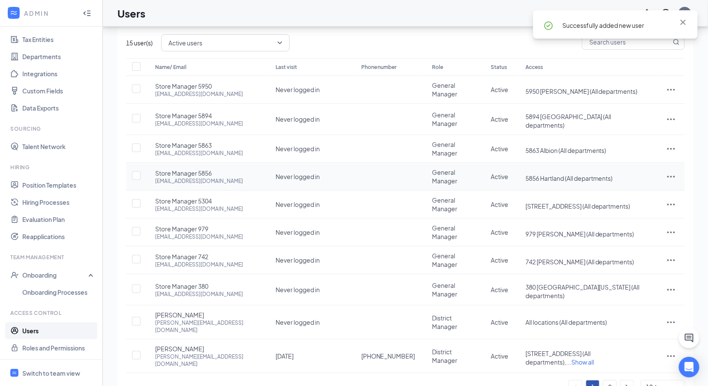
scroll to position [0, 0]
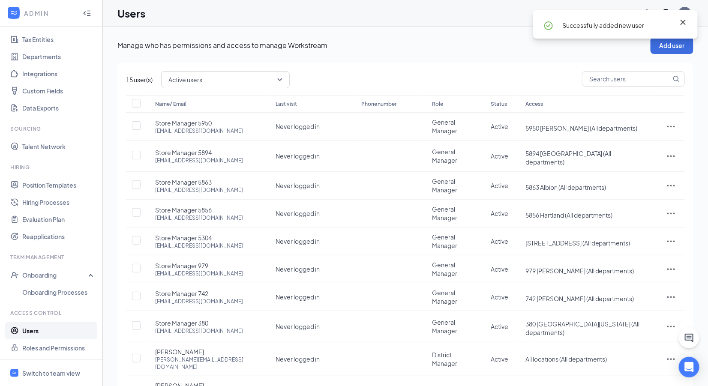
click at [684, 20] on icon "Cross" at bounding box center [682, 22] width 5 height 5
click at [670, 43] on button "Add user" at bounding box center [671, 45] width 43 height 17
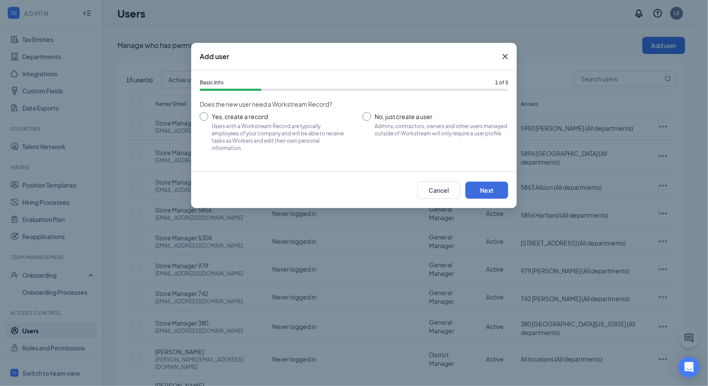
click at [367, 117] on input "No, just create a user Admins, contractors, owners and other users managed outs…" at bounding box center [435, 131] width 146 height 39
radio input "true"
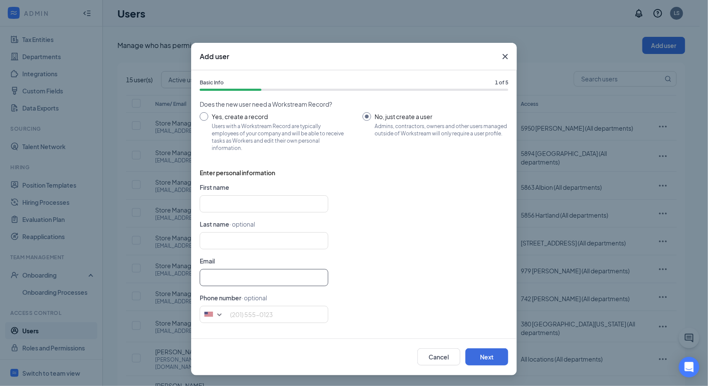
click at [254, 278] on input "text" at bounding box center [264, 277] width 128 height 17
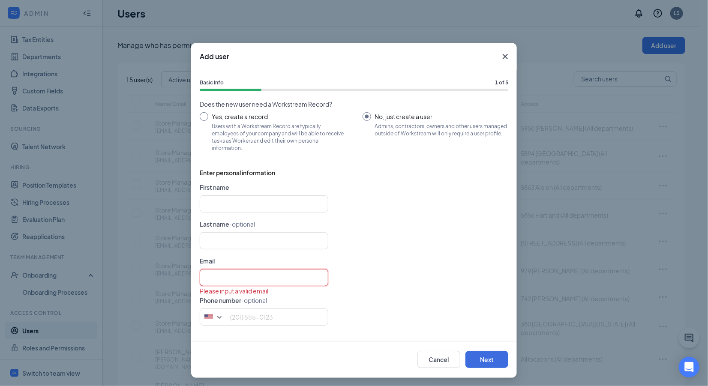
paste input "[EMAIL_ADDRESS][DOMAIN_NAME]"
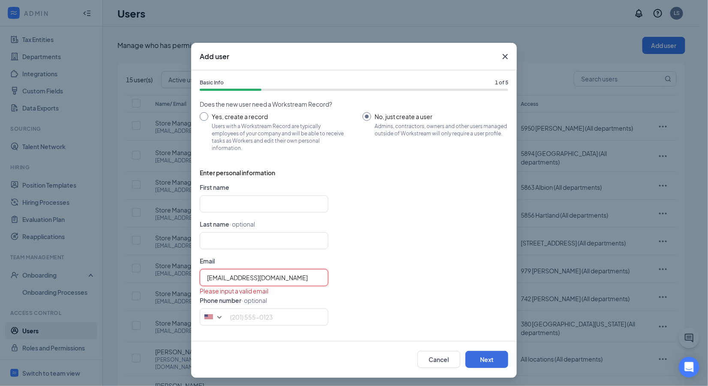
click at [201, 273] on input "[EMAIL_ADDRESS][DOMAIN_NAME]" at bounding box center [264, 277] width 128 height 17
type input "[EMAIL_ADDRESS][DOMAIN_NAME]"
click at [251, 204] on input "text" at bounding box center [264, 203] width 128 height 17
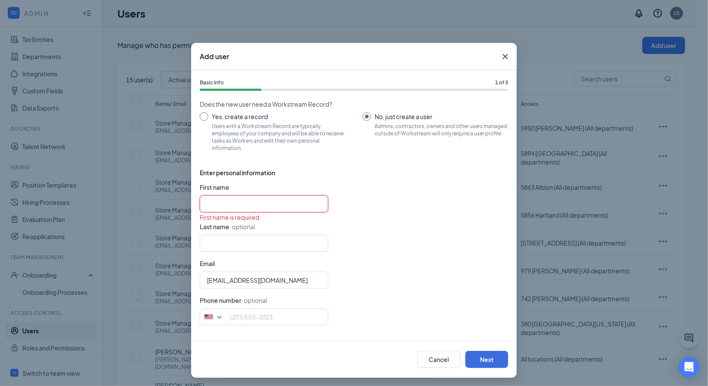
click at [261, 202] on input "text" at bounding box center [264, 203] width 128 height 17
paste input "Store Manager 5961"
type input "Store Manager"
type input "5961"
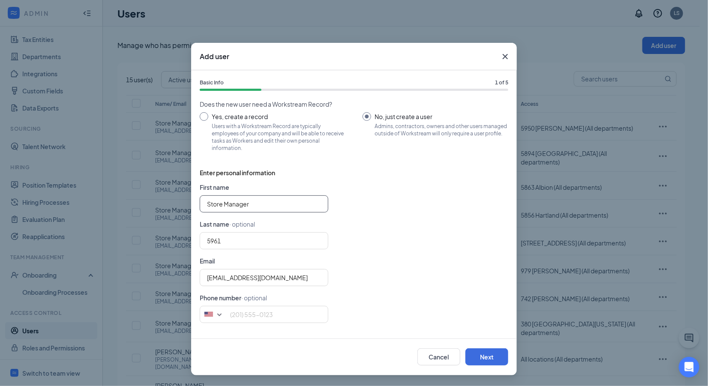
click at [203, 202] on input "Store Manager" at bounding box center [264, 203] width 128 height 17
type input "Store Manager"
click at [432, 260] on form "First name Store Manager Last name · optional 5961 Email [EMAIL_ADDRESS][DOMAIN…" at bounding box center [354, 255] width 308 height 147
click at [480, 357] on button "Next" at bounding box center [486, 356] width 43 height 17
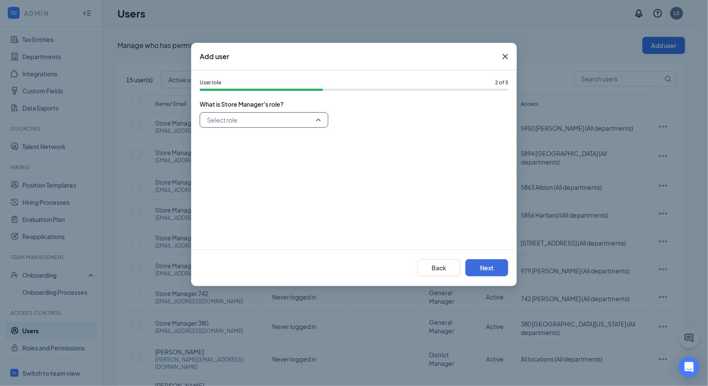
click at [301, 121] on input "search" at bounding box center [261, 120] width 112 height 15
click at [253, 181] on span "General Manager" at bounding box center [230, 180] width 49 height 9
click at [487, 268] on button "Next" at bounding box center [486, 267] width 43 height 17
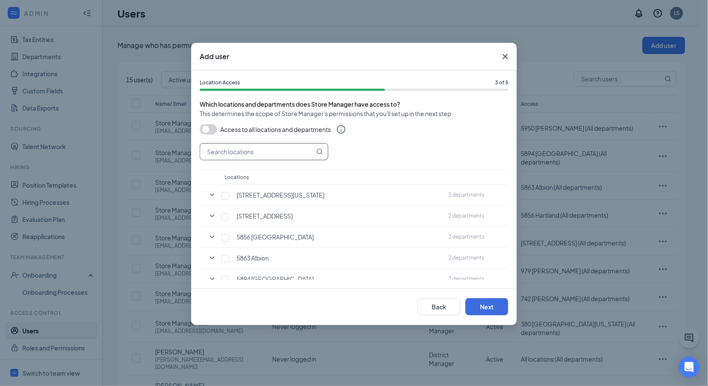
click at [290, 150] on input "text" at bounding box center [257, 151] width 114 height 16
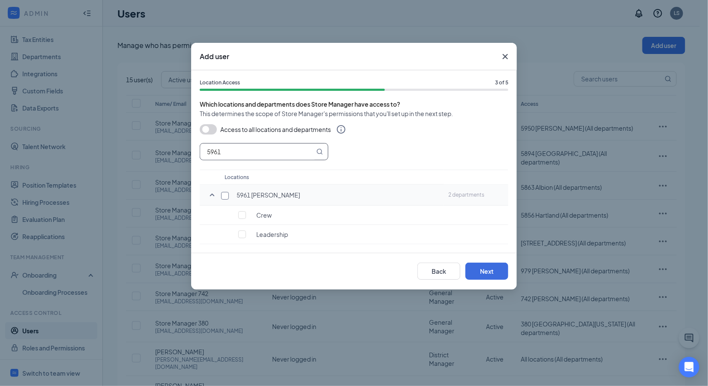
type input "5961"
click at [224, 193] on input "checkbox" at bounding box center [225, 196] width 8 height 8
checkbox input "true"
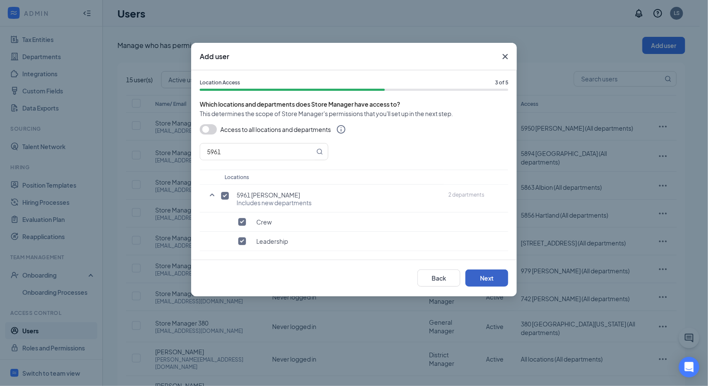
click at [482, 276] on button "Next" at bounding box center [486, 277] width 43 height 17
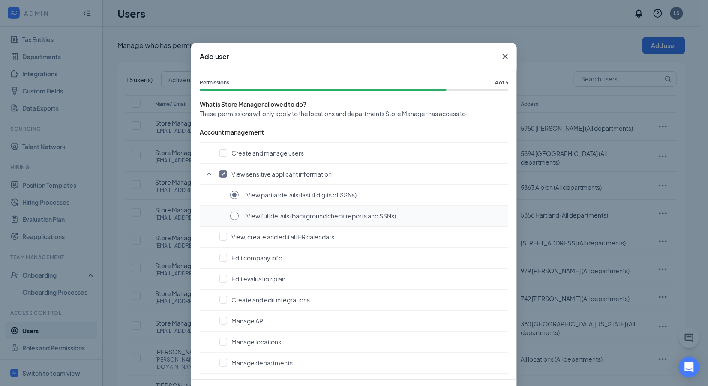
click at [232, 217] on input "radio" at bounding box center [234, 216] width 9 height 9
radio input "true"
radio input "false"
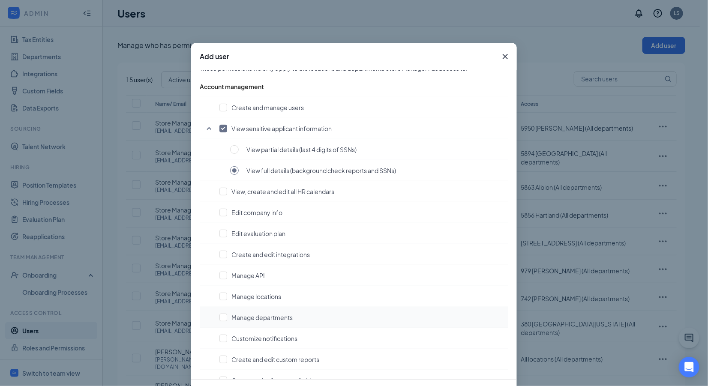
scroll to position [274, 0]
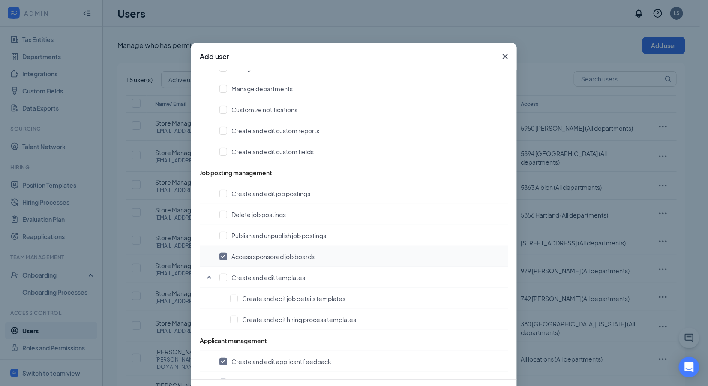
click at [220, 253] on input "checkbox" at bounding box center [223, 257] width 8 height 8
checkbox input "false"
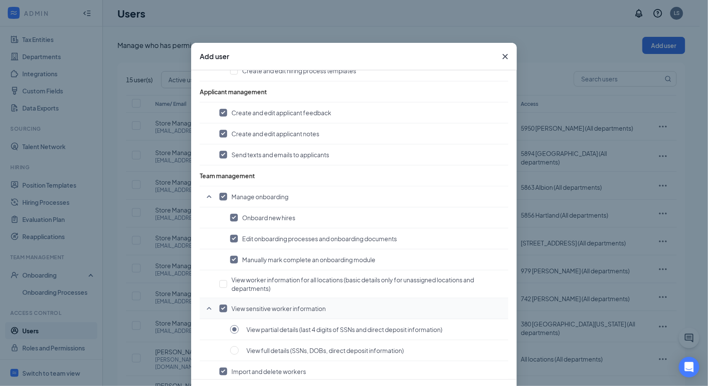
scroll to position [611, 0]
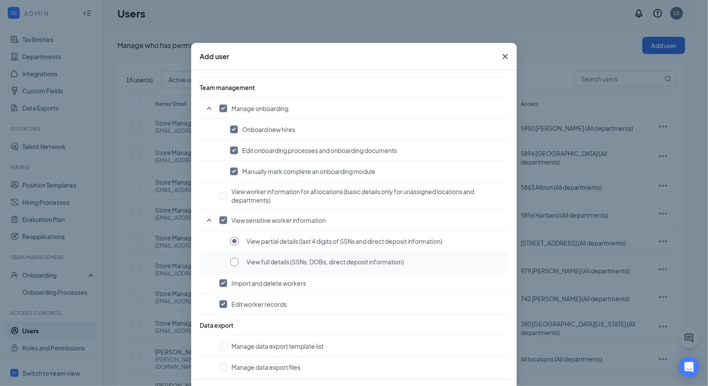
click at [232, 258] on input "radio" at bounding box center [234, 262] width 9 height 9
radio input "true"
radio input "false"
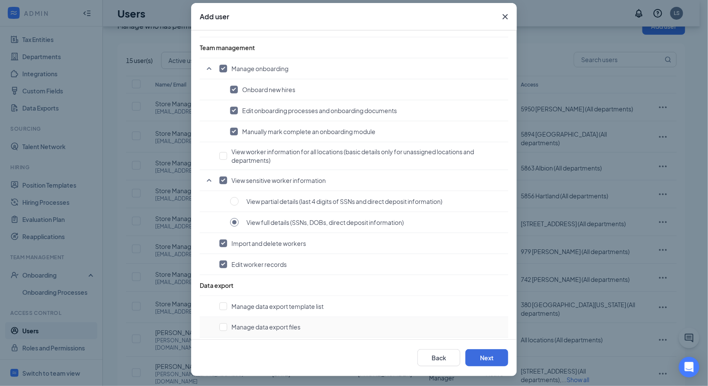
scroll to position [37, 0]
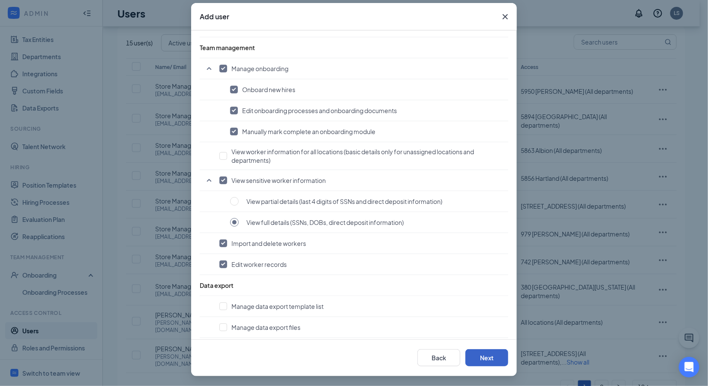
click at [488, 358] on button "Next" at bounding box center [486, 357] width 43 height 17
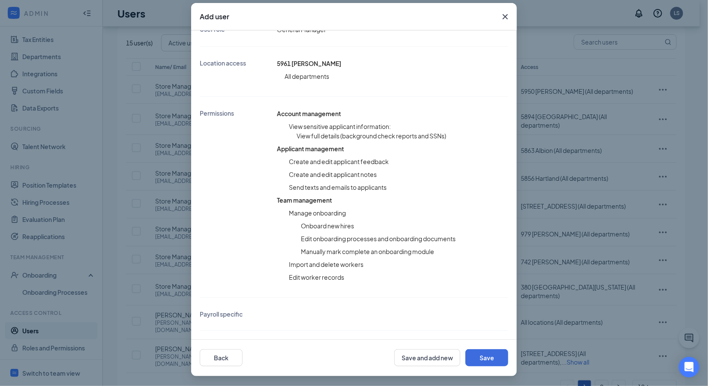
scroll to position [139, 0]
click at [480, 357] on button "Save" at bounding box center [486, 357] width 43 height 17
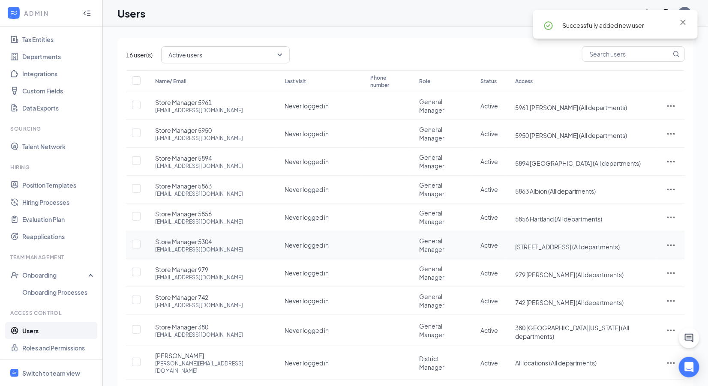
scroll to position [0, 0]
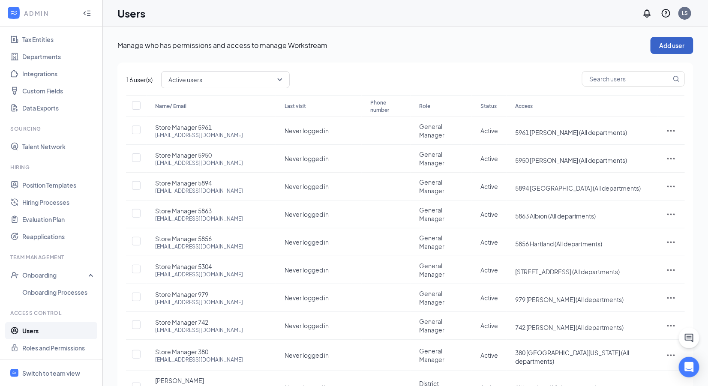
click at [659, 46] on button "Add user" at bounding box center [671, 45] width 43 height 17
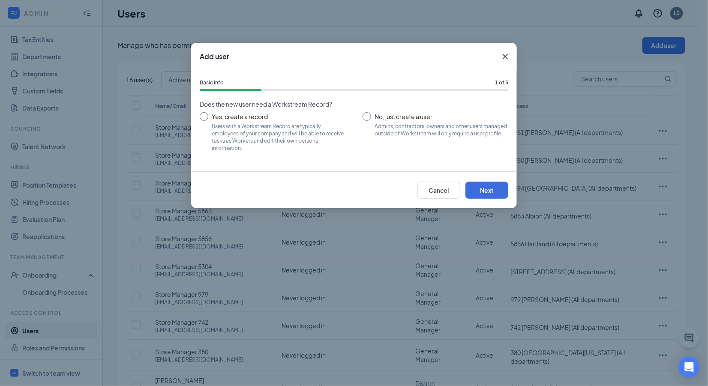
click at [368, 114] on input "No, just create a user Admins, contractors, owners and other users managed outs…" at bounding box center [435, 131] width 146 height 39
radio input "true"
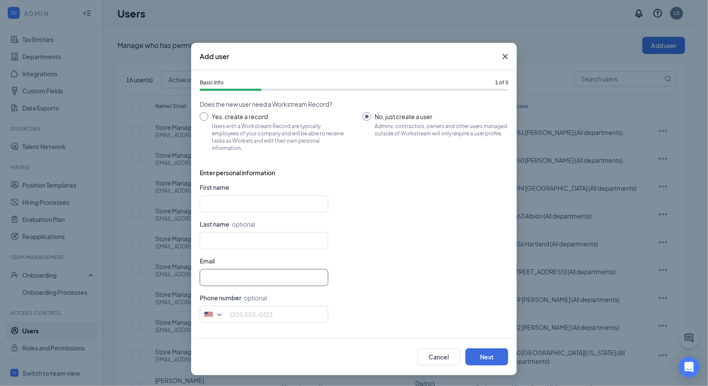
click at [248, 281] on input "text" at bounding box center [264, 277] width 128 height 17
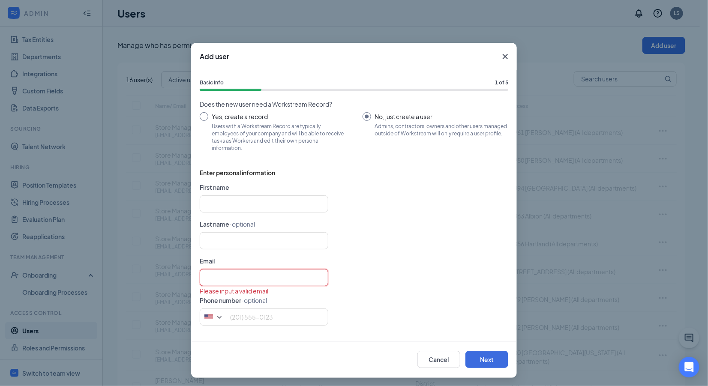
paste input "[EMAIL_ADDRESS][DOMAIN_NAME]"
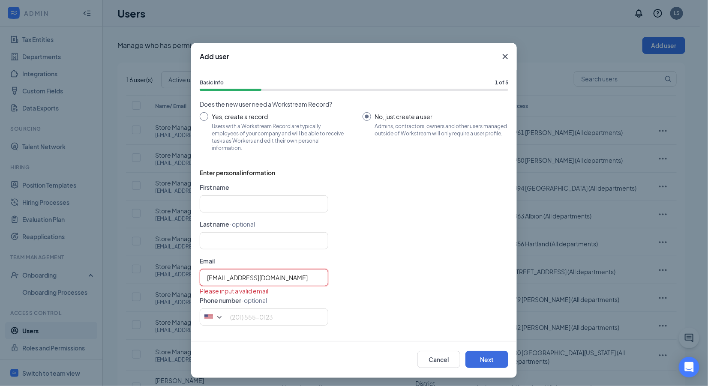
click at [203, 275] on input "[EMAIL_ADDRESS][DOMAIN_NAME]" at bounding box center [264, 277] width 128 height 17
type input "[EMAIL_ADDRESS][DOMAIN_NAME]"
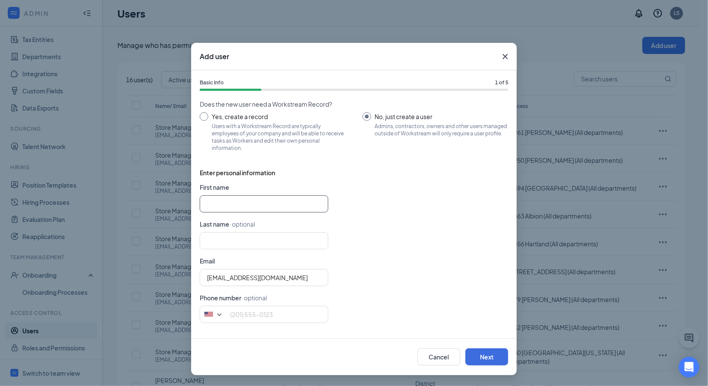
click at [214, 203] on input "text" at bounding box center [264, 203] width 128 height 17
paste input "Store Manager 5964"
type input "Store Manager"
type input "5964"
type input "Store Manager"
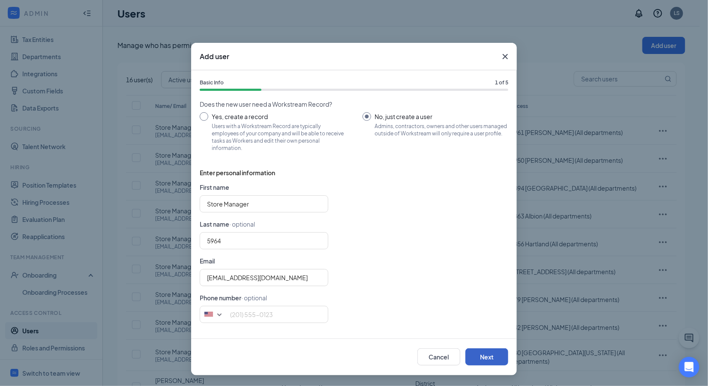
click at [481, 355] on button "Next" at bounding box center [486, 356] width 43 height 17
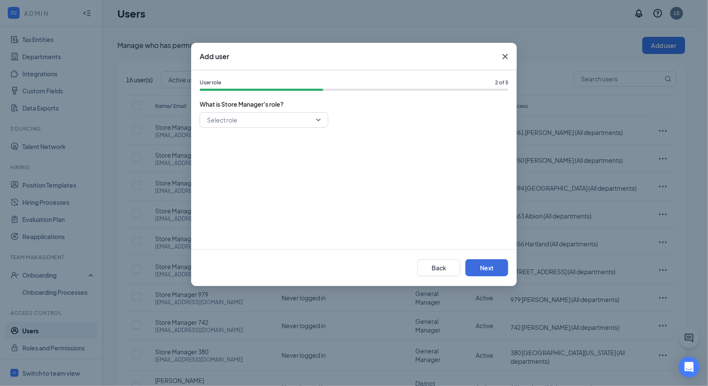
click at [262, 122] on input "search" at bounding box center [261, 120] width 112 height 15
click at [230, 179] on span "General Manager" at bounding box center [230, 180] width 49 height 9
click at [472, 268] on button "Next" at bounding box center [486, 267] width 43 height 17
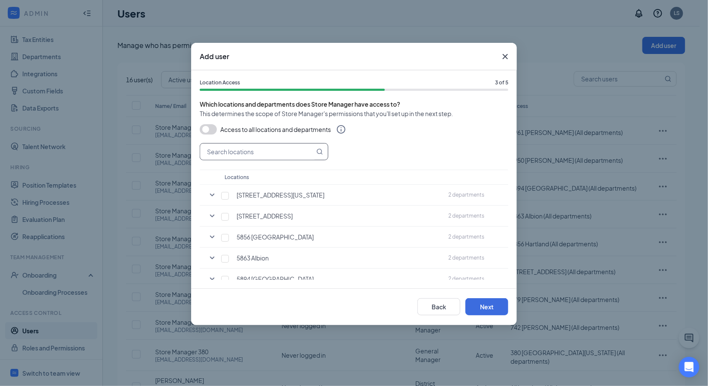
click at [248, 152] on input "text" at bounding box center [257, 151] width 114 height 16
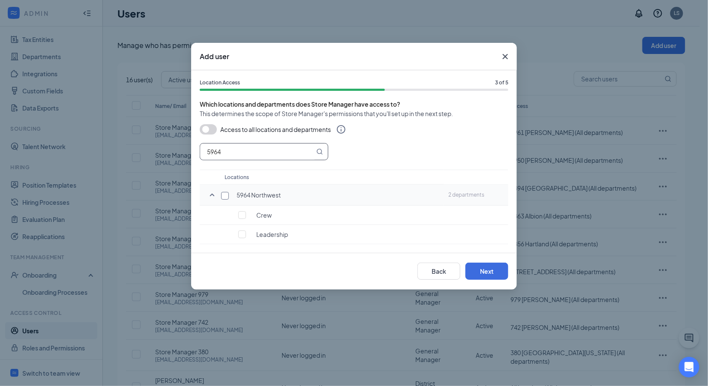
type input "5964"
click at [226, 195] on input "checkbox" at bounding box center [225, 196] width 8 height 8
checkbox input "true"
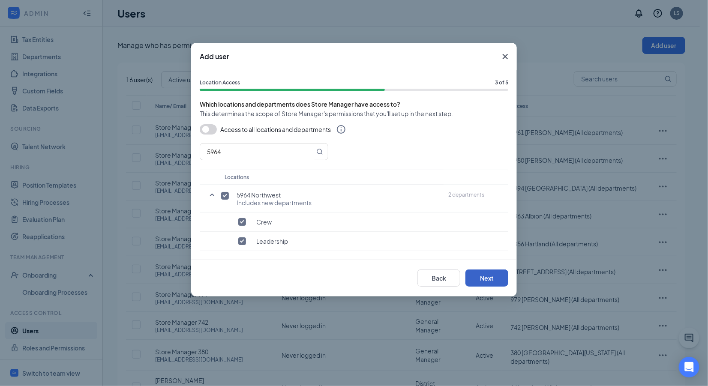
click at [475, 280] on button "Next" at bounding box center [486, 277] width 43 height 17
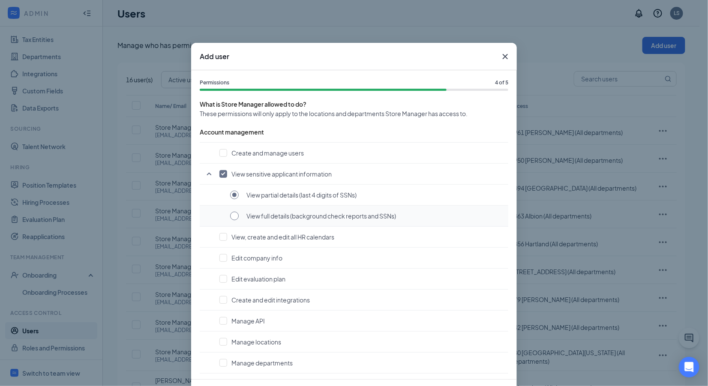
click at [233, 214] on input "radio" at bounding box center [234, 216] width 9 height 9
radio input "true"
radio input "false"
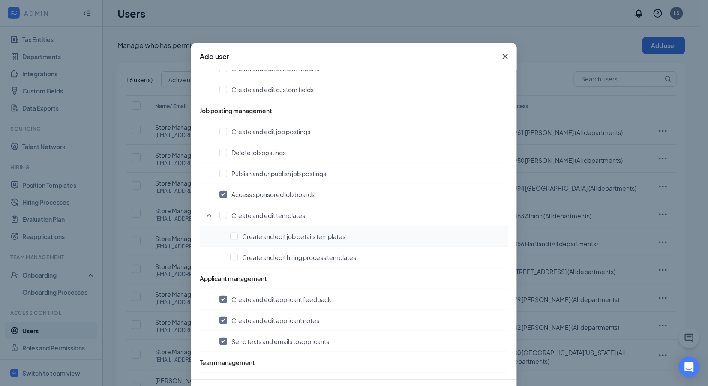
scroll to position [340, 0]
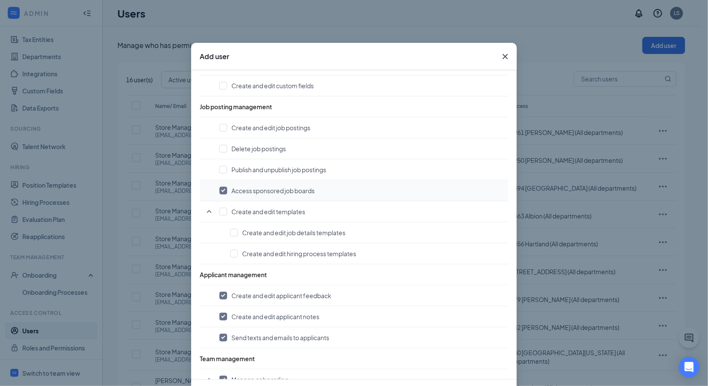
drag, startPoint x: 219, startPoint y: 188, endPoint x: 227, endPoint y: 192, distance: 9.8
click at [220, 188] on input "checkbox" at bounding box center [223, 191] width 8 height 8
checkbox input "false"
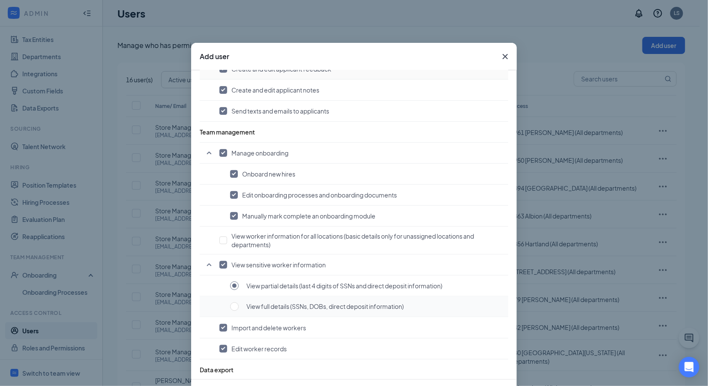
scroll to position [569, 0]
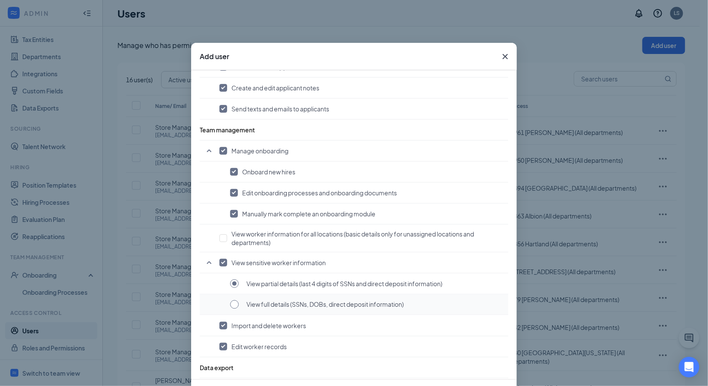
click at [231, 300] on input "radio" at bounding box center [234, 304] width 9 height 9
radio input "true"
radio input "false"
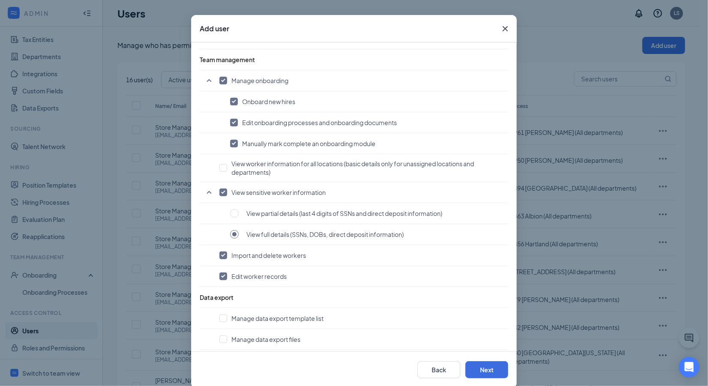
scroll to position [40, 0]
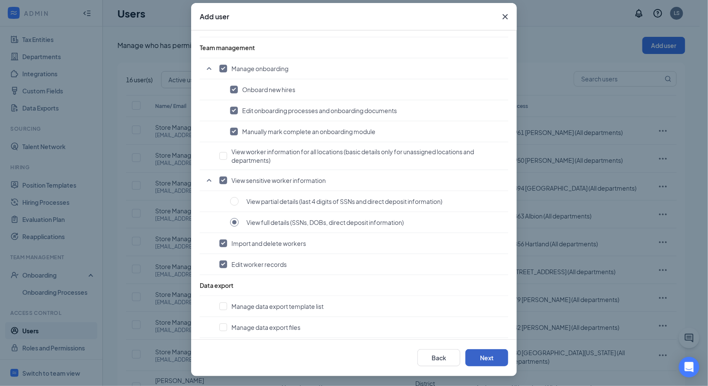
click at [479, 358] on button "Next" at bounding box center [486, 357] width 43 height 17
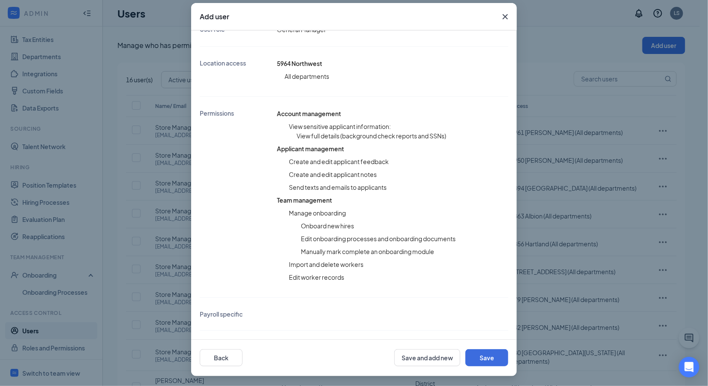
scroll to position [139, 0]
click at [474, 356] on button "Save" at bounding box center [486, 357] width 43 height 17
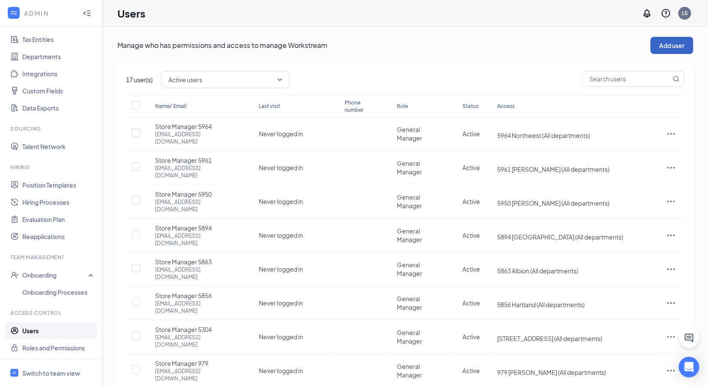
click at [672, 46] on button "Add user" at bounding box center [671, 45] width 43 height 17
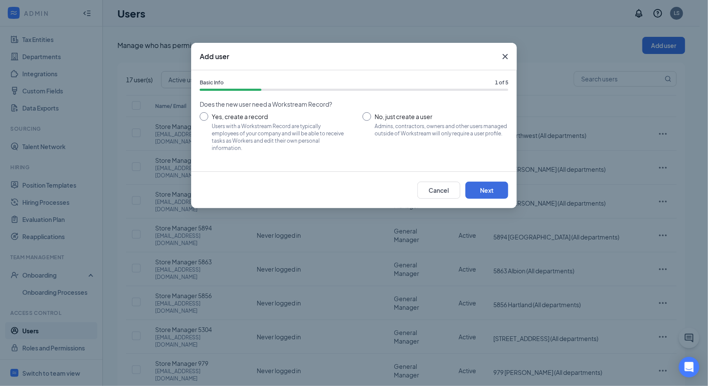
click at [371, 114] on input "No, just create a user Admins, contractors, owners and other users managed outs…" at bounding box center [435, 131] width 146 height 39
radio input "true"
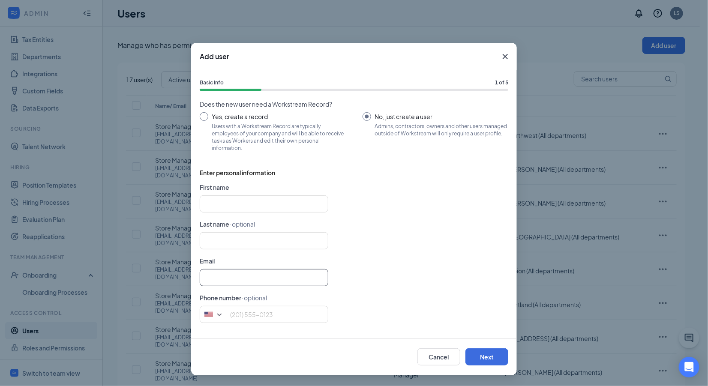
click at [220, 274] on input "text" at bounding box center [264, 277] width 128 height 17
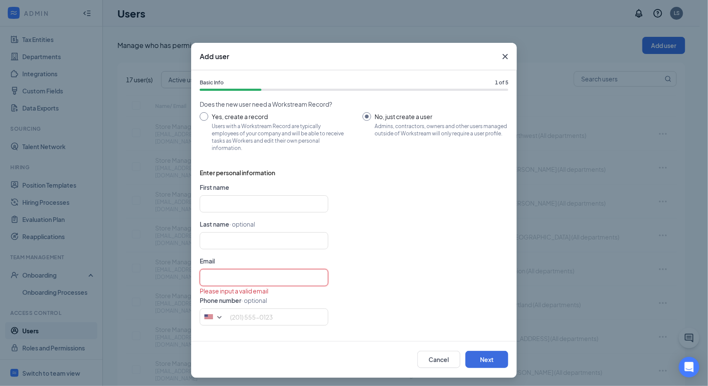
type input "v"
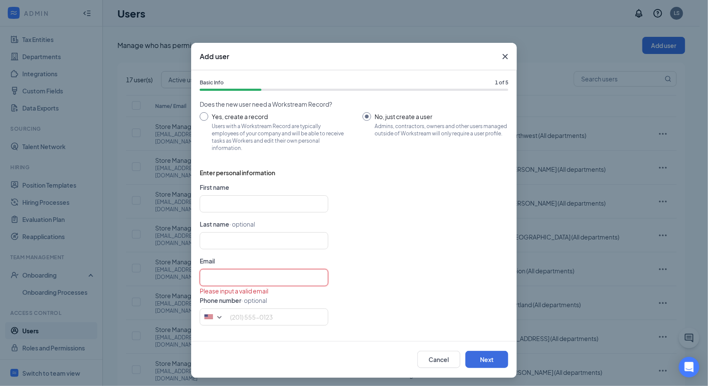
paste input "[EMAIL_ADDRESS][DOMAIN_NAME]"
click at [200, 278] on input "[EMAIL_ADDRESS][DOMAIN_NAME]" at bounding box center [264, 277] width 128 height 17
type input "[EMAIL_ADDRESS][DOMAIN_NAME]"
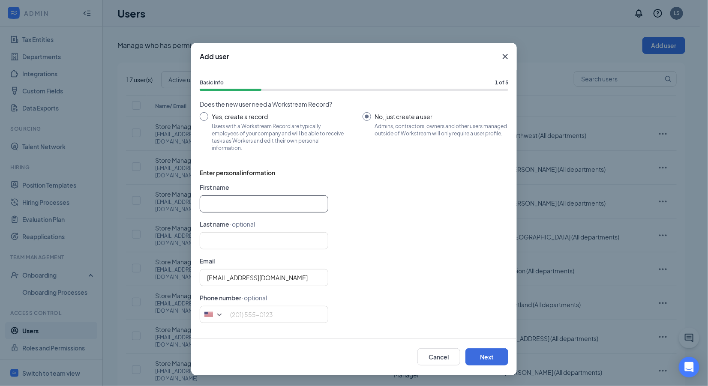
click at [223, 203] on input "text" at bounding box center [264, 203] width 128 height 17
paste input "Store Manager 6021"
type input "Store Manager"
type input "6021"
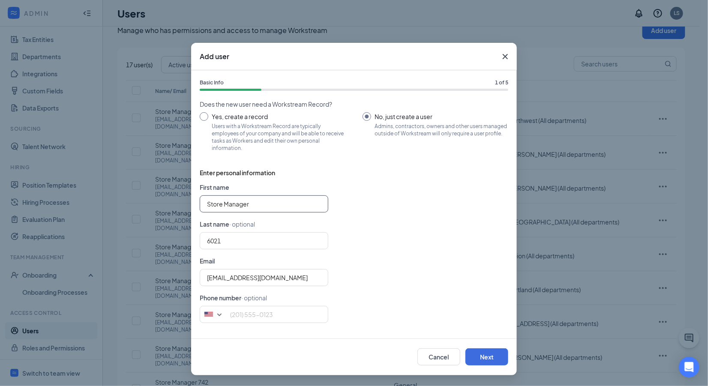
scroll to position [37, 0]
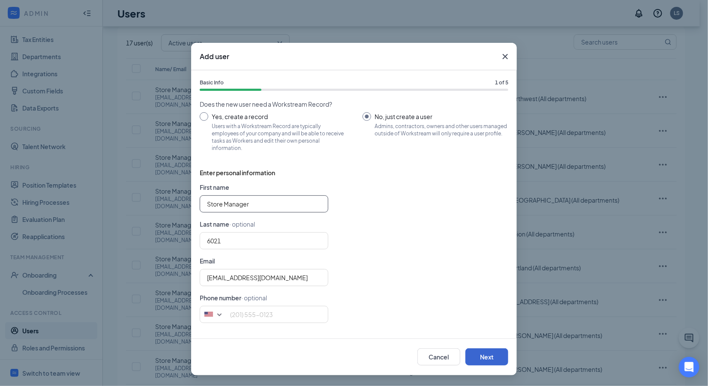
type input "Store Manager"
click at [489, 359] on button "Next" at bounding box center [486, 356] width 43 height 17
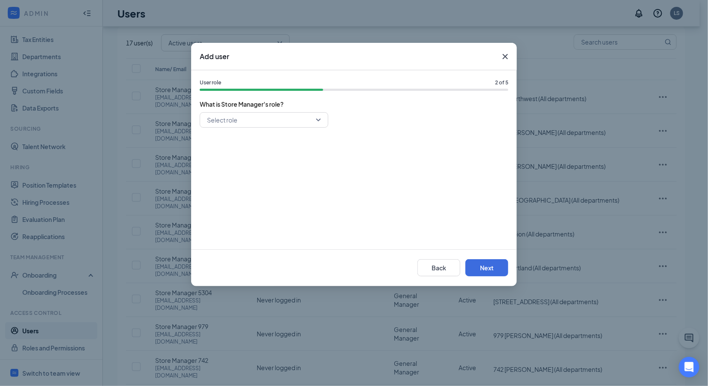
click at [251, 118] on input "search" at bounding box center [261, 120] width 112 height 15
click at [234, 180] on span "General Manager" at bounding box center [230, 180] width 49 height 9
click at [496, 266] on button "Next" at bounding box center [486, 267] width 43 height 17
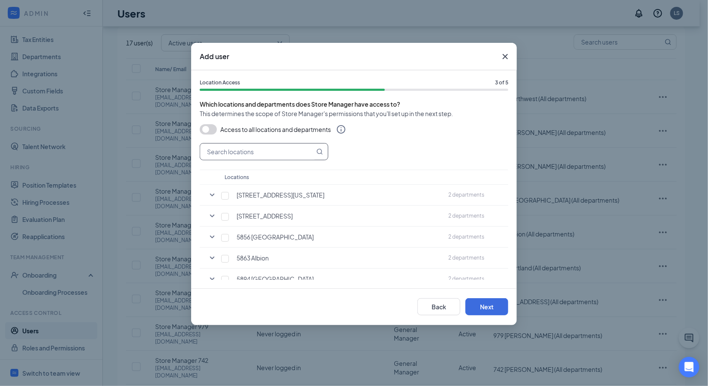
click at [232, 154] on input "text" at bounding box center [257, 151] width 114 height 16
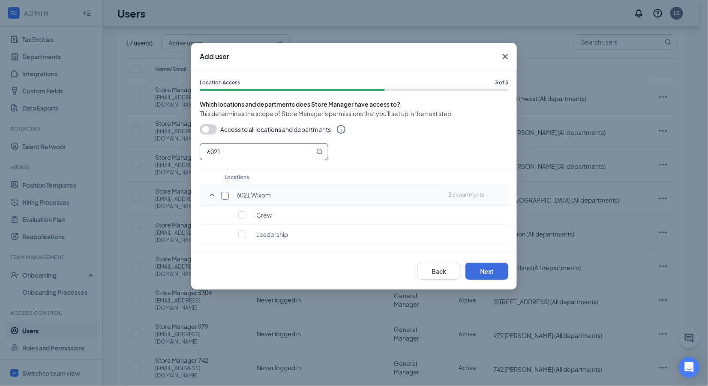
type input "6021"
click at [224, 194] on input "checkbox" at bounding box center [225, 196] width 8 height 8
checkbox input "true"
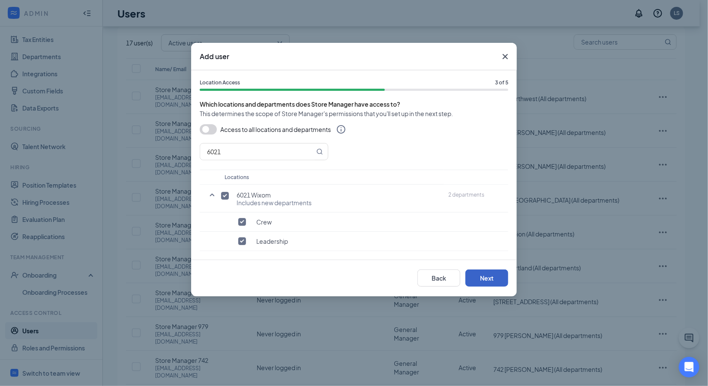
click at [487, 280] on button "Next" at bounding box center [486, 277] width 43 height 17
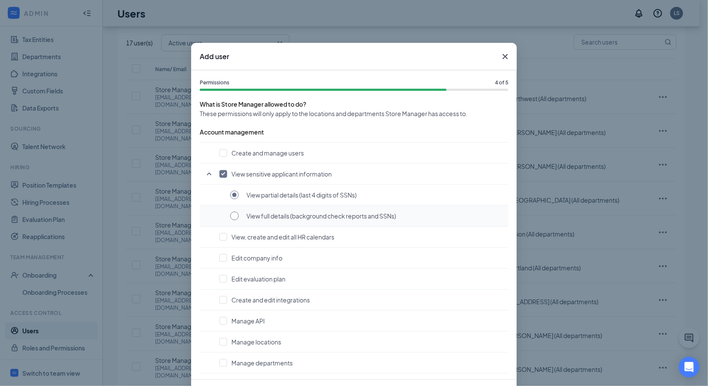
click at [233, 215] on input "radio" at bounding box center [234, 216] width 9 height 9
radio input "true"
radio input "false"
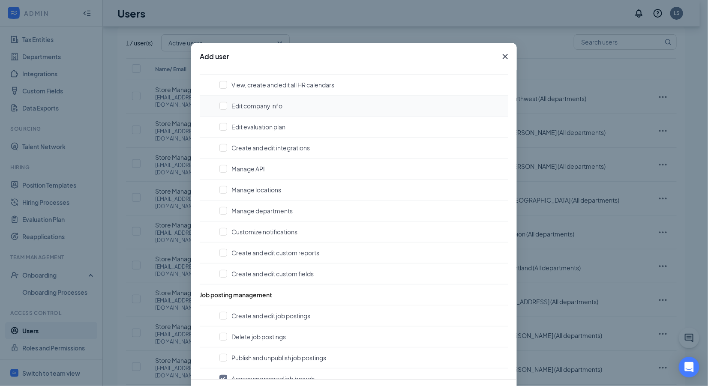
scroll to position [404, 0]
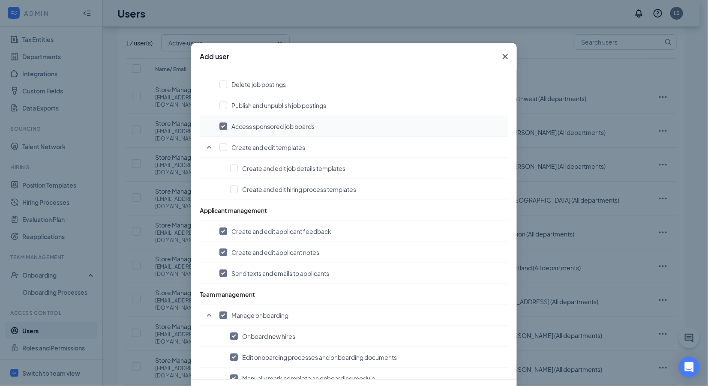
click at [219, 124] on input "checkbox" at bounding box center [223, 126] width 8 height 8
checkbox input "false"
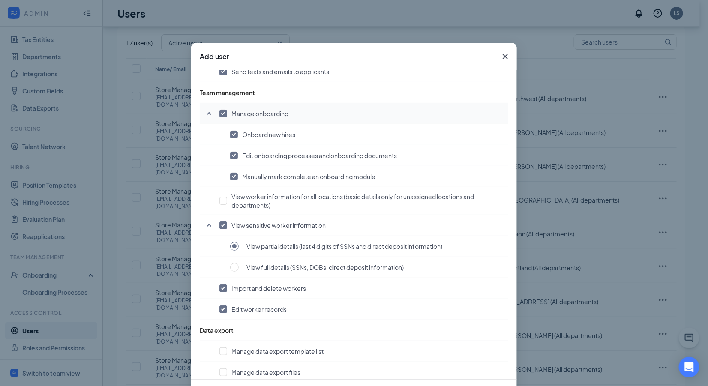
scroll to position [611, 0]
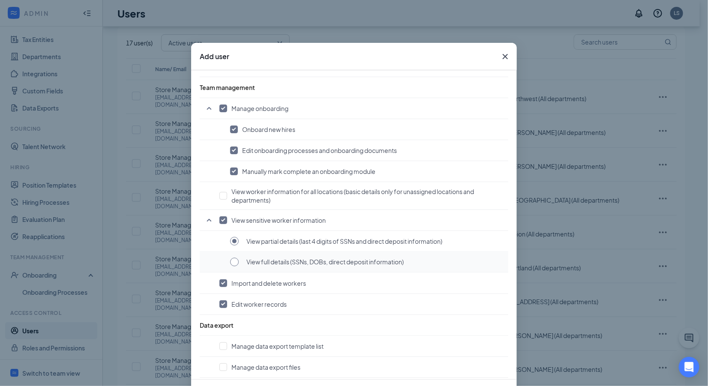
click at [230, 258] on input "radio" at bounding box center [234, 262] width 9 height 9
radio input "true"
radio input "false"
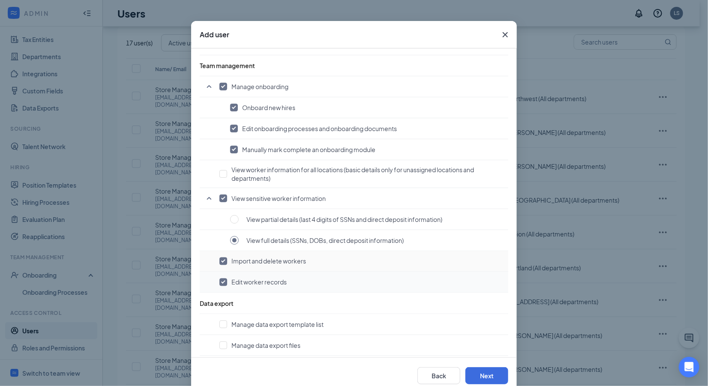
scroll to position [40, 0]
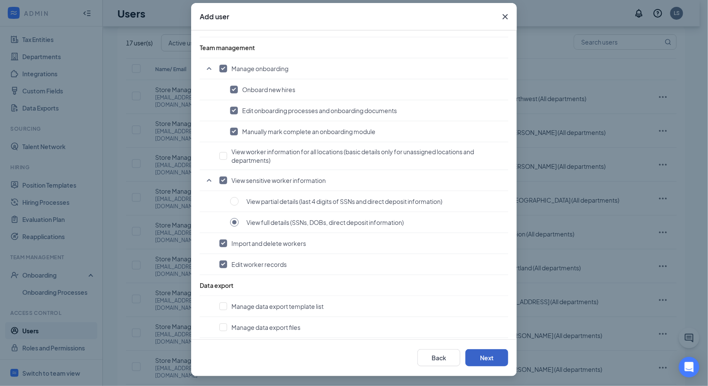
click at [476, 356] on button "Next" at bounding box center [486, 357] width 43 height 17
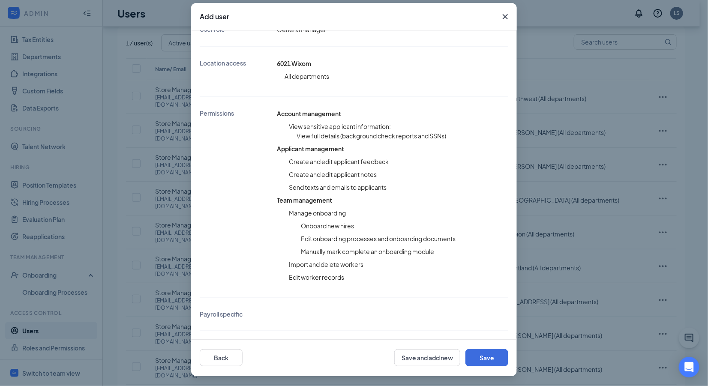
scroll to position [139, 0]
click at [492, 358] on button "Save" at bounding box center [486, 357] width 43 height 17
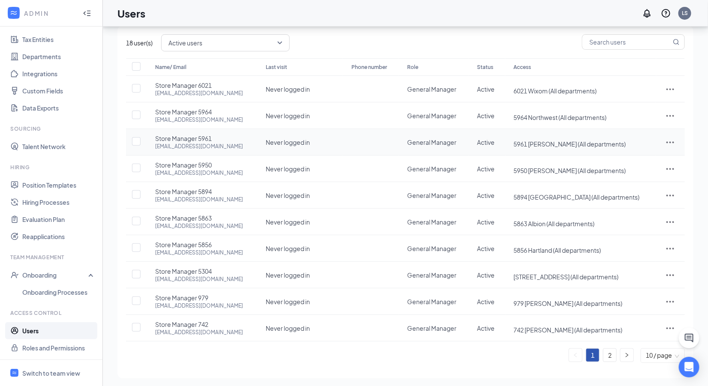
scroll to position [0, 0]
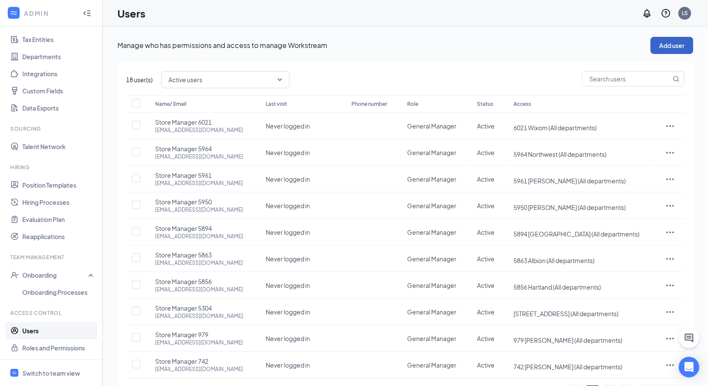
click at [657, 47] on button "Add user" at bounding box center [671, 45] width 43 height 17
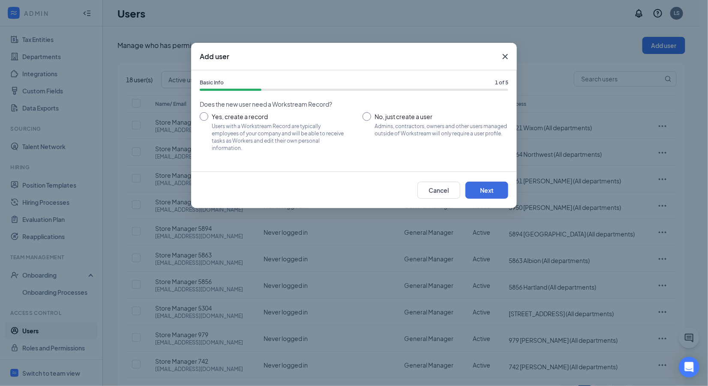
click at [366, 116] on input "No, just create a user Admins, contractors, owners and other users managed outs…" at bounding box center [435, 131] width 146 height 39
radio input "true"
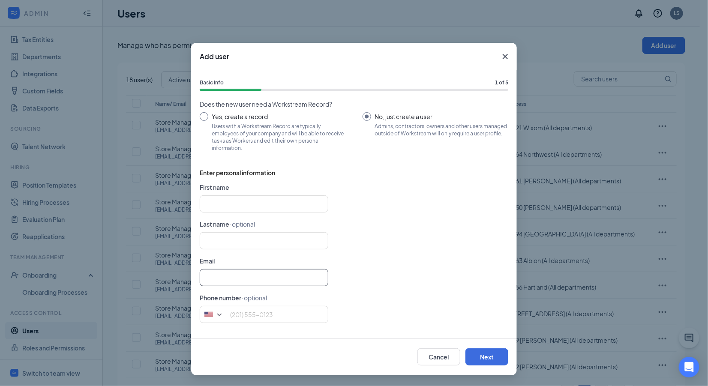
click at [251, 278] on input "text" at bounding box center [264, 277] width 128 height 17
paste input "[EMAIL_ADDRESS][DOMAIN_NAME]"
click at [205, 281] on input "[EMAIL_ADDRESS][DOMAIN_NAME]" at bounding box center [264, 277] width 128 height 17
click at [209, 279] on input "[EMAIL_ADDRESS][DOMAIN_NAME]" at bounding box center [264, 277] width 128 height 17
click at [205, 278] on input "[EMAIL_ADDRESS][DOMAIN_NAME]" at bounding box center [264, 277] width 128 height 17
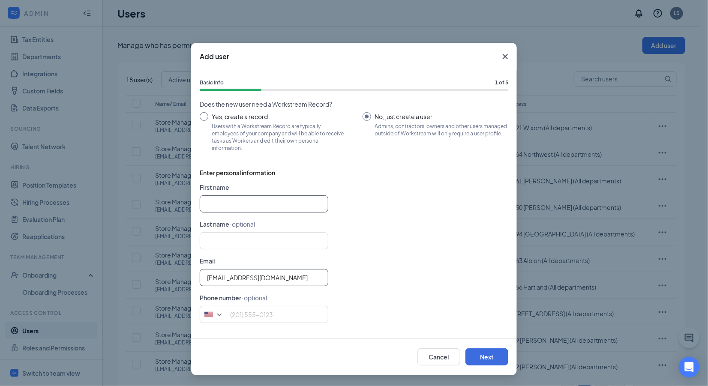
type input "[EMAIL_ADDRESS][DOMAIN_NAME]"
click at [229, 201] on input "text" at bounding box center [264, 203] width 128 height 17
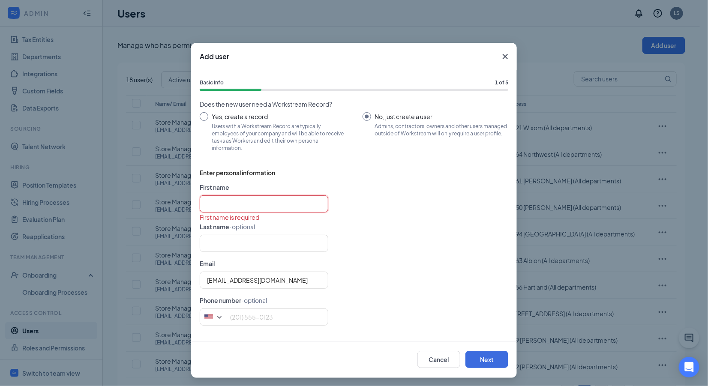
click at [240, 204] on input "text" at bounding box center [264, 203] width 128 height 17
paste input "Store Manager 6081"
type input "Store Manager"
type input "6081"
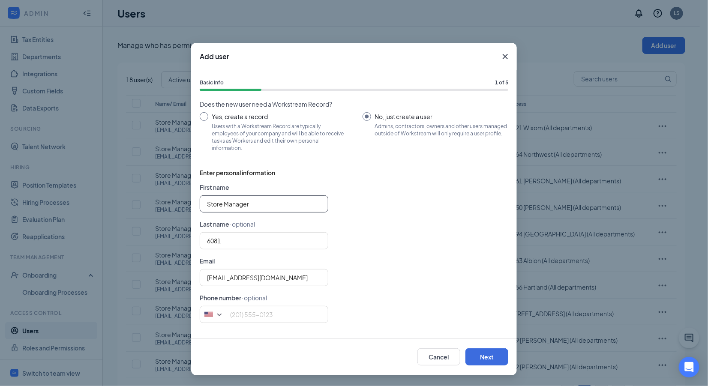
click at [206, 204] on input "Store Manager" at bounding box center [264, 203] width 128 height 17
type input "Store Manager"
click at [412, 271] on div "[EMAIL_ADDRESS][DOMAIN_NAME]" at bounding box center [354, 277] width 308 height 17
click at [485, 357] on button "Next" at bounding box center [486, 356] width 43 height 17
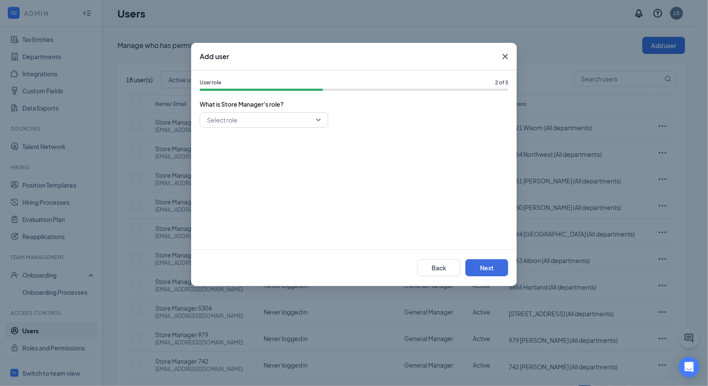
click at [273, 117] on input "search" at bounding box center [261, 120] width 112 height 15
click at [257, 182] on span "General Manager" at bounding box center [263, 180] width 115 height 9
click at [488, 268] on button "Next" at bounding box center [486, 267] width 43 height 17
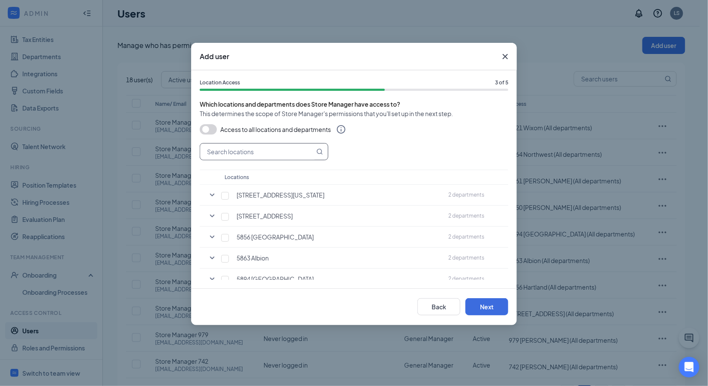
click at [245, 152] on input "text" at bounding box center [257, 151] width 114 height 16
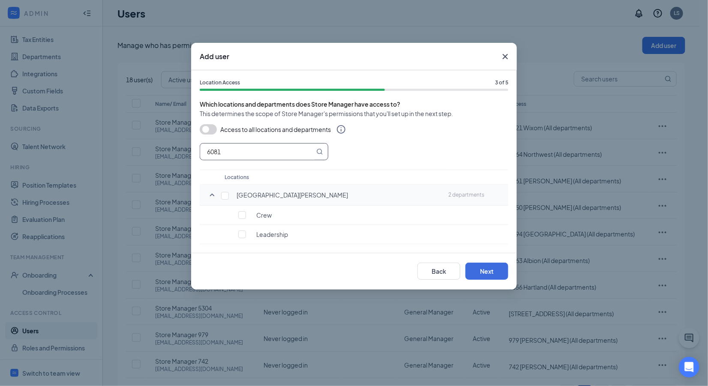
type input "6081"
click at [262, 197] on span "[GEOGRAPHIC_DATA][PERSON_NAME]" at bounding box center [291, 195] width 111 height 8
click at [243, 194] on span "[GEOGRAPHIC_DATA][PERSON_NAME]" at bounding box center [291, 195] width 111 height 8
click at [228, 194] on input "checkbox" at bounding box center [225, 196] width 8 height 8
checkbox input "true"
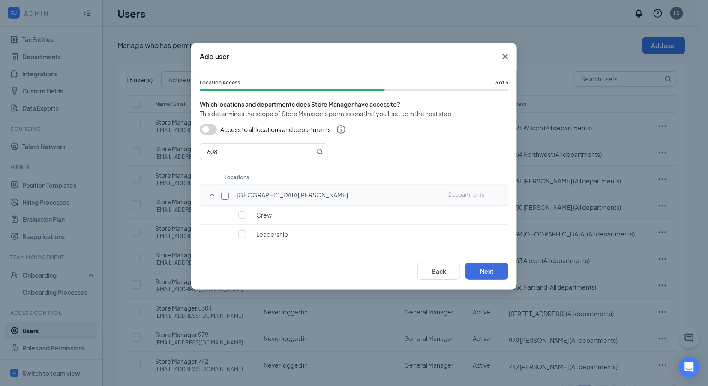
checkbox input "true"
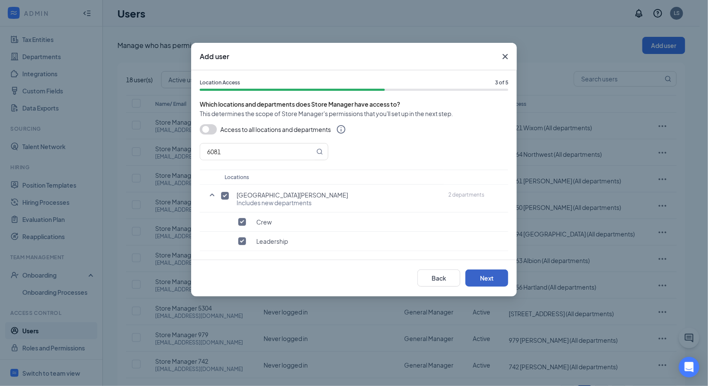
click at [483, 278] on button "Next" at bounding box center [486, 277] width 43 height 17
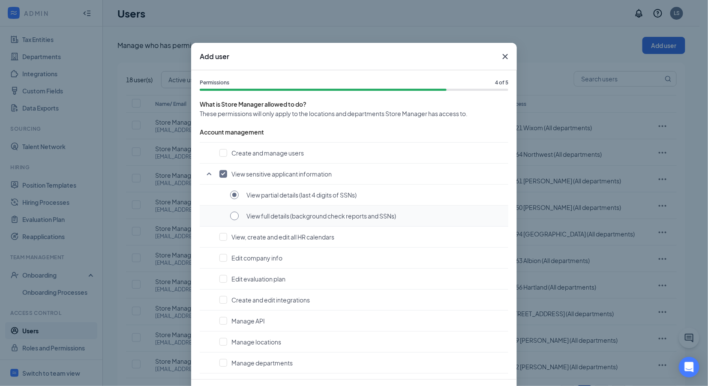
click at [230, 215] on input "radio" at bounding box center [234, 216] width 9 height 9
radio input "true"
radio input "false"
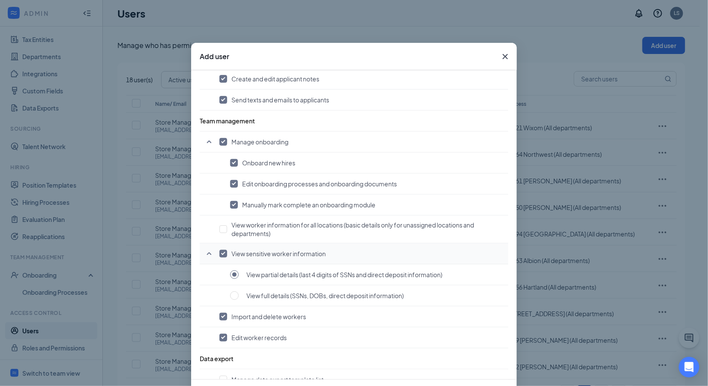
scroll to position [611, 0]
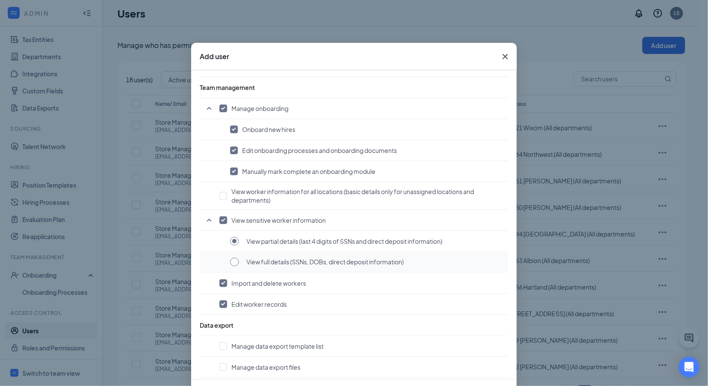
click at [230, 258] on input "radio" at bounding box center [234, 262] width 9 height 9
radio input "true"
radio input "false"
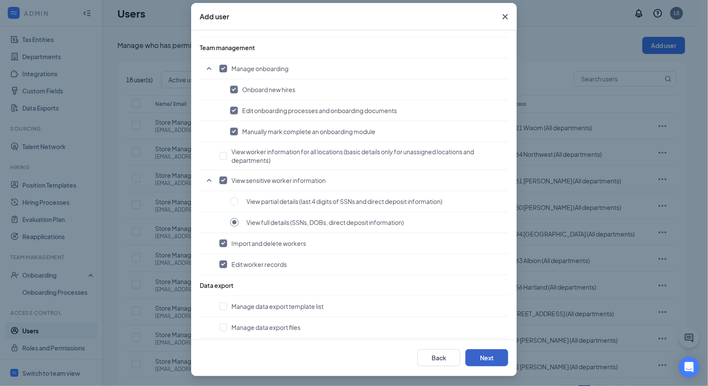
click at [491, 359] on button "Next" at bounding box center [486, 357] width 43 height 17
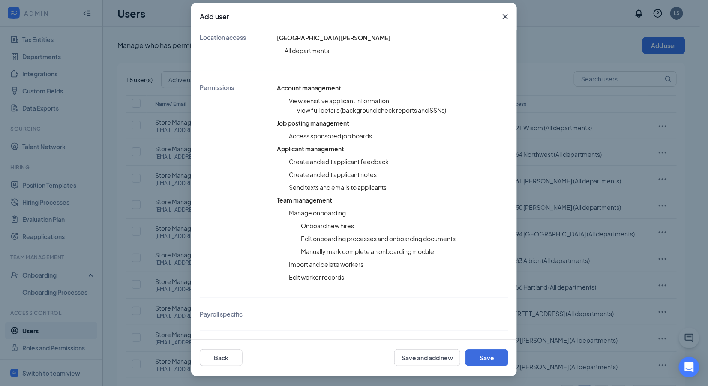
scroll to position [165, 0]
click at [220, 356] on button "Back" at bounding box center [221, 357] width 43 height 17
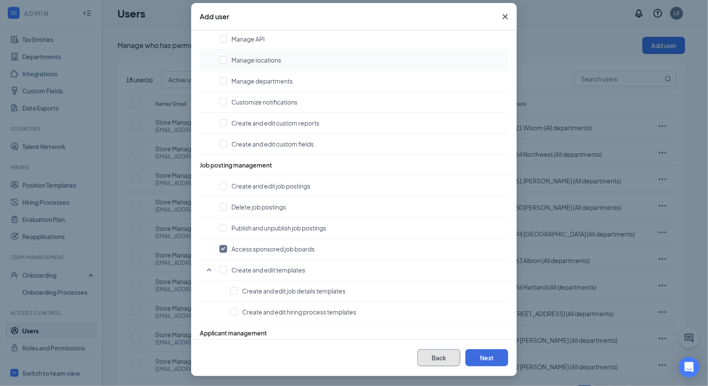
scroll to position [328, 0]
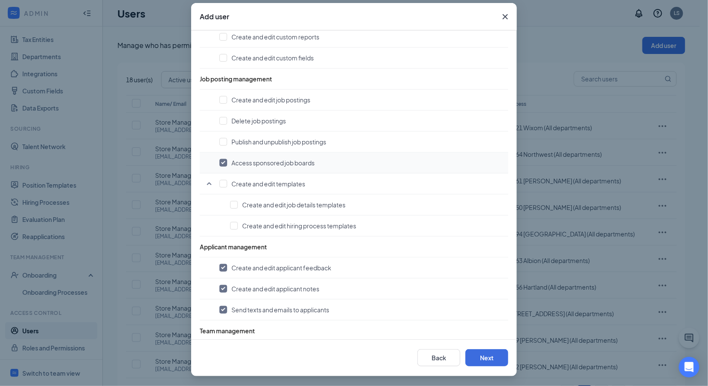
click at [219, 159] on input "checkbox" at bounding box center [223, 163] width 8 height 8
checkbox input "false"
click at [478, 358] on button "Next" at bounding box center [486, 357] width 43 height 17
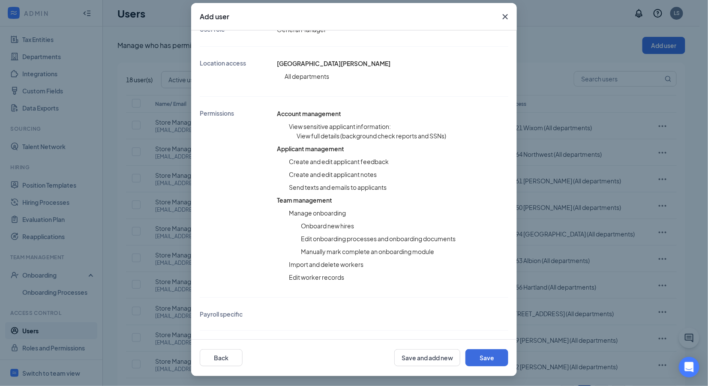
scroll to position [139, 0]
click at [478, 358] on button "Save" at bounding box center [486, 357] width 43 height 17
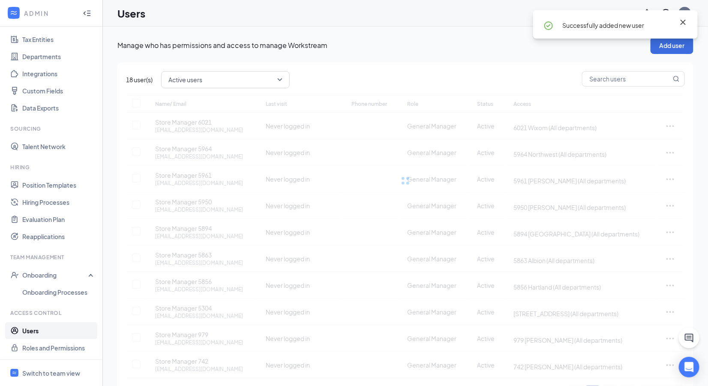
click at [683, 21] on icon "Cross" at bounding box center [682, 22] width 5 height 5
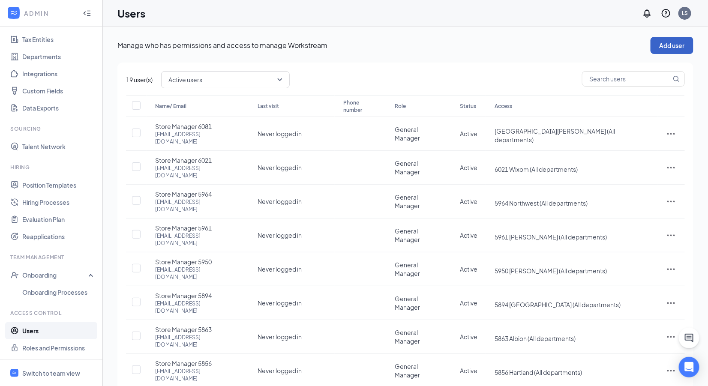
click at [681, 45] on button "Add user" at bounding box center [671, 45] width 43 height 17
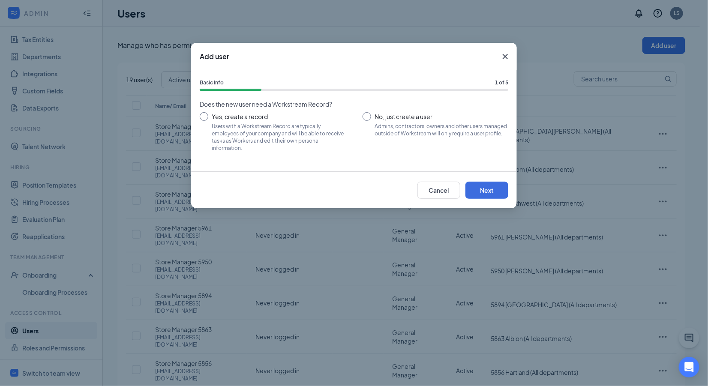
click at [385, 120] on input "No, just create a user Admins, contractors, owners and other users managed outs…" at bounding box center [435, 131] width 146 height 39
radio input "true"
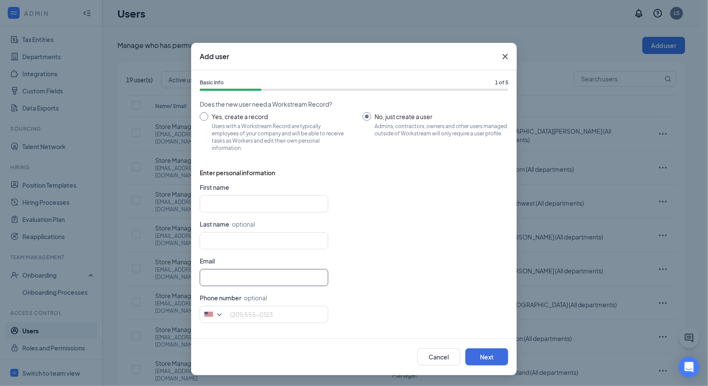
click at [239, 280] on input "text" at bounding box center [264, 277] width 128 height 17
paste input "[EMAIL_ADDRESS][DOMAIN_NAME]"
click at [205, 274] on input "[EMAIL_ADDRESS][DOMAIN_NAME]" at bounding box center [264, 277] width 128 height 17
type input "[EMAIL_ADDRESS][DOMAIN_NAME]"
click at [244, 203] on input "text" at bounding box center [264, 203] width 128 height 17
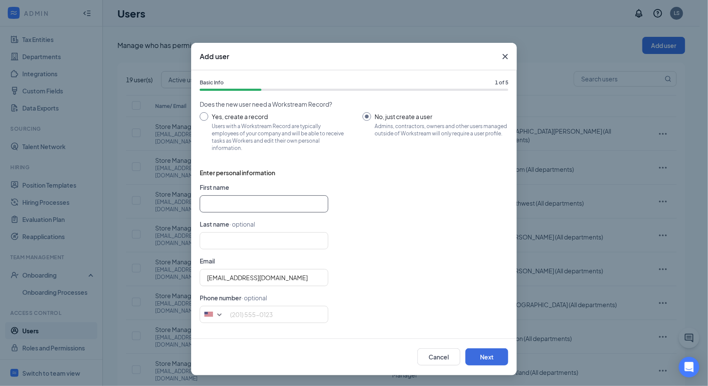
click at [243, 203] on input "text" at bounding box center [264, 203] width 128 height 17
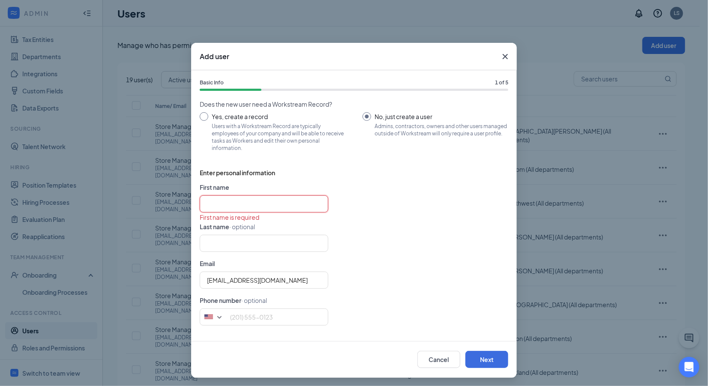
paste input "Store Manager 6200"
type input "Store Manager"
type input "6200"
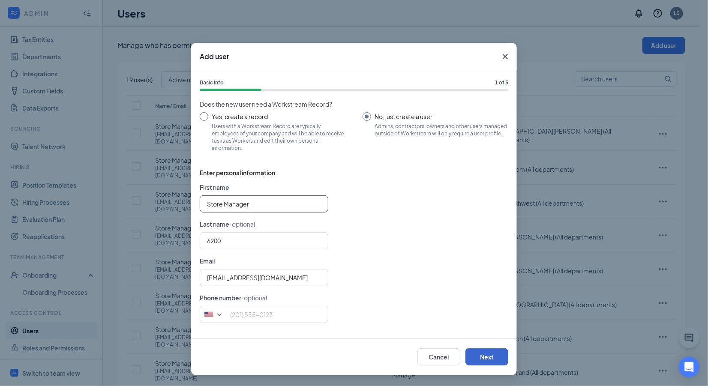
type input "Store Manager"
click at [489, 354] on button "Next" at bounding box center [486, 356] width 43 height 17
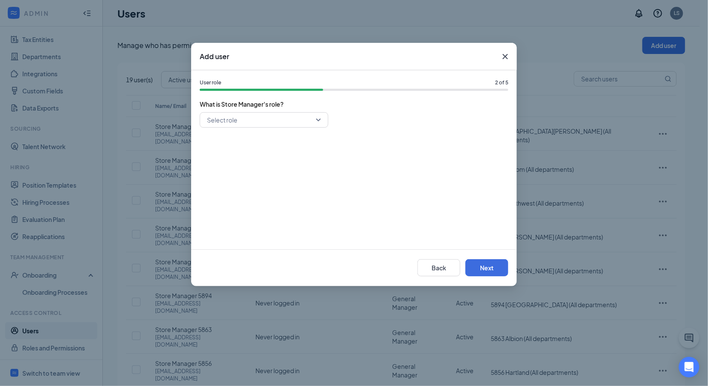
click at [270, 122] on input "search" at bounding box center [261, 120] width 112 height 15
click at [261, 181] on span "General Manager" at bounding box center [263, 180] width 115 height 9
click at [489, 272] on button "Next" at bounding box center [486, 267] width 43 height 17
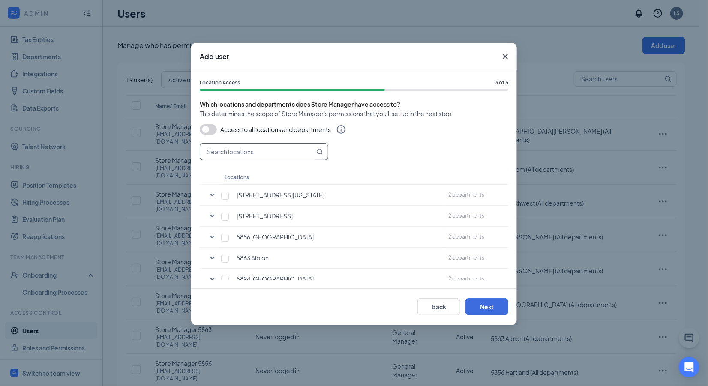
click at [236, 143] on input "text" at bounding box center [257, 151] width 114 height 16
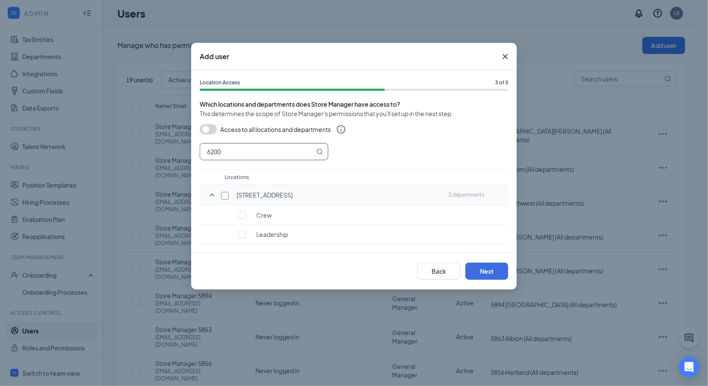
type input "6200"
click at [223, 196] on input "checkbox" at bounding box center [225, 196] width 8 height 8
checkbox input "true"
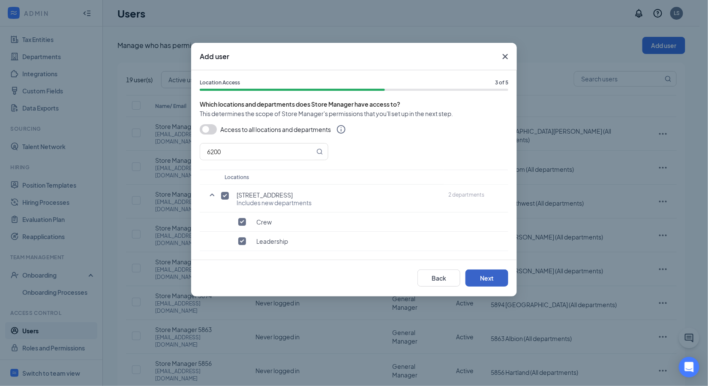
click at [469, 277] on button "Next" at bounding box center [486, 277] width 43 height 17
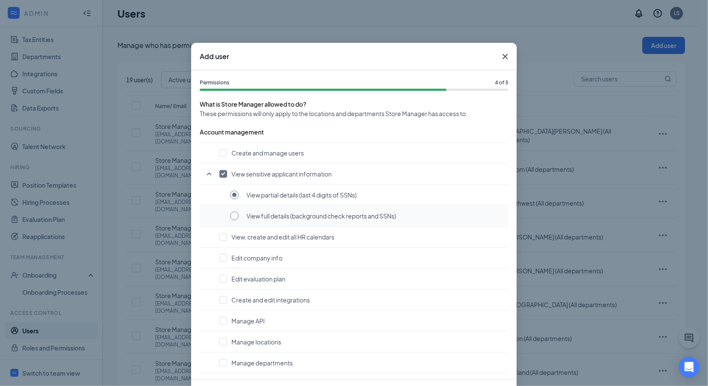
click at [230, 216] on input "radio" at bounding box center [234, 216] width 9 height 9
radio input "true"
radio input "false"
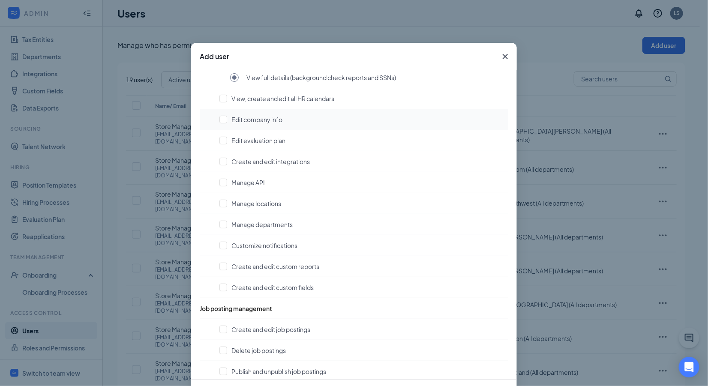
scroll to position [203, 0]
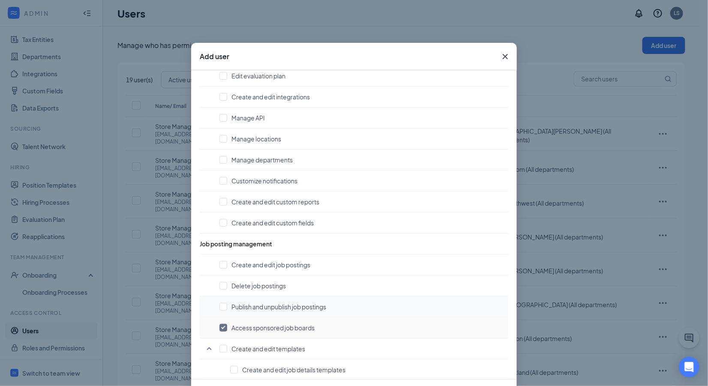
drag, startPoint x: 221, startPoint y: 325, endPoint x: 261, endPoint y: 306, distance: 44.8
click at [221, 325] on input "checkbox" at bounding box center [223, 328] width 8 height 8
checkbox input "false"
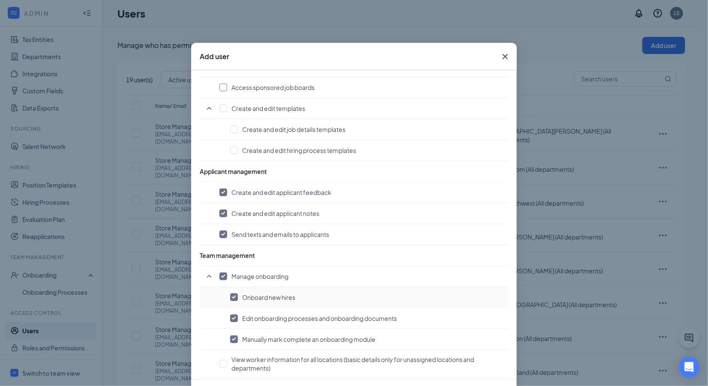
scroll to position [611, 0]
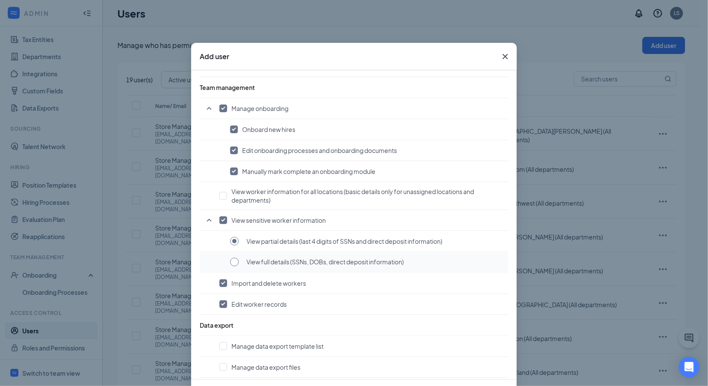
click at [230, 258] on input "radio" at bounding box center [234, 262] width 9 height 9
radio input "true"
radio input "false"
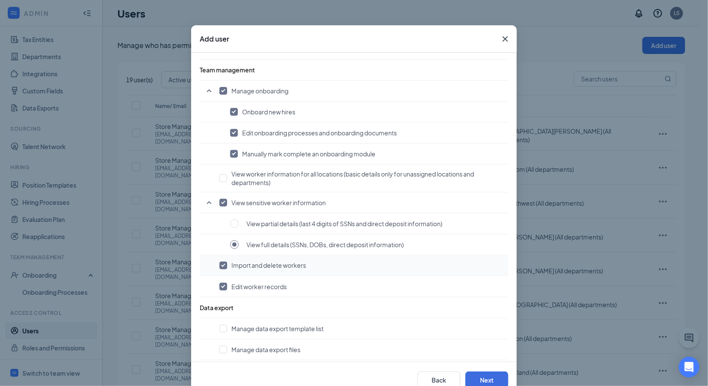
scroll to position [40, 0]
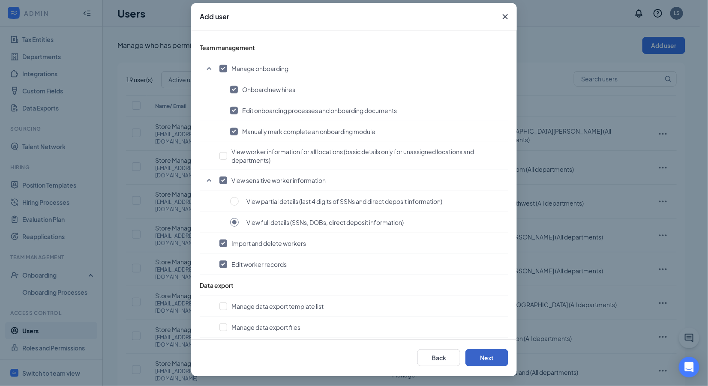
click at [486, 358] on button "Next" at bounding box center [486, 357] width 43 height 17
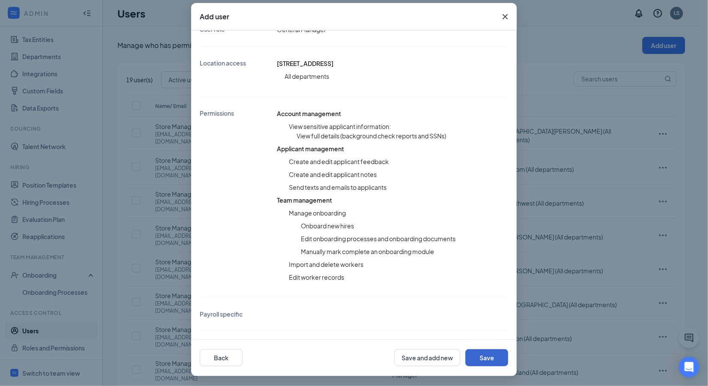
scroll to position [139, 0]
click at [491, 355] on button "Save" at bounding box center [486, 357] width 43 height 17
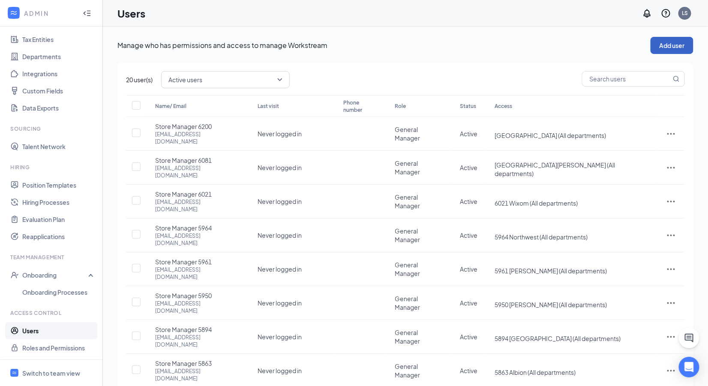
click at [683, 45] on button "Add user" at bounding box center [671, 45] width 43 height 17
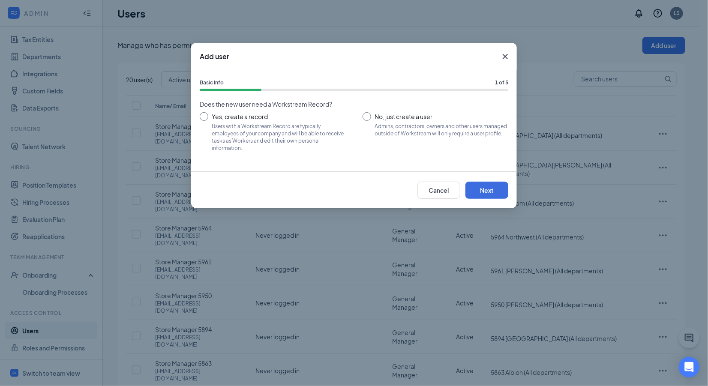
click at [366, 118] on input "No, just create a user Admins, contractors, owners and other users managed outs…" at bounding box center [435, 131] width 146 height 39
radio input "true"
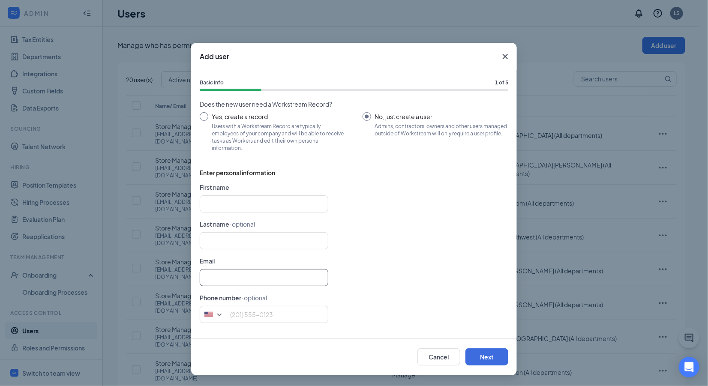
click at [227, 278] on input "text" at bounding box center [264, 277] width 128 height 17
paste input "[EMAIL_ADDRESS][DOMAIN_NAME]"
click at [206, 277] on input "[EMAIL_ADDRESS][DOMAIN_NAME]" at bounding box center [264, 277] width 128 height 17
type input "[EMAIL_ADDRESS][DOMAIN_NAME]"
click at [215, 206] on input "text" at bounding box center [264, 203] width 128 height 17
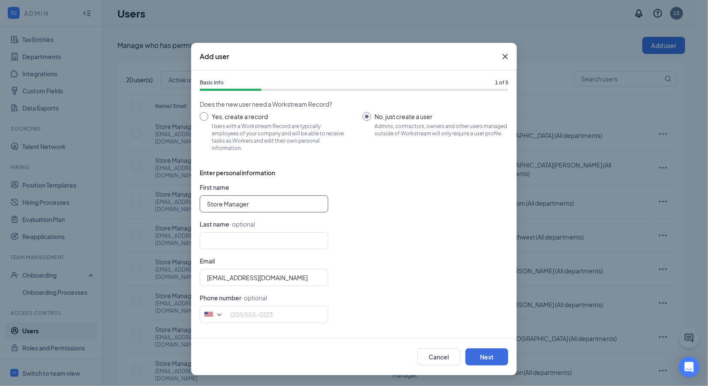
type input "Store"
type input "Manager"
click at [249, 244] on input "Manager" at bounding box center [264, 240] width 128 height 17
drag, startPoint x: 240, startPoint y: 240, endPoint x: 163, endPoint y: 234, distance: 76.9
click at [163, 234] on div "Add user Basic Info 1 of 5 Does the new user need a Workstream Record? Yes, cre…" at bounding box center [354, 193] width 708 height 386
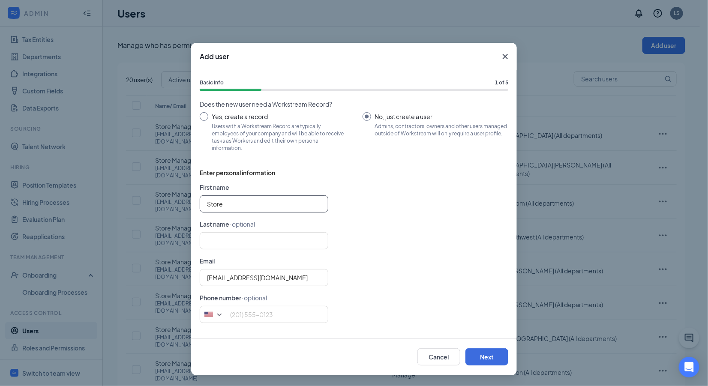
drag, startPoint x: 246, startPoint y: 200, endPoint x: 158, endPoint y: 200, distance: 87.8
click at [158, 200] on div "Add user Basic Info 1 of 5 Does the new user need a Workstream Record? Yes, cre…" at bounding box center [354, 193] width 708 height 386
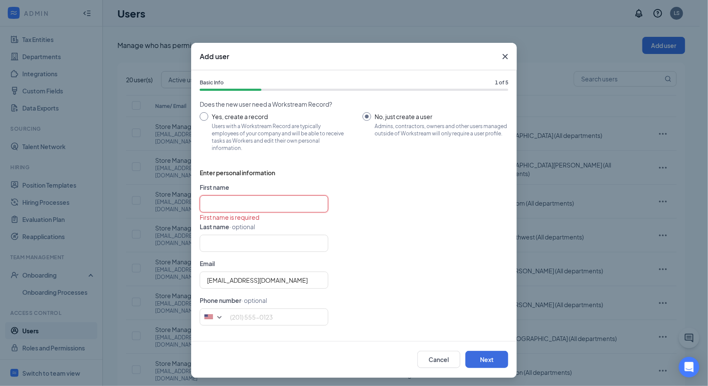
paste input "Store Manager 6535"
type input "Store Manager"
type input "6535"
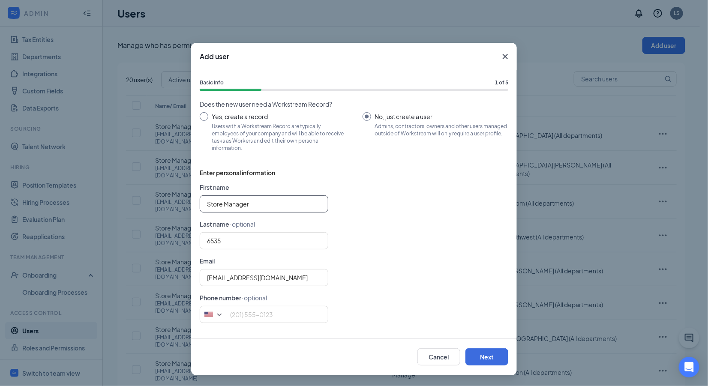
click at [207, 205] on input "Store Manager" at bounding box center [264, 203] width 128 height 17
type input "Store Manager"
click at [471, 221] on form "First name Store Manager Last name · optional 6535 Email [EMAIL_ADDRESS][DOMAIN…" at bounding box center [354, 255] width 308 height 147
click at [419, 265] on form "First name Store Manager Last name · optional 6535 Email [EMAIL_ADDRESS][DOMAIN…" at bounding box center [354, 255] width 308 height 147
click at [477, 353] on button "Next" at bounding box center [486, 356] width 43 height 17
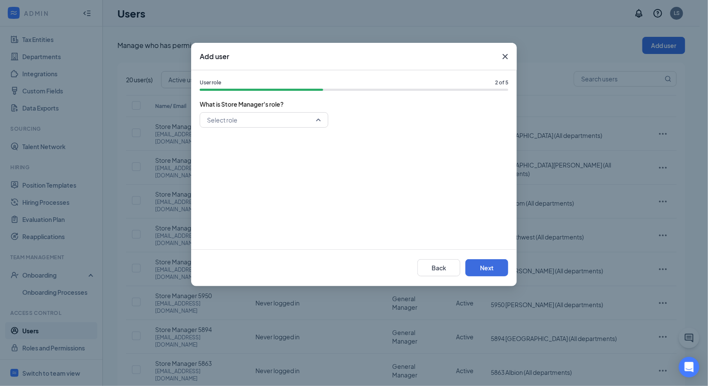
click at [230, 117] on input "search" at bounding box center [261, 120] width 112 height 15
click at [246, 180] on span "General Manager" at bounding box center [230, 180] width 49 height 9
click at [478, 263] on button "Next" at bounding box center [486, 267] width 43 height 17
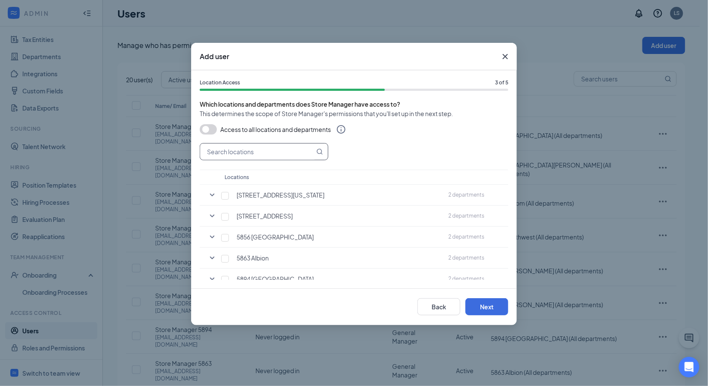
click at [229, 152] on input "text" at bounding box center [257, 151] width 114 height 16
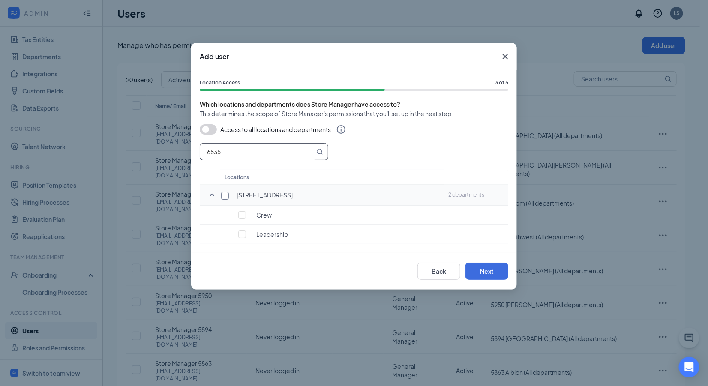
type input "6535"
click at [223, 199] on input "checkbox" at bounding box center [225, 196] width 8 height 8
checkbox input "true"
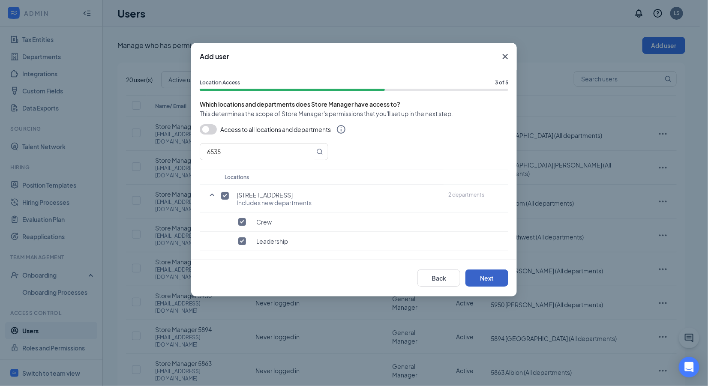
click at [484, 280] on button "Next" at bounding box center [486, 277] width 43 height 17
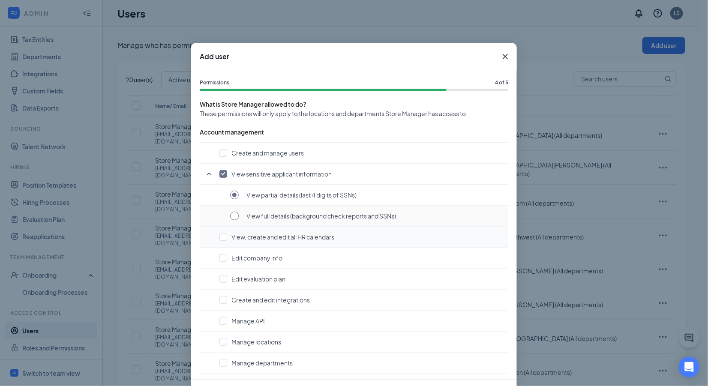
drag, startPoint x: 231, startPoint y: 218, endPoint x: 325, endPoint y: 234, distance: 95.7
click at [231, 217] on input "radio" at bounding box center [234, 216] width 9 height 9
radio input "true"
radio input "false"
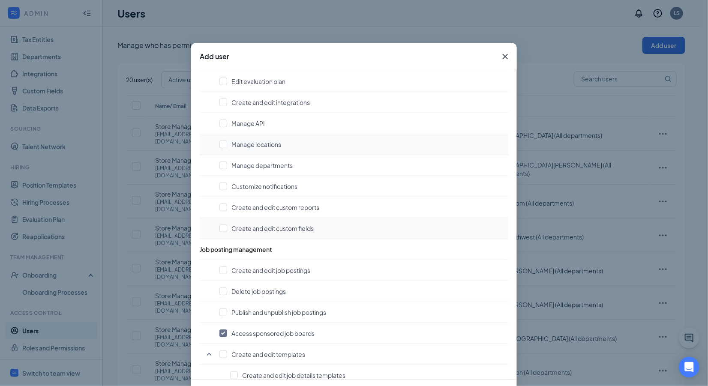
scroll to position [198, 0]
click at [219, 331] on input "checkbox" at bounding box center [223, 333] width 8 height 8
checkbox input "false"
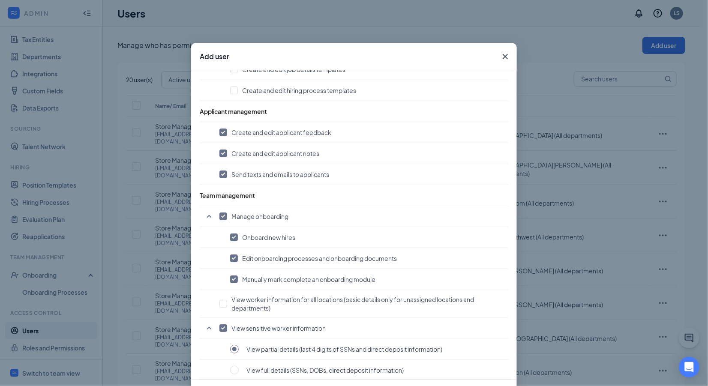
scroll to position [611, 0]
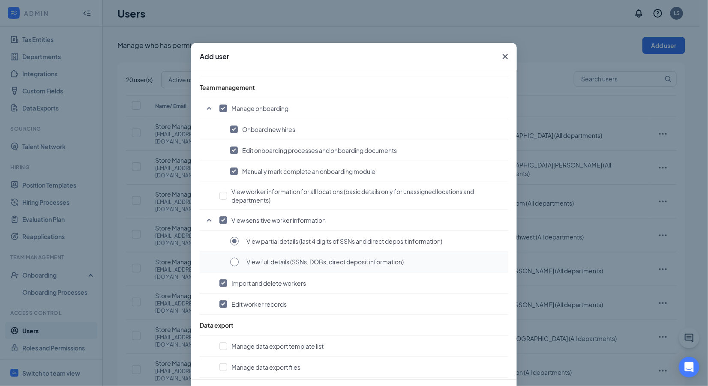
click at [232, 258] on input "radio" at bounding box center [234, 262] width 9 height 9
radio input "true"
radio input "false"
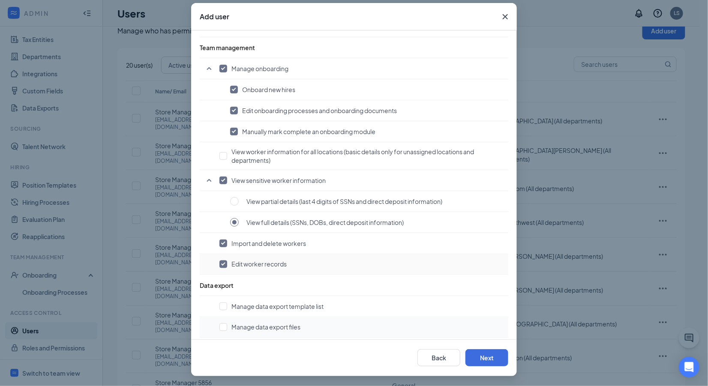
scroll to position [37, 0]
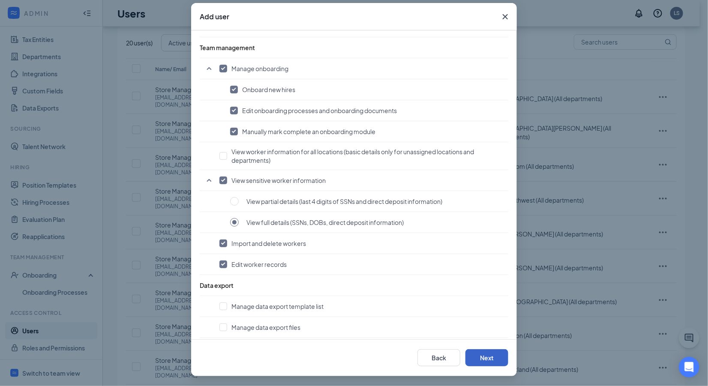
click at [490, 356] on button "Next" at bounding box center [486, 357] width 43 height 17
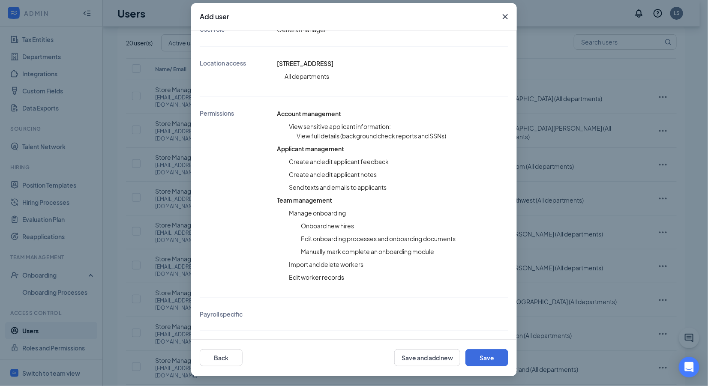
scroll to position [139, 0]
click at [498, 355] on button "Save" at bounding box center [486, 357] width 43 height 17
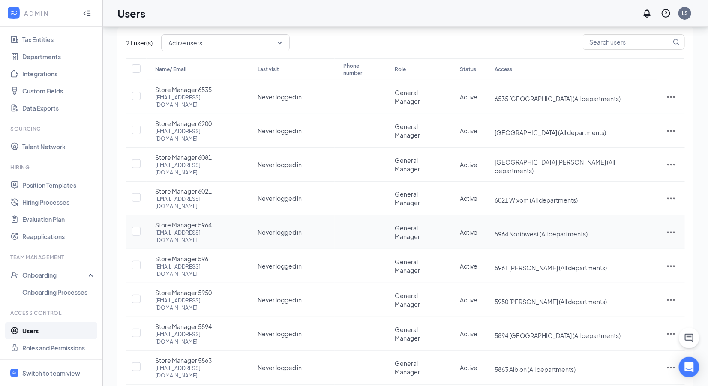
scroll to position [0, 0]
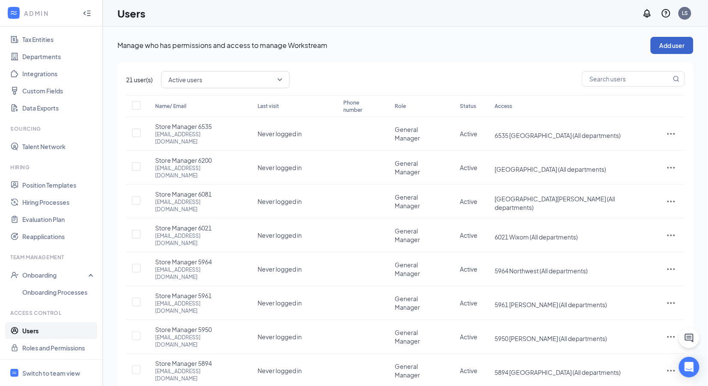
click at [677, 44] on button "Add user" at bounding box center [671, 45] width 43 height 17
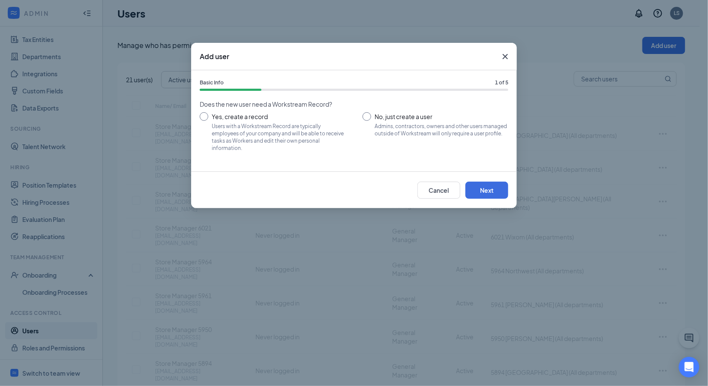
click at [365, 117] on input "No, just create a user Admins, contractors, owners and other users managed outs…" at bounding box center [435, 131] width 146 height 39
radio input "true"
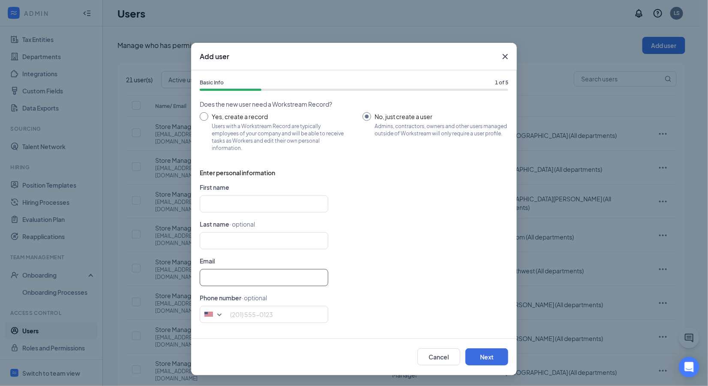
click at [217, 279] on input "text" at bounding box center [264, 277] width 128 height 17
paste input "[EMAIL_ADDRESS][DOMAIN_NAME]"
click at [204, 278] on input "[EMAIL_ADDRESS][DOMAIN_NAME]" at bounding box center [264, 277] width 128 height 17
click at [237, 202] on input "text" at bounding box center [264, 203] width 128 height 17
paste input "Store Manager 6828"
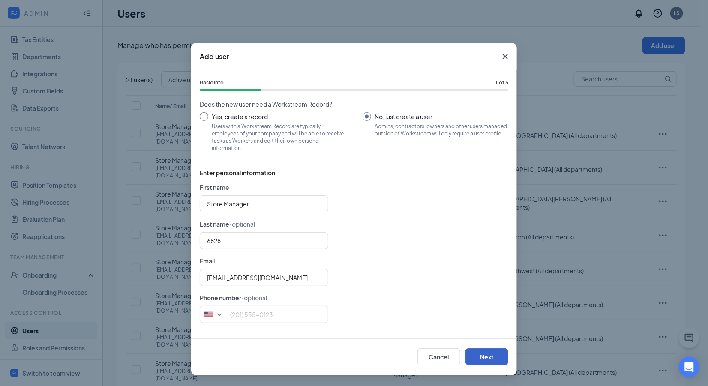
click at [487, 357] on button "Next" at bounding box center [486, 356] width 43 height 17
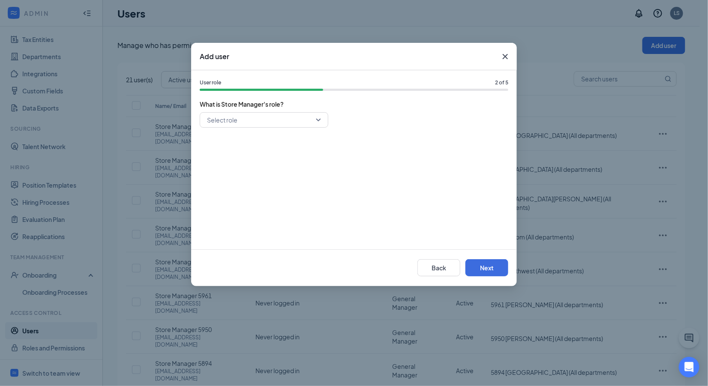
click at [237, 118] on input "search" at bounding box center [261, 120] width 112 height 15
click at [236, 183] on span "General Manager" at bounding box center [230, 180] width 49 height 9
click at [478, 272] on button "Next" at bounding box center [486, 267] width 43 height 17
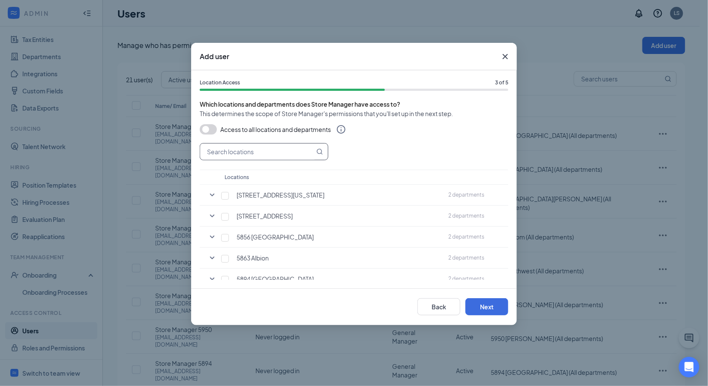
click at [234, 149] on input "text" at bounding box center [257, 151] width 114 height 16
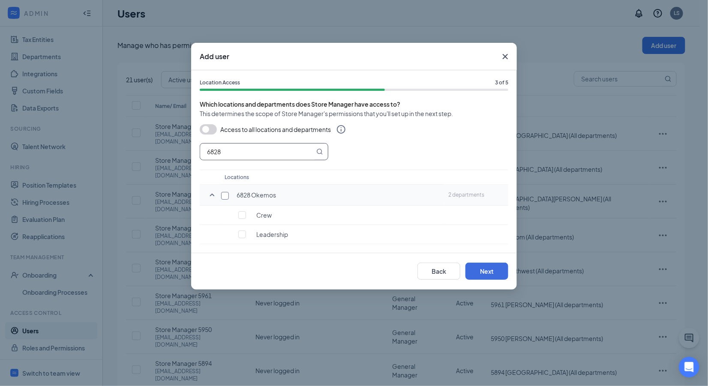
click at [224, 196] on input "checkbox" at bounding box center [225, 196] width 8 height 8
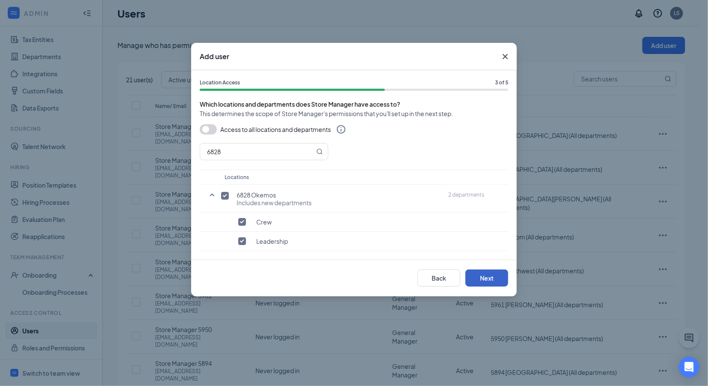
click at [484, 281] on button "Next" at bounding box center [486, 277] width 43 height 17
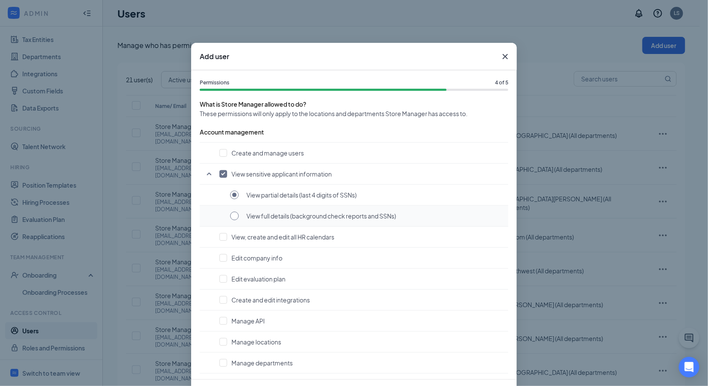
click at [233, 217] on input "radio" at bounding box center [234, 216] width 9 height 9
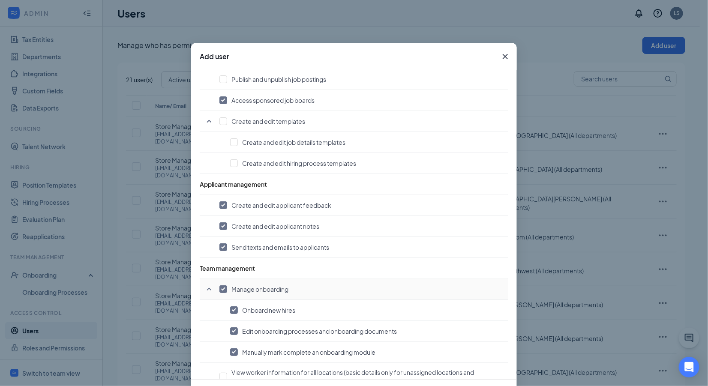
scroll to position [430, 0]
click at [220, 99] on input "checkbox" at bounding box center [223, 101] width 8 height 8
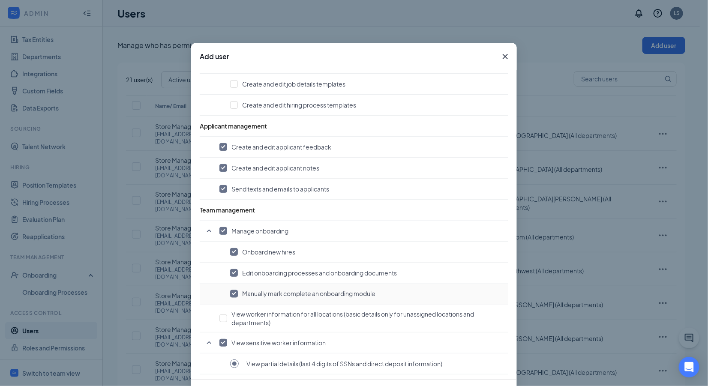
scroll to position [611, 0]
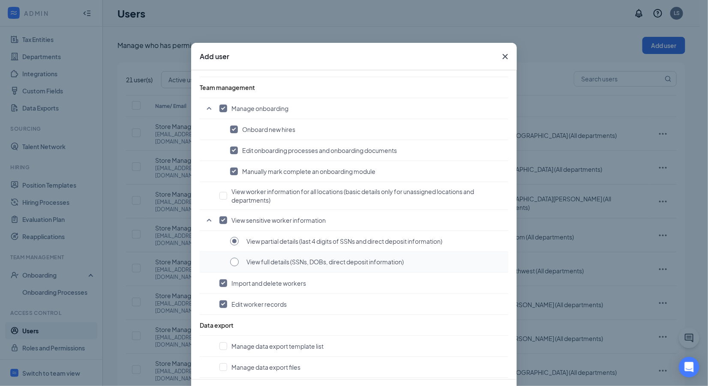
click at [232, 258] on input "radio" at bounding box center [234, 262] width 9 height 9
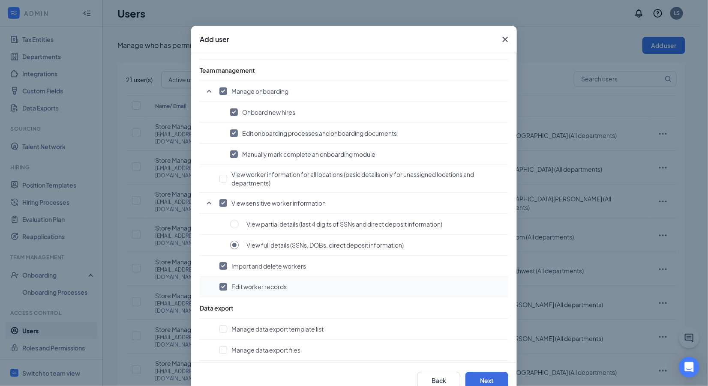
scroll to position [40, 0]
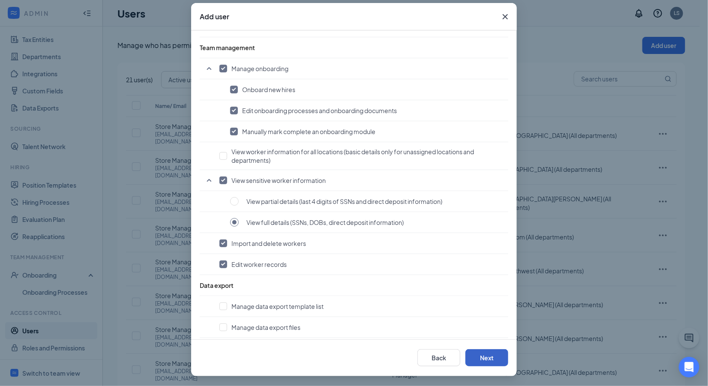
click at [491, 358] on button "Next" at bounding box center [486, 357] width 43 height 17
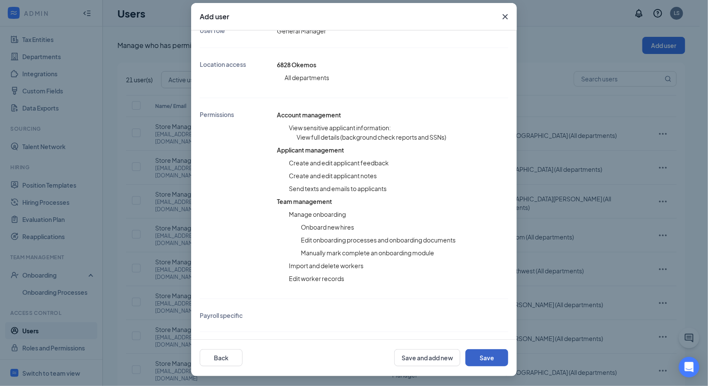
click at [493, 358] on button "Save" at bounding box center [486, 357] width 43 height 17
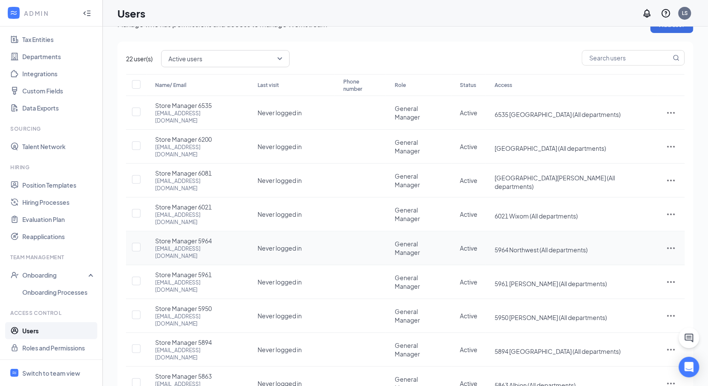
scroll to position [0, 0]
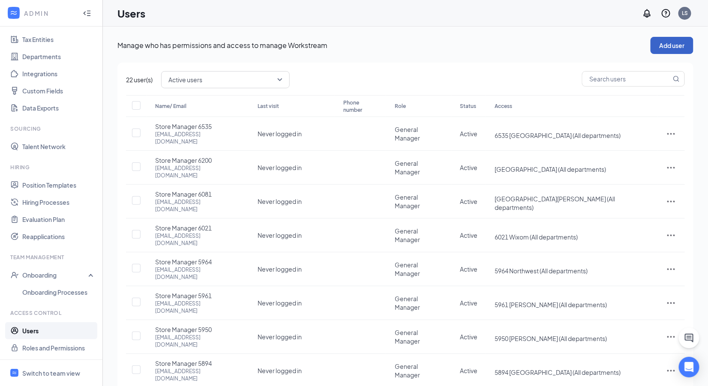
click at [666, 48] on button "Add user" at bounding box center [671, 45] width 43 height 17
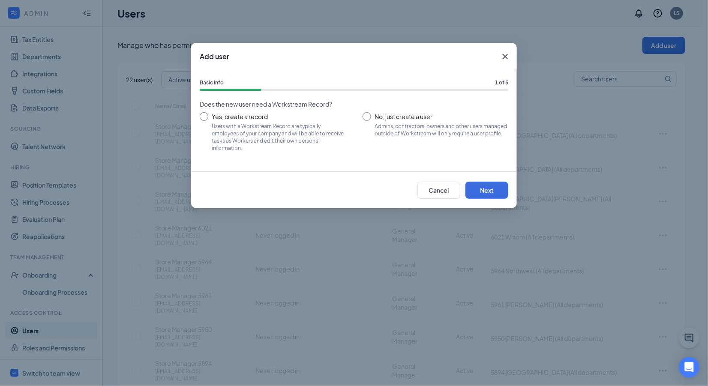
click at [367, 117] on input "No, just create a user Admins, contractors, owners and other users managed outs…" at bounding box center [435, 131] width 146 height 39
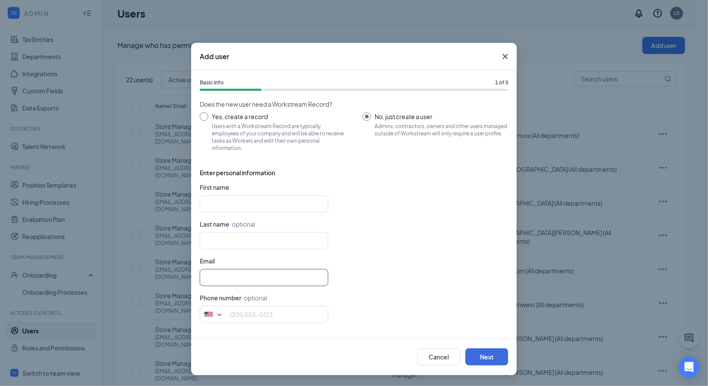
click at [233, 279] on input "text" at bounding box center [264, 277] width 128 height 17
paste input "[EMAIL_ADDRESS][DOMAIN_NAME]"
click at [206, 276] on input "[EMAIL_ADDRESS][DOMAIN_NAME]" at bounding box center [264, 277] width 128 height 17
click at [213, 200] on input "text" at bounding box center [264, 203] width 128 height 17
click at [463, 250] on form "First name Last name · optional Email [EMAIL_ADDRESS][DOMAIN_NAME] Phone number…" at bounding box center [354, 255] width 308 height 147
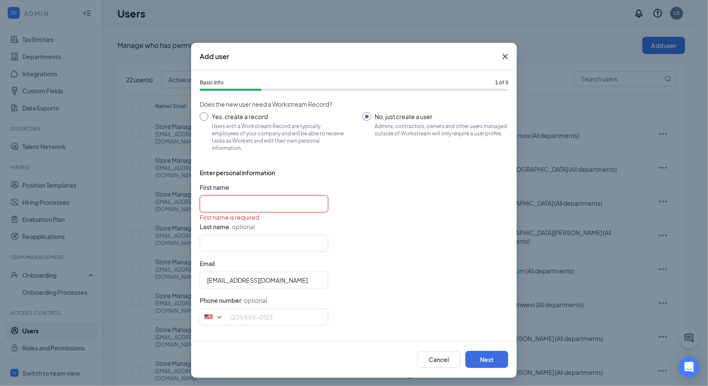
click at [220, 203] on input "text" at bounding box center [264, 203] width 128 height 17
paste input "Store Manager 6979"
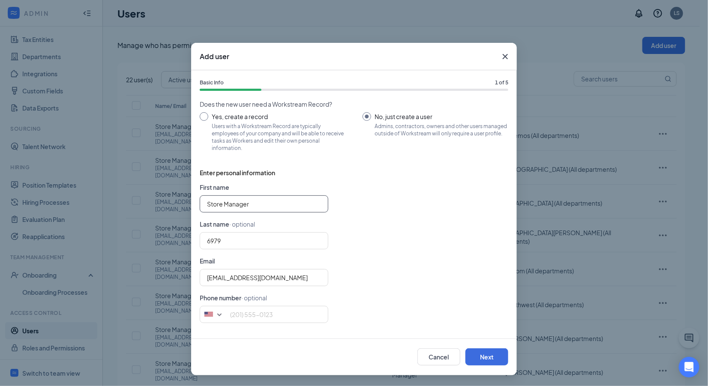
click at [204, 201] on input "Store Manager" at bounding box center [264, 203] width 128 height 17
click at [478, 245] on div "6979" at bounding box center [354, 240] width 308 height 17
click at [492, 359] on button "Next" at bounding box center [486, 356] width 43 height 17
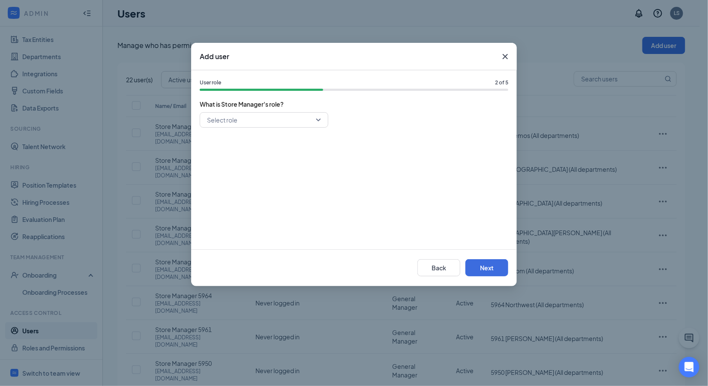
click at [278, 117] on input "search" at bounding box center [261, 120] width 112 height 15
click at [266, 183] on span "General Manager" at bounding box center [263, 180] width 115 height 9
click at [485, 268] on button "Next" at bounding box center [486, 267] width 43 height 17
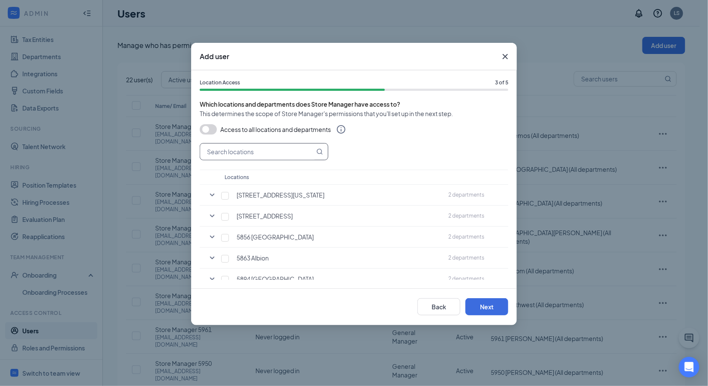
click at [230, 146] on input "text" at bounding box center [257, 151] width 114 height 16
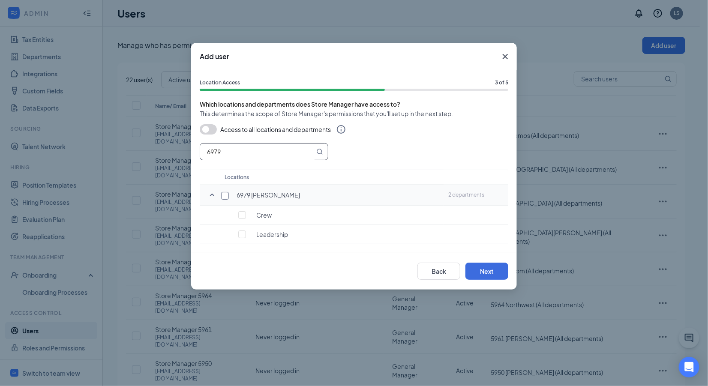
click at [226, 193] on input "checkbox" at bounding box center [225, 196] width 8 height 8
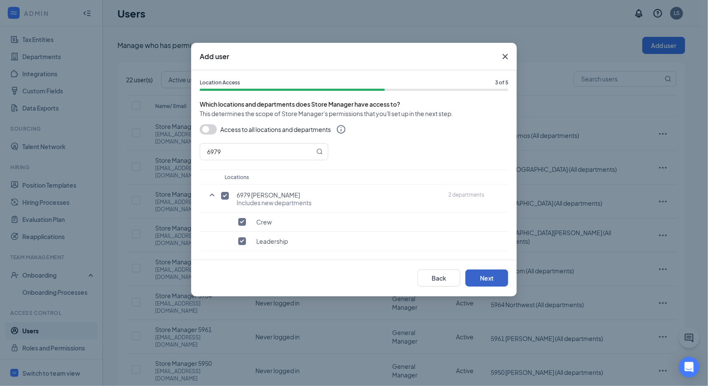
click at [479, 278] on button "Next" at bounding box center [486, 277] width 43 height 17
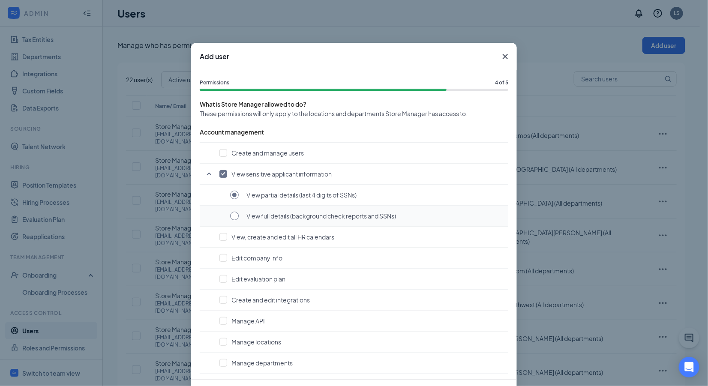
click at [230, 215] on input "radio" at bounding box center [234, 216] width 9 height 9
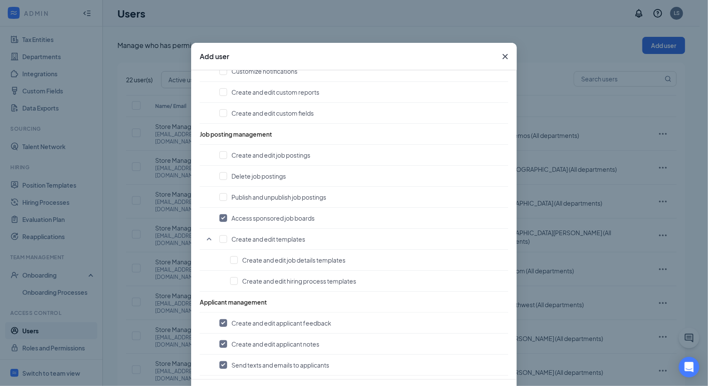
scroll to position [540, 0]
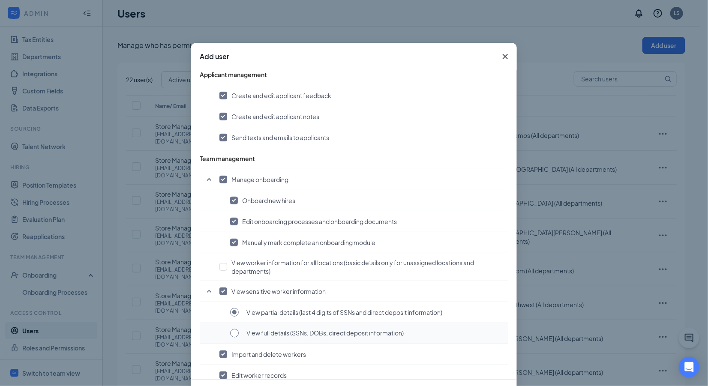
click at [233, 329] on input "radio" at bounding box center [234, 333] width 9 height 9
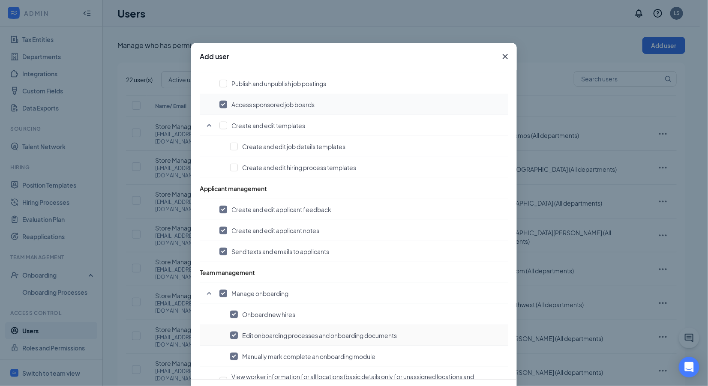
scroll to position [415, 0]
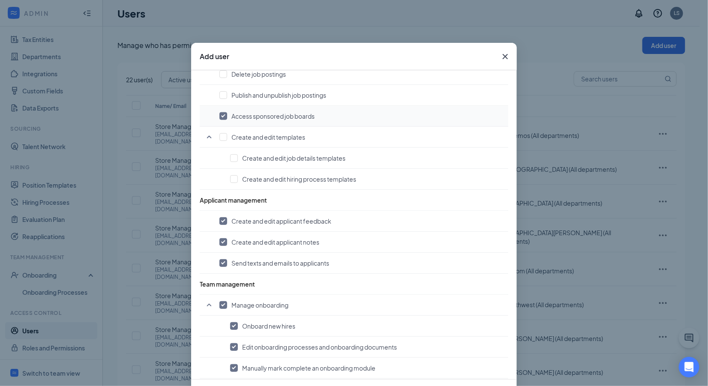
click at [219, 113] on input "checkbox" at bounding box center [223, 116] width 8 height 8
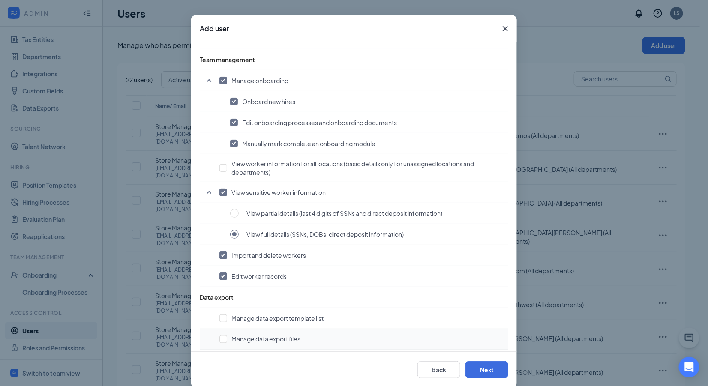
scroll to position [40, 0]
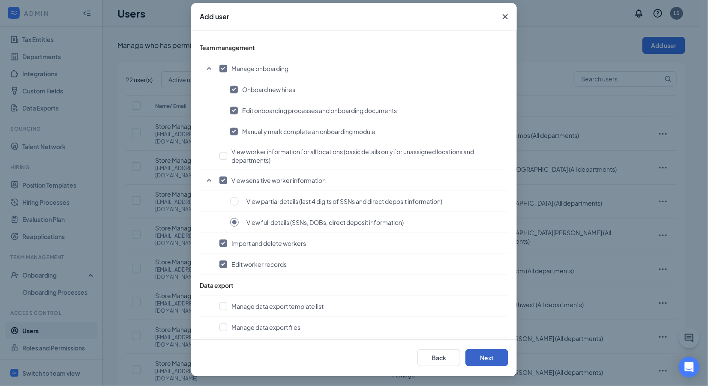
click at [480, 358] on button "Next" at bounding box center [486, 357] width 43 height 17
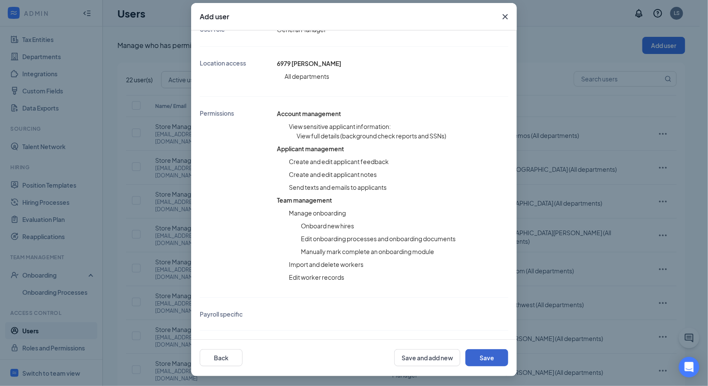
scroll to position [139, 0]
click at [480, 353] on button "Save" at bounding box center [486, 357] width 43 height 17
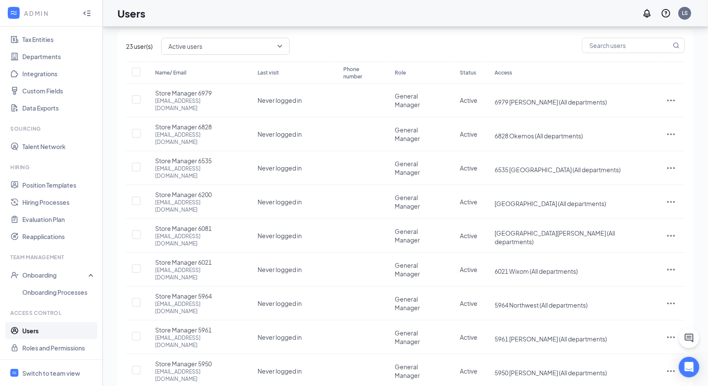
scroll to position [37, 0]
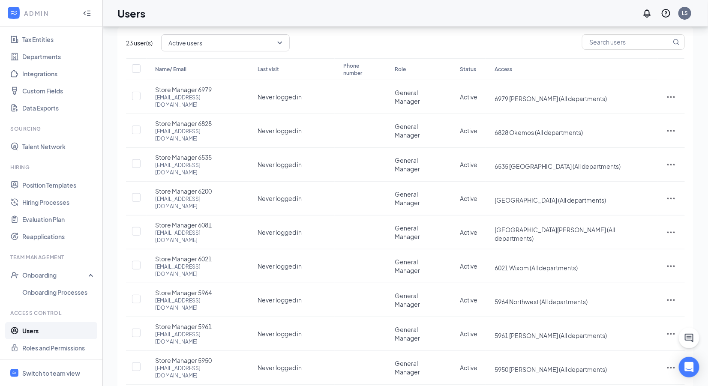
drag, startPoint x: 625, startPoint y: 354, endPoint x: 621, endPoint y: 354, distance: 4.7
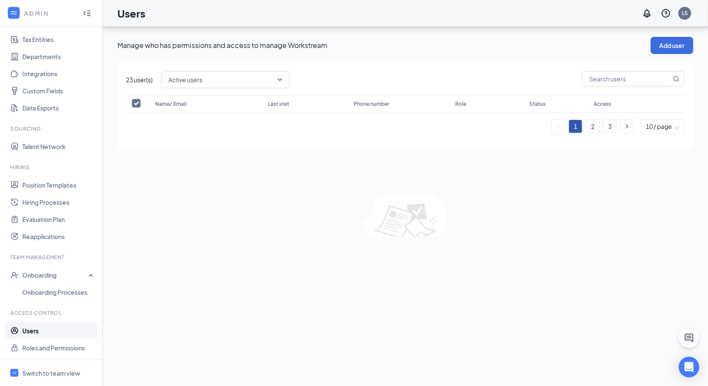
scroll to position [0, 0]
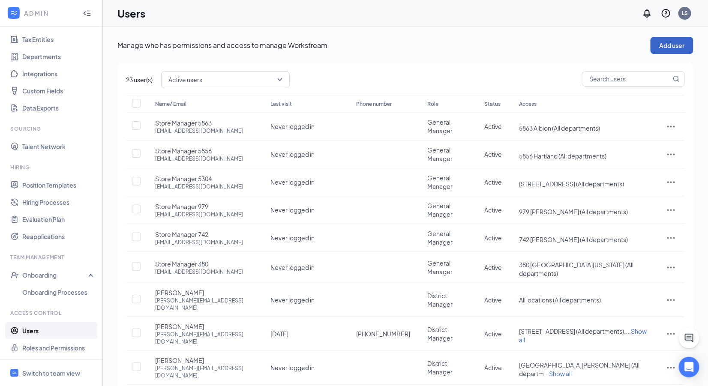
click at [668, 42] on button "Add user" at bounding box center [671, 45] width 43 height 17
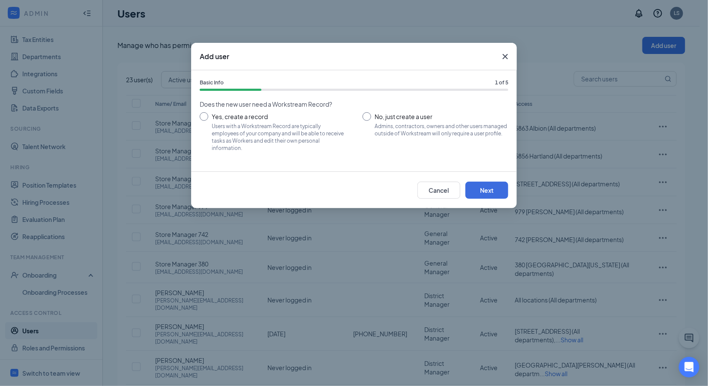
click at [370, 119] on input "No, just create a user Admins, contractors, owners and other users managed outs…" at bounding box center [435, 131] width 146 height 39
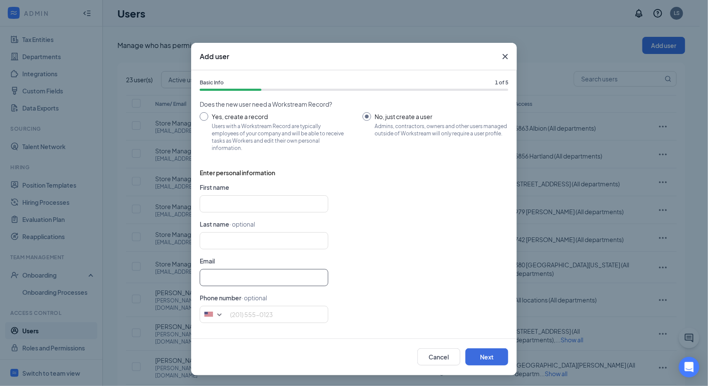
click at [222, 275] on input "text" at bounding box center [264, 277] width 128 height 17
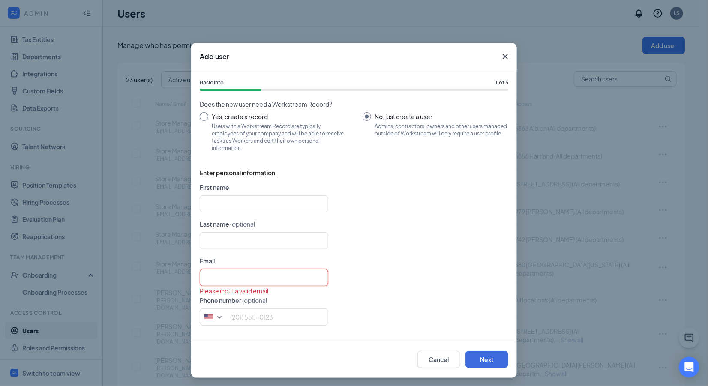
paste input "[EMAIL_ADDRESS][DOMAIN_NAME]"
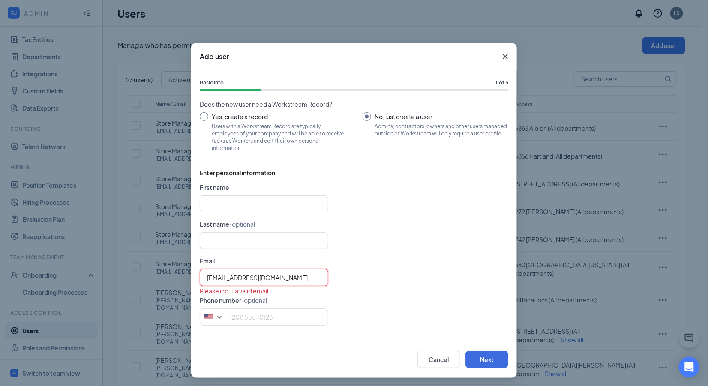
click at [200, 273] on input "[EMAIL_ADDRESS][DOMAIN_NAME]" at bounding box center [264, 277] width 128 height 17
click at [209, 204] on input "text" at bounding box center [264, 203] width 128 height 17
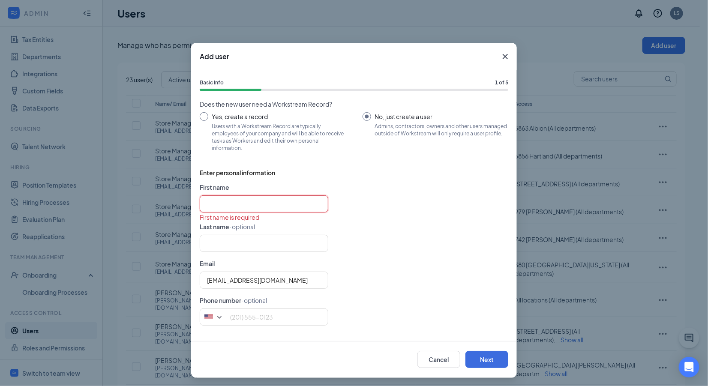
paste input "Store Manager 7094"
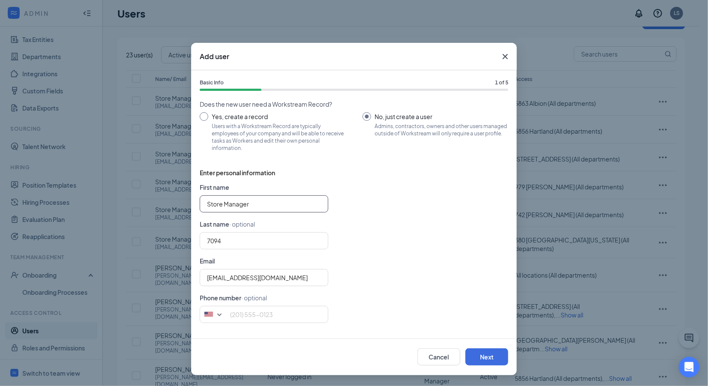
scroll to position [37, 0]
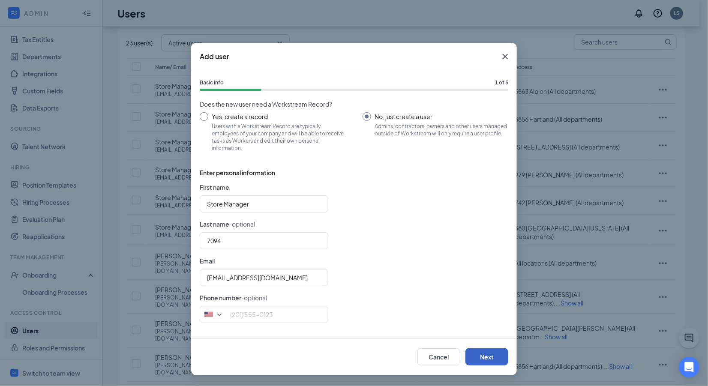
click at [492, 358] on button "Next" at bounding box center [486, 356] width 43 height 17
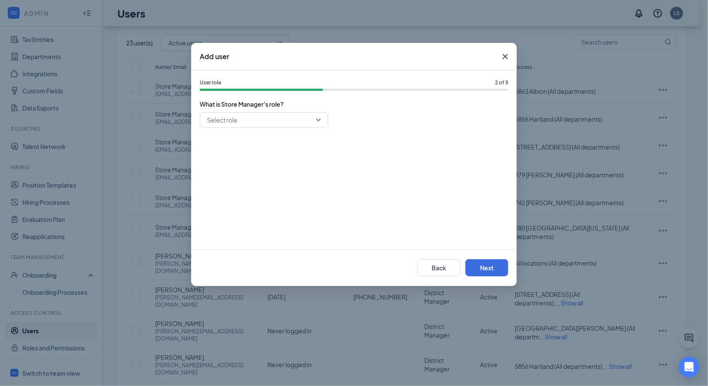
click at [290, 122] on input "search" at bounding box center [261, 120] width 112 height 15
click at [256, 182] on span "General Manager" at bounding box center [263, 180] width 115 height 9
click at [495, 270] on button "Next" at bounding box center [486, 267] width 43 height 17
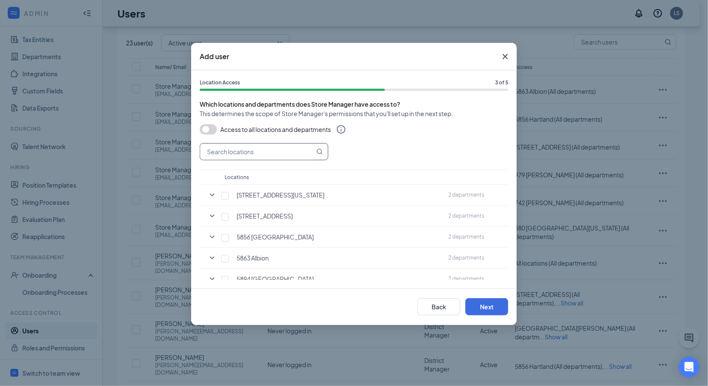
click at [227, 150] on input "text" at bounding box center [257, 151] width 114 height 16
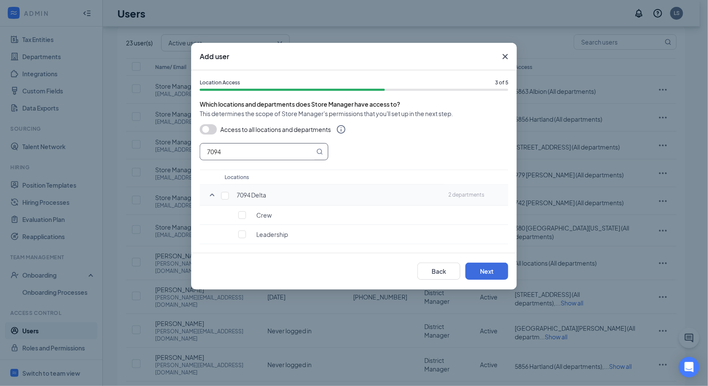
click at [223, 190] on td "7094 Delta" at bounding box center [332, 195] width 224 height 21
click at [226, 195] on input "checkbox" at bounding box center [225, 196] width 8 height 8
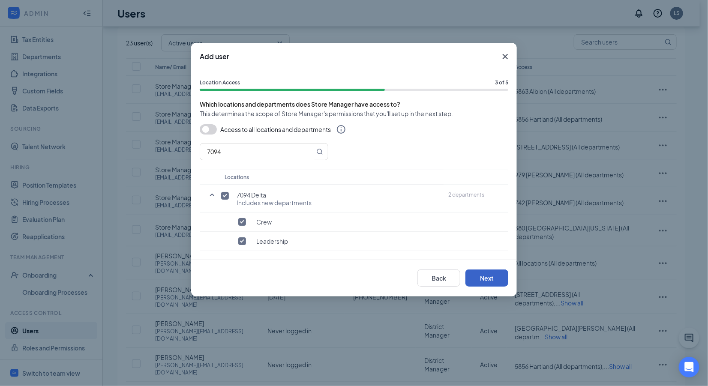
click at [485, 278] on button "Next" at bounding box center [486, 277] width 43 height 17
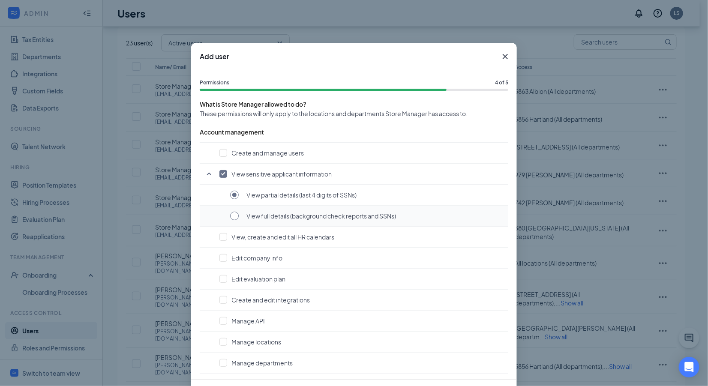
click at [231, 214] on input "radio" at bounding box center [234, 216] width 9 height 9
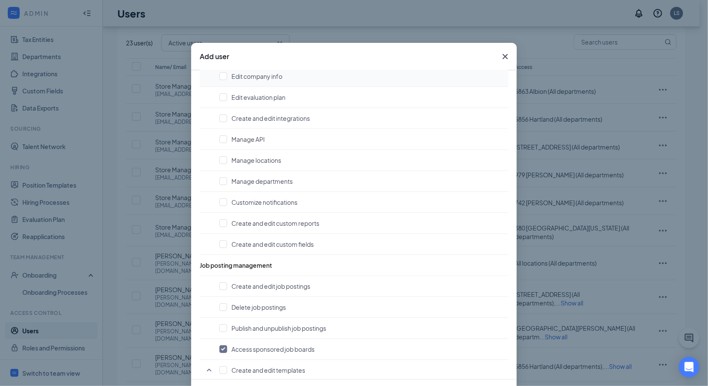
scroll to position [229, 0]
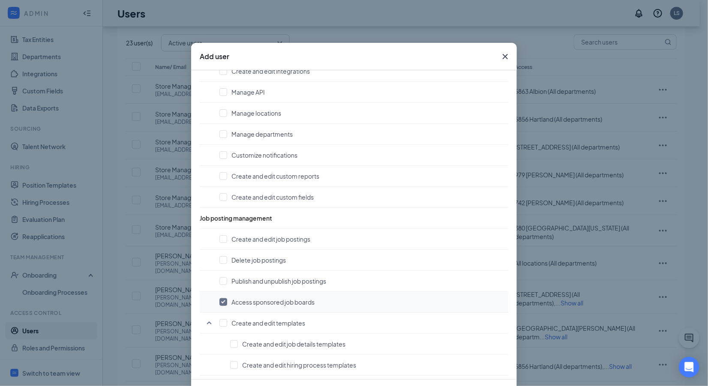
click at [219, 298] on input "checkbox" at bounding box center [223, 302] width 8 height 8
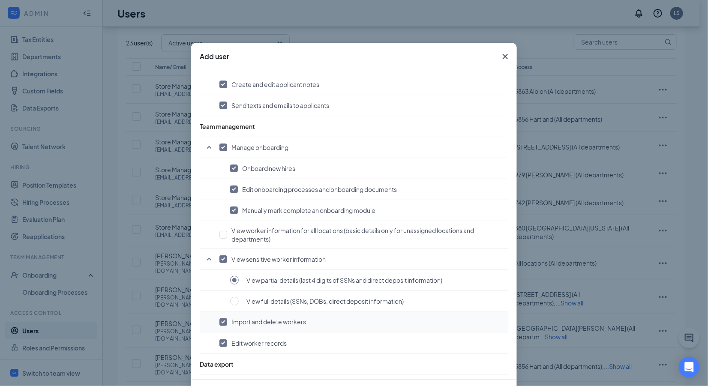
scroll to position [573, 0]
click at [225, 294] on td "View full details (SSNs, DOBs, direct deposit information)" at bounding box center [354, 300] width 308 height 21
click at [235, 296] on button "View full details (SSNs, DOBs, direct deposit information)" at bounding box center [367, 300] width 274 height 9
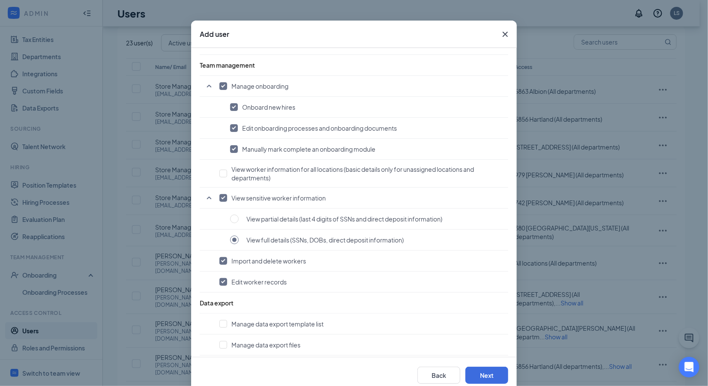
scroll to position [40, 0]
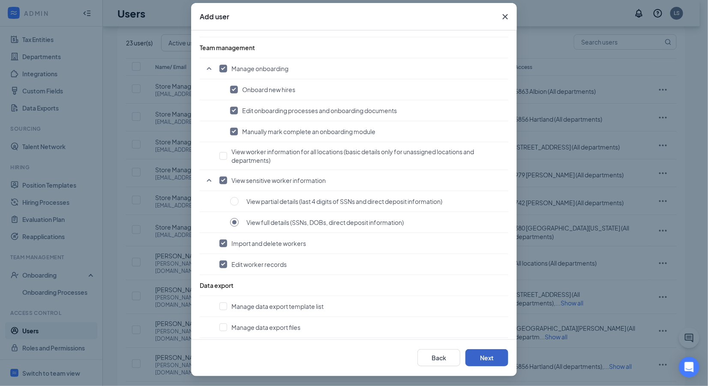
click at [482, 356] on button "Next" at bounding box center [486, 357] width 43 height 17
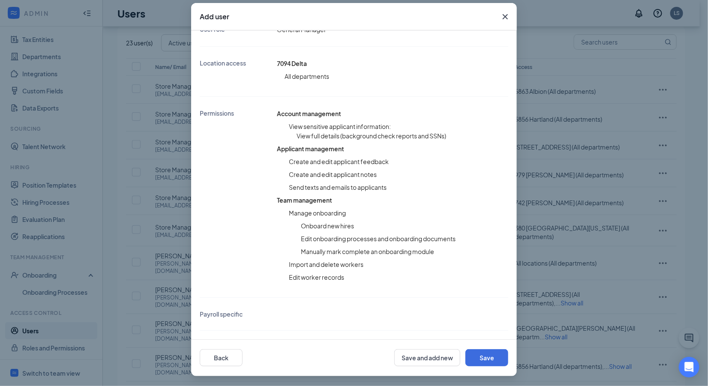
scroll to position [139, 0]
click at [487, 358] on button "Save" at bounding box center [486, 357] width 43 height 17
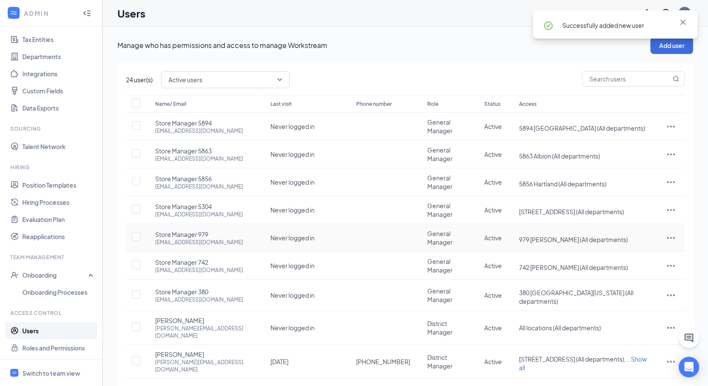
scroll to position [0, 0]
click at [681, 23] on icon "Cross" at bounding box center [683, 22] width 10 height 10
click at [666, 45] on button "Add user" at bounding box center [671, 45] width 43 height 17
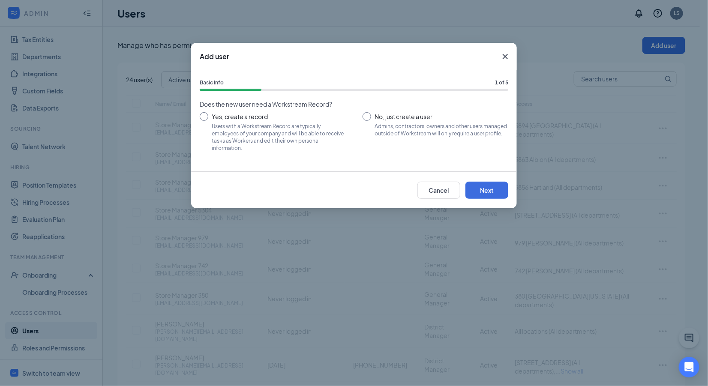
click at [367, 118] on input "No, just create a user Admins, contractors, owners and other users managed outs…" at bounding box center [435, 131] width 146 height 39
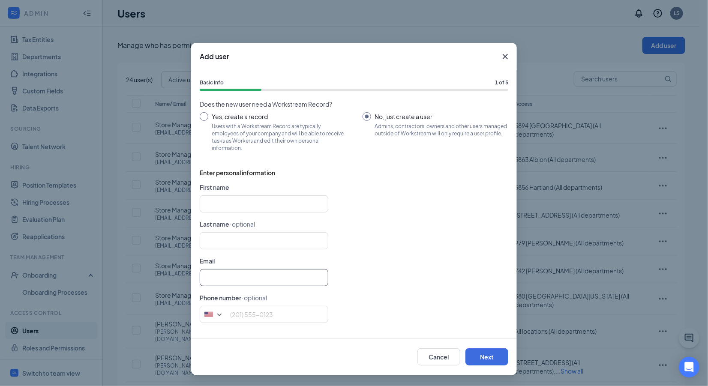
click at [221, 279] on input "text" at bounding box center [264, 277] width 128 height 17
paste input "[EMAIL_ADDRESS][DOMAIN_NAME]"
click at [201, 278] on input "[EMAIL_ADDRESS][DOMAIN_NAME]" at bounding box center [264, 277] width 128 height 17
click at [224, 203] on input "text" at bounding box center [264, 203] width 128 height 17
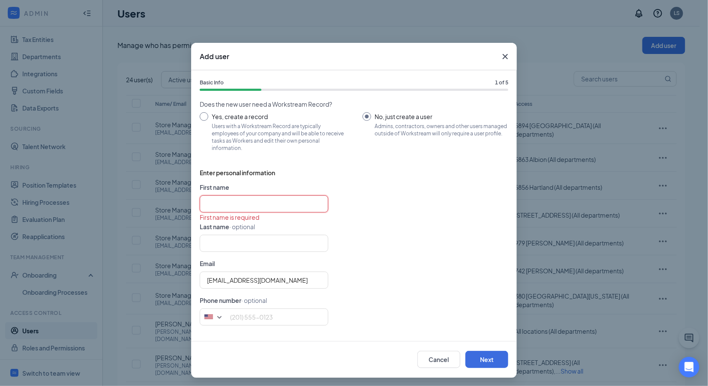
click at [242, 209] on input "text" at bounding box center [264, 203] width 128 height 17
paste input "Store Manager 7505"
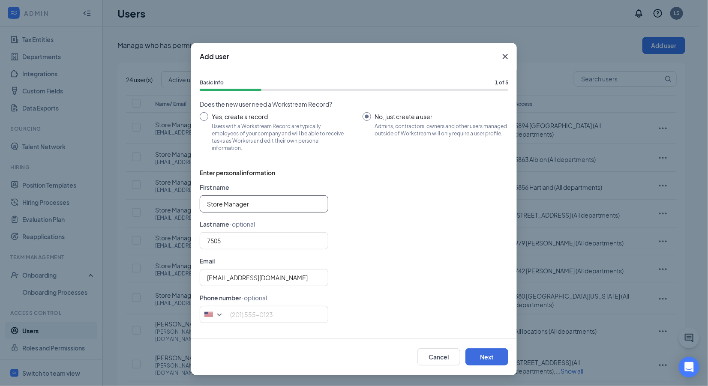
click at [207, 199] on input "Store Manager" at bounding box center [264, 203] width 128 height 17
click at [439, 284] on div "[EMAIL_ADDRESS][DOMAIN_NAME]" at bounding box center [354, 277] width 308 height 17
click at [475, 357] on button "Next" at bounding box center [486, 356] width 43 height 17
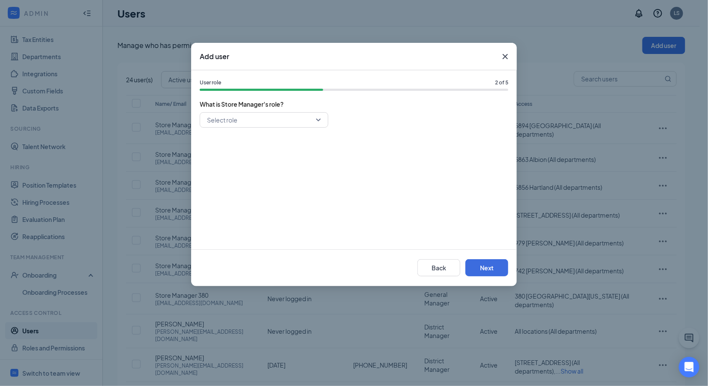
click at [265, 121] on input "search" at bounding box center [261, 120] width 112 height 15
click at [252, 182] on span "General Manager" at bounding box center [230, 180] width 49 height 9
click at [487, 271] on button "Next" at bounding box center [486, 267] width 43 height 17
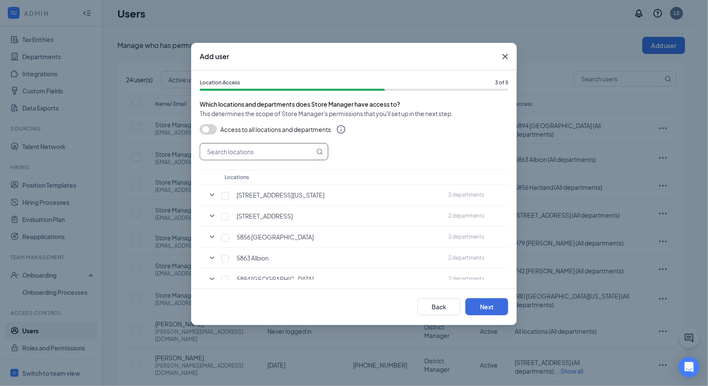
click at [237, 153] on input "text" at bounding box center [257, 151] width 114 height 16
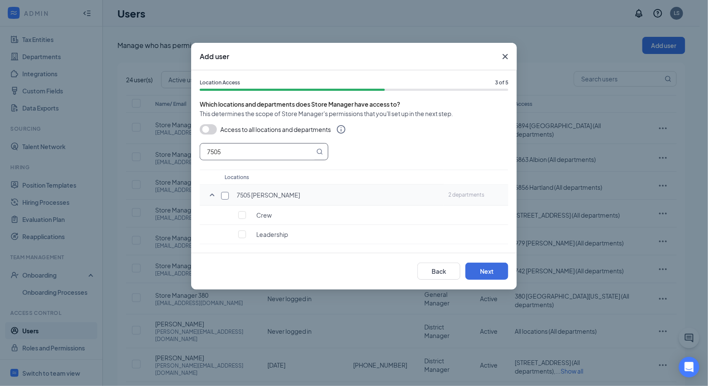
click at [223, 196] on input "checkbox" at bounding box center [225, 196] width 8 height 8
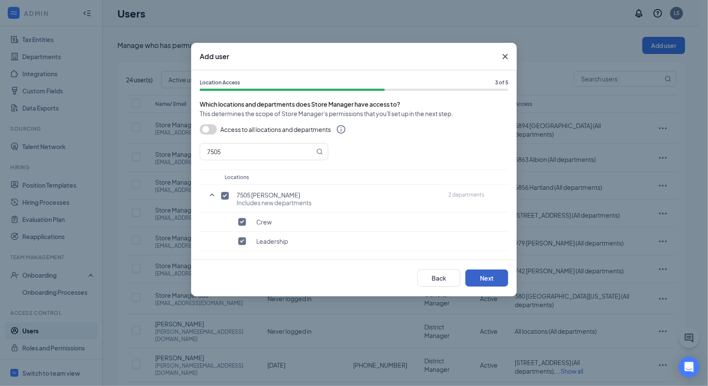
click at [484, 276] on button "Next" at bounding box center [486, 277] width 43 height 17
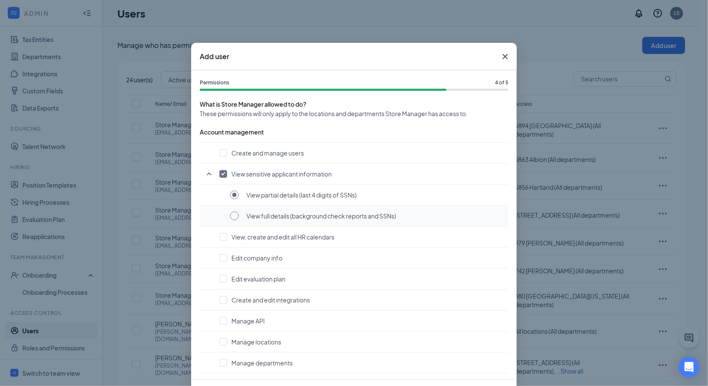
click at [230, 217] on input "radio" at bounding box center [234, 216] width 9 height 9
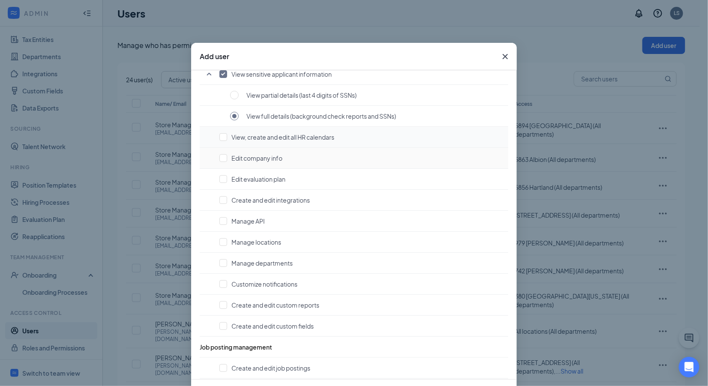
scroll to position [356, 0]
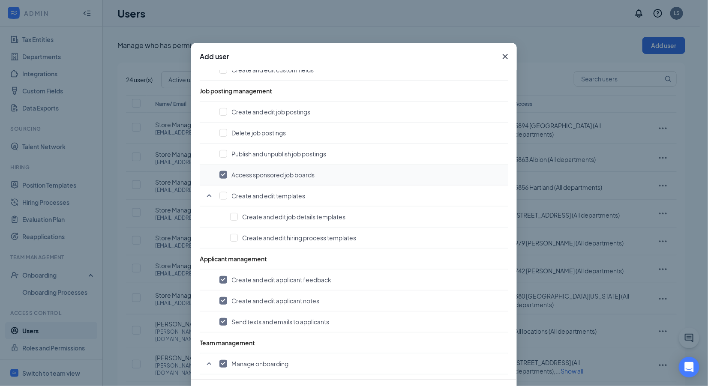
click at [221, 171] on input "checkbox" at bounding box center [223, 175] width 8 height 8
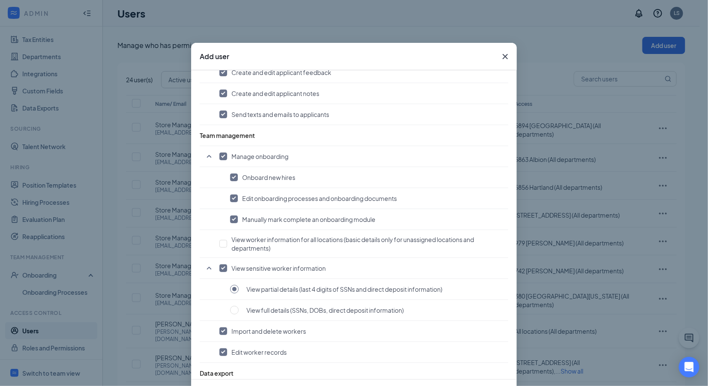
scroll to position [610, 0]
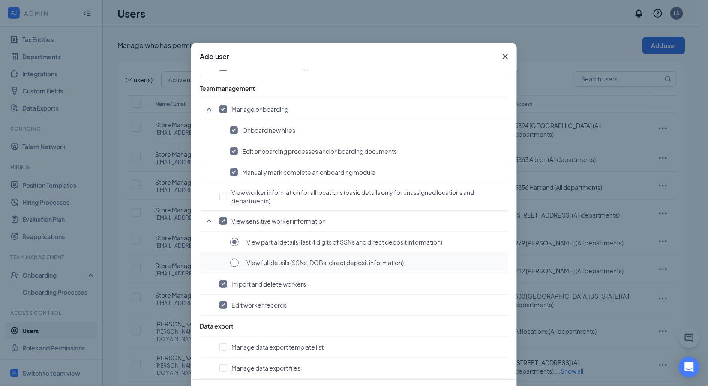
click at [234, 259] on input "radio" at bounding box center [234, 263] width 9 height 9
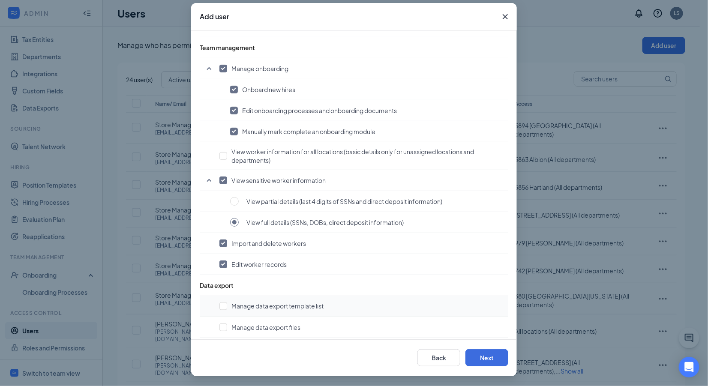
scroll to position [37, 0]
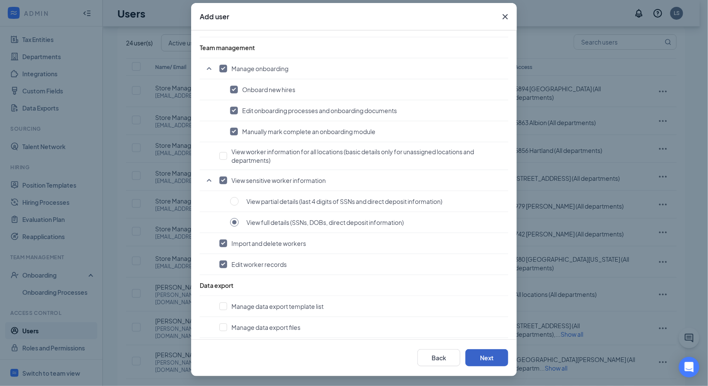
click at [487, 360] on button "Next" at bounding box center [486, 357] width 43 height 17
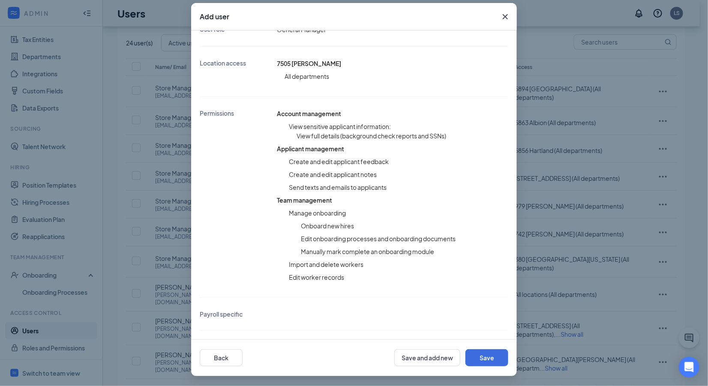
scroll to position [139, 0]
click at [479, 358] on button "Save" at bounding box center [486, 357] width 43 height 17
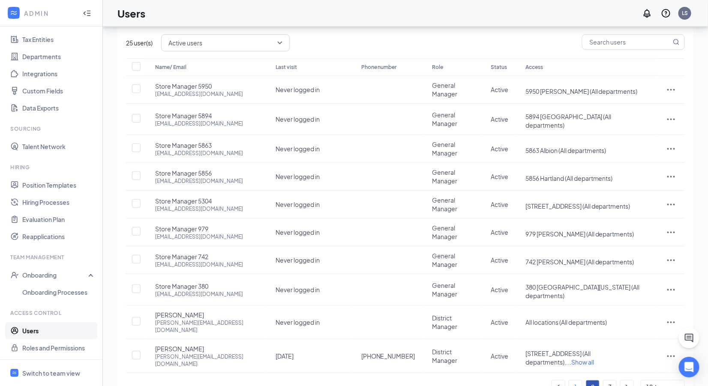
click at [576, 380] on link "1" at bounding box center [575, 386] width 13 height 13
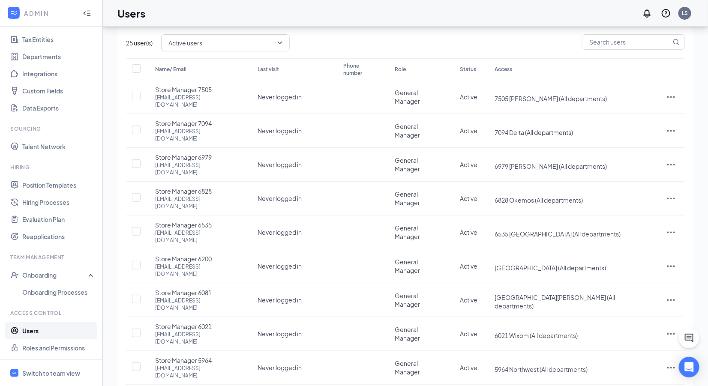
scroll to position [0, 0]
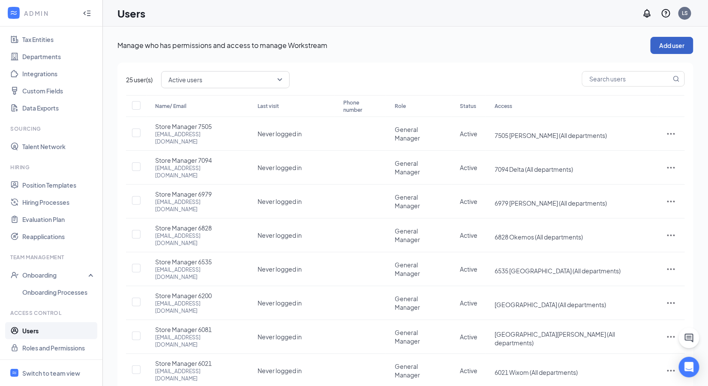
click at [668, 46] on button "Add user" at bounding box center [671, 45] width 43 height 17
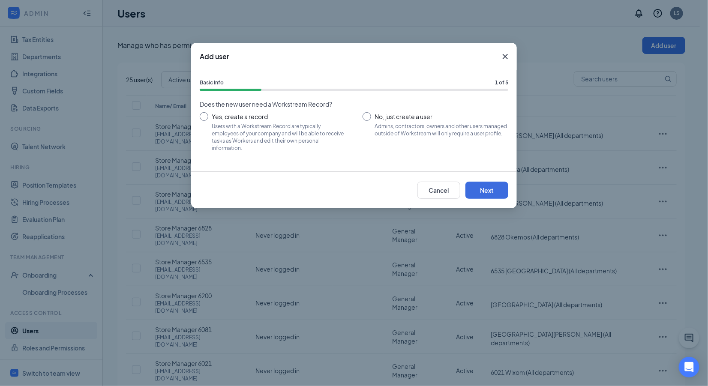
click at [371, 117] on input "No, just create a user Admins, contractors, owners and other users managed outs…" at bounding box center [435, 131] width 146 height 39
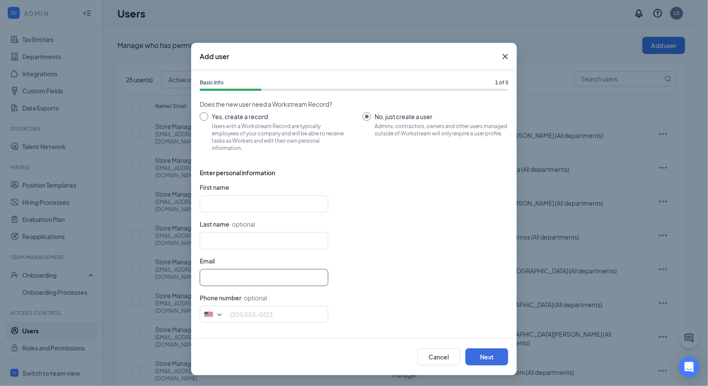
click at [215, 281] on input "text" at bounding box center [264, 277] width 128 height 17
paste input "[EMAIL_ADDRESS][DOMAIN_NAME]"
click at [203, 278] on input "[EMAIL_ADDRESS][DOMAIN_NAME]" at bounding box center [264, 277] width 128 height 17
click at [223, 206] on input "text" at bounding box center [264, 203] width 128 height 17
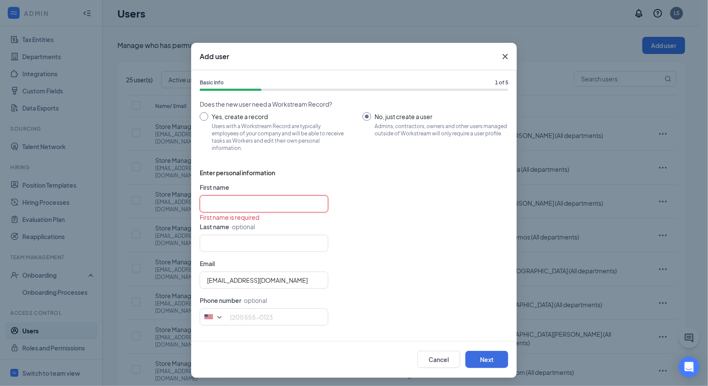
paste input "Store Manager 7530"
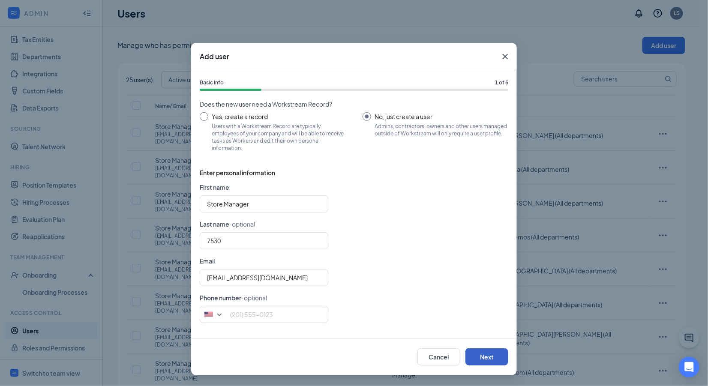
click at [500, 358] on button "Next" at bounding box center [486, 356] width 43 height 17
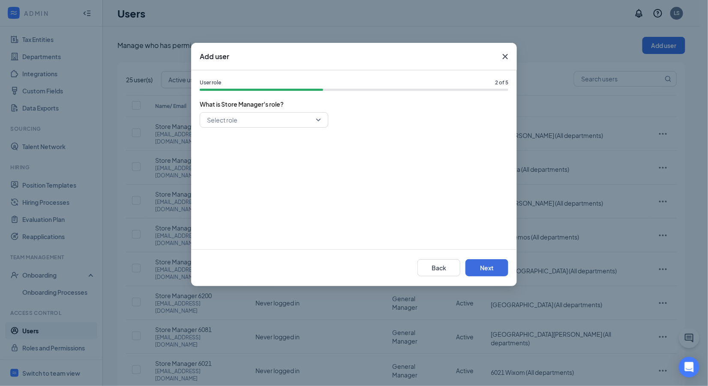
click at [258, 120] on input "search" at bounding box center [261, 120] width 112 height 15
click at [258, 180] on span "General Manager" at bounding box center [263, 180] width 115 height 9
click at [493, 267] on button "Next" at bounding box center [486, 267] width 43 height 17
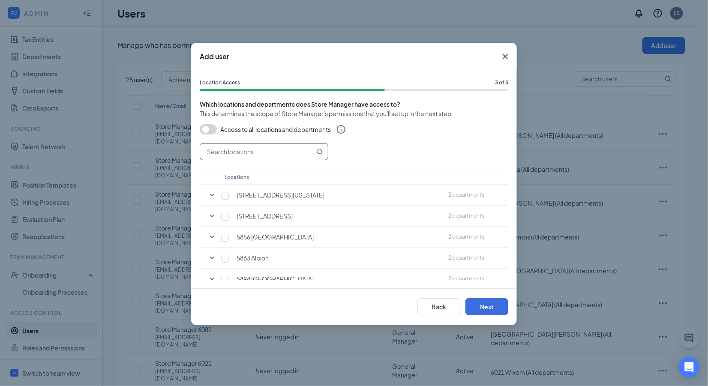
click at [258, 148] on input "text" at bounding box center [257, 151] width 114 height 16
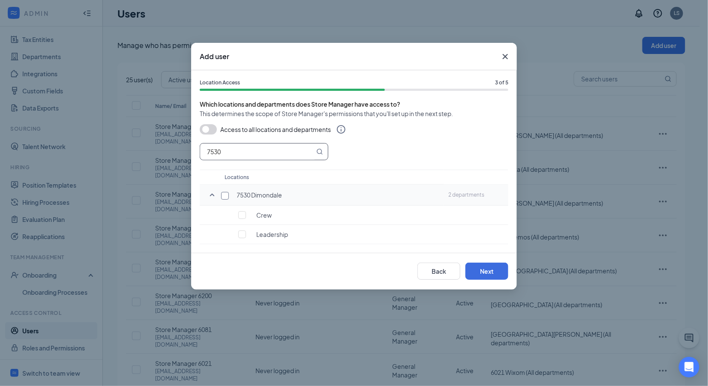
click at [226, 195] on input "checkbox" at bounding box center [225, 196] width 8 height 8
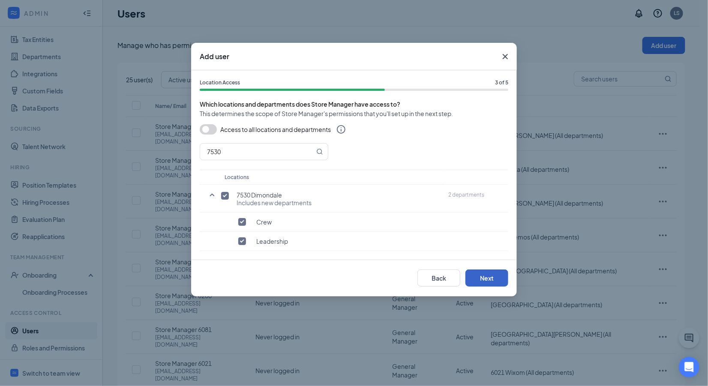
click at [481, 276] on button "Next" at bounding box center [486, 277] width 43 height 17
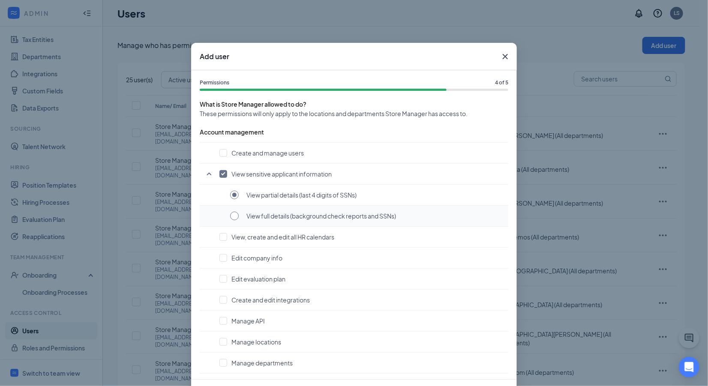
click at [230, 218] on input "radio" at bounding box center [234, 216] width 9 height 9
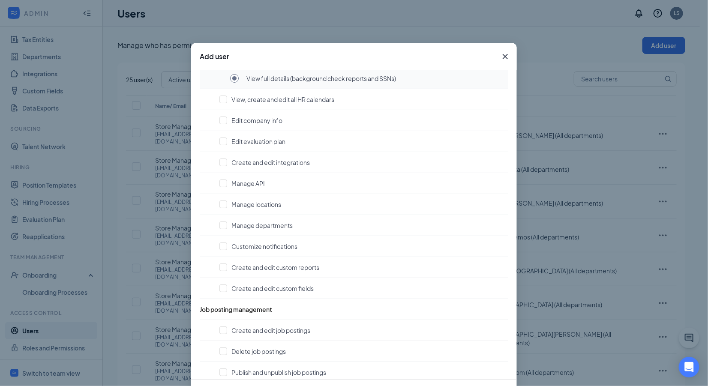
scroll to position [217, 0]
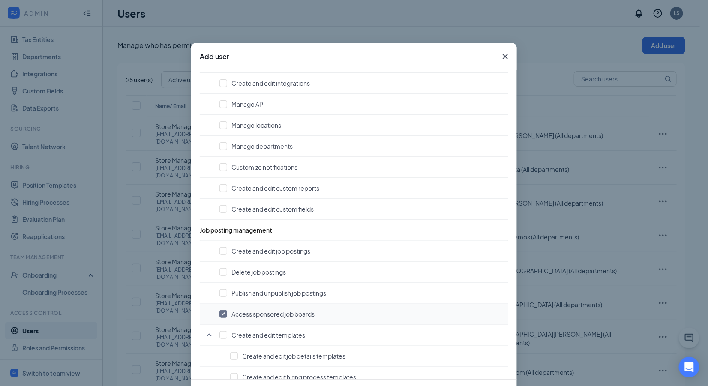
click at [219, 310] on input "checkbox" at bounding box center [223, 314] width 8 height 8
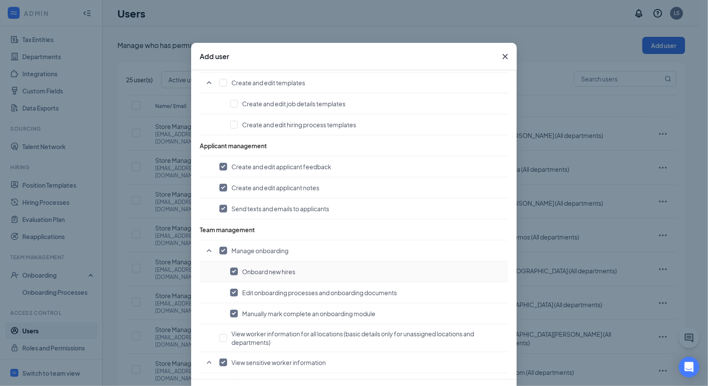
scroll to position [611, 0]
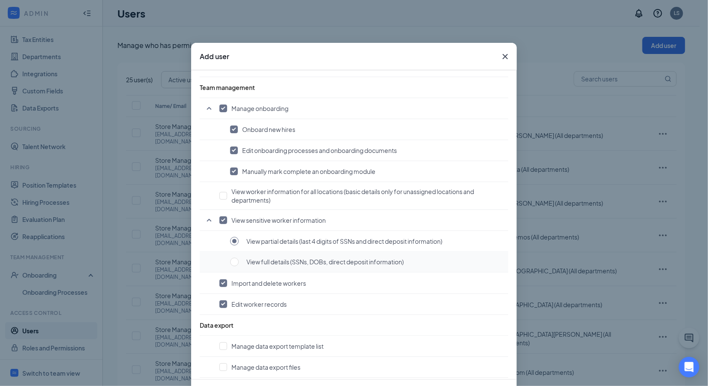
click at [235, 257] on button "View full details (SSNs, DOBs, direct deposit information)" at bounding box center [367, 261] width 274 height 9
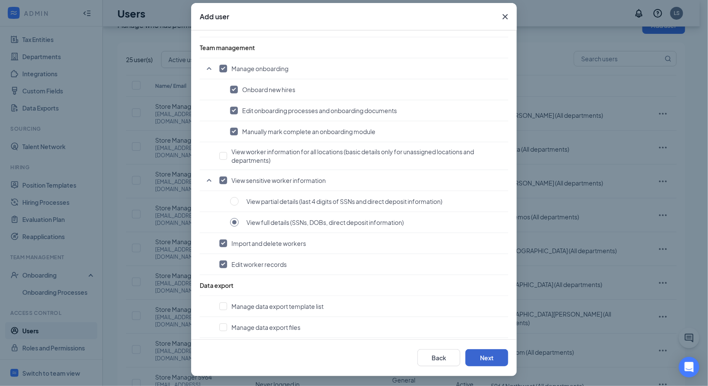
scroll to position [37, 0]
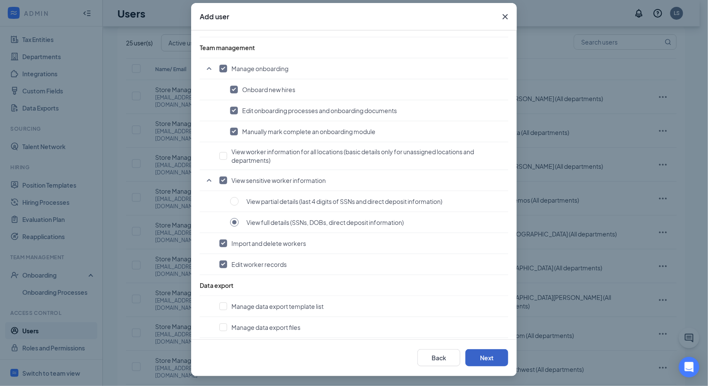
click at [486, 360] on button "Next" at bounding box center [486, 357] width 43 height 17
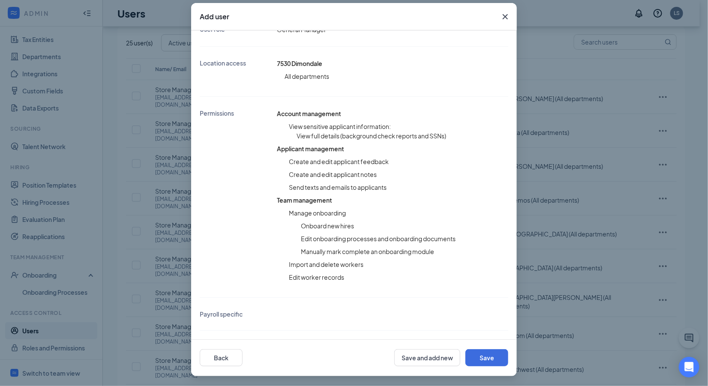
scroll to position [139, 0]
click at [486, 355] on button "Save" at bounding box center [486, 357] width 43 height 17
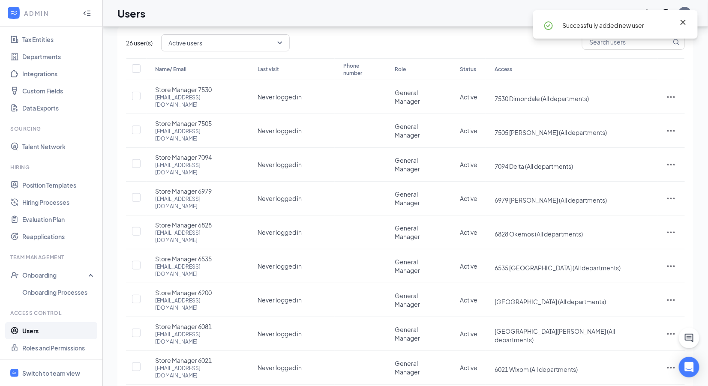
click at [684, 24] on icon "Cross" at bounding box center [683, 22] width 10 height 10
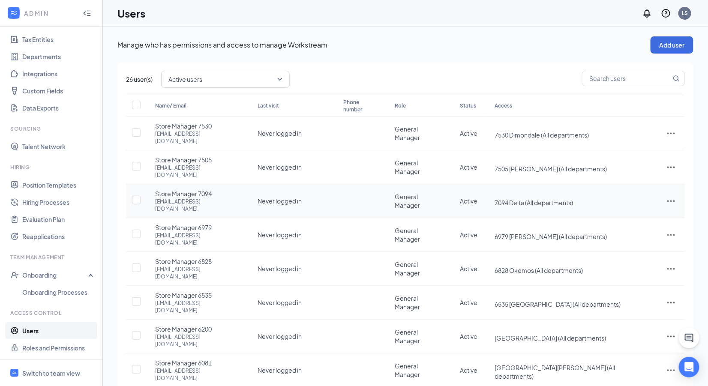
scroll to position [0, 0]
click at [677, 43] on button "Add user" at bounding box center [671, 45] width 43 height 17
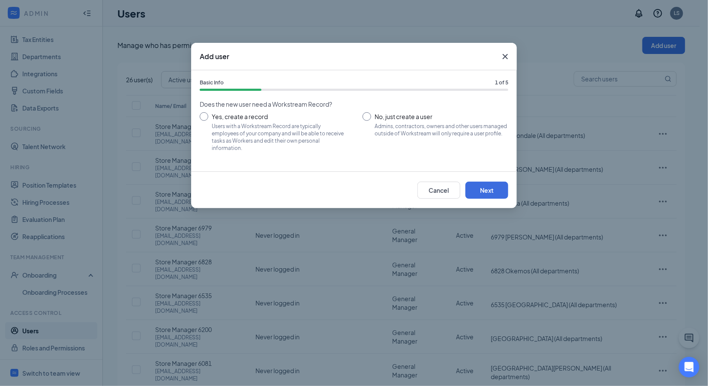
click at [365, 117] on input "No, just create a user Admins, contractors, owners and other users managed outs…" at bounding box center [435, 131] width 146 height 39
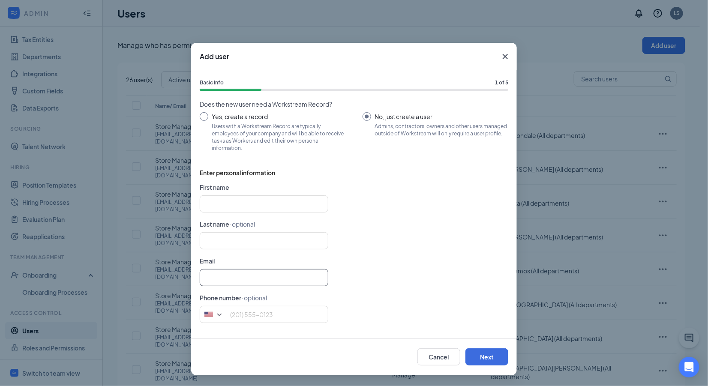
click at [221, 281] on input "text" at bounding box center [264, 277] width 128 height 17
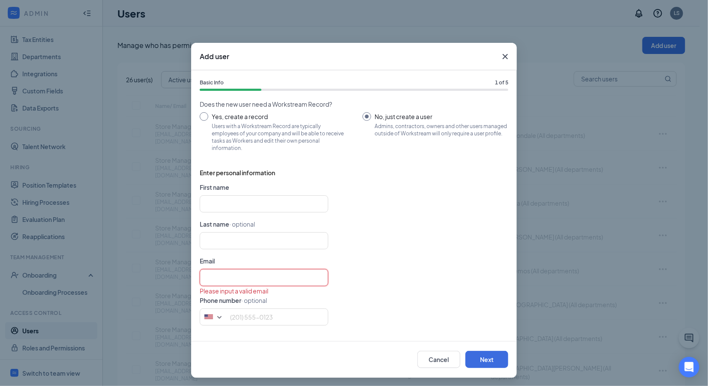
click at [219, 278] on input "text" at bounding box center [264, 277] width 128 height 17
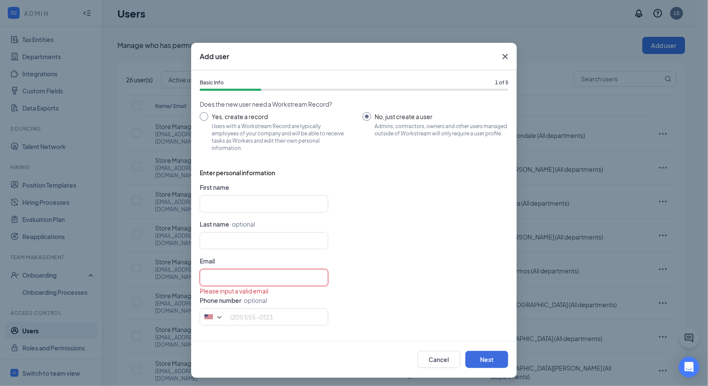
paste input "[EMAIL_ADDRESS][DOMAIN_NAME]"
click at [201, 277] on input "[EMAIL_ADDRESS][DOMAIN_NAME]" at bounding box center [264, 277] width 128 height 17
click at [223, 205] on input "text" at bounding box center [264, 203] width 128 height 17
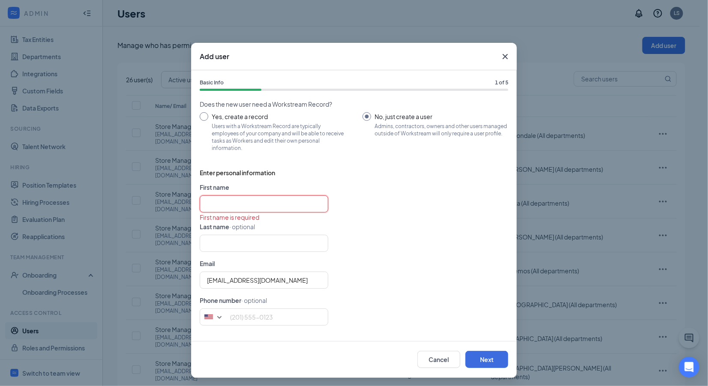
click at [245, 205] on input "text" at bounding box center [264, 203] width 128 height 17
paste input "Store Manager 7597"
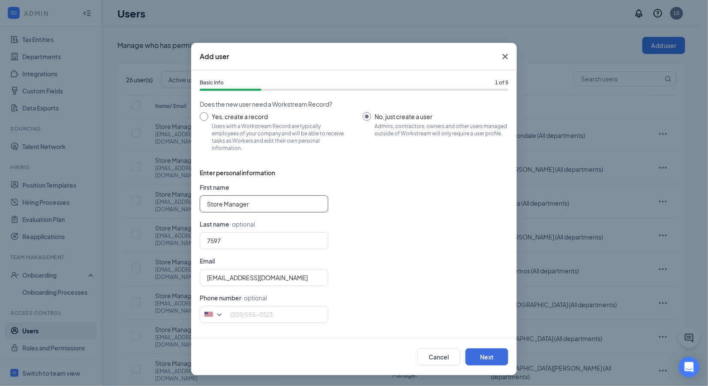
click at [202, 201] on input "Store Manager" at bounding box center [264, 203] width 128 height 17
click at [472, 233] on div "7597" at bounding box center [354, 240] width 308 height 17
click at [495, 356] on button "Next" at bounding box center [486, 356] width 43 height 17
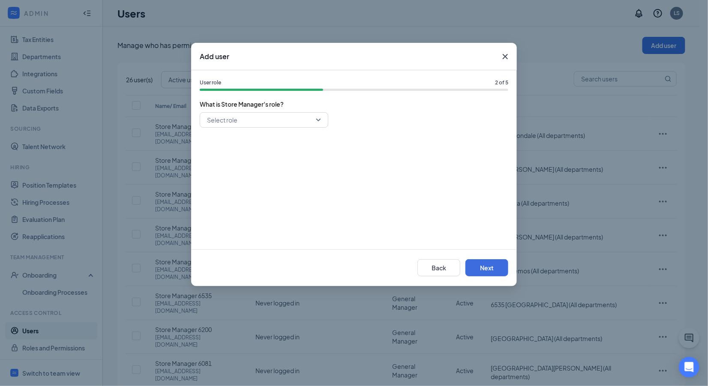
click at [227, 119] on input "search" at bounding box center [261, 120] width 112 height 15
click at [239, 181] on span "General Manager" at bounding box center [230, 180] width 49 height 9
click at [489, 267] on button "Next" at bounding box center [486, 267] width 43 height 17
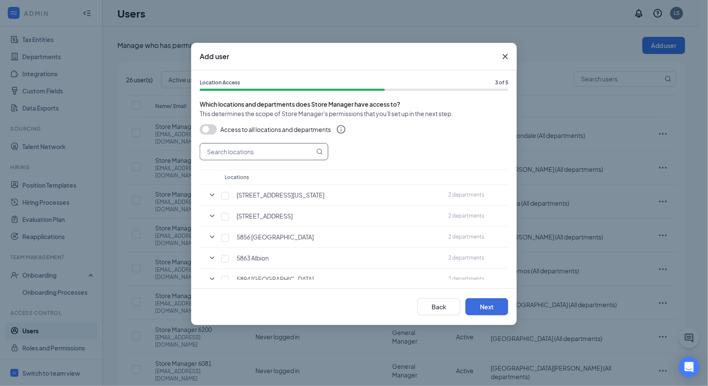
click at [269, 149] on input "text" at bounding box center [257, 151] width 114 height 16
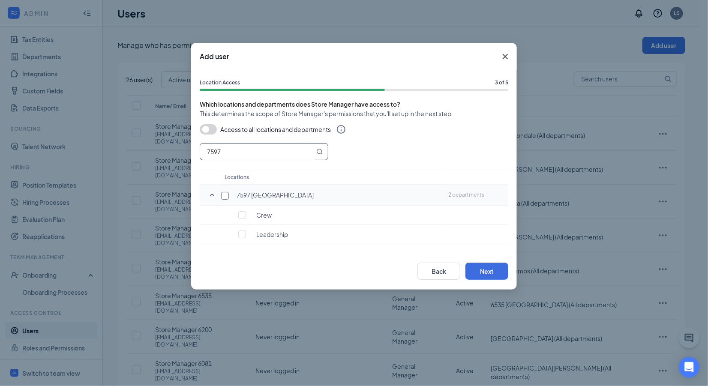
click at [224, 195] on input "checkbox" at bounding box center [225, 196] width 8 height 8
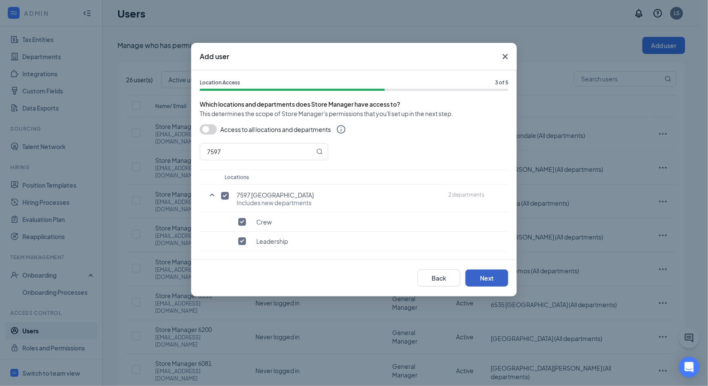
click at [486, 275] on button "Next" at bounding box center [486, 277] width 43 height 17
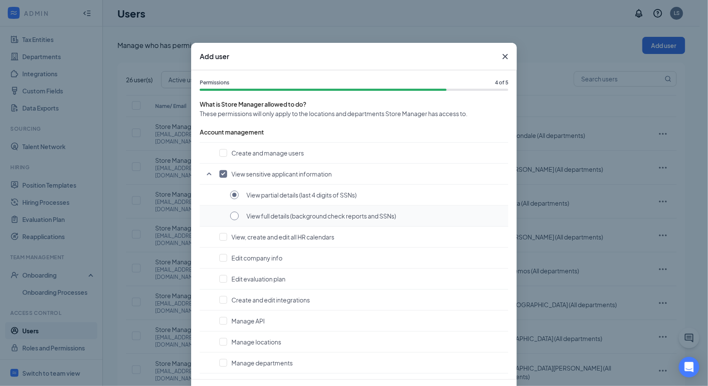
click at [233, 216] on input "radio" at bounding box center [234, 216] width 9 height 9
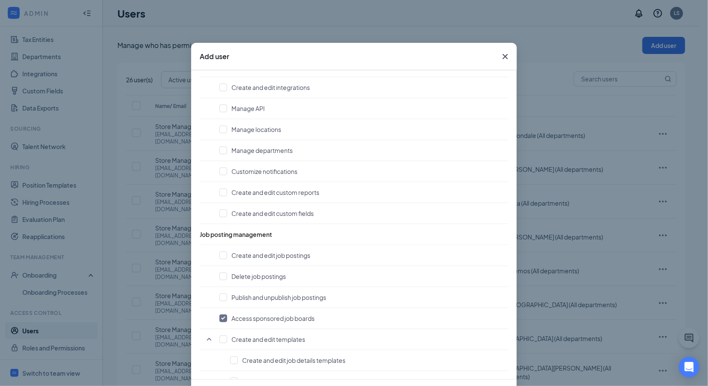
scroll to position [332, 0]
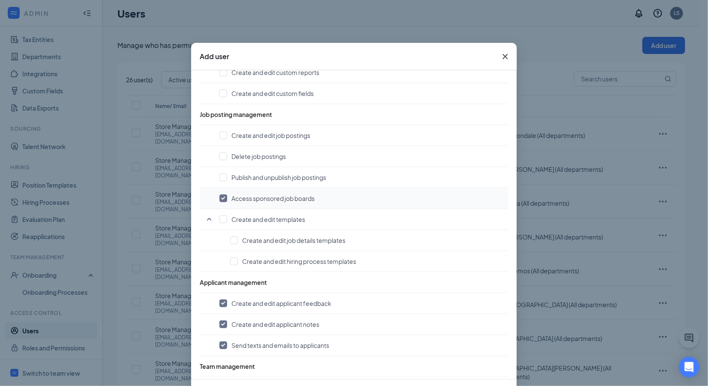
click at [219, 200] on td "Access sponsored job boards" at bounding box center [354, 198] width 308 height 21
click at [221, 194] on input "checkbox" at bounding box center [223, 198] width 8 height 8
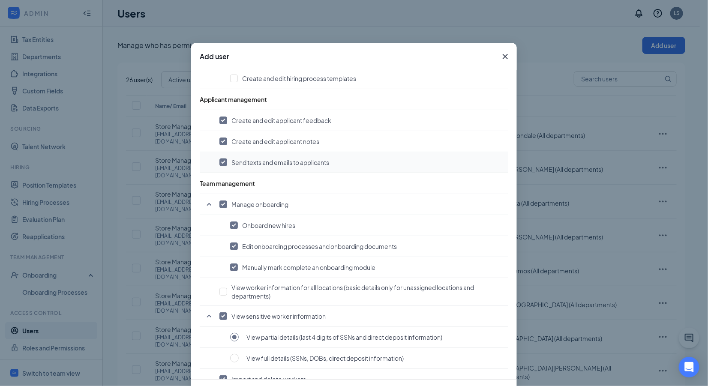
scroll to position [561, 0]
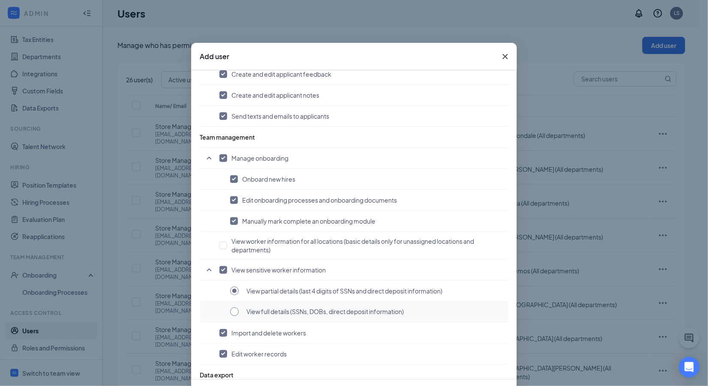
click at [230, 308] on input "radio" at bounding box center [234, 312] width 9 height 9
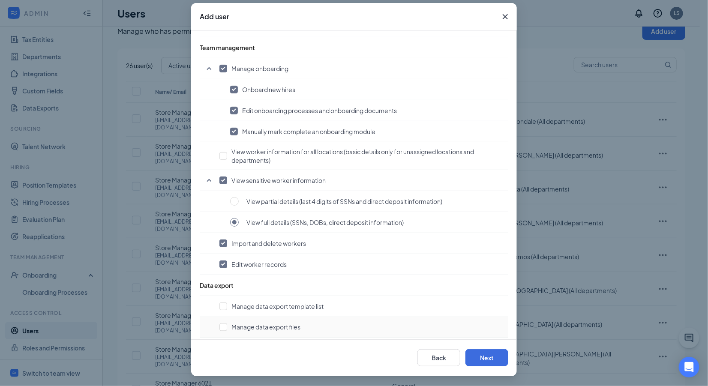
scroll to position [37, 0]
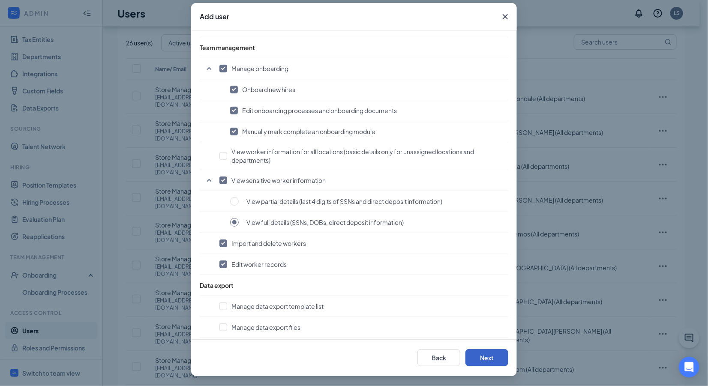
click at [492, 358] on button "Next" at bounding box center [486, 357] width 43 height 17
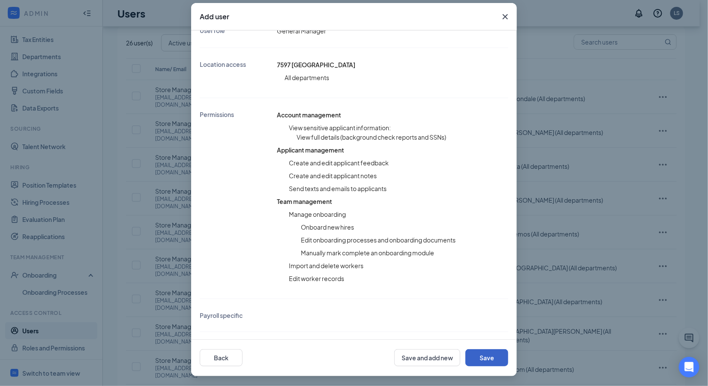
click at [483, 355] on button "Save" at bounding box center [486, 357] width 43 height 17
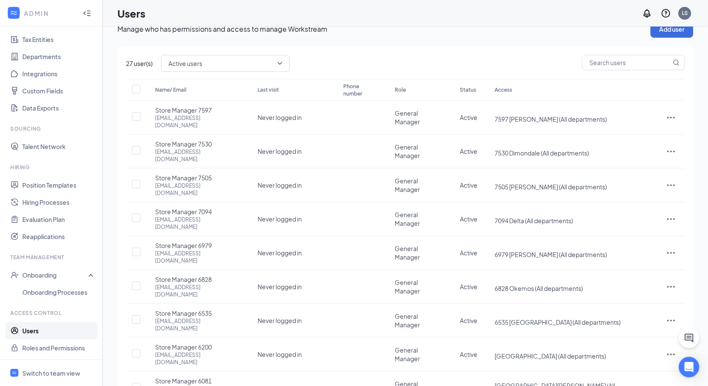
scroll to position [0, 0]
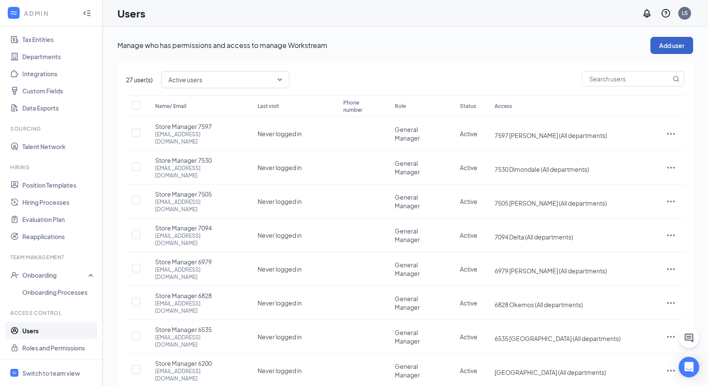
click at [669, 45] on button "Add user" at bounding box center [671, 45] width 43 height 17
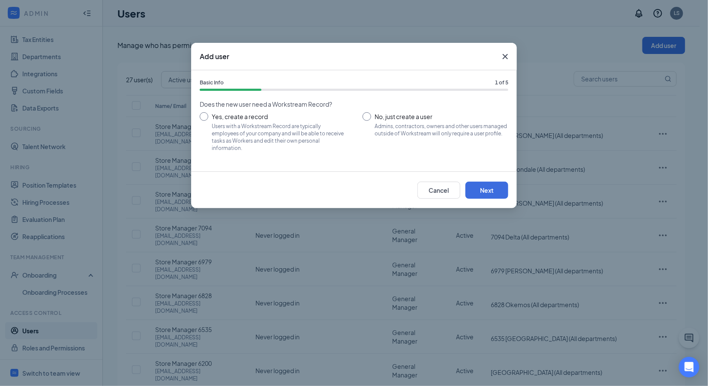
click at [368, 117] on input "No, just create a user Admins, contractors, owners and other users managed outs…" at bounding box center [435, 131] width 146 height 39
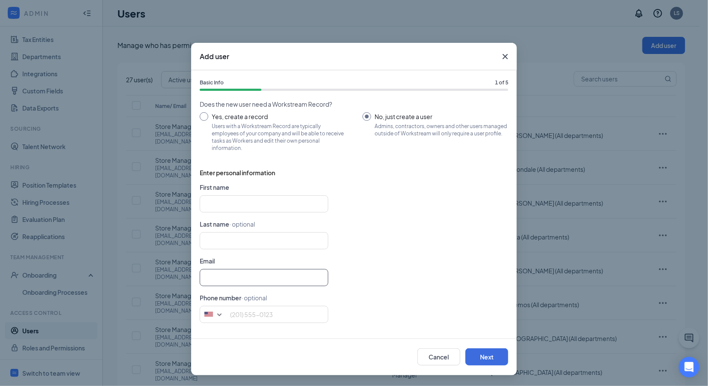
click at [225, 278] on input "text" at bounding box center [264, 277] width 128 height 17
paste input "Store Manager 7597"
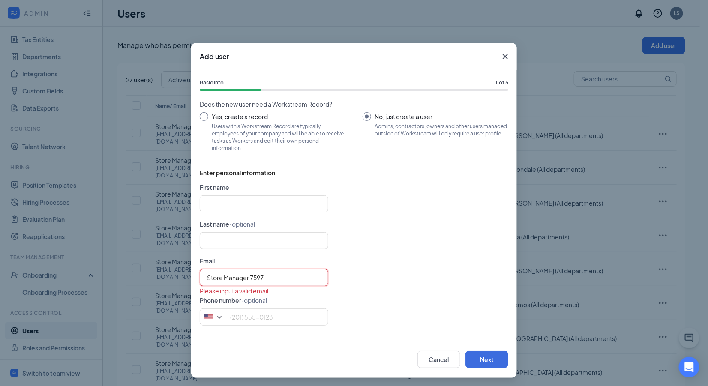
drag, startPoint x: 270, startPoint y: 278, endPoint x: 154, endPoint y: 273, distance: 116.6
click at [154, 273] on div "Add user Basic Info 1 of 5 Does the new user need a Workstream Record? Yes, cre…" at bounding box center [354, 193] width 708 height 386
paste input "[EMAIL_ADDRESS][DOMAIN_NAME]"
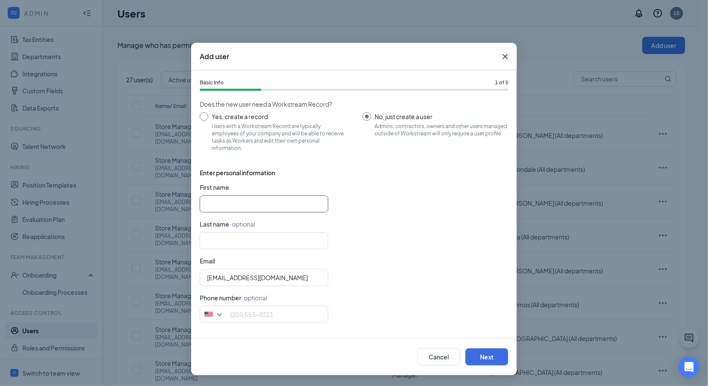
click at [221, 200] on input "text" at bounding box center [264, 203] width 128 height 17
paste input "Store Manager 7965"
click at [502, 355] on button "Next" at bounding box center [486, 356] width 43 height 17
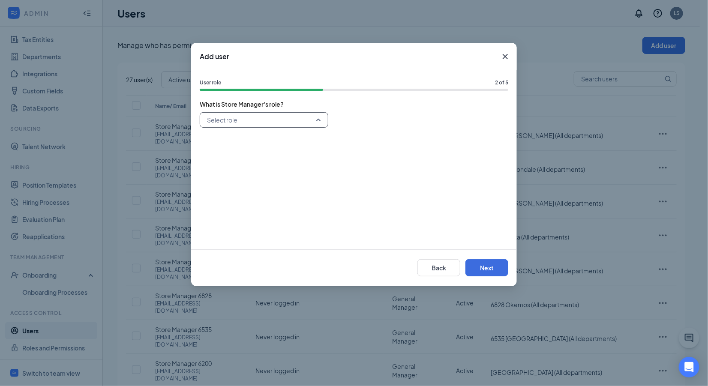
click at [263, 117] on input "search" at bounding box center [261, 120] width 112 height 15
click at [254, 181] on span "General Manager" at bounding box center [230, 180] width 49 height 9
click at [483, 269] on button "Next" at bounding box center [486, 267] width 43 height 17
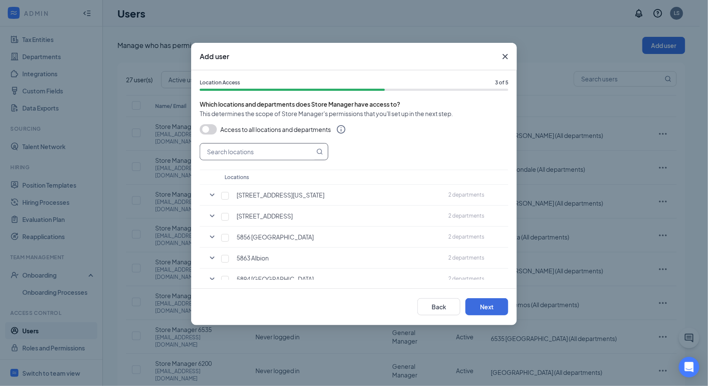
click at [272, 153] on input "text" at bounding box center [257, 151] width 114 height 16
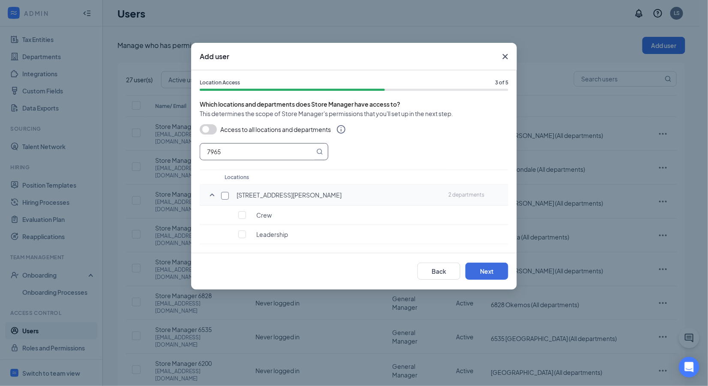
click at [227, 197] on input "checkbox" at bounding box center [225, 196] width 8 height 8
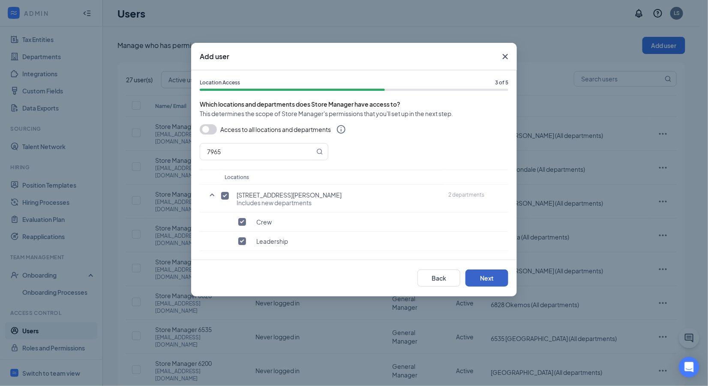
click at [486, 278] on button "Next" at bounding box center [486, 277] width 43 height 17
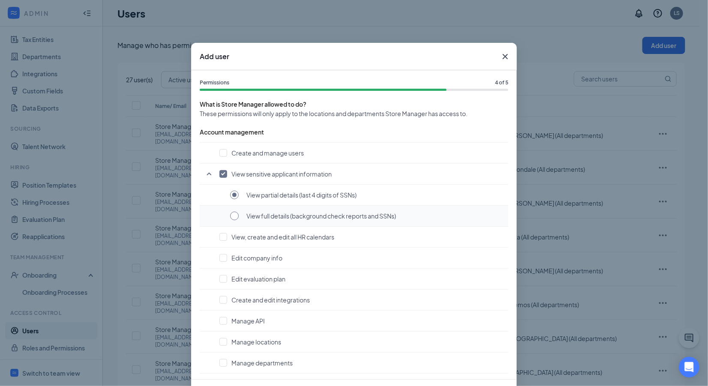
click at [233, 215] on input "radio" at bounding box center [234, 216] width 9 height 9
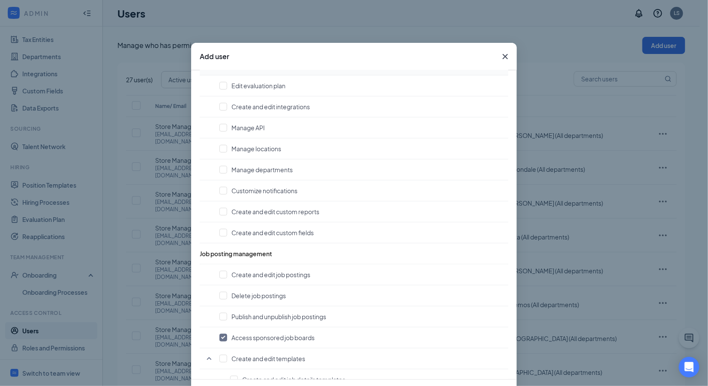
scroll to position [203, 0]
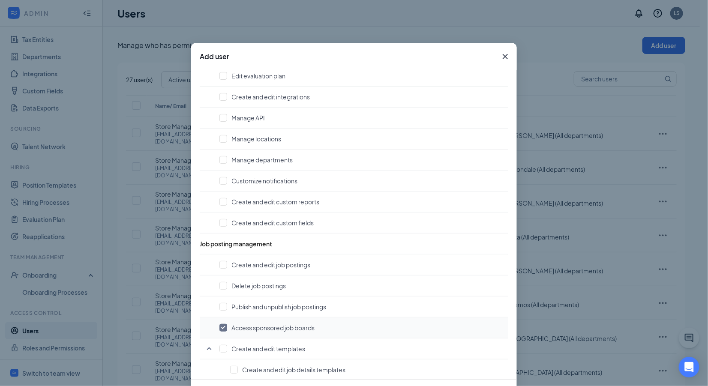
click at [219, 324] on input "checkbox" at bounding box center [223, 328] width 8 height 8
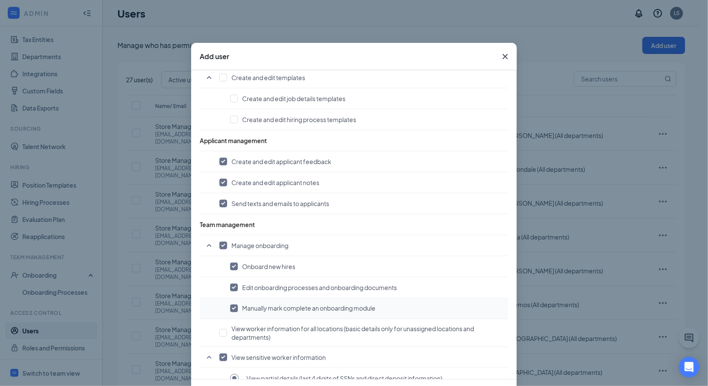
scroll to position [611, 0]
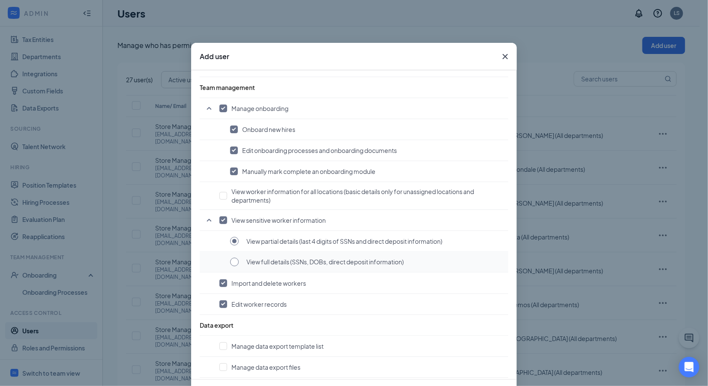
click at [230, 258] on input "radio" at bounding box center [234, 262] width 9 height 9
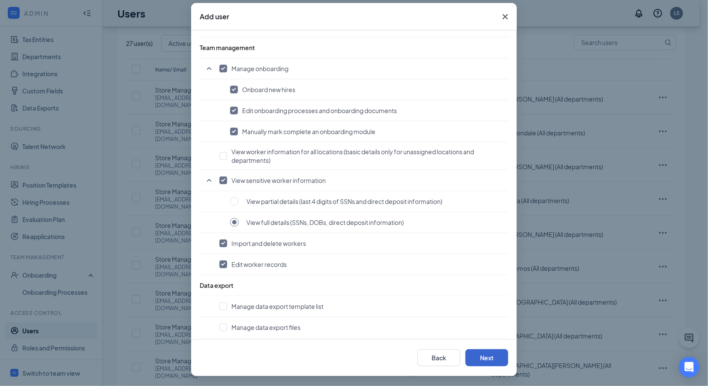
scroll to position [37, 0]
click at [483, 355] on button "Next" at bounding box center [486, 357] width 43 height 17
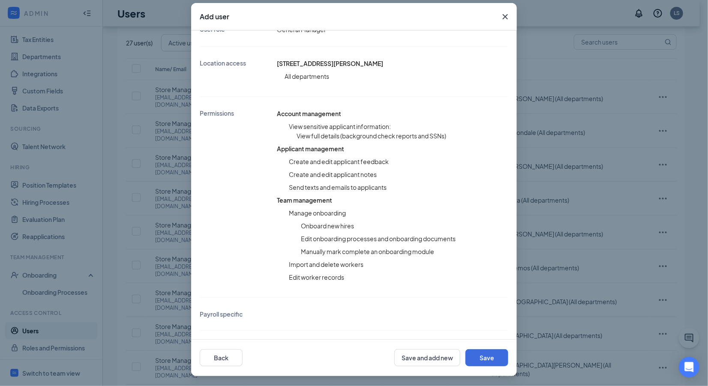
scroll to position [139, 0]
click at [484, 356] on button "Save" at bounding box center [486, 357] width 43 height 17
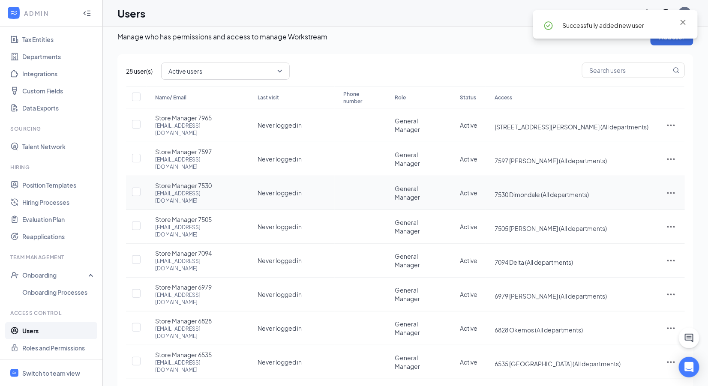
scroll to position [0, 0]
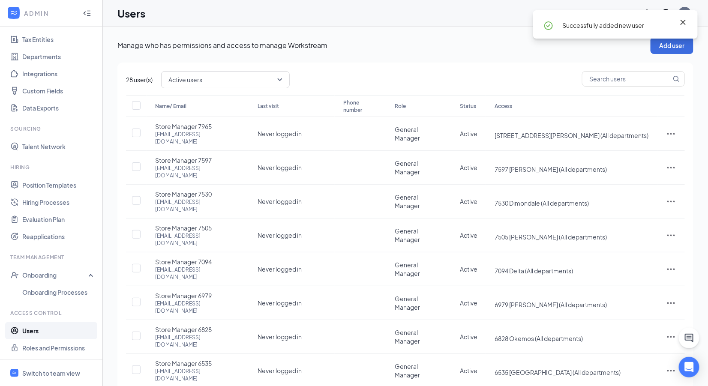
click at [682, 21] on icon "Cross" at bounding box center [682, 22] width 5 height 5
click at [671, 48] on button "Add user" at bounding box center [671, 45] width 43 height 17
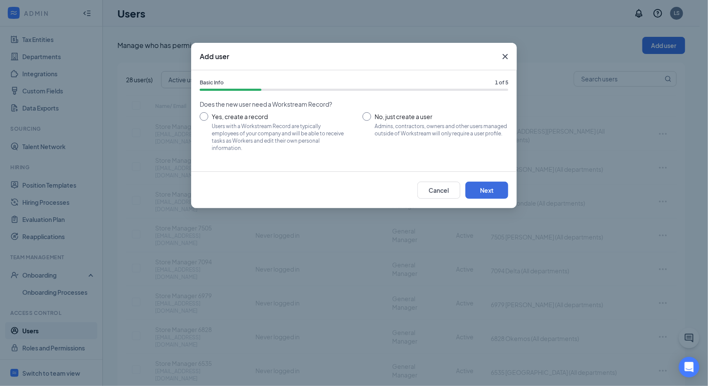
click at [370, 117] on input "No, just create a user Admins, contractors, owners and other users managed outs…" at bounding box center [435, 131] width 146 height 39
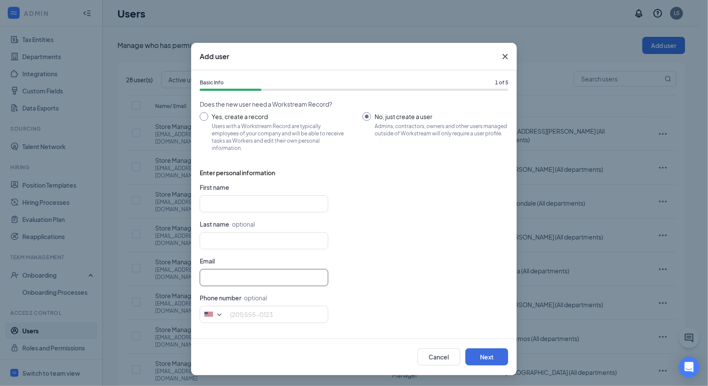
click at [216, 277] on input "text" at bounding box center [264, 277] width 128 height 17
paste input "[EMAIL_ADDRESS][DOMAIN_NAME]"
click at [206, 278] on input "[EMAIL_ADDRESS][DOMAIN_NAME]" at bounding box center [264, 277] width 128 height 17
click at [237, 203] on input "text" at bounding box center [264, 203] width 128 height 17
paste input "Store Manager 8803"
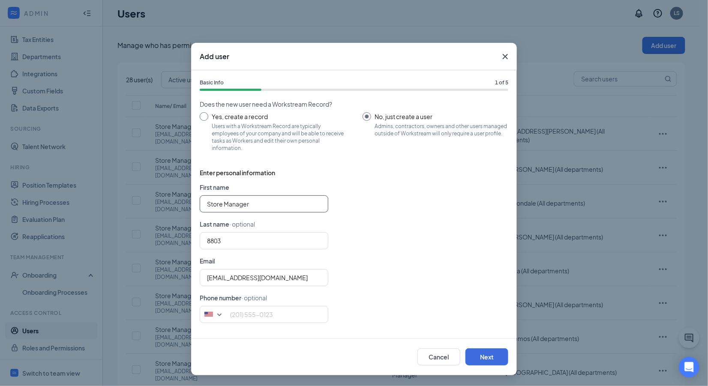
click at [207, 203] on input "Store Manager" at bounding box center [264, 203] width 128 height 17
click at [414, 242] on div "8803" at bounding box center [354, 240] width 308 height 17
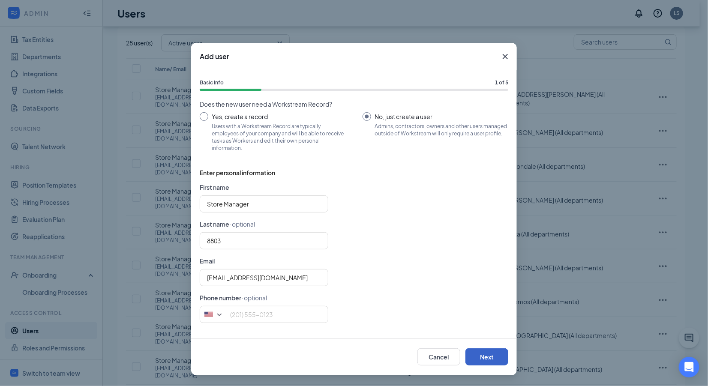
click at [491, 356] on button "Next" at bounding box center [486, 356] width 43 height 17
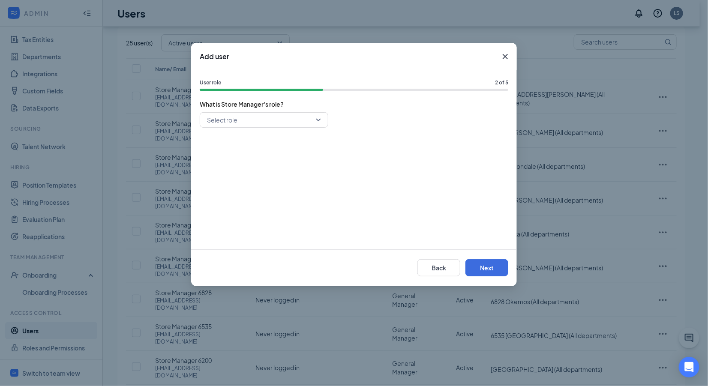
click at [312, 120] on input "search" at bounding box center [261, 120] width 112 height 15
click at [262, 181] on span "General Manager" at bounding box center [263, 180] width 115 height 9
click at [479, 265] on button "Next" at bounding box center [486, 267] width 43 height 17
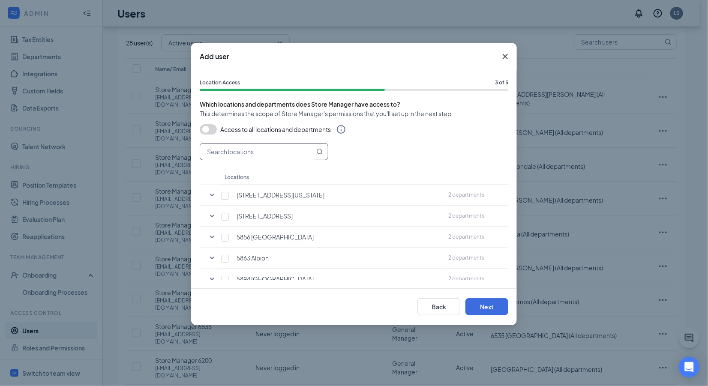
click at [257, 146] on input "text" at bounding box center [257, 151] width 114 height 16
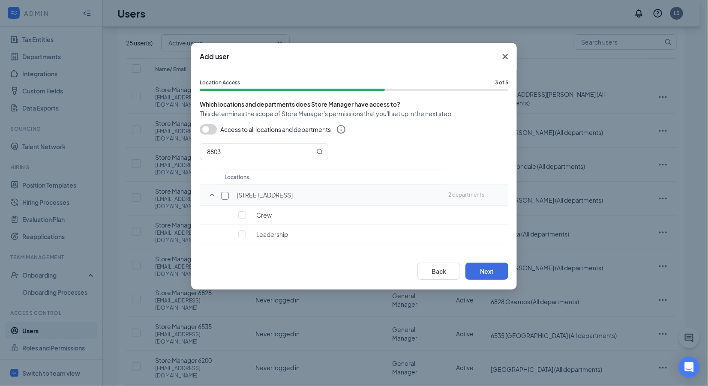
click at [225, 197] on input "checkbox" at bounding box center [225, 196] width 8 height 8
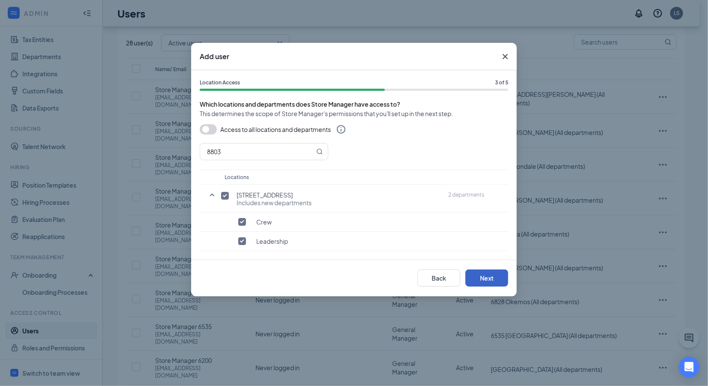
click at [483, 280] on button "Next" at bounding box center [486, 277] width 43 height 17
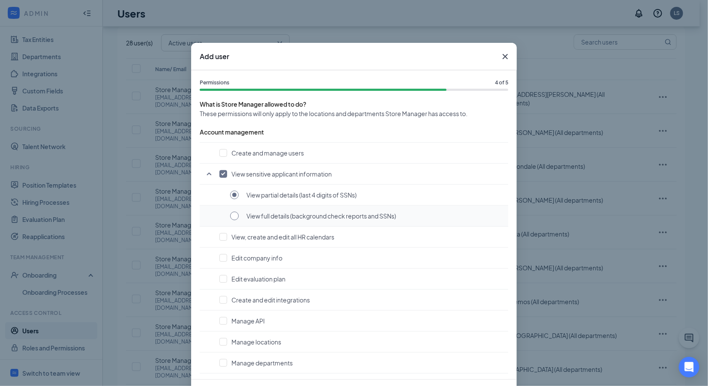
click at [233, 214] on input "radio" at bounding box center [234, 216] width 9 height 9
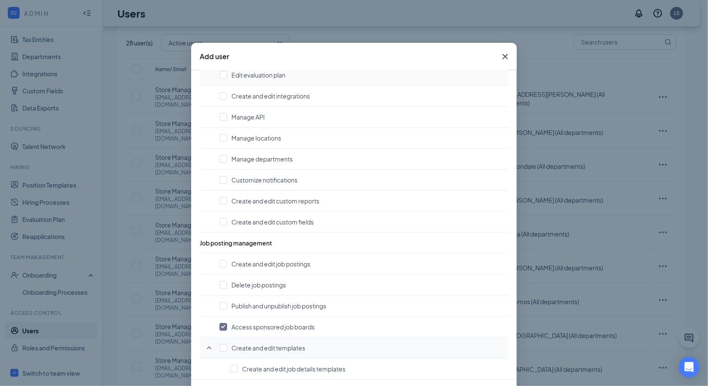
scroll to position [233, 0]
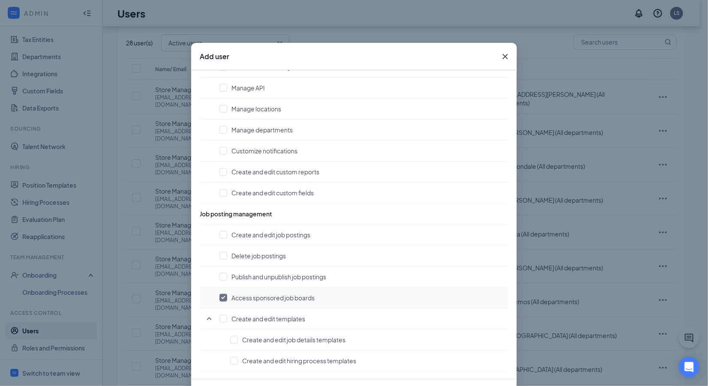
drag, startPoint x: 218, startPoint y: 296, endPoint x: 346, endPoint y: 294, distance: 128.1
click at [219, 294] on input "checkbox" at bounding box center [223, 298] width 8 height 8
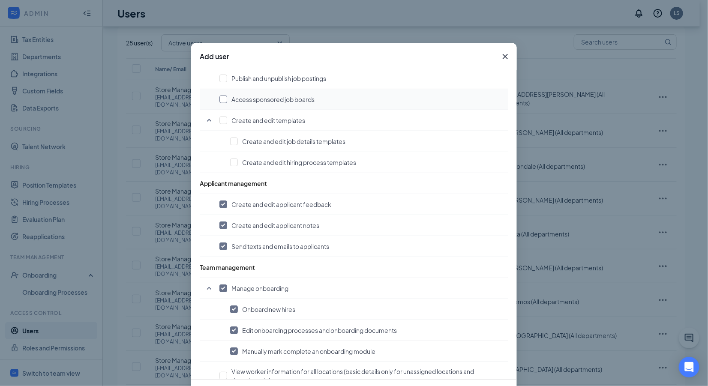
scroll to position [611, 0]
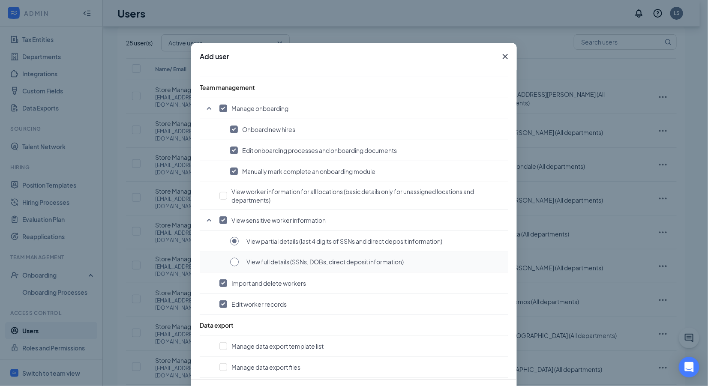
click at [233, 258] on input "radio" at bounding box center [234, 262] width 9 height 9
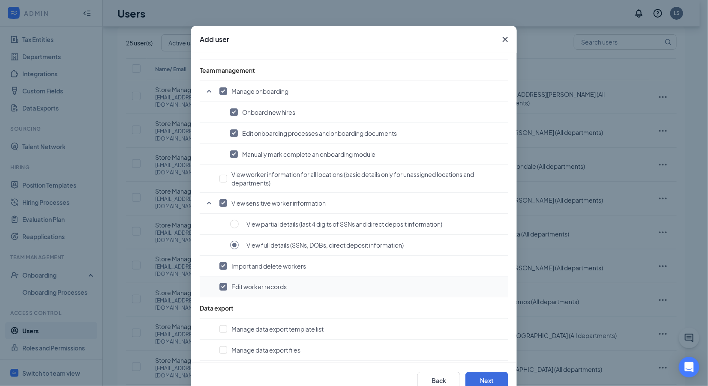
scroll to position [40, 0]
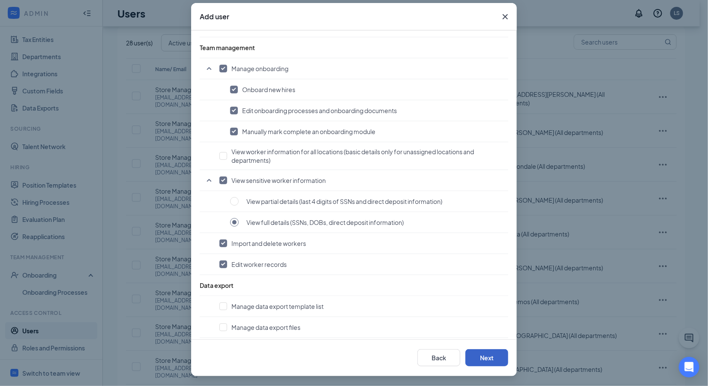
click at [486, 358] on button "Next" at bounding box center [486, 357] width 43 height 17
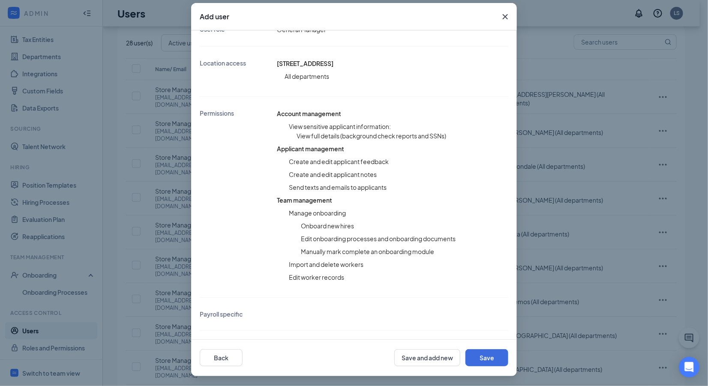
scroll to position [139, 0]
click at [475, 355] on button "Save" at bounding box center [486, 357] width 43 height 17
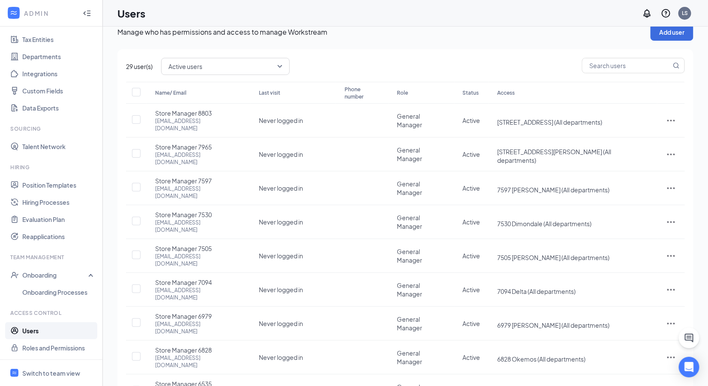
scroll to position [0, 0]
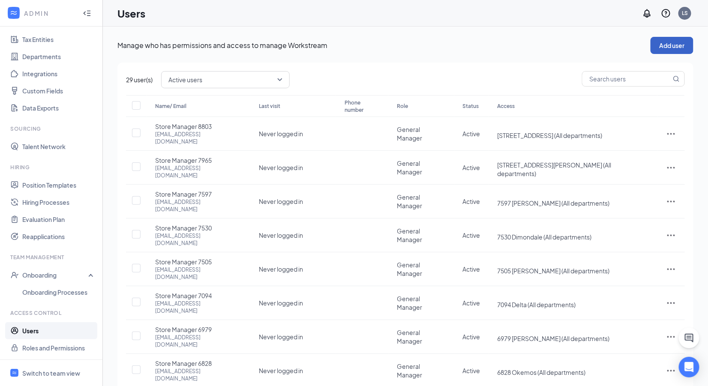
click at [673, 46] on button "Add user" at bounding box center [671, 45] width 43 height 17
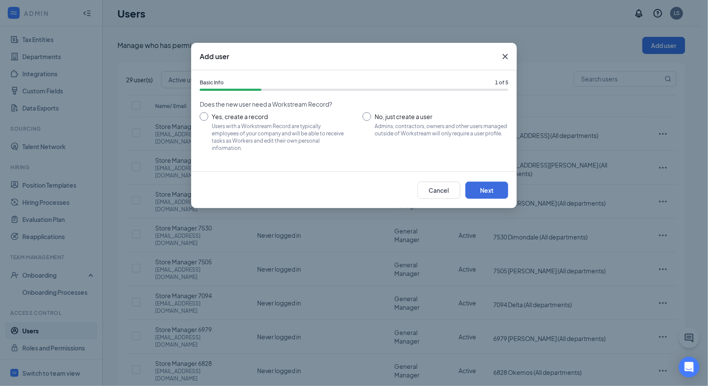
click at [368, 117] on input "No, just create a user Admins, contractors, owners and other users managed outs…" at bounding box center [435, 131] width 146 height 39
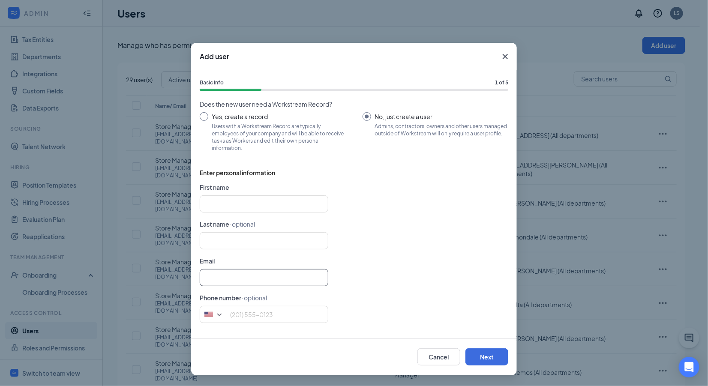
click at [226, 283] on input "text" at bounding box center [264, 277] width 128 height 17
paste input "[EMAIL_ADDRESS][DOMAIN_NAME]"
click at [221, 208] on input "text" at bounding box center [264, 203] width 128 height 17
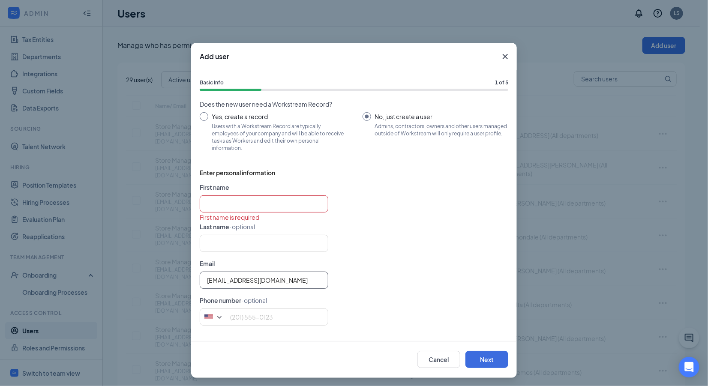
click at [286, 279] on input "[EMAIL_ADDRESS][DOMAIN_NAME]" at bounding box center [264, 280] width 128 height 17
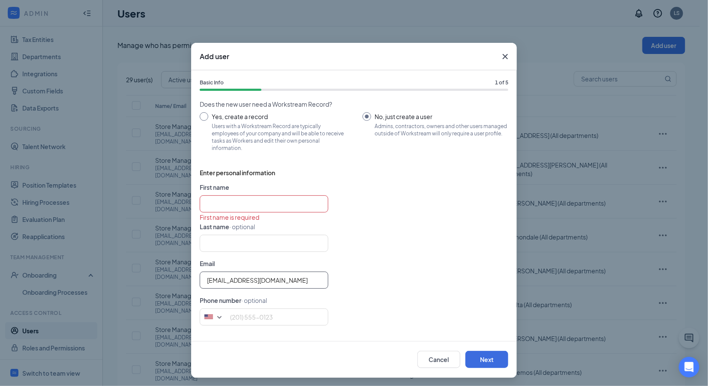
paste input "Store Manager 8941"
click at [243, 204] on input "text" at bounding box center [264, 203] width 128 height 17
paste input "Store Manager 8941"
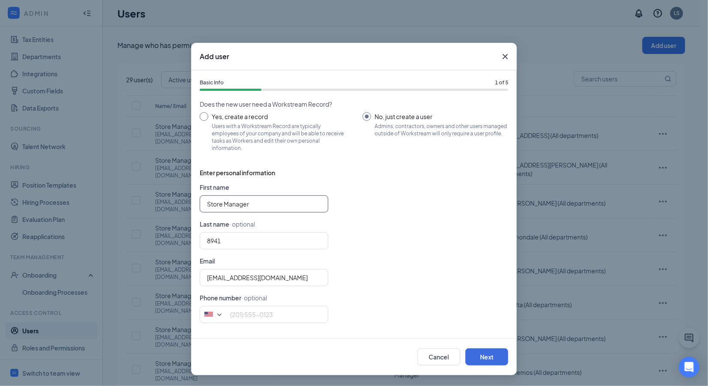
click at [207, 199] on input "Store Manager" at bounding box center [264, 203] width 128 height 17
drag, startPoint x: 445, startPoint y: 225, endPoint x: 445, endPoint y: 216, distance: 9.0
click at [445, 224] on form "First name Store Manager Last name · optional 8941 Email [EMAIL_ADDRESS][DOMAIN…" at bounding box center [354, 255] width 308 height 147
click at [488, 356] on button "Next" at bounding box center [486, 356] width 43 height 17
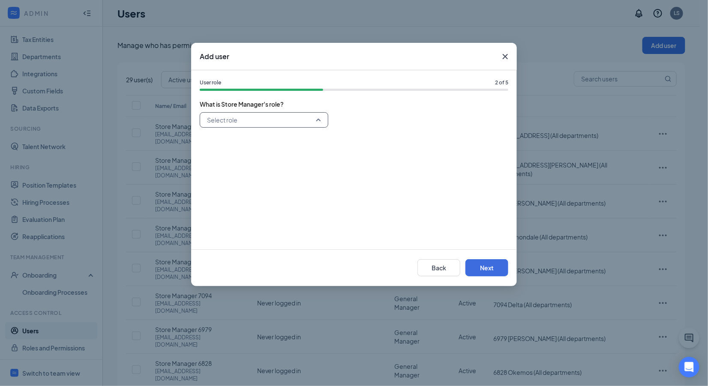
click at [305, 121] on input "search" at bounding box center [261, 120] width 112 height 15
click at [252, 181] on span "General Manager" at bounding box center [230, 180] width 49 height 9
click at [495, 270] on button "Next" at bounding box center [486, 267] width 43 height 17
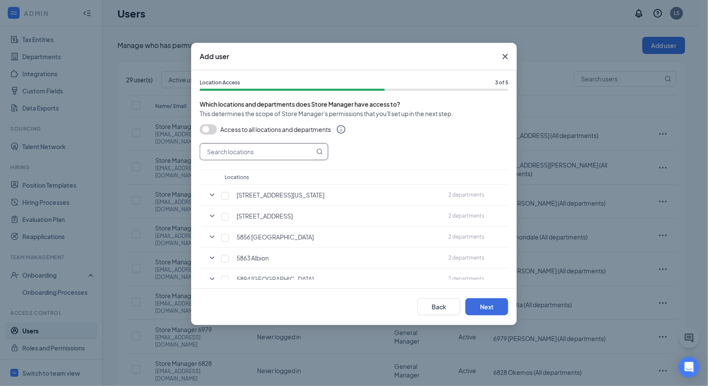
click at [245, 154] on input "text" at bounding box center [257, 151] width 114 height 16
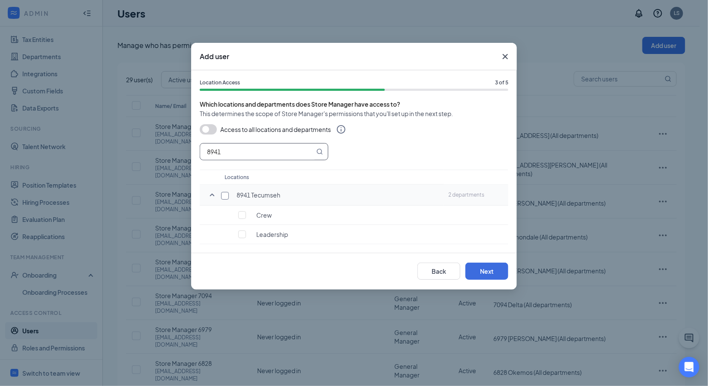
click at [224, 196] on input "checkbox" at bounding box center [225, 196] width 8 height 8
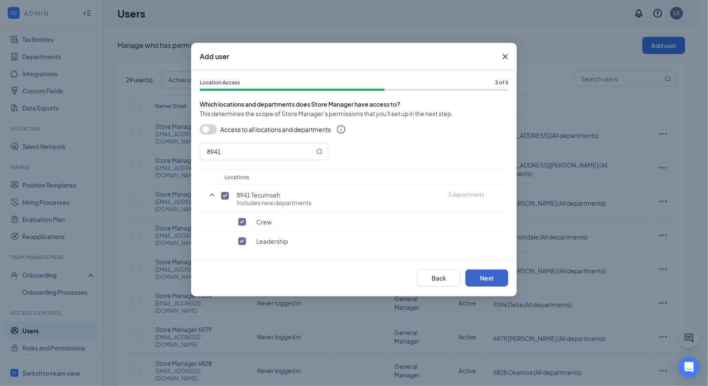
click at [497, 275] on button "Next" at bounding box center [486, 277] width 43 height 17
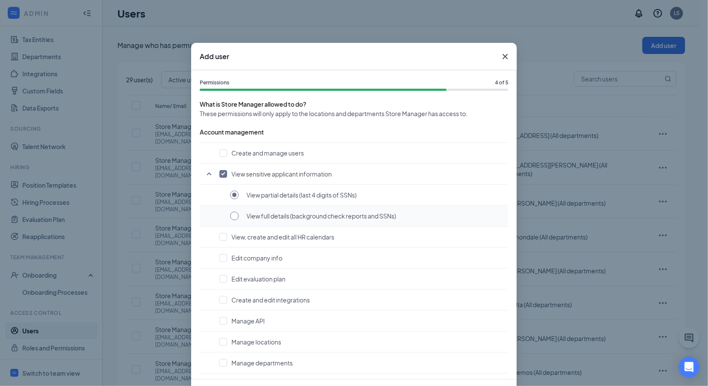
click at [232, 215] on input "radio" at bounding box center [234, 216] width 9 height 9
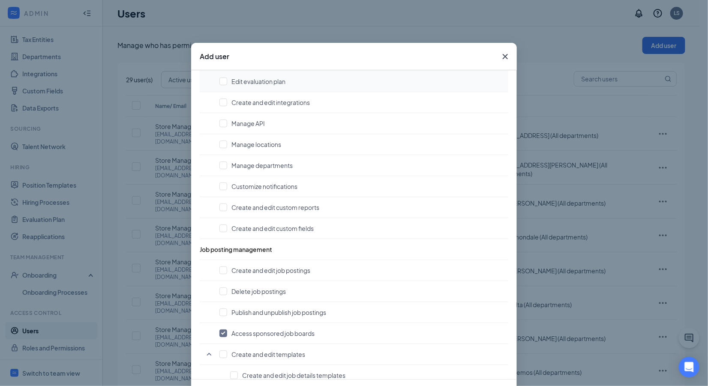
scroll to position [240, 0]
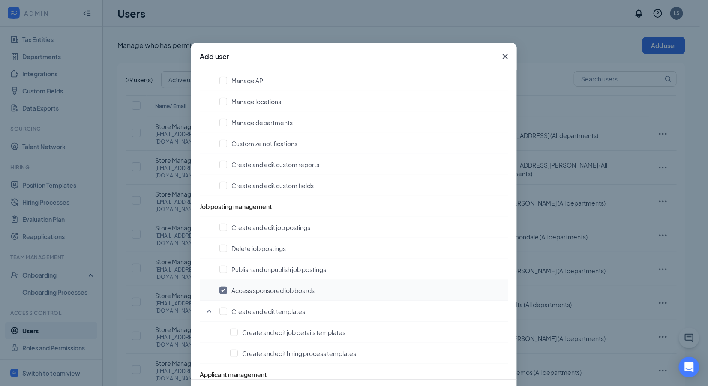
click at [224, 288] on button "Access sponsored job boards" at bounding box center [361, 290] width 284 height 9
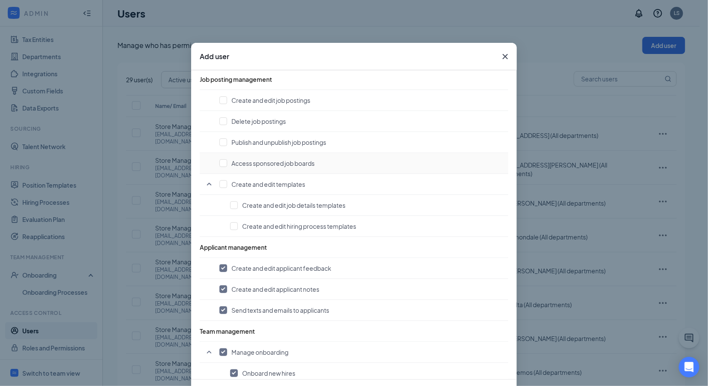
scroll to position [611, 0]
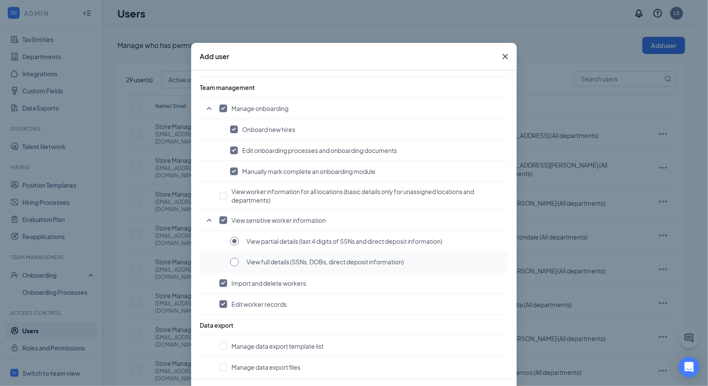
click at [233, 258] on input "radio" at bounding box center [234, 262] width 9 height 9
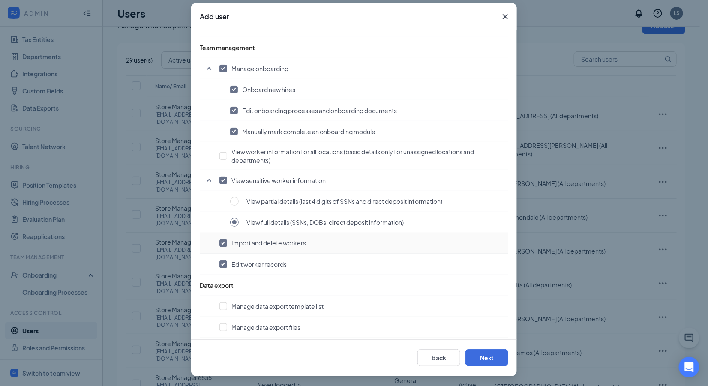
scroll to position [37, 0]
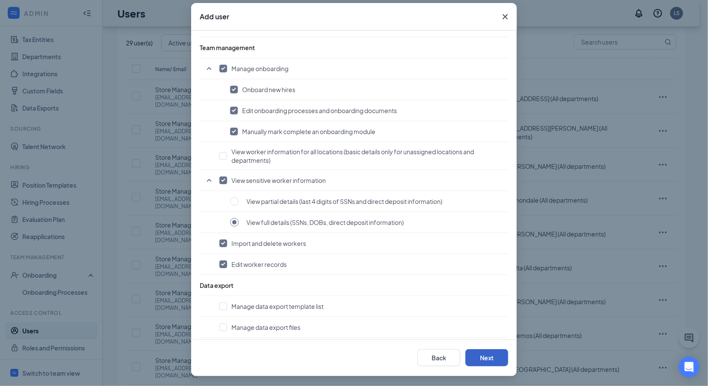
click at [475, 355] on button "Next" at bounding box center [486, 357] width 43 height 17
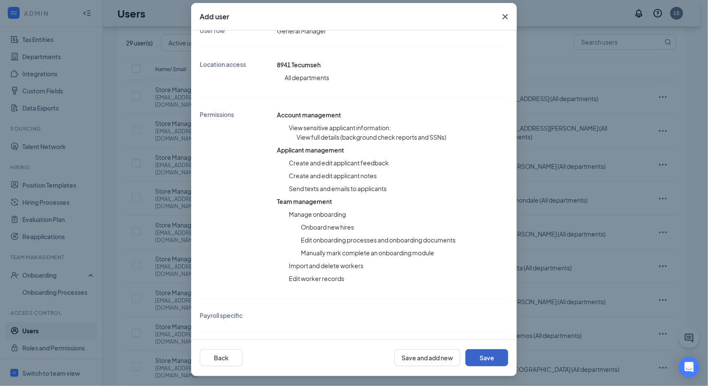
click at [470, 355] on button "Save" at bounding box center [486, 357] width 43 height 17
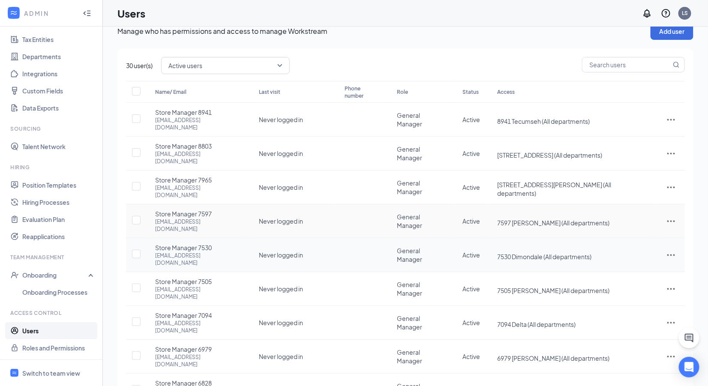
scroll to position [37, 0]
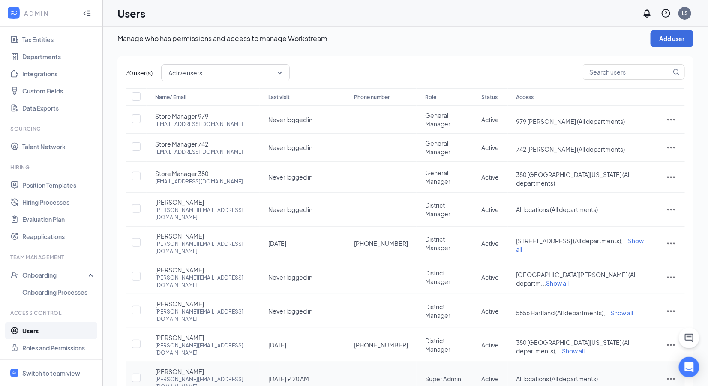
scroll to position [0, 0]
